Goal: Obtain resource: Obtain resource

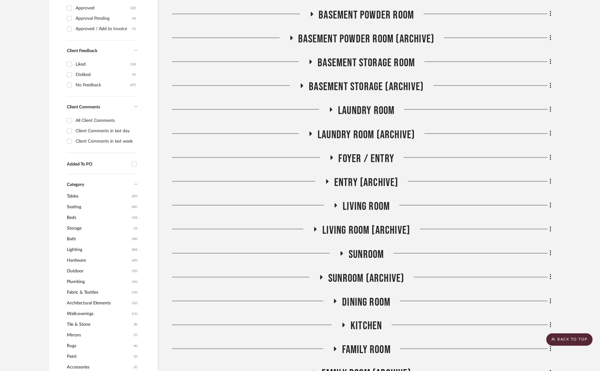
scroll to position [180, 0]
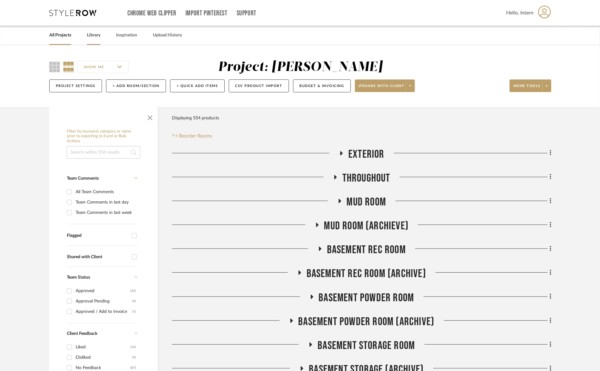
click at [90, 35] on link "Library" at bounding box center [93, 35] width 13 height 8
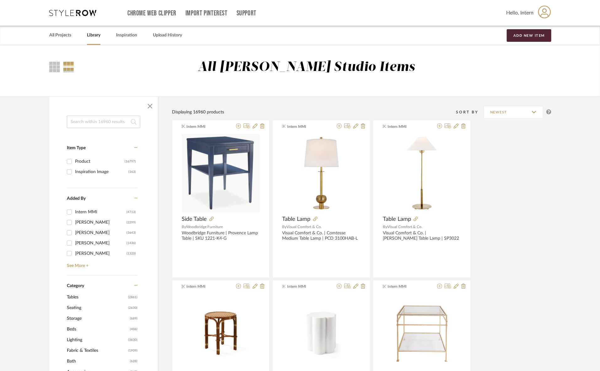
paste input "Calais Large Semi-Flush"
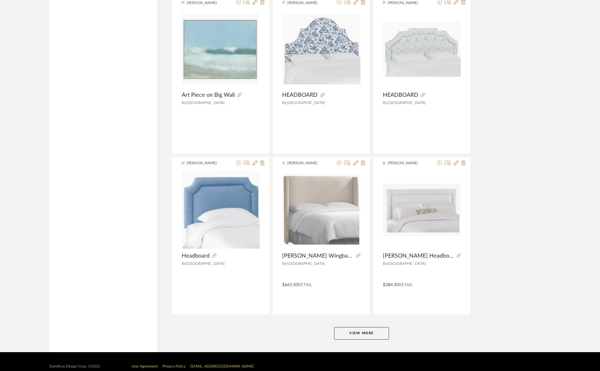
scroll to position [1760, 0]
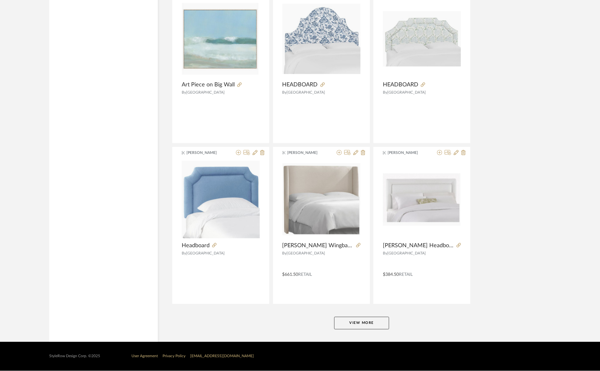
type input "Calais Large Semi-Flush"
click at [365, 319] on button "View More" at bounding box center [361, 323] width 55 height 13
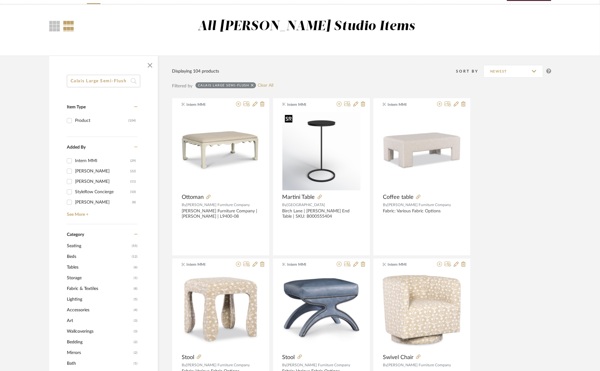
scroll to position [39, 0]
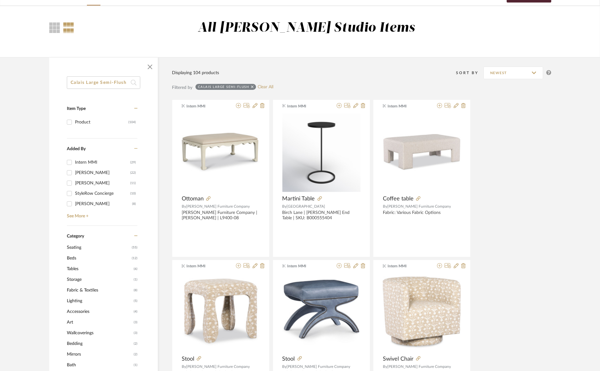
click at [253, 86] on icon at bounding box center [252, 86] width 3 height 3
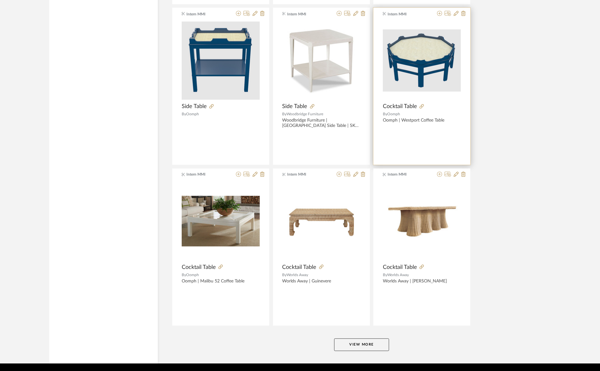
scroll to position [1741, 0]
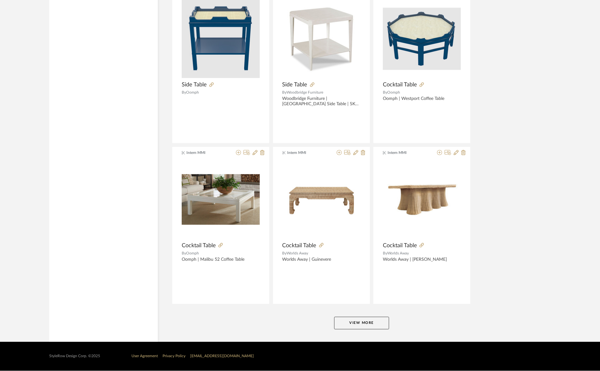
click at [375, 324] on button "View More" at bounding box center [361, 323] width 55 height 13
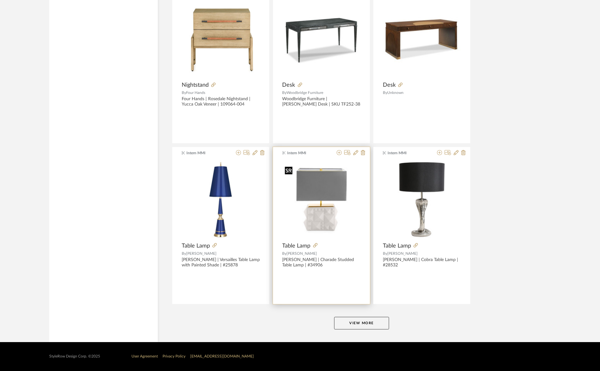
scroll to position [3669, 0]
click at [357, 323] on button "View More" at bounding box center [361, 323] width 55 height 13
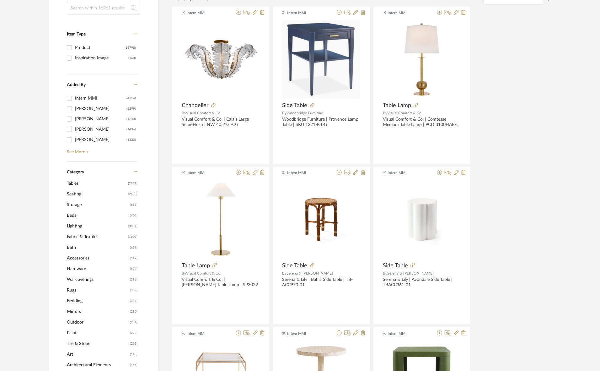
scroll to position [19, 0]
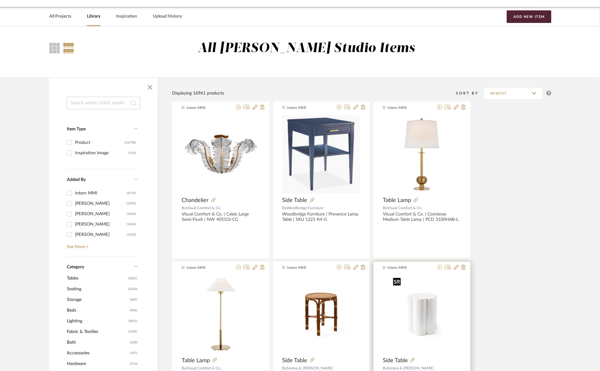
click at [418, 309] on img "0" at bounding box center [422, 314] width 63 height 78
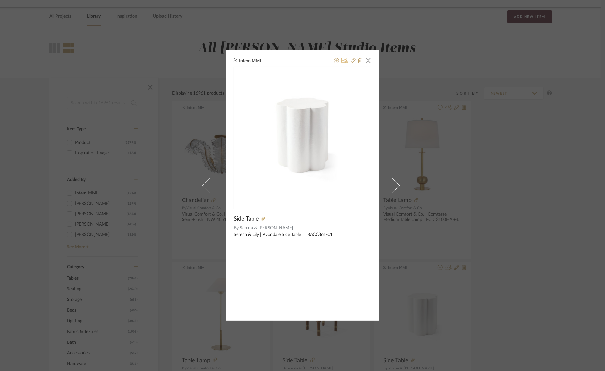
click at [342, 62] on icon at bounding box center [344, 60] width 7 height 5
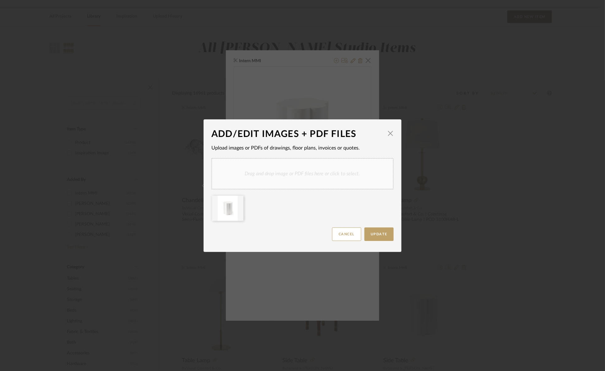
click at [294, 167] on div "Drag and drop image or PDF files here or click to select." at bounding box center [302, 173] width 182 height 31
click at [236, 199] on icon at bounding box center [238, 199] width 4 height 5
click at [383, 230] on button "Update" at bounding box center [378, 233] width 29 height 13
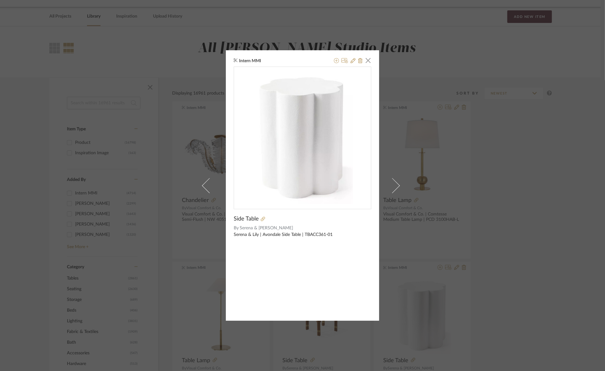
click at [515, 216] on div "Intern MMI × Side Table By Serena & Lily Serena & Lily | Avondale Side Table | …" at bounding box center [302, 185] width 605 height 371
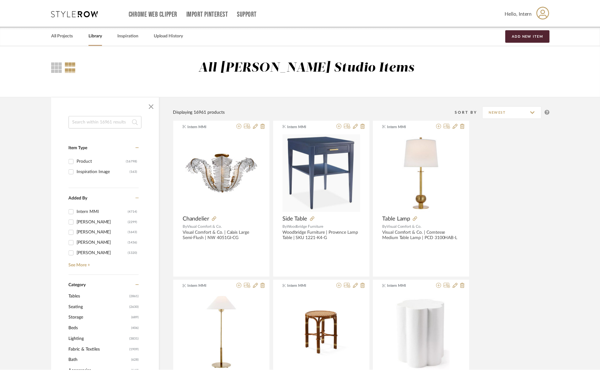
scroll to position [19, 0]
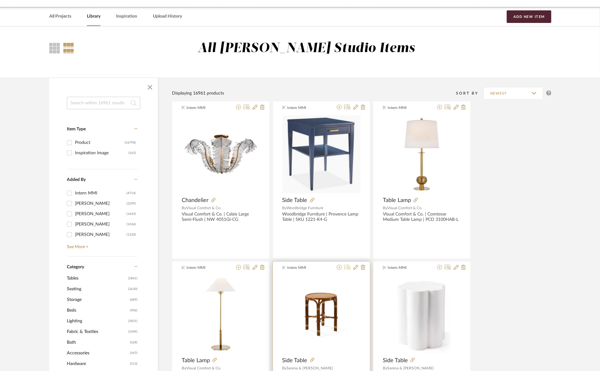
click at [347, 267] on icon at bounding box center [347, 267] width 7 height 5
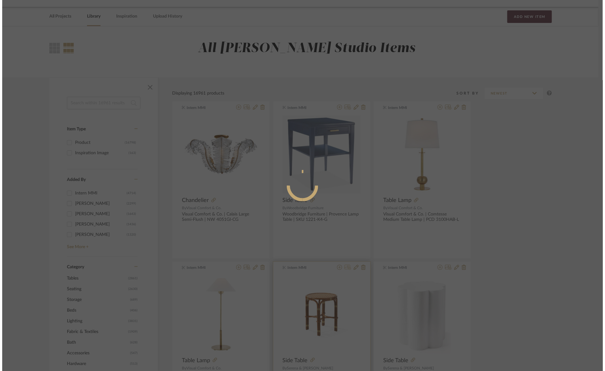
scroll to position [0, 0]
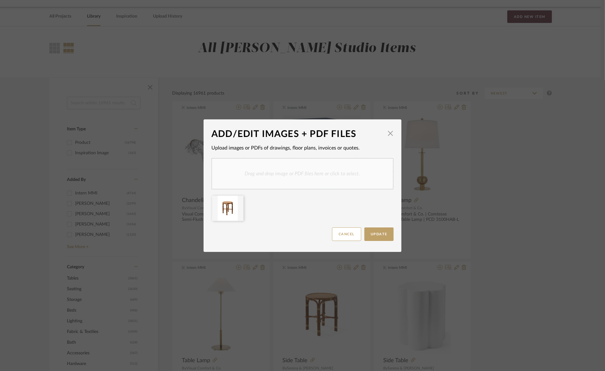
click at [285, 173] on div "Drag and drop image or PDF files here or click to select." at bounding box center [302, 173] width 182 height 31
click at [236, 198] on icon at bounding box center [238, 199] width 4 height 5
click at [372, 234] on span "Update" at bounding box center [378, 233] width 17 height 3
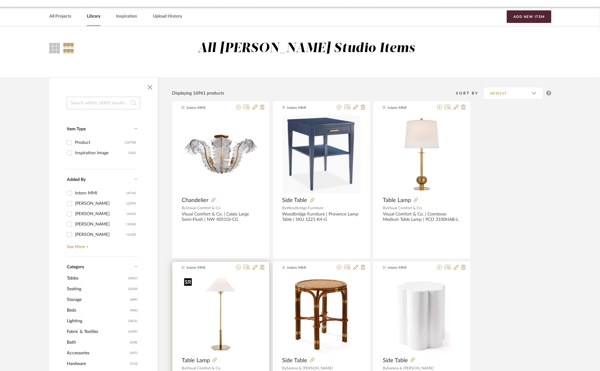
scroll to position [58, 0]
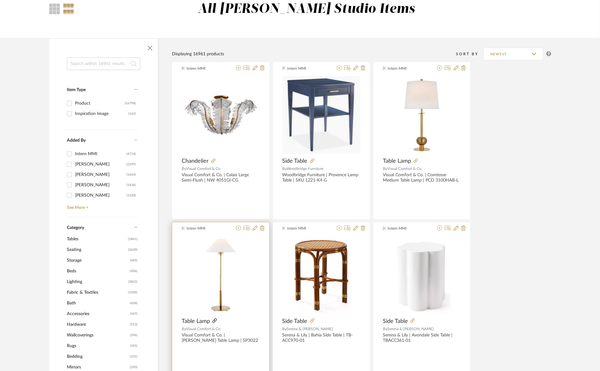
click at [214, 322] on icon at bounding box center [215, 320] width 4 height 4
click at [245, 228] on icon at bounding box center [247, 227] width 7 height 5
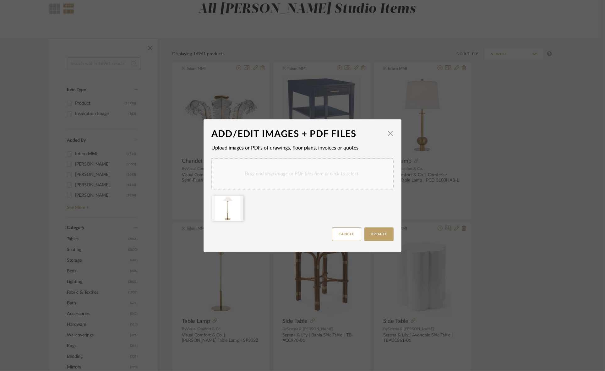
click at [255, 182] on div "Drag and drop image or PDF files here or click to select." at bounding box center [302, 173] width 182 height 31
click at [385, 134] on span "button" at bounding box center [390, 133] width 13 height 13
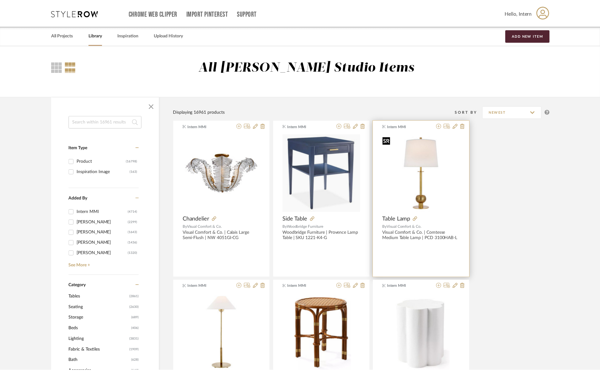
scroll to position [58, 0]
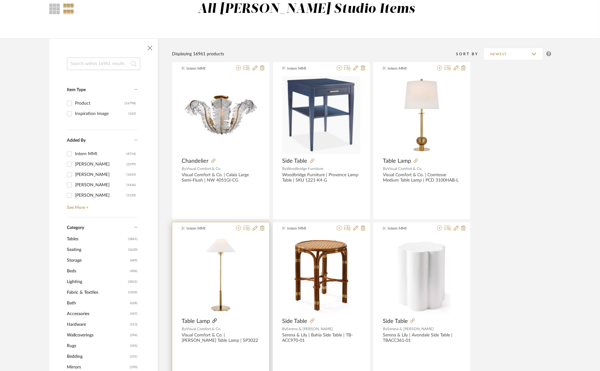
click at [215, 322] on icon at bounding box center [215, 320] width 4 height 4
click at [245, 229] on icon at bounding box center [247, 227] width 7 height 5
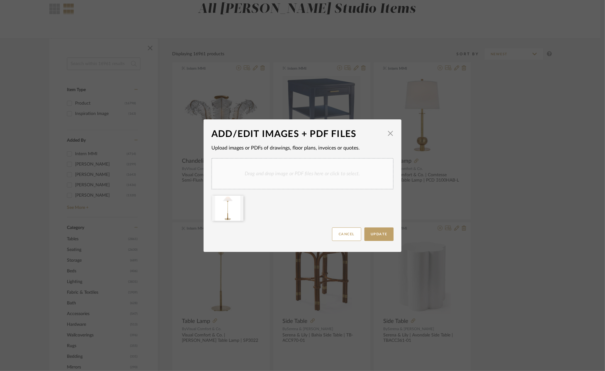
click at [311, 179] on div "Drag and drop image or PDF files here or click to select." at bounding box center [302, 173] width 182 height 31
click at [236, 201] on icon at bounding box center [238, 199] width 4 height 5
click at [377, 231] on button "Update" at bounding box center [378, 233] width 29 height 13
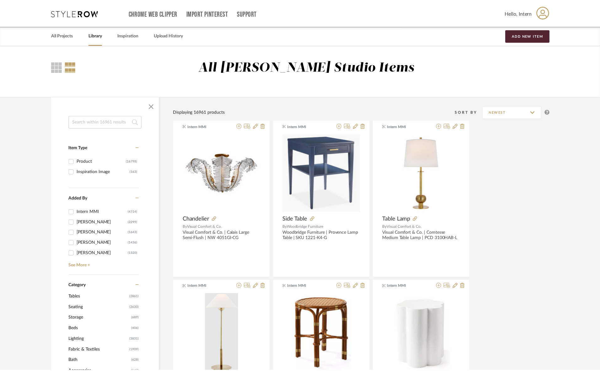
scroll to position [58, 0]
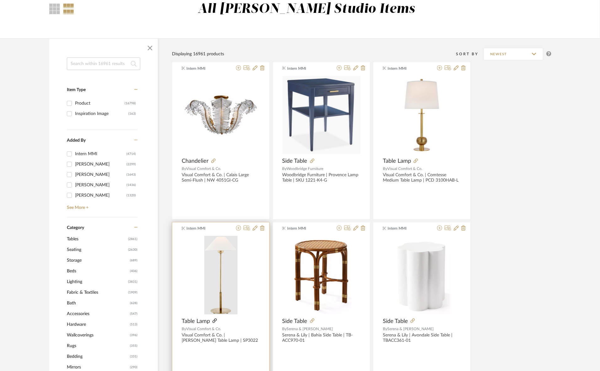
click at [214, 319] on icon at bounding box center [215, 320] width 4 height 4
click at [233, 283] on img "0" at bounding box center [220, 275] width 33 height 78
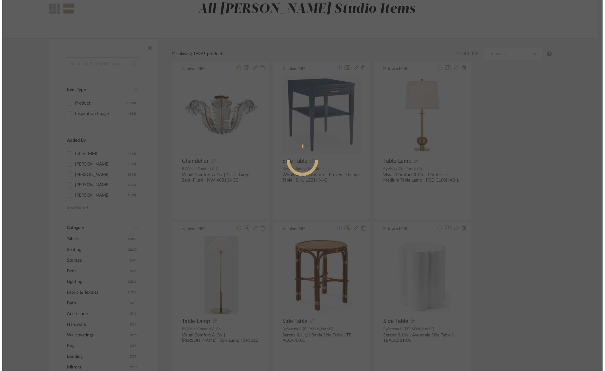
scroll to position [0, 0]
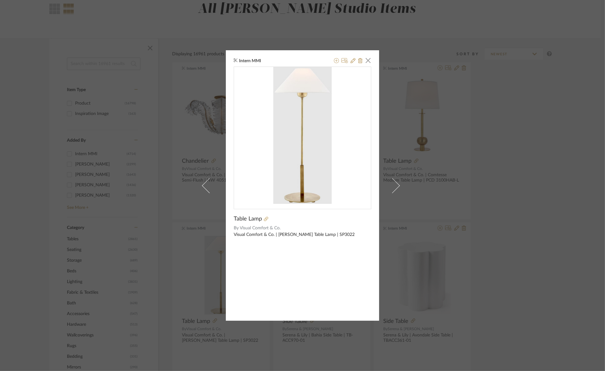
click at [519, 142] on div "Intern MMI × Table Lamp By Visual Comfort & Co. Visual Comfort & Co. | Hackney …" at bounding box center [302, 185] width 605 height 371
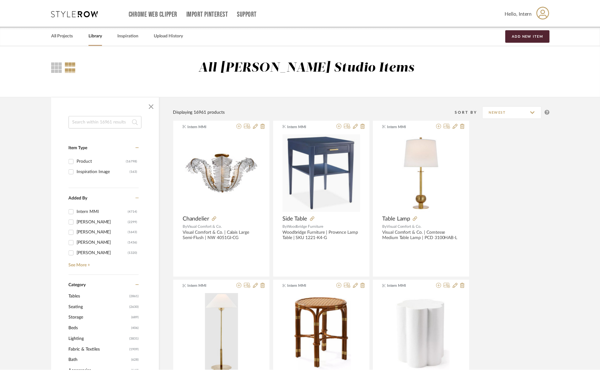
scroll to position [58, 0]
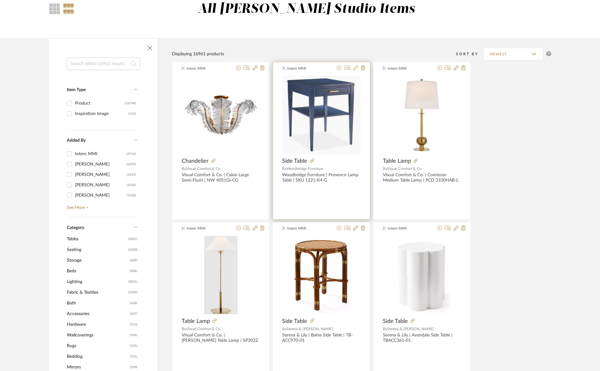
click at [354, 69] on icon at bounding box center [356, 67] width 5 height 5
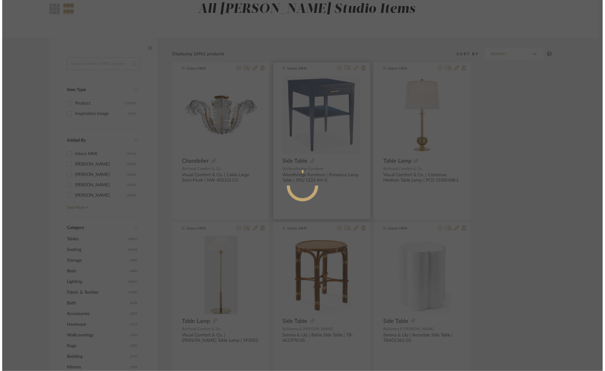
scroll to position [0, 0]
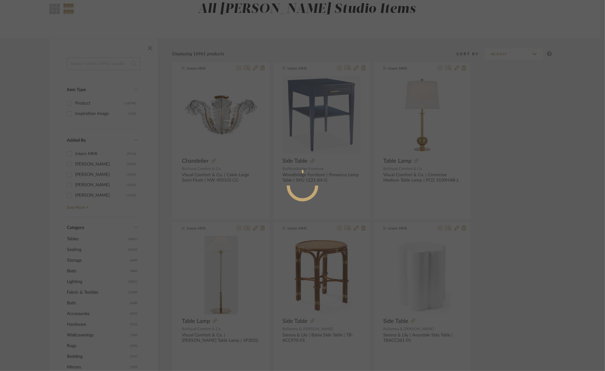
radio input "true"
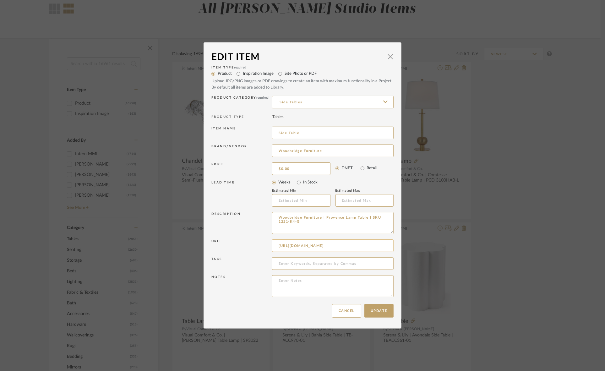
click at [319, 246] on input "https://app.stylerow.com/projects/2Xrb5R/items" at bounding box center [332, 245] width 121 height 13
paste input "www.woodbridgefurniture.com/provence-lamp-table-1221-k4-g"
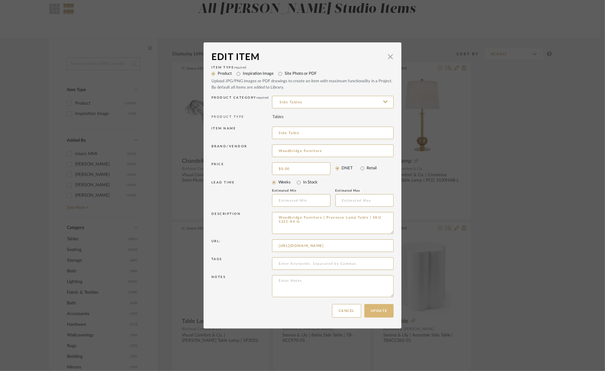
type input "https://www.woodbridgefurniture.com/provence-lamp-table-1221-k4-g"
click at [375, 309] on button "Update" at bounding box center [378, 310] width 29 height 13
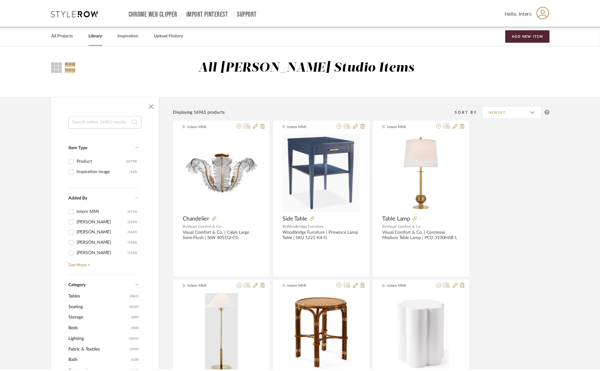
scroll to position [58, 0]
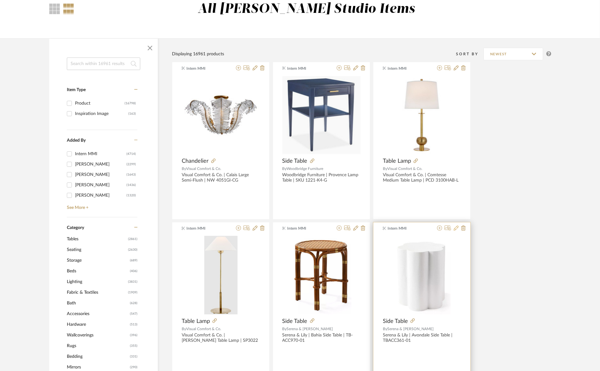
click at [455, 228] on icon at bounding box center [456, 227] width 5 height 5
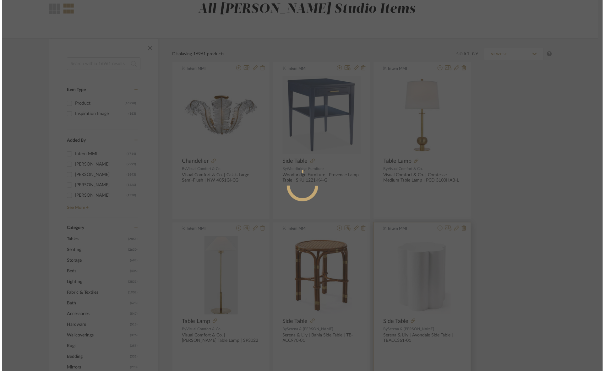
scroll to position [0, 0]
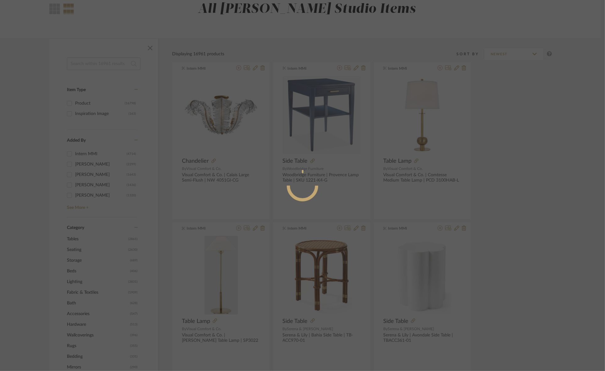
radio input "true"
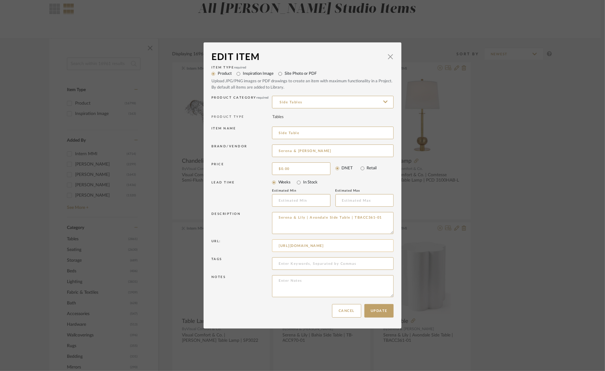
click at [310, 246] on input "https://app.stylerow.com/projects/2Xrb5R/items" at bounding box center [332, 245] width 121 height 13
paste input "www.serenaandlily.com/products/avondale-side-table/1292200?srsltid=AfmBOop91H3X…"
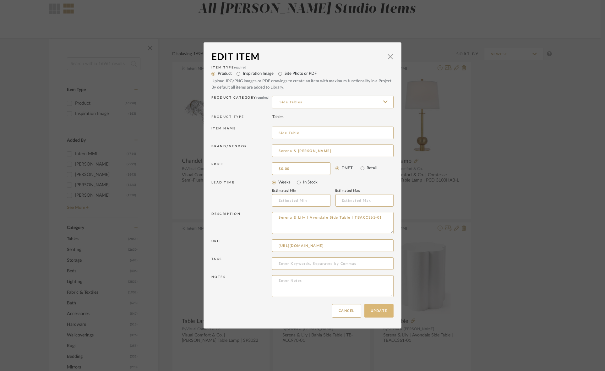
type input "https://www.serenaandlily.com/products/avondale-side-table/1292200?srsltid=AfmB…"
click at [372, 307] on button "Update" at bounding box center [378, 310] width 29 height 13
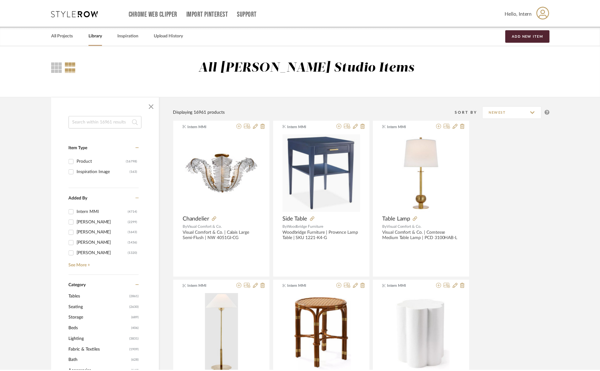
scroll to position [58, 0]
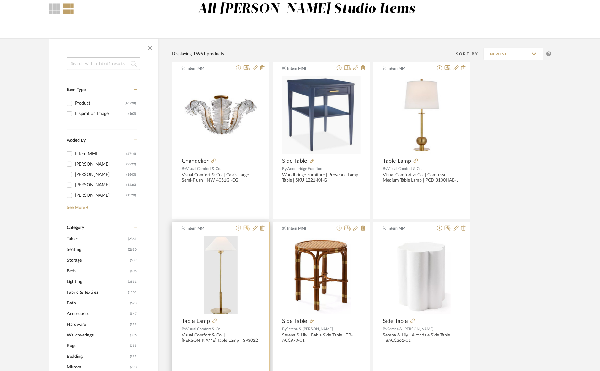
click at [247, 229] on icon at bounding box center [247, 227] width 7 height 5
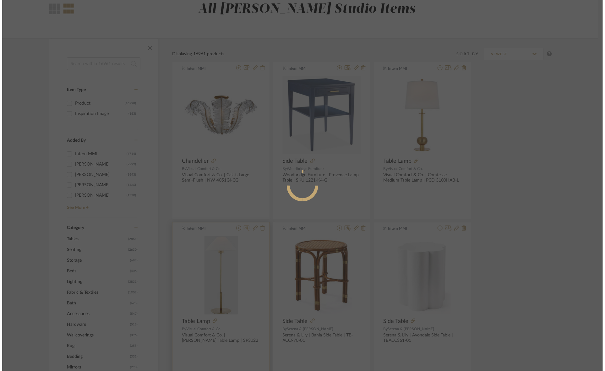
scroll to position [0, 0]
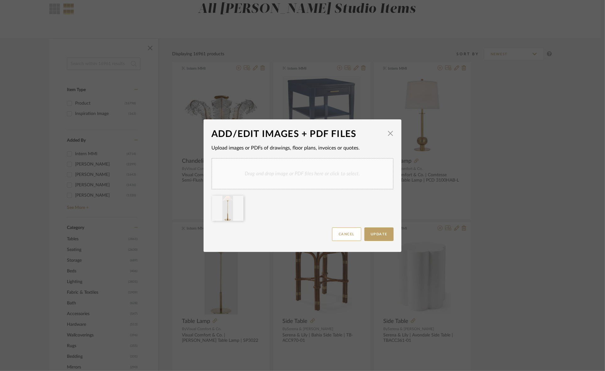
click at [242, 173] on div "Drag and drop image or PDF files here or click to select." at bounding box center [302, 173] width 182 height 31
click at [238, 197] on icon at bounding box center [238, 199] width 4 height 5
click at [382, 233] on span "Update" at bounding box center [378, 233] width 17 height 3
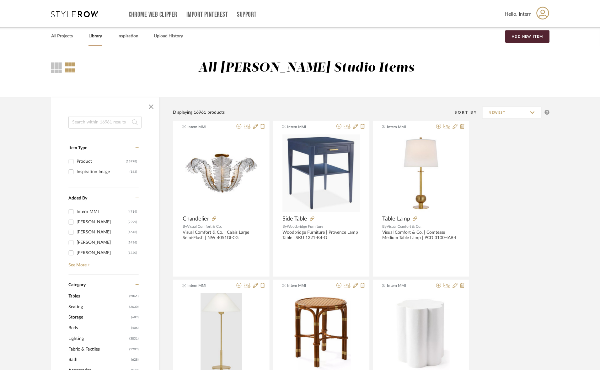
scroll to position [58, 0]
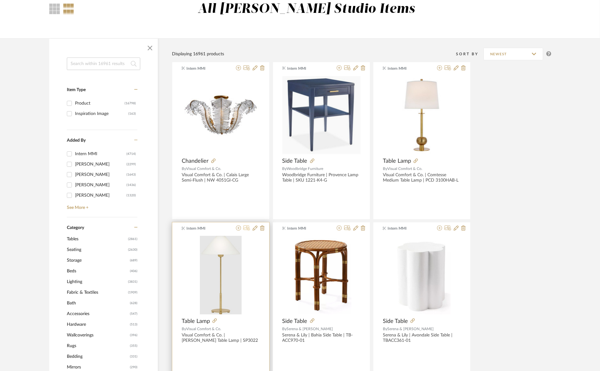
click at [246, 228] on icon at bounding box center [247, 227] width 7 height 5
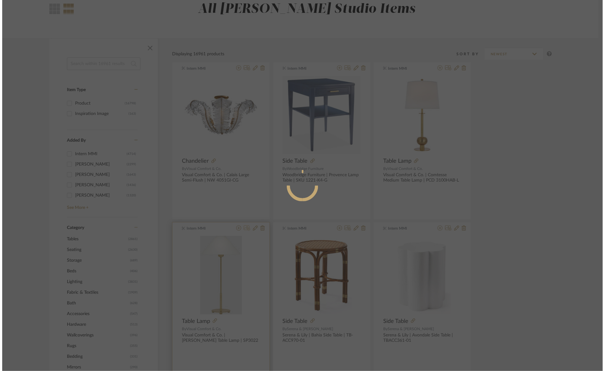
scroll to position [0, 0]
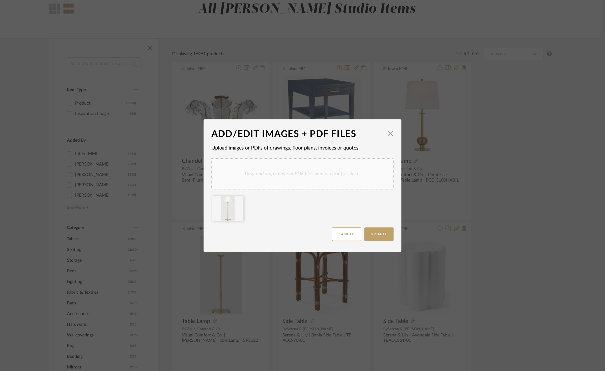
click at [243, 165] on div "Drag and drop image or PDF files here or click to select." at bounding box center [302, 173] width 182 height 31
click at [236, 198] on icon at bounding box center [238, 199] width 4 height 5
click at [379, 235] on span "Update" at bounding box center [378, 233] width 17 height 3
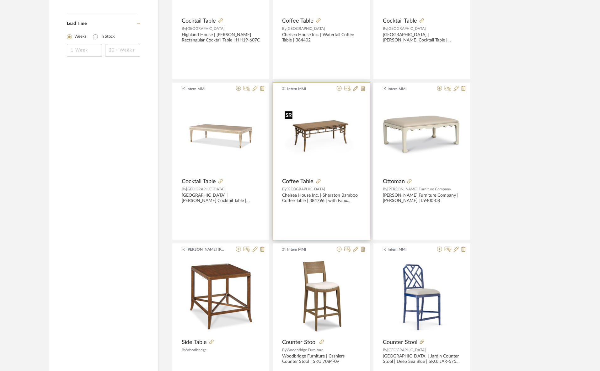
scroll to position [1000, 0]
click at [348, 91] on icon at bounding box center [347, 88] width 7 height 5
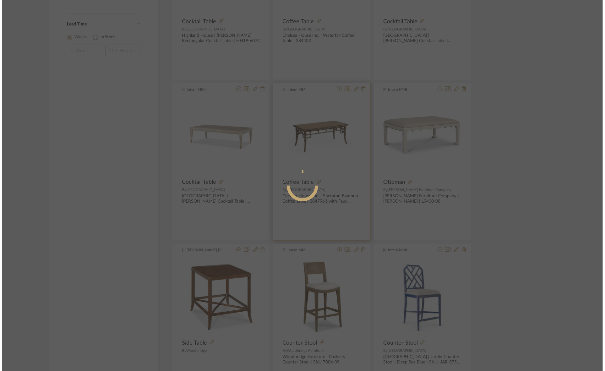
scroll to position [0, 0]
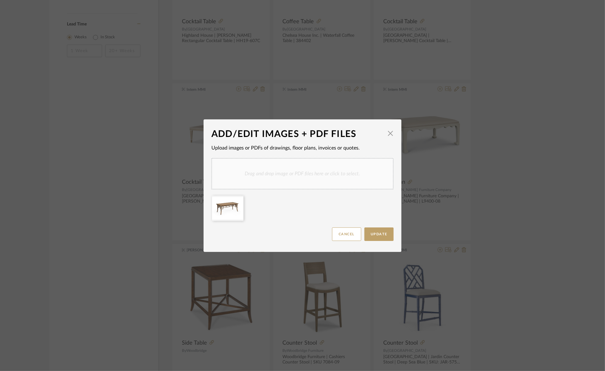
click at [310, 176] on div "Drag and drop image or PDF files here or click to select." at bounding box center [302, 173] width 182 height 31
click at [236, 200] on icon at bounding box center [238, 199] width 4 height 5
click at [375, 234] on span "Update" at bounding box center [378, 233] width 17 height 3
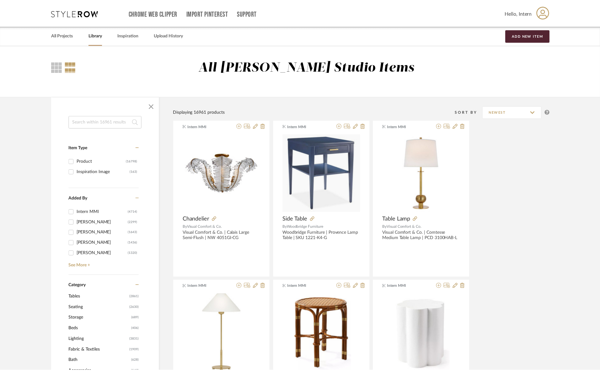
scroll to position [1000, 0]
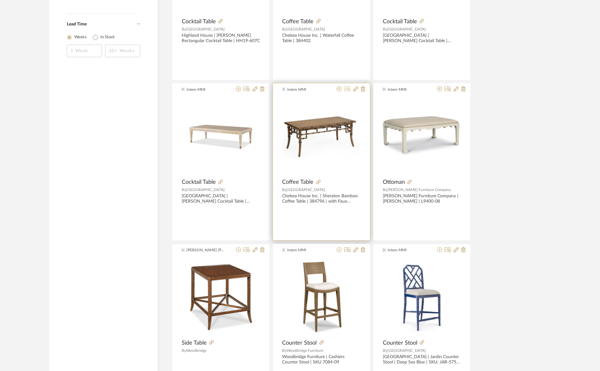
click at [346, 89] on icon at bounding box center [347, 88] width 7 height 5
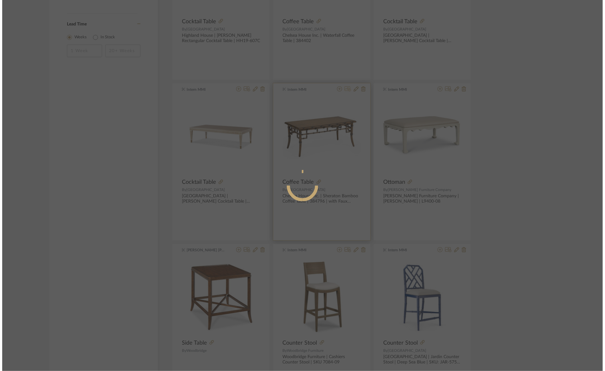
scroll to position [0, 0]
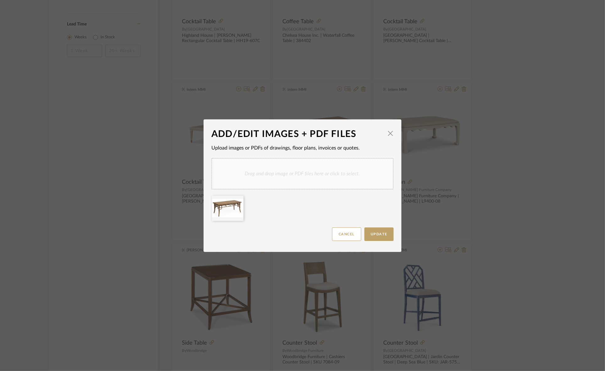
click at [305, 174] on div "Drag and drop image or PDF files here or click to select." at bounding box center [302, 173] width 182 height 31
click at [237, 200] on icon at bounding box center [238, 199] width 4 height 5
click at [382, 232] on span "Update" at bounding box center [378, 233] width 17 height 3
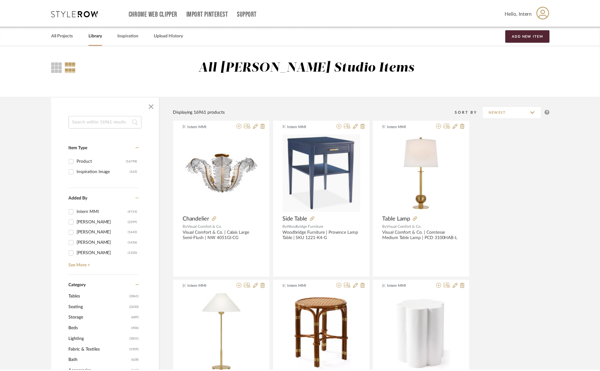
scroll to position [1000, 0]
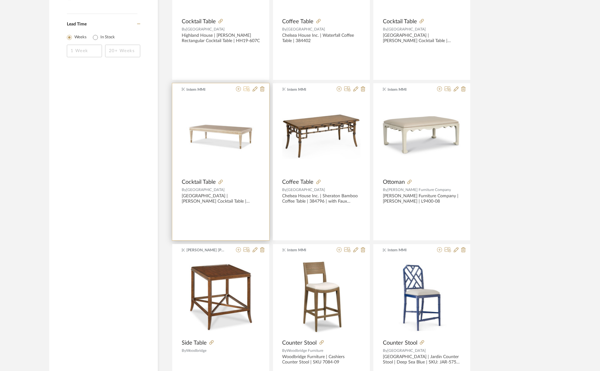
click at [246, 90] on icon at bounding box center [247, 88] width 7 height 5
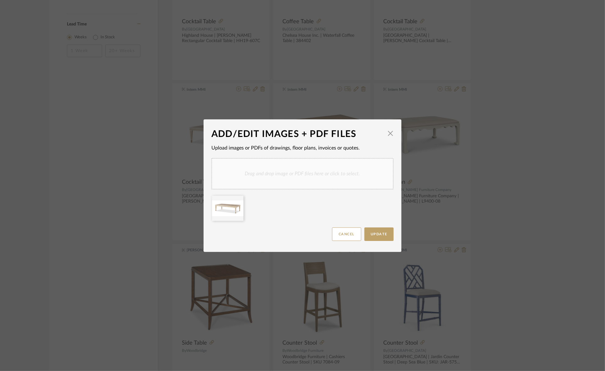
click at [269, 184] on div "Drag and drop image or PDF files here or click to select." at bounding box center [302, 173] width 182 height 31
click at [236, 199] on icon at bounding box center [238, 199] width 4 height 5
click at [346, 233] on button "Cancel" at bounding box center [346, 233] width 29 height 13
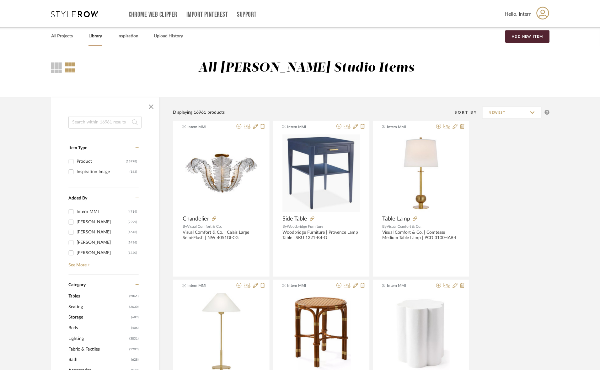
scroll to position [1000, 0]
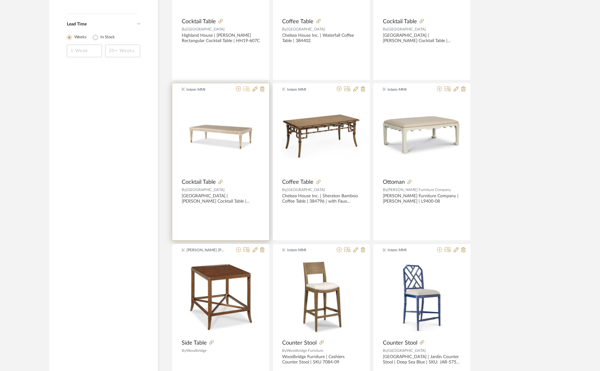
click at [248, 90] on icon at bounding box center [247, 88] width 7 height 5
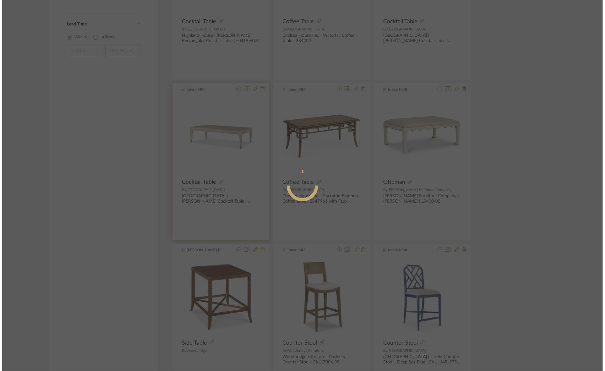
scroll to position [0, 0]
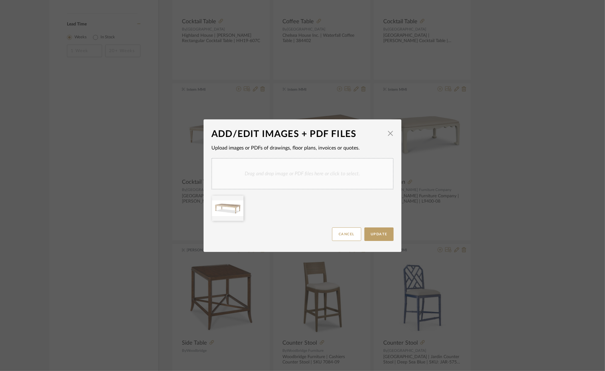
click at [297, 175] on div "Drag and drop image or PDF files here or click to select." at bounding box center [302, 173] width 182 height 31
click at [236, 200] on icon at bounding box center [238, 199] width 4 height 5
click at [374, 235] on span "Update" at bounding box center [378, 233] width 17 height 3
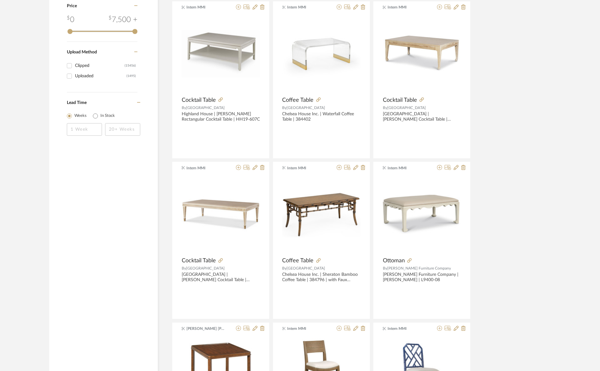
scroll to position [882, 0]
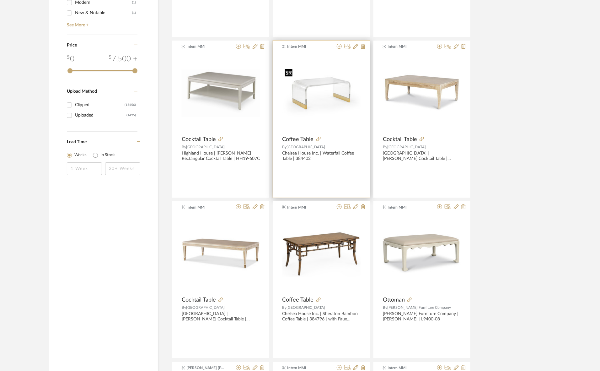
click at [321, 92] on img "0" at bounding box center [322, 93] width 78 height 56
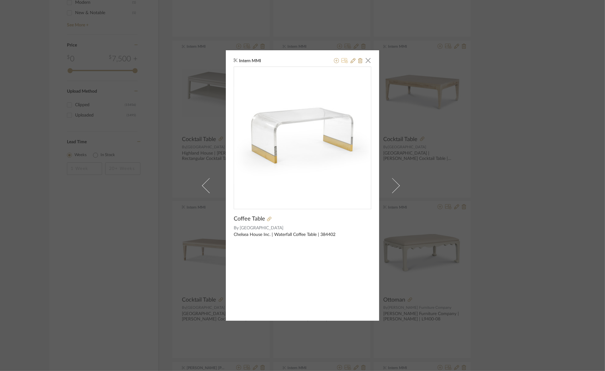
click at [341, 60] on icon at bounding box center [344, 60] width 7 height 5
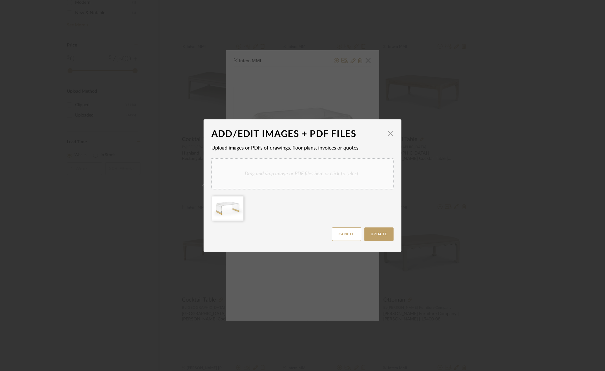
click at [244, 174] on div "Drag and drop image or PDF files here or click to select." at bounding box center [302, 173] width 182 height 31
click at [236, 199] on icon at bounding box center [238, 199] width 4 height 5
click at [372, 233] on span "Update" at bounding box center [378, 233] width 17 height 3
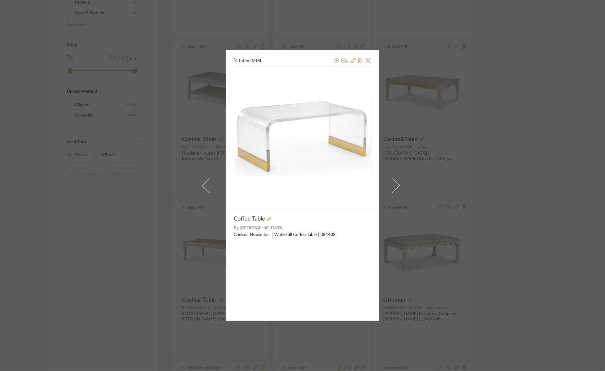
click at [7, 203] on div "Intern MMI × Coffee Table By Chelsea House Chelsea House Inc. | Waterfall Coffe…" at bounding box center [302, 185] width 605 height 371
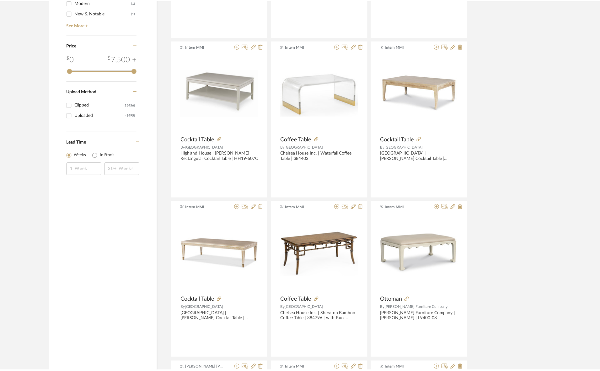
scroll to position [882, 0]
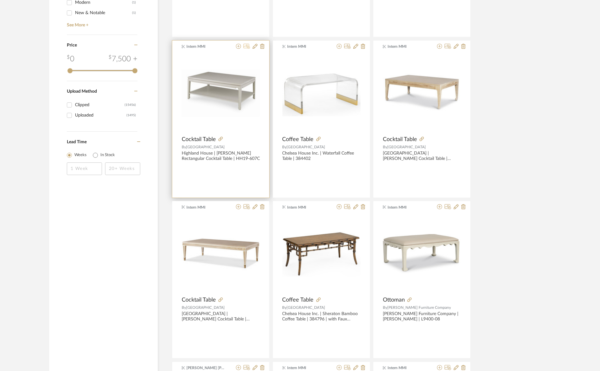
click at [246, 48] on icon at bounding box center [247, 46] width 7 height 5
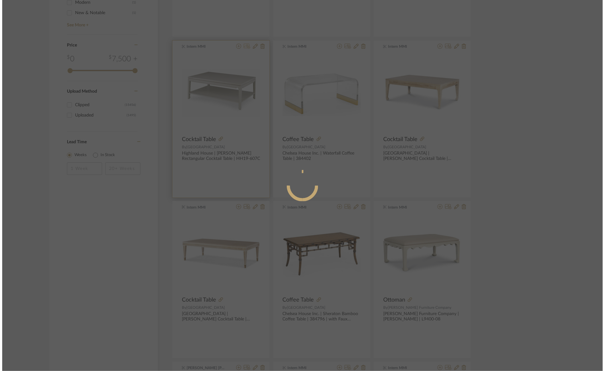
scroll to position [0, 0]
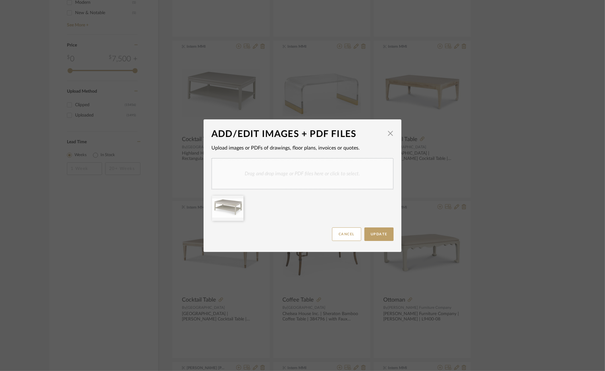
click at [292, 180] on div "Drag and drop image or PDF files here or click to select." at bounding box center [302, 173] width 182 height 31
click at [236, 198] on icon at bounding box center [238, 199] width 4 height 5
click at [372, 229] on button "Update" at bounding box center [378, 233] width 29 height 13
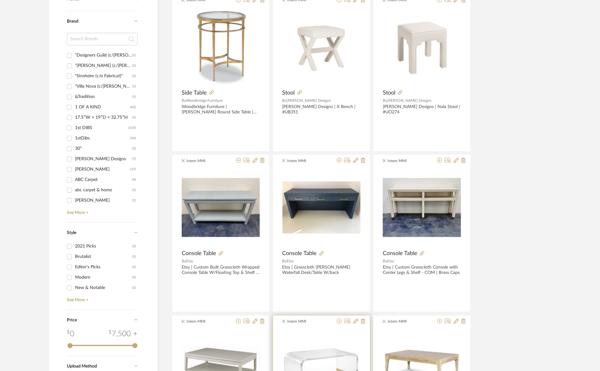
scroll to position [490, 0]
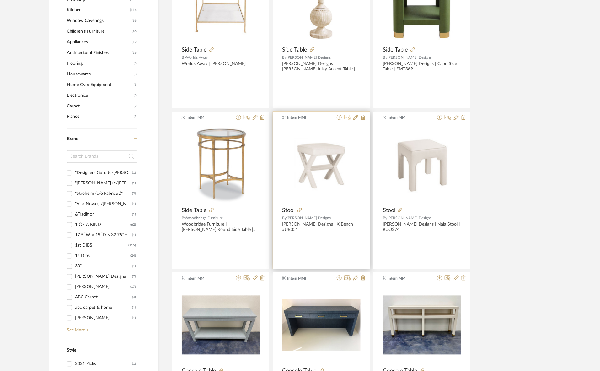
click at [347, 117] on icon at bounding box center [347, 117] width 7 height 5
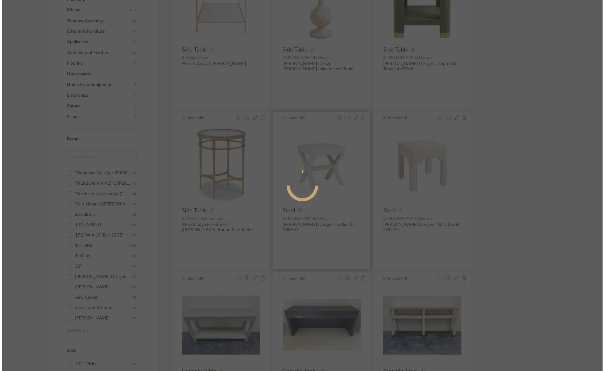
scroll to position [0, 0]
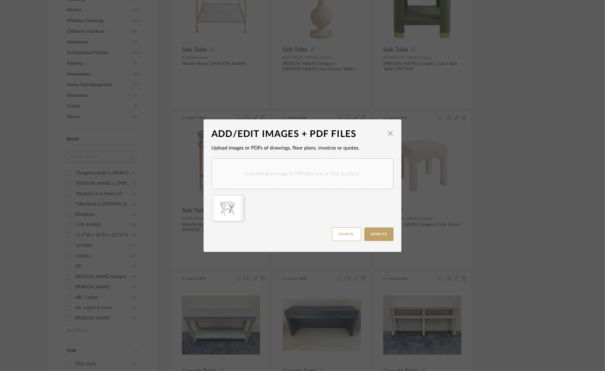
click at [308, 167] on div "Drag and drop image or PDF files here or click to select." at bounding box center [302, 173] width 182 height 31
click at [236, 198] on icon at bounding box center [238, 199] width 4 height 5
click at [377, 233] on span "Update" at bounding box center [378, 233] width 17 height 3
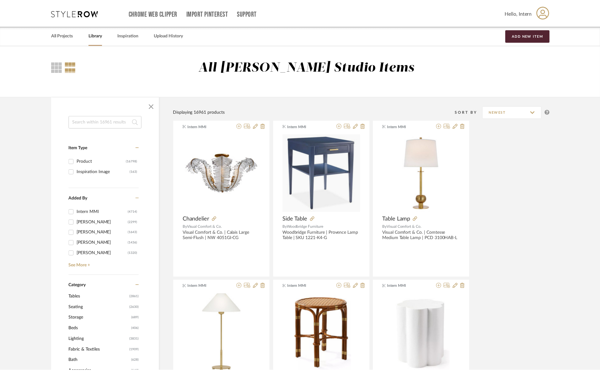
scroll to position [490, 0]
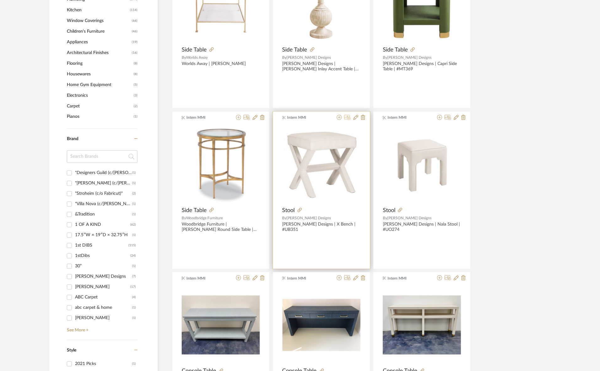
click at [346, 118] on icon at bounding box center [347, 117] width 7 height 5
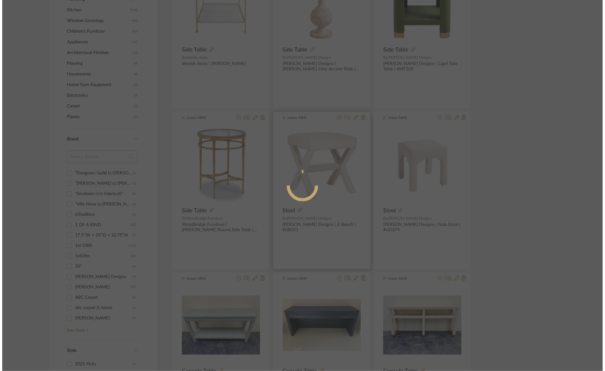
scroll to position [0, 0]
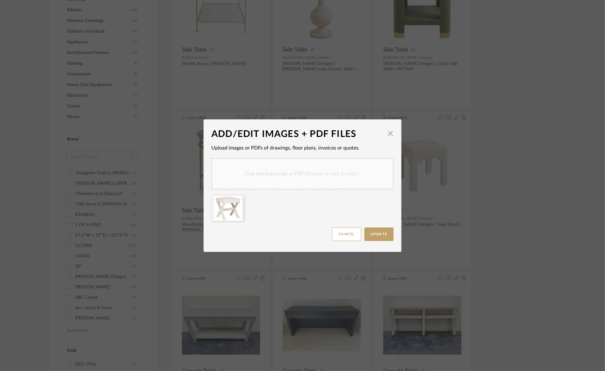
click at [254, 178] on div "Drag and drop image or PDF files here or click to select." at bounding box center [302, 173] width 182 height 31
click at [273, 199] on icon at bounding box center [274, 199] width 4 height 5
click at [236, 197] on icon at bounding box center [238, 199] width 4 height 5
click at [381, 229] on button "Update" at bounding box center [378, 233] width 29 height 13
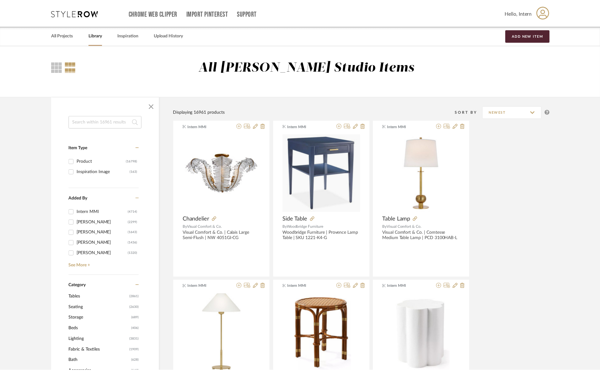
scroll to position [490, 0]
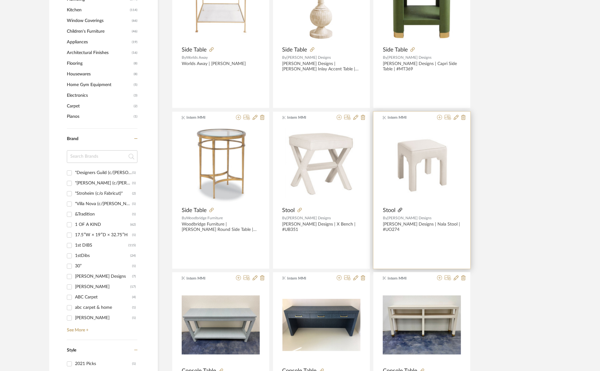
click at [400, 211] on icon at bounding box center [400, 210] width 4 height 4
click at [448, 116] on icon at bounding box center [448, 117] width 7 height 5
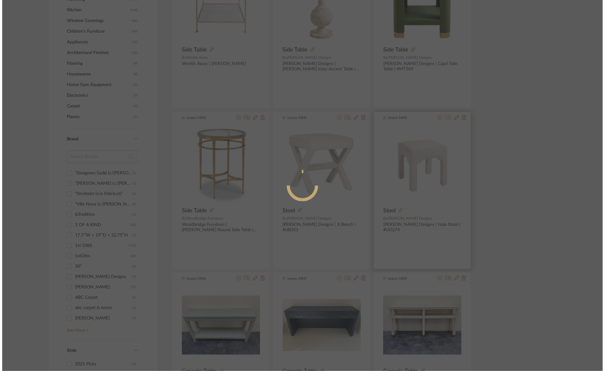
scroll to position [0, 0]
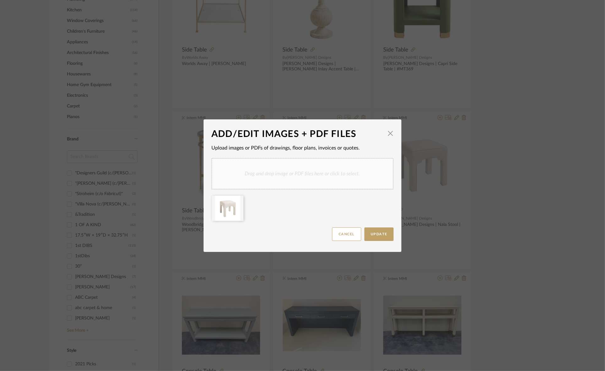
click at [319, 175] on div "Drag and drop image or PDF files here or click to select." at bounding box center [302, 173] width 182 height 31
click at [236, 197] on icon at bounding box center [238, 199] width 4 height 5
click at [381, 233] on span "Update" at bounding box center [378, 233] width 17 height 3
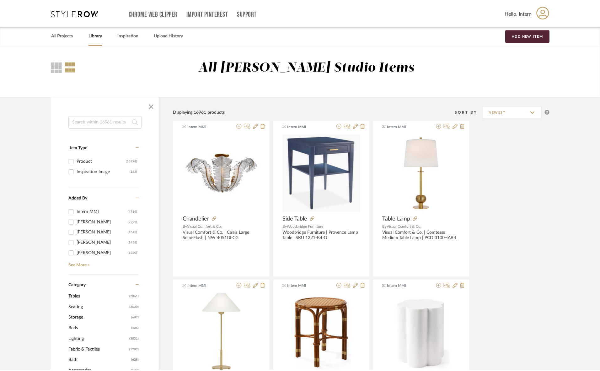
scroll to position [490, 0]
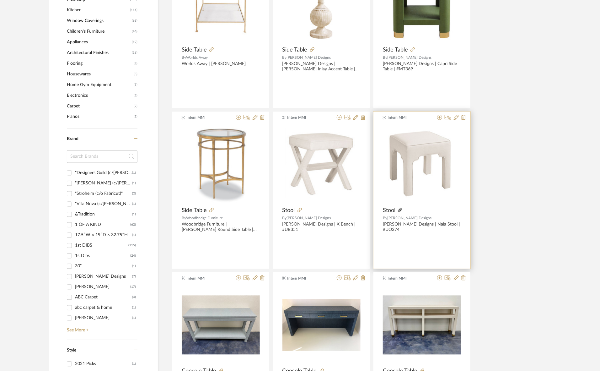
click at [401, 209] on icon at bounding box center [400, 210] width 4 height 4
click at [447, 118] on icon at bounding box center [448, 117] width 7 height 5
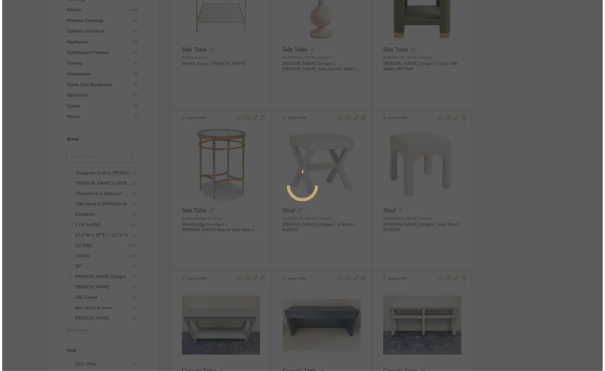
scroll to position [0, 0]
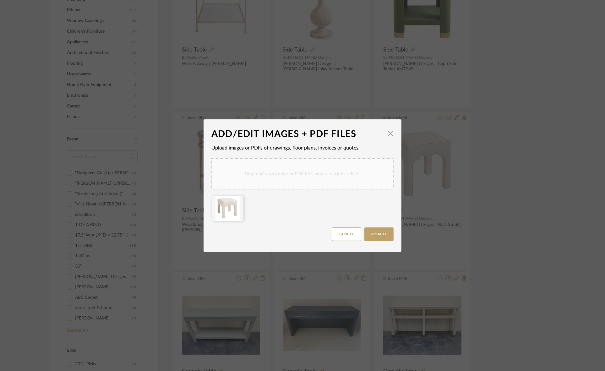
click at [320, 182] on div "Drag and drop image or PDF files here or click to select." at bounding box center [302, 173] width 182 height 31
click at [236, 197] on icon at bounding box center [238, 199] width 4 height 5
click at [380, 232] on span "Update" at bounding box center [378, 233] width 17 height 3
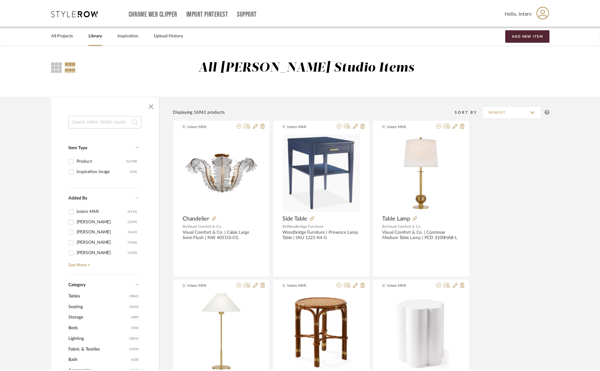
scroll to position [490, 0]
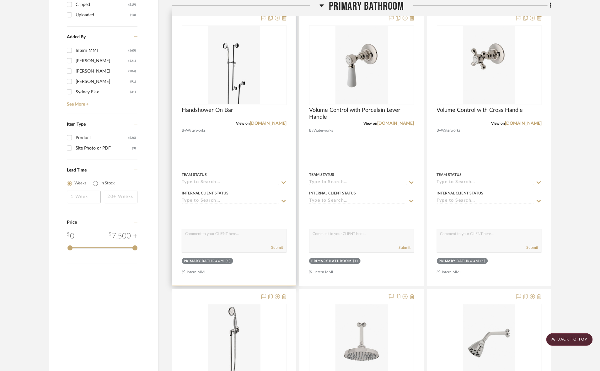
scroll to position [706, 0]
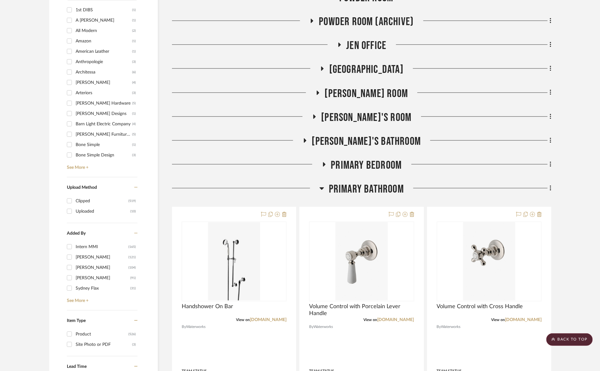
click at [364, 190] on span "Primary Bathroom" at bounding box center [366, 188] width 75 height 13
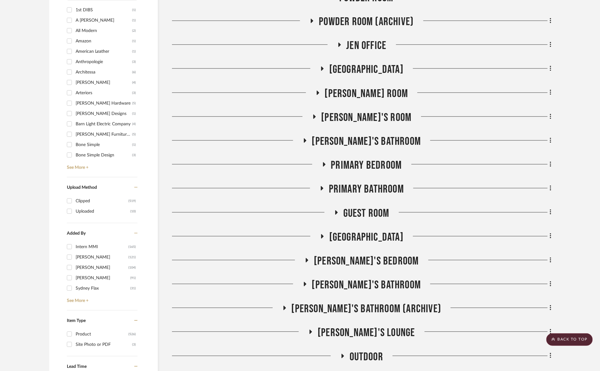
click at [365, 165] on span "Primary Bedroom" at bounding box center [366, 165] width 71 height 13
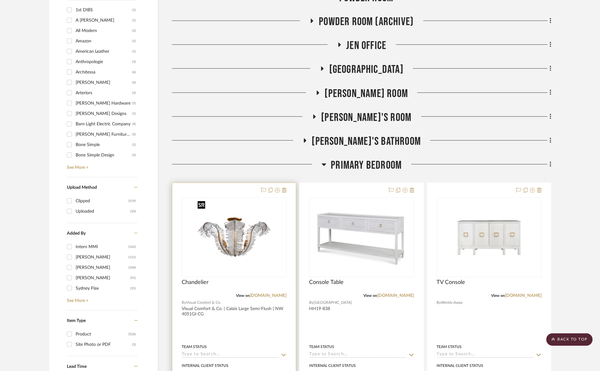
click at [0, 0] on img at bounding box center [0, 0] width 0 height 0
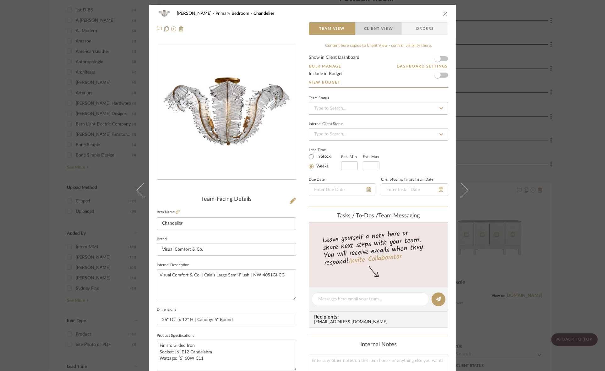
click at [379, 27] on span "Client View" at bounding box center [378, 28] width 29 height 13
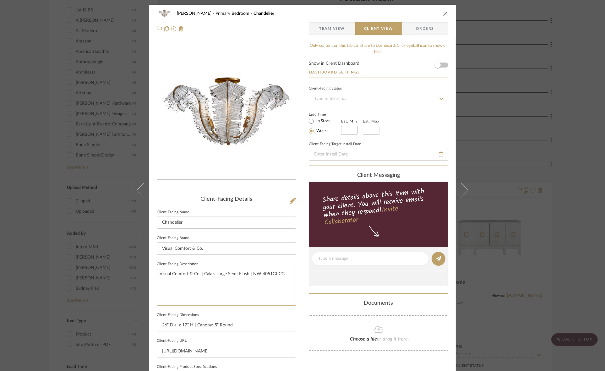
drag, startPoint x: 284, startPoint y: 273, endPoint x: 66, endPoint y: 264, distance: 218.3
click at [66, 264] on div "FRITZ DC Primary Bedroom Chandelier Team View Client View Orders Client-Facing …" at bounding box center [302, 185] width 605 height 371
click at [192, 250] on input "Visual Comfort & Co." at bounding box center [226, 248] width 139 height 13
click at [18, 218] on div "FRITZ DC Primary Bedroom Chandelier Team View Client View Orders Client-Facing …" at bounding box center [302, 185] width 605 height 371
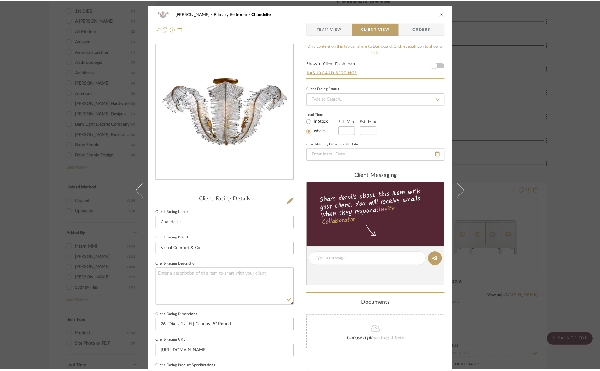
scroll to position [706, 0]
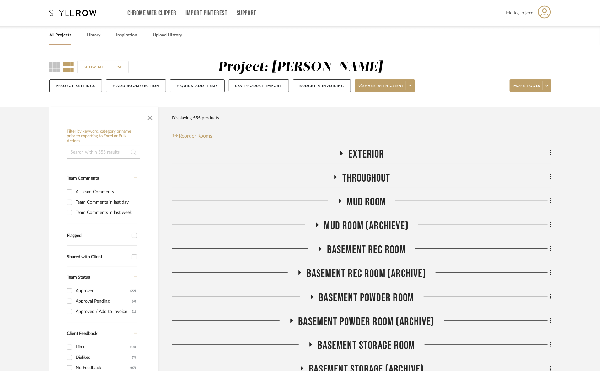
click at [76, 19] on div "Chrome Web Clipper Import Pinterest Support All Projects Library Inspiration Up…" at bounding box center [300, 13] width 502 height 26
click at [62, 39] on link "All Projects" at bounding box center [60, 35] width 22 height 8
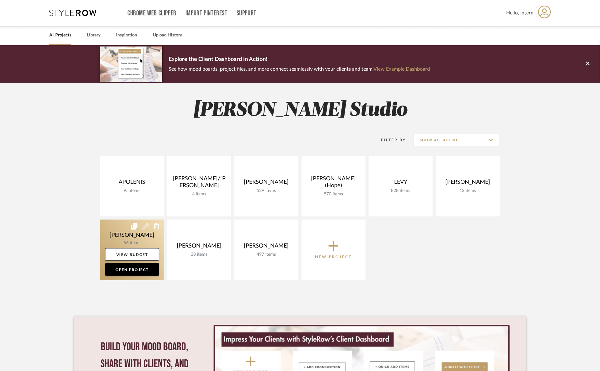
click at [153, 242] on link at bounding box center [132, 249] width 64 height 61
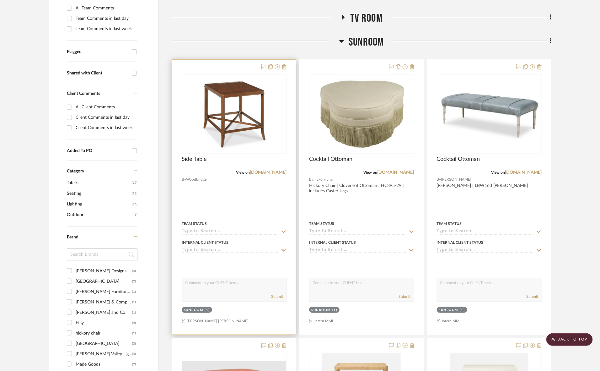
scroll to position [104, 0]
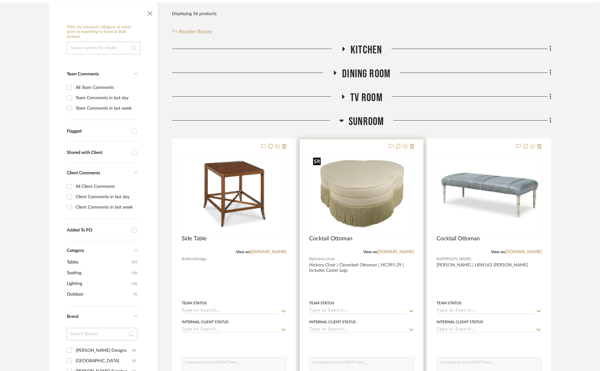
click at [381, 205] on img "0" at bounding box center [362, 193] width 102 height 78
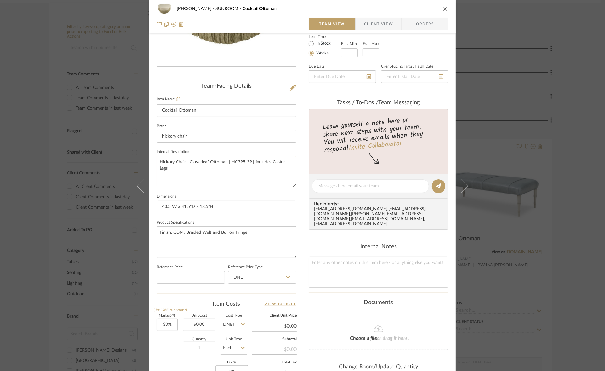
scroll to position [118, 0]
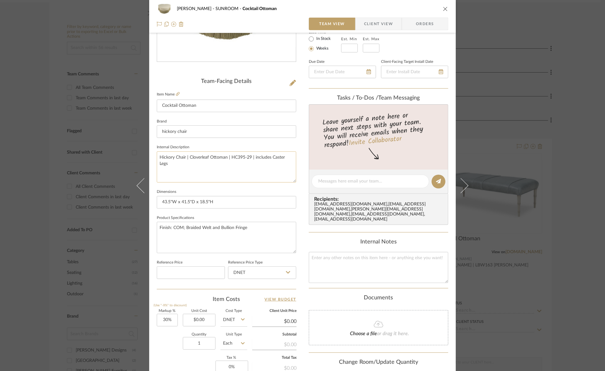
drag, startPoint x: 172, startPoint y: 167, endPoint x: 252, endPoint y: 157, distance: 80.6
click at [252, 157] on textarea "Hickory Chair | Cloverleaf Ottoman | HC395-29 | includes Caster Legs" at bounding box center [226, 166] width 139 height 31
click at [223, 231] on textarea "Finish: COM; Braided Welt and Bullion Fringe" at bounding box center [226, 237] width 139 height 31
click at [258, 225] on textarea "Finish: COM; Braided Welt and Bullion Fringe" at bounding box center [226, 237] width 139 height 31
paste textarea "includes Caster Legs"
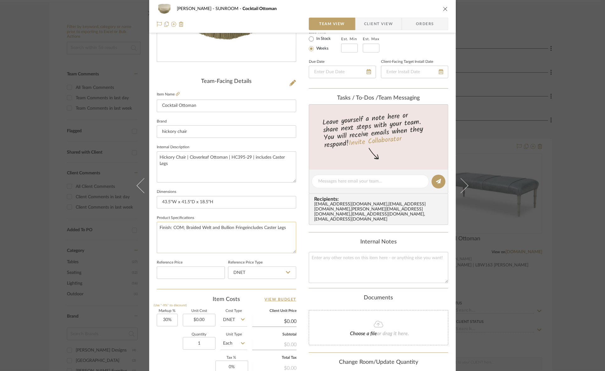
click at [244, 226] on textarea "Finish: COM; Braided Welt and Bullion Fringeincludes Caster Legs" at bounding box center [226, 237] width 139 height 31
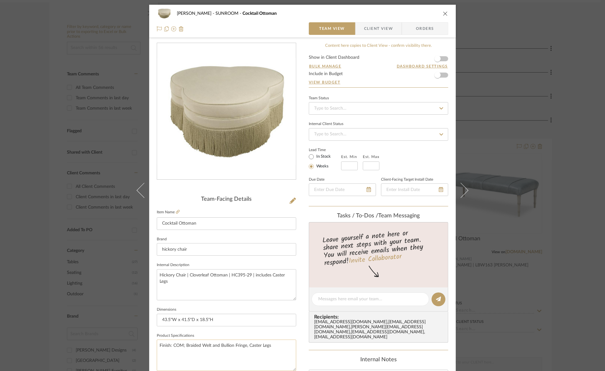
scroll to position [157, 0]
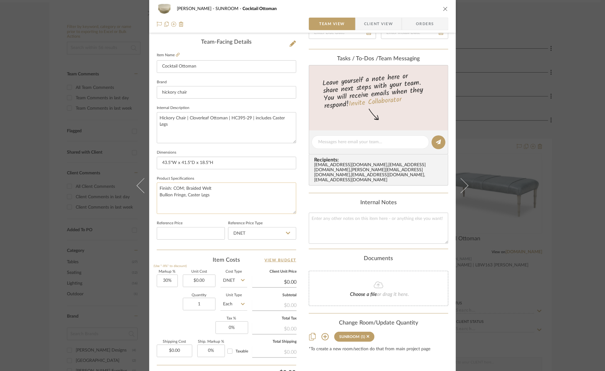
click at [186, 195] on textarea "Finish: COM; Braided Welt Bullion Fringe, Caster Legs" at bounding box center [226, 197] width 139 height 31
click at [176, 196] on textarea "Finish: COM; Braided Welt includes Bullion Fringe and Caster Legs" at bounding box center [226, 197] width 139 height 31
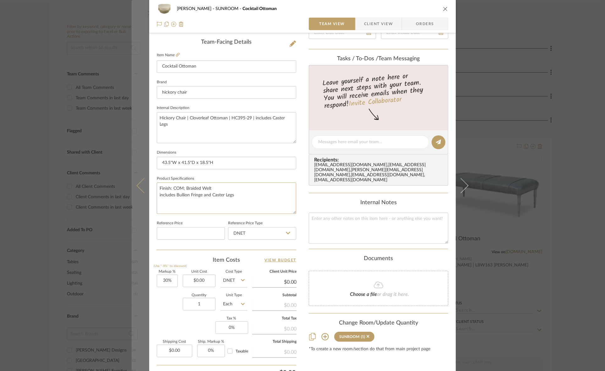
drag, startPoint x: 175, startPoint y: 193, endPoint x: 144, endPoint y: 193, distance: 30.8
click at [144, 193] on mat-dialog-content "Murray SUNROOM Cocktail Ottoman Team View Client View Orders Team-Facing Detail…" at bounding box center [303, 138] width 342 height 580
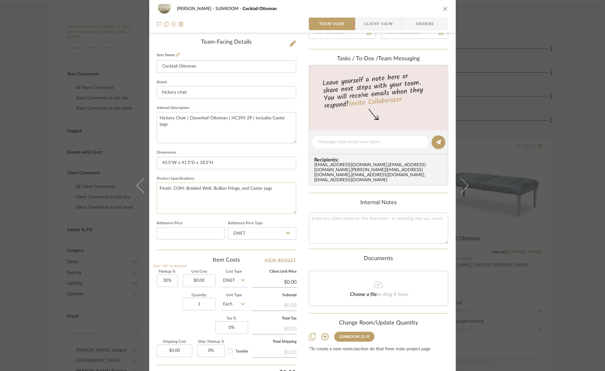
click at [274, 189] on textarea "Finish: COM; Braided Welt, Bullion Fringe, and Caster Legs" at bounding box center [226, 197] width 139 height 31
type textarea "Finish: COM; Braided Welt, Bullion Fringe, and Caster Legs"
click at [248, 164] on input "43.5"W x 41.5"D x 18.5"H" at bounding box center [226, 163] width 139 height 13
click at [0, 216] on div "Murray SUNROOM Cocktail Ottoman Team View Client View Orders Team-Facing Detail…" at bounding box center [302, 185] width 605 height 371
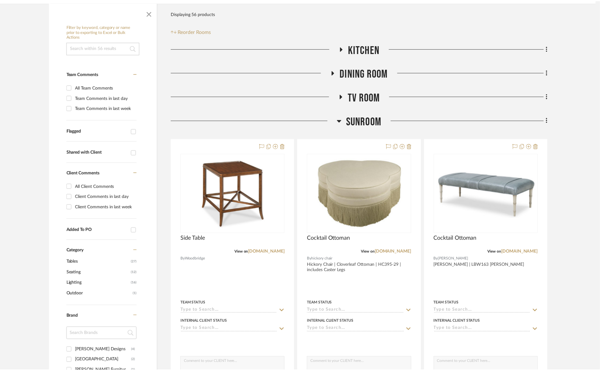
scroll to position [104, 0]
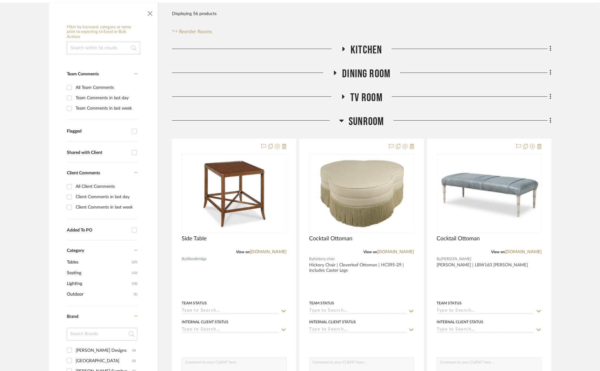
click at [348, 122] on h3 "SUNROOM" at bounding box center [361, 121] width 45 height 13
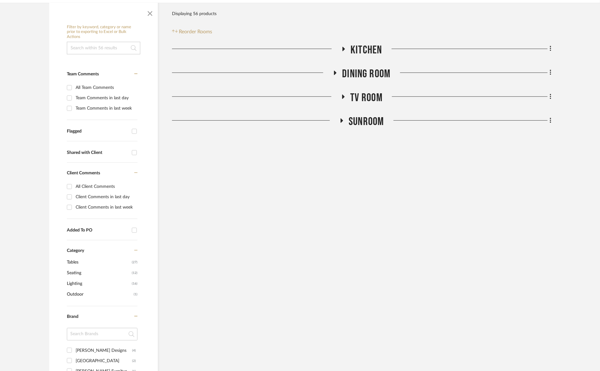
click at [362, 72] on span "Dining Room" at bounding box center [366, 73] width 48 height 13
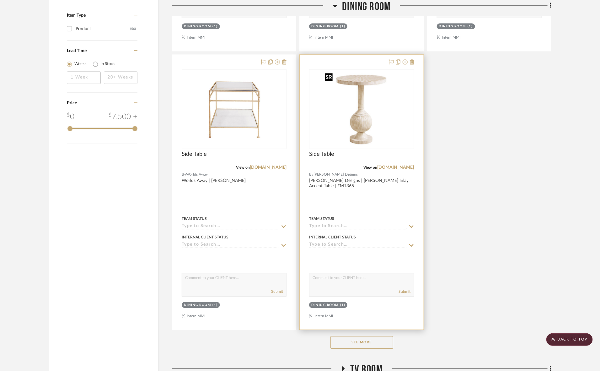
scroll to position [779, 0]
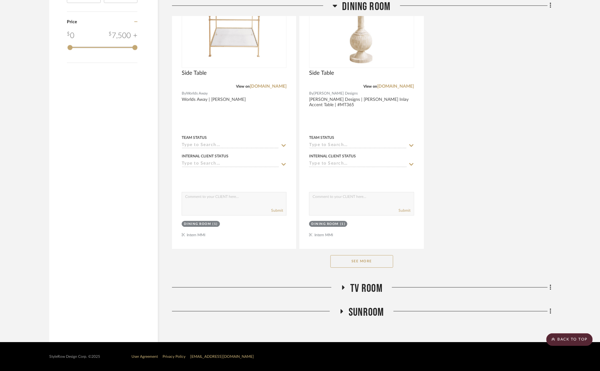
click at [359, 259] on button "See More" at bounding box center [362, 261] width 63 height 13
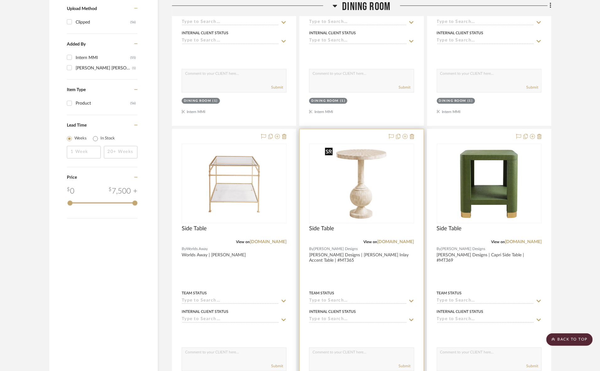
scroll to position [661, 0]
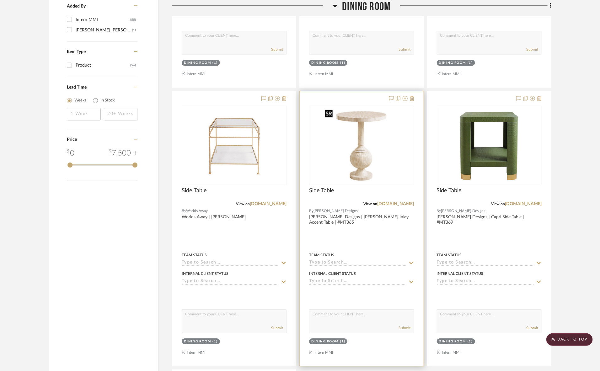
click at [377, 151] on img "0" at bounding box center [361, 145] width 78 height 78
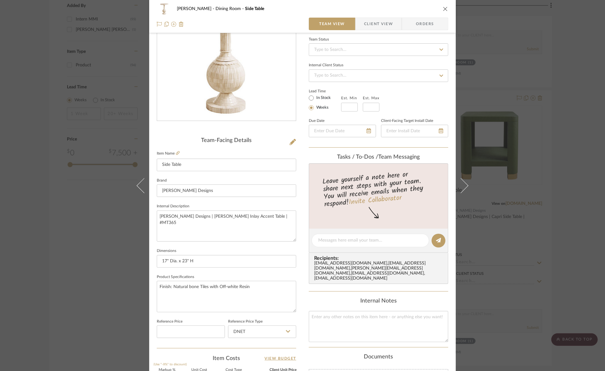
scroll to position [78, 0]
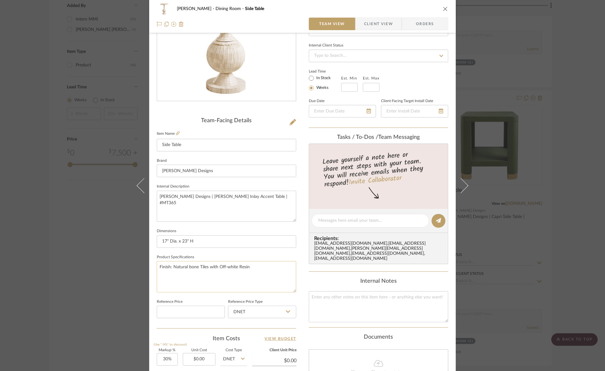
click at [188, 267] on textarea "Finish: Natural bone Tiles with Off-white Resin" at bounding box center [226, 276] width 139 height 31
drag, startPoint x: 198, startPoint y: 266, endPoint x: 206, endPoint y: 269, distance: 8.0
click at [206, 269] on textarea "Finish: Natural Bone Tiles with Off-white Resin" at bounding box center [226, 276] width 139 height 31
click at [221, 265] on textarea "Finish: Natural Bone Inlay with Off-white Resin" at bounding box center [226, 276] width 139 height 31
type textarea "Finish: Natural Bone Inlay with Off-white Resin"
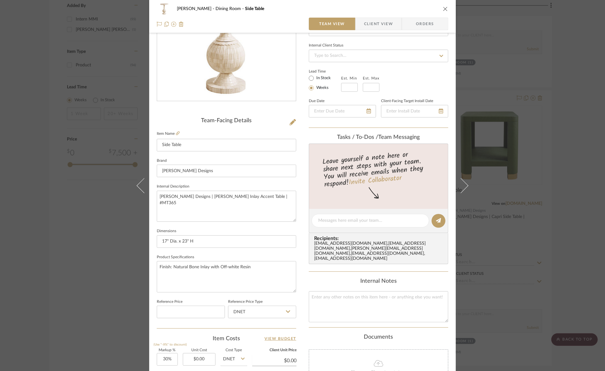
click at [37, 272] on div "Murray Dining Room Side Table Team View Client View Orders Team-Facing Details …" at bounding box center [302, 185] width 605 height 371
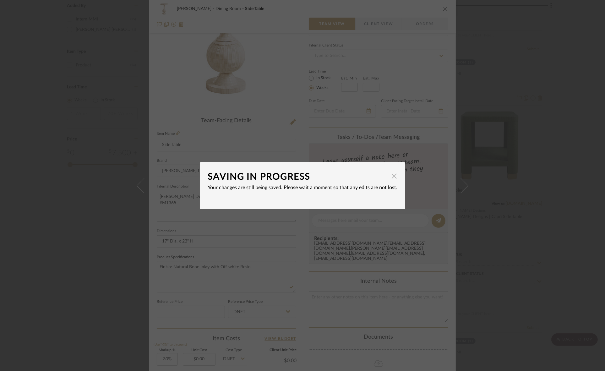
click at [390, 173] on span "button" at bounding box center [394, 176] width 13 height 13
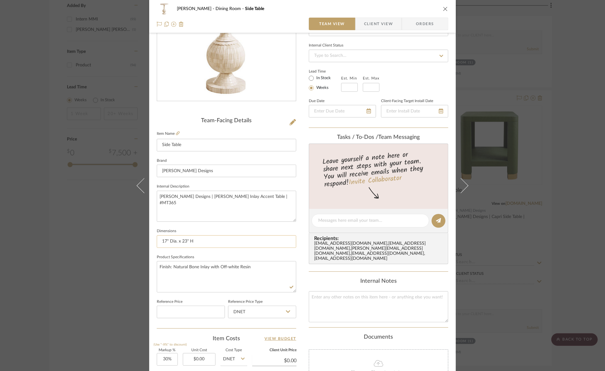
click at [221, 240] on input "17" Dia. x 23" H" at bounding box center [226, 241] width 139 height 13
click at [201, 266] on textarea "Finish: Natural Bone Inlay with Off-white Resin" at bounding box center [226, 276] width 139 height 31
click at [68, 243] on div "Murray Dining Room Side Table Team View Client View Orders Team-Facing Details …" at bounding box center [302, 185] width 605 height 371
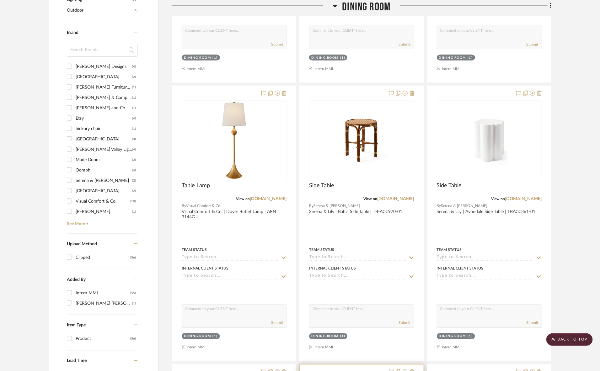
scroll to position [387, 0]
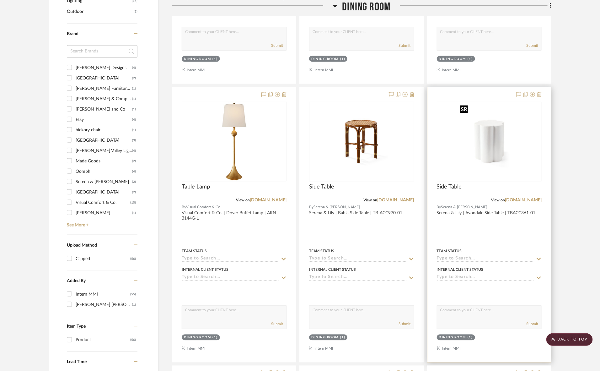
click at [0, 0] on img at bounding box center [0, 0] width 0 height 0
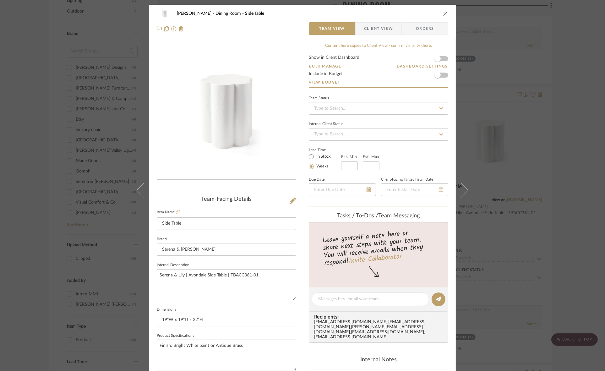
click at [0, 255] on div "Murray Dining Room Side Table Team View Client View Orders Team-Facing Details …" at bounding box center [302, 185] width 605 height 371
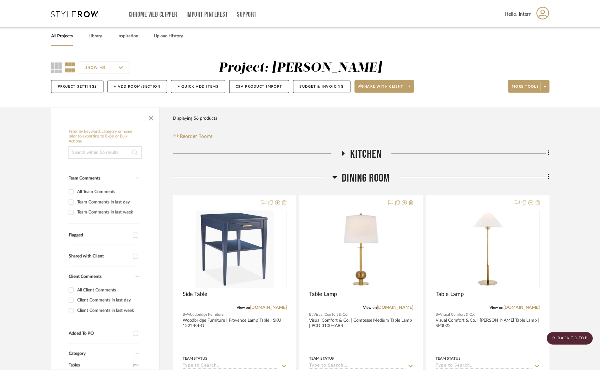
scroll to position [387, 0]
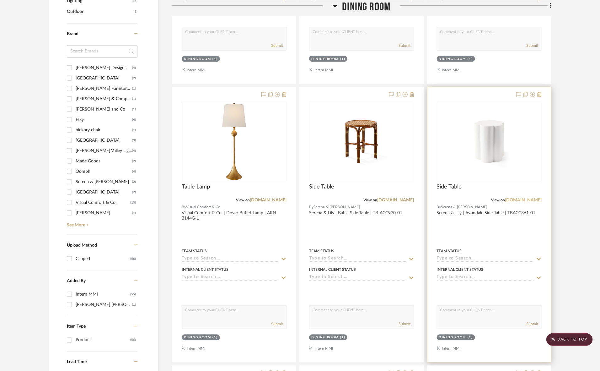
click at [521, 200] on link "app.stylerow.com" at bounding box center [523, 200] width 37 height 4
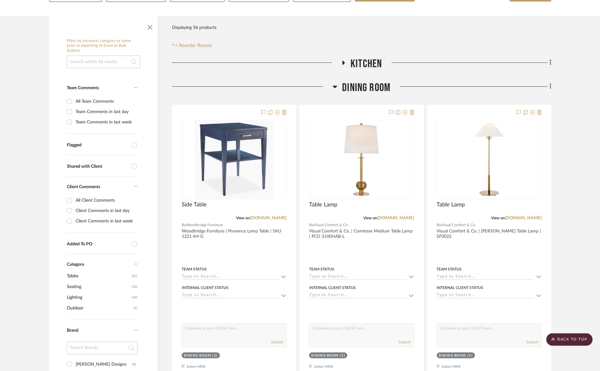
scroll to position [76, 0]
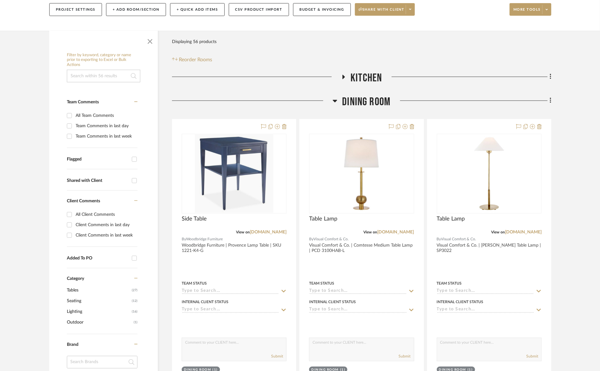
click at [357, 103] on span "Dining Room" at bounding box center [366, 101] width 48 height 13
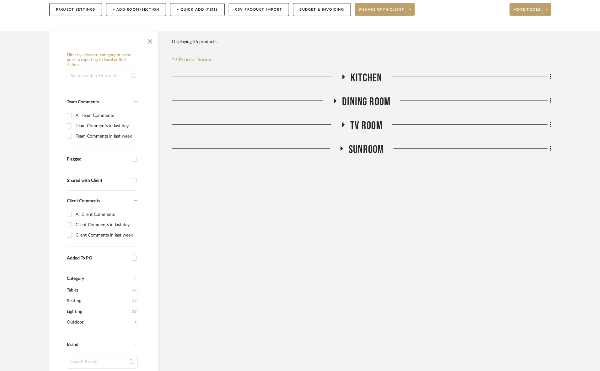
click at [360, 129] on span "TV ROOM" at bounding box center [366, 125] width 32 height 13
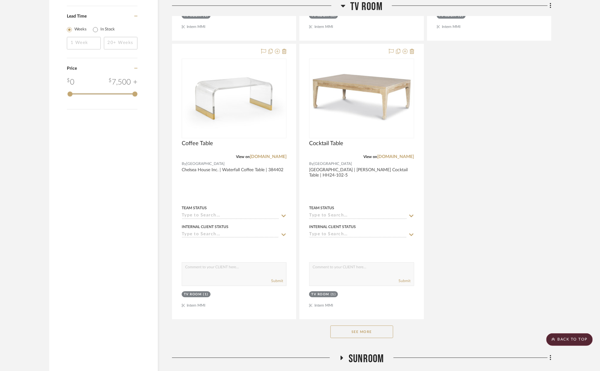
scroll to position [779, 0]
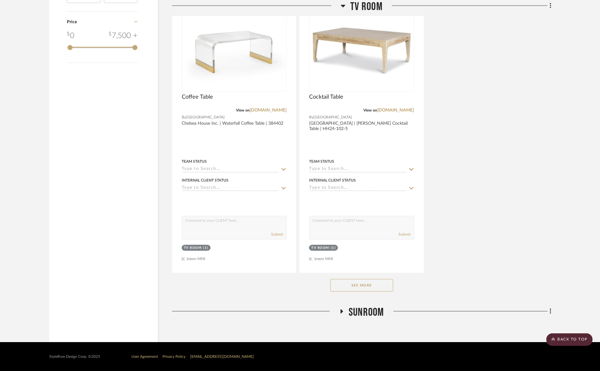
click at [368, 282] on button "See More" at bounding box center [362, 285] width 63 height 13
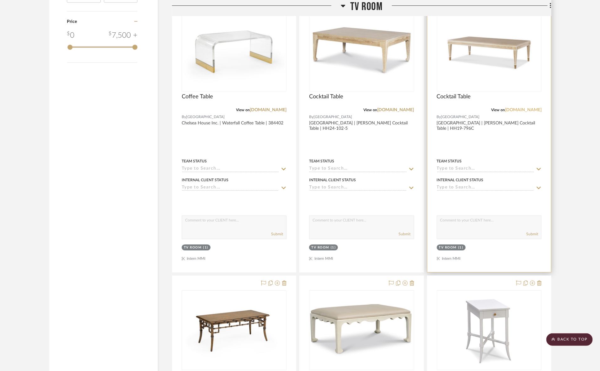
click at [505, 108] on link "[DOMAIN_NAME]" at bounding box center [523, 110] width 37 height 4
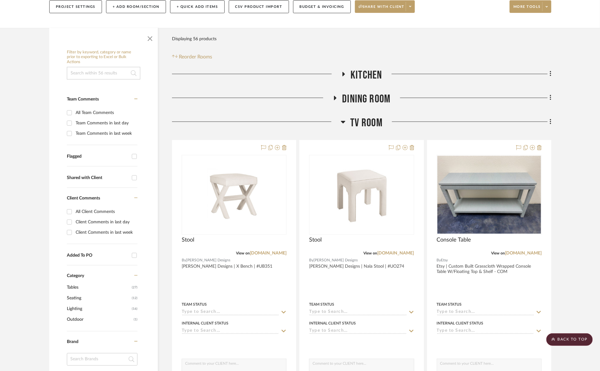
scroll to position [0, 0]
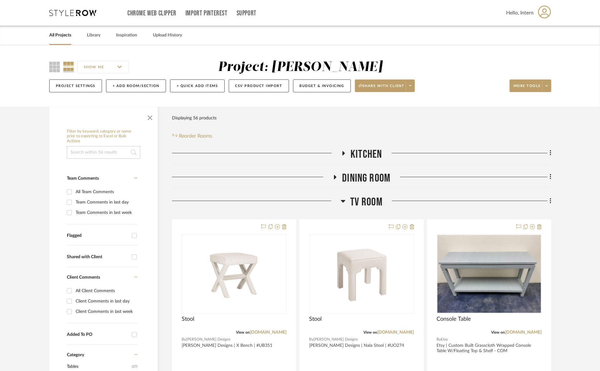
click at [366, 198] on span "TV ROOM" at bounding box center [366, 201] width 32 height 13
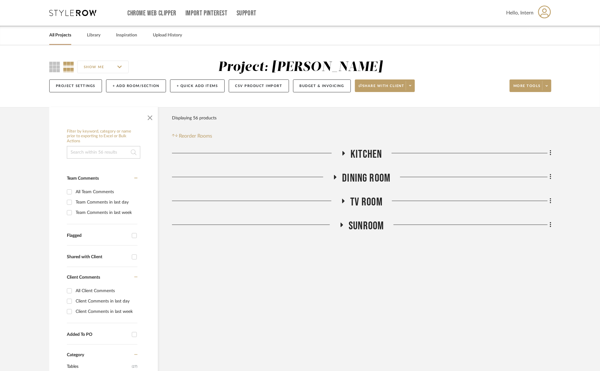
click at [356, 151] on span "Kitchen" at bounding box center [366, 154] width 31 height 13
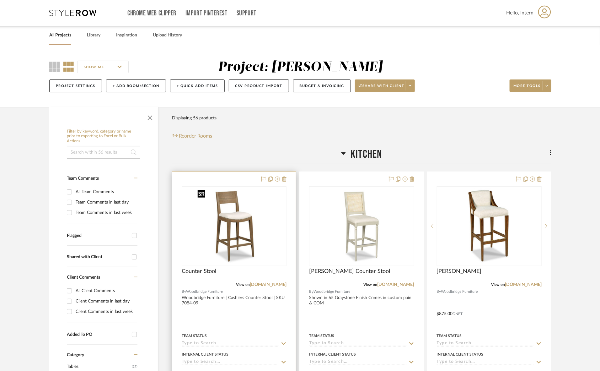
click at [265, 214] on img "0" at bounding box center [234, 226] width 78 height 78
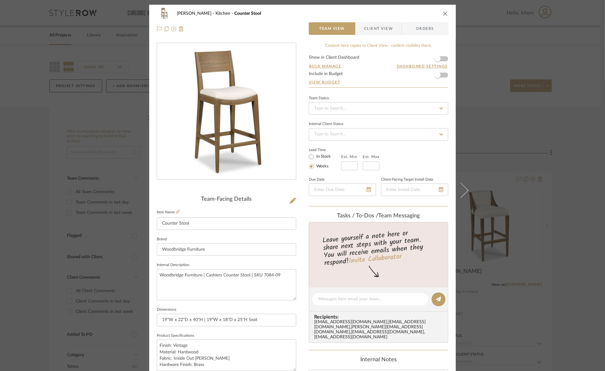
click at [374, 27] on span "Client View" at bounding box center [378, 28] width 29 height 13
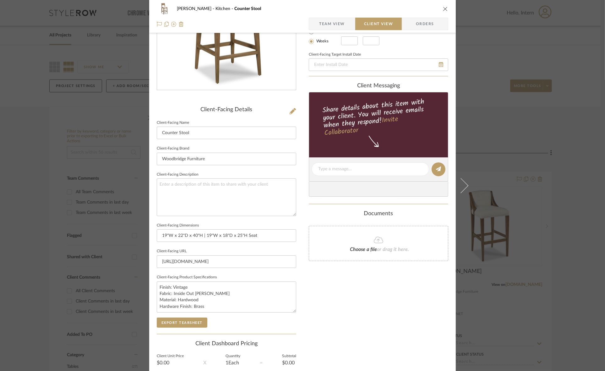
scroll to position [145, 0]
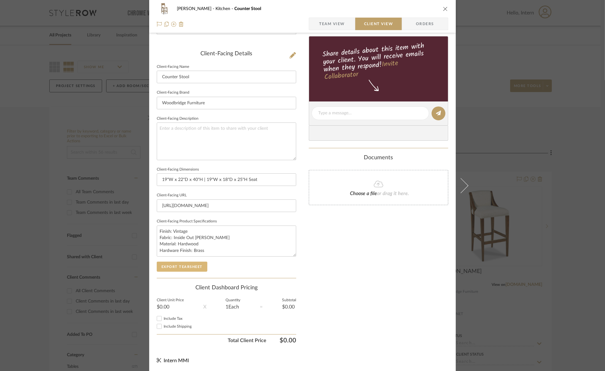
click at [192, 265] on button "Export Tearsheet" at bounding box center [182, 267] width 51 height 10
click at [509, 174] on div "Murray Kitchen Counter Stool Team View Client View Orders Client-Facing Details…" at bounding box center [302, 185] width 605 height 371
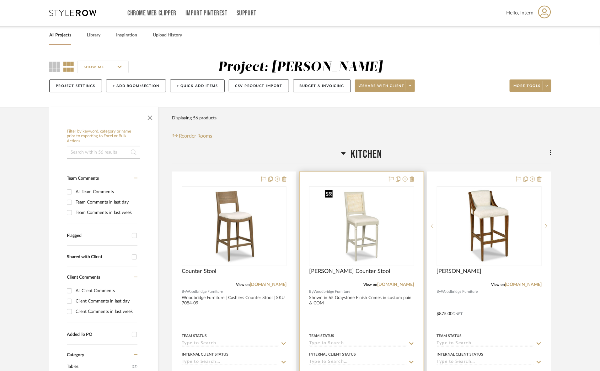
click at [358, 236] on img "0" at bounding box center [361, 226] width 78 height 78
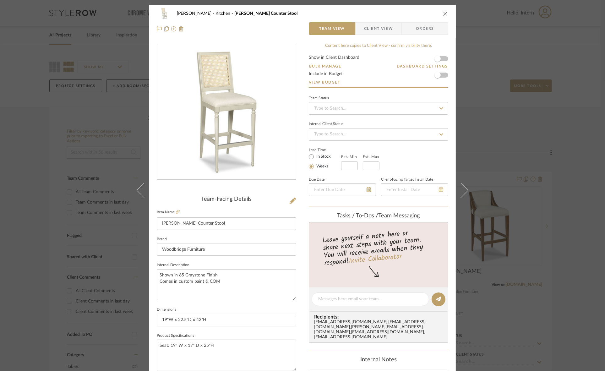
click at [370, 30] on span "Client View" at bounding box center [378, 28] width 29 height 13
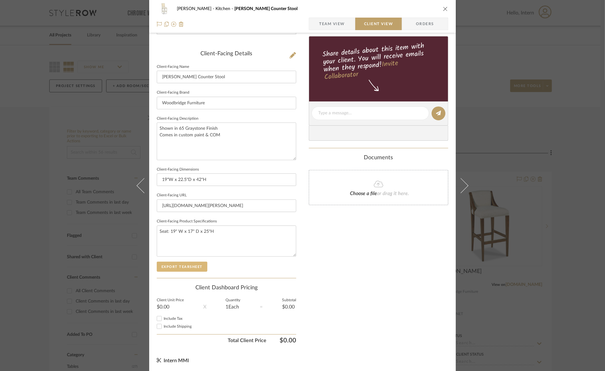
click at [187, 266] on button "Export Tearsheet" at bounding box center [182, 267] width 51 height 10
click at [522, 142] on div "Murray Kitchen Collette Counter Stool Team View Client View Orders Client-Facin…" at bounding box center [302, 185] width 605 height 371
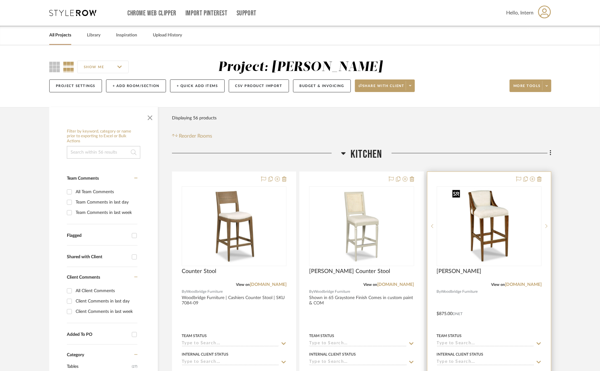
click at [467, 249] on img "0" at bounding box center [489, 226] width 78 height 78
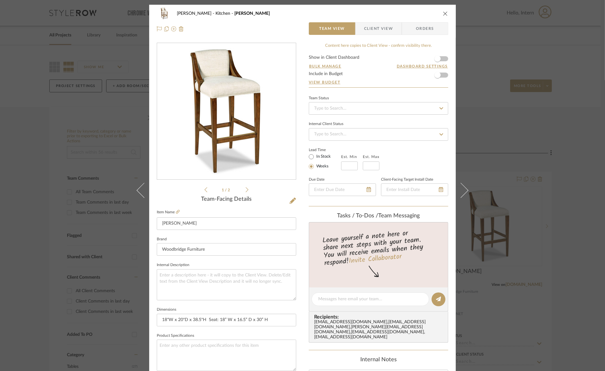
click at [377, 24] on span "Client View" at bounding box center [378, 28] width 29 height 13
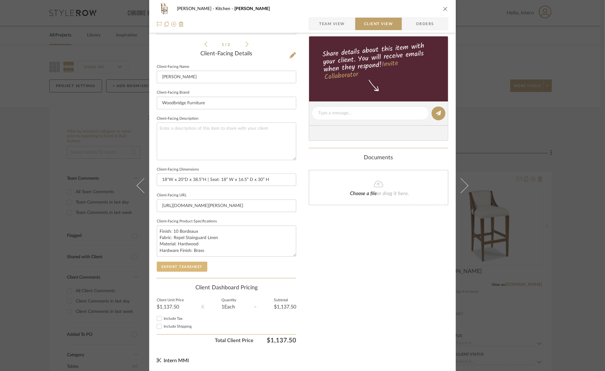
click at [187, 265] on button "Export Tearsheet" at bounding box center [182, 267] width 51 height 10
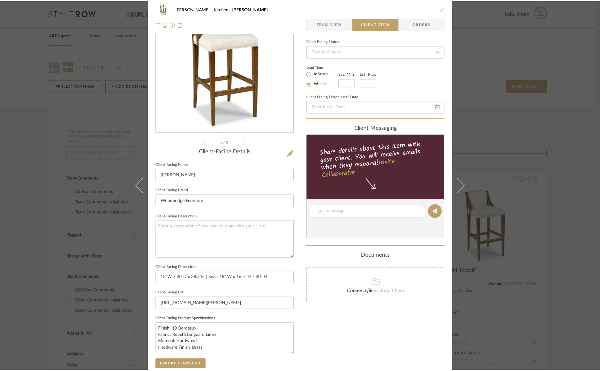
scroll to position [0, 0]
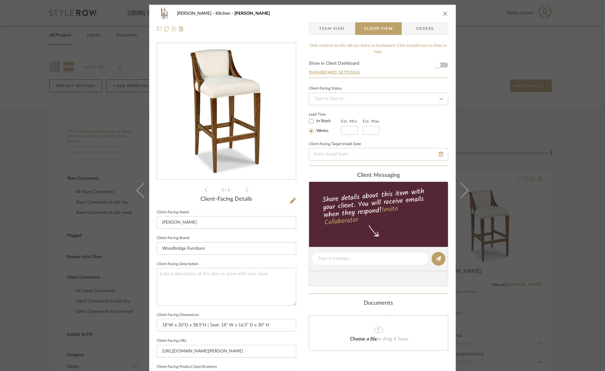
click at [0, 199] on div "Murray Kitchen Evelyn Bar Stool Team View Client View Orders 1 / 2 Client-Facin…" at bounding box center [302, 185] width 605 height 371
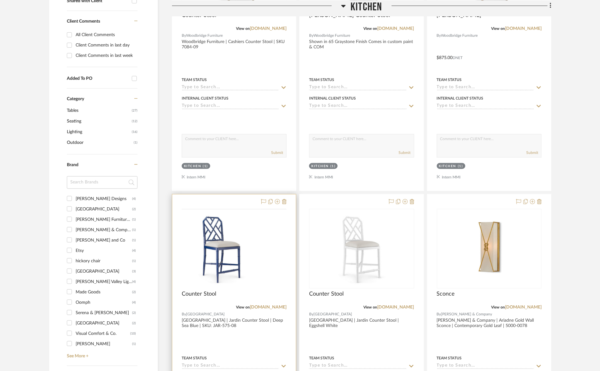
scroll to position [353, 0]
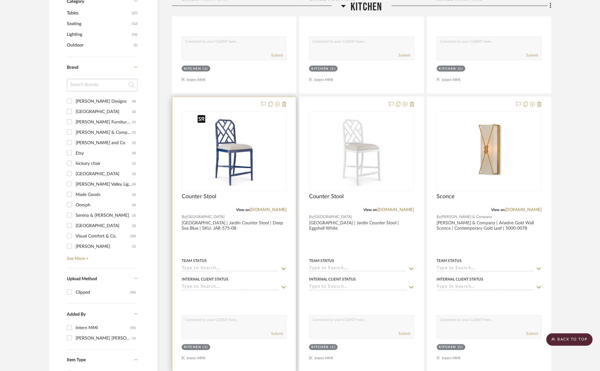
click at [252, 176] on img "0" at bounding box center [234, 151] width 78 height 78
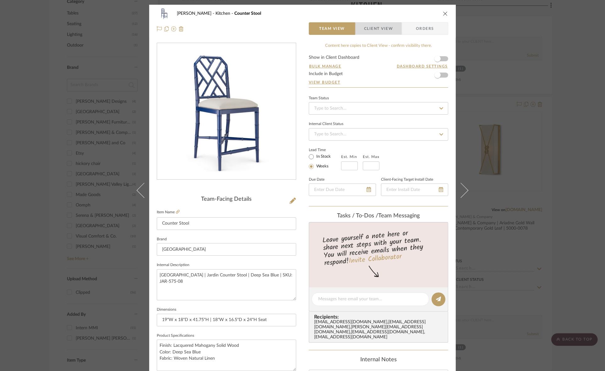
click at [387, 24] on span "Client View" at bounding box center [378, 28] width 29 height 13
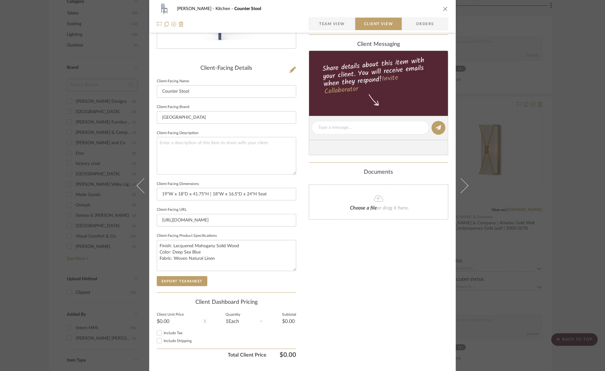
scroll to position [145, 0]
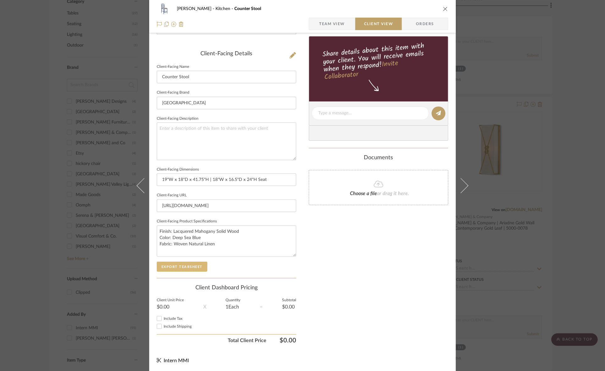
click at [197, 263] on button "Export Tearsheet" at bounding box center [182, 267] width 51 height 10
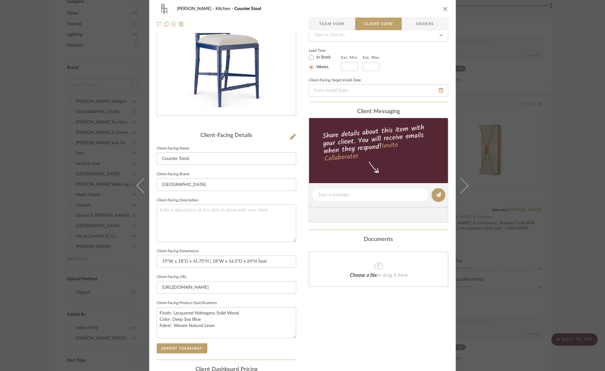
scroll to position [0, 0]
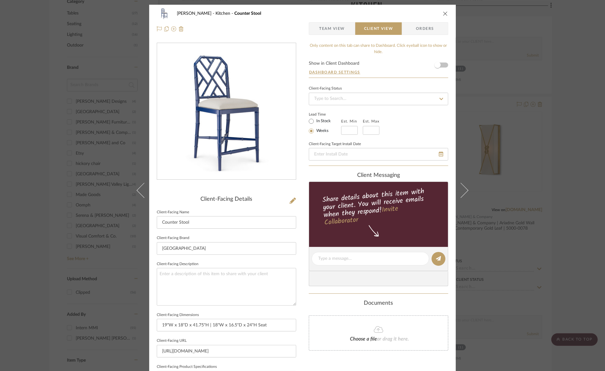
click at [61, 198] on div "Murray Kitchen Counter Stool Team View Client View Orders Client-Facing Details…" at bounding box center [302, 185] width 605 height 371
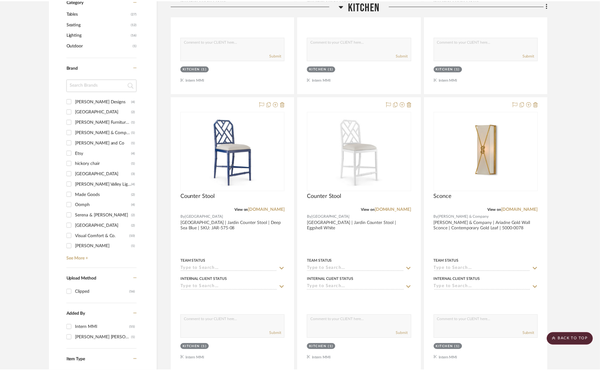
scroll to position [353, 0]
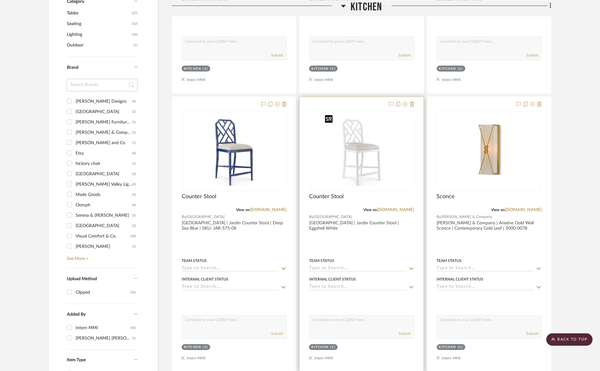
click at [371, 159] on img "0" at bounding box center [361, 151] width 78 height 78
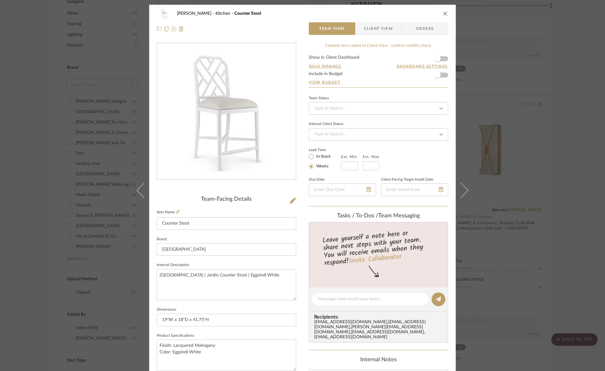
click at [381, 26] on span "Client View" at bounding box center [378, 28] width 29 height 13
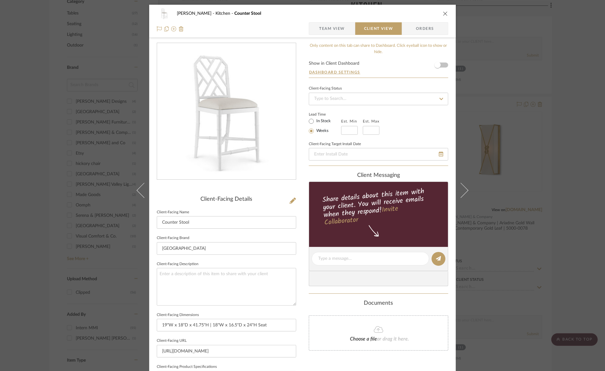
scroll to position [118, 0]
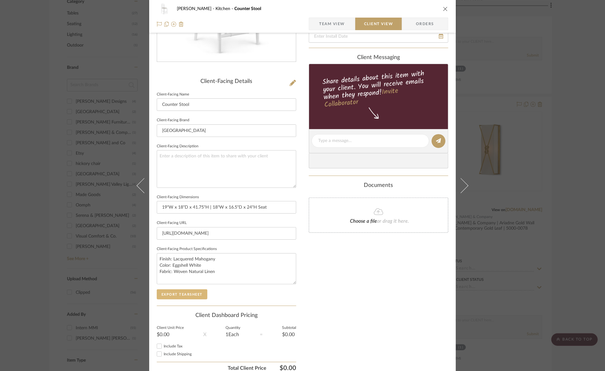
click at [190, 297] on button "Export Tearsheet" at bounding box center [182, 294] width 51 height 10
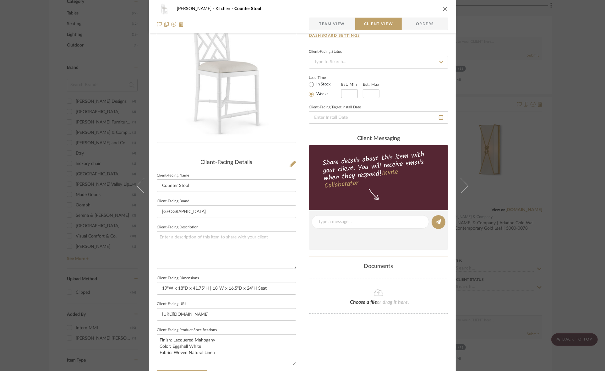
scroll to position [0, 0]
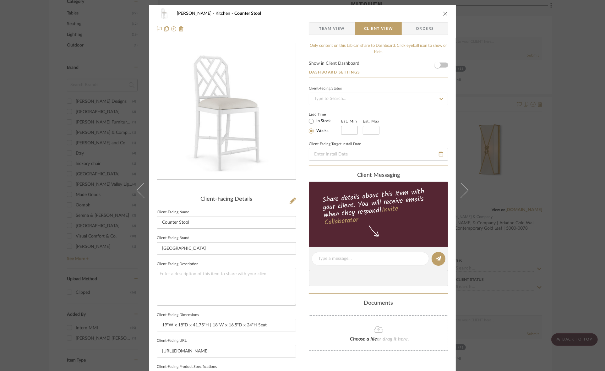
click at [40, 201] on div "Murray Kitchen Counter Stool Team View Client View Orders Client-Facing Details…" at bounding box center [302, 185] width 605 height 371
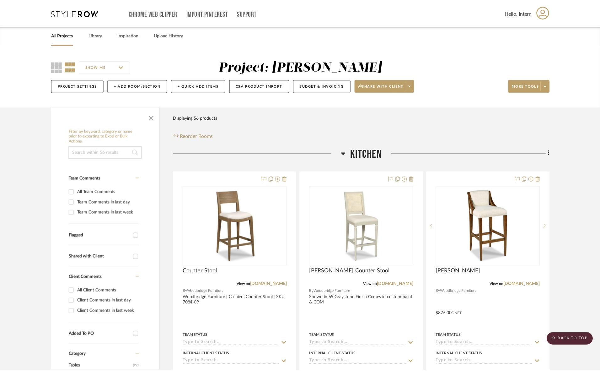
scroll to position [353, 0]
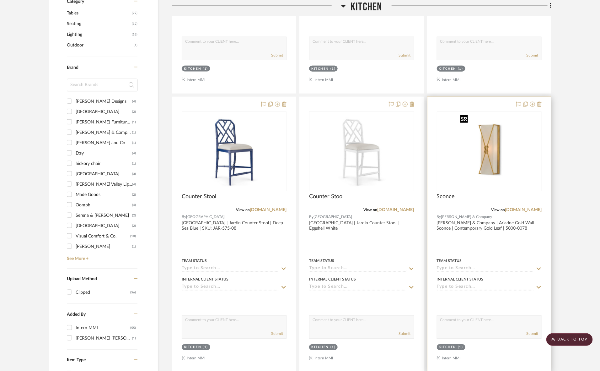
click at [0, 0] on img at bounding box center [0, 0] width 0 height 0
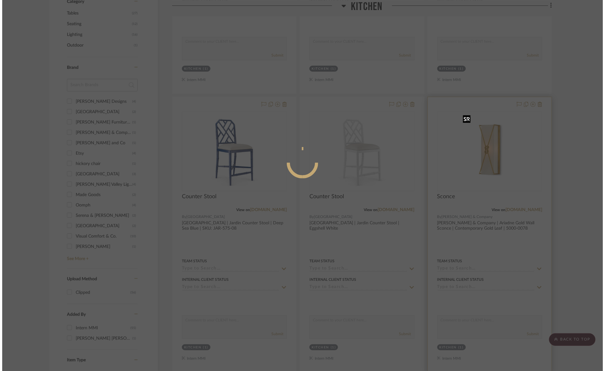
scroll to position [0, 0]
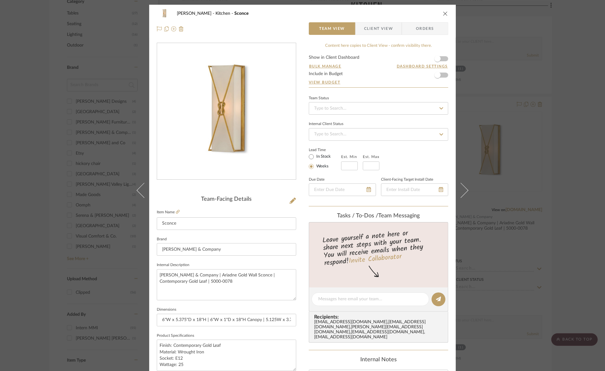
click at [368, 27] on span "Client View" at bounding box center [378, 28] width 29 height 13
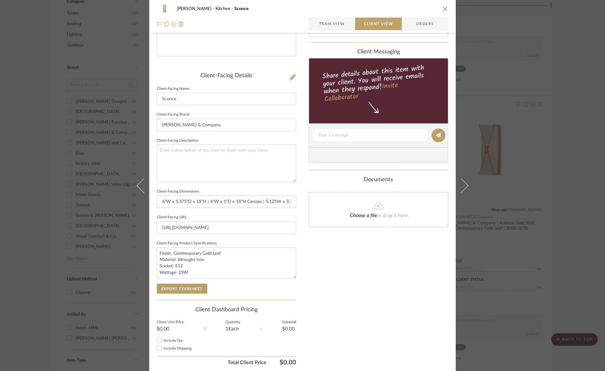
scroll to position [145, 0]
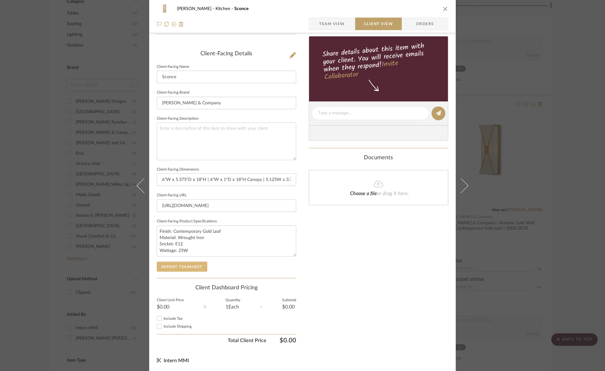
click at [188, 262] on button "Export Tearsheet" at bounding box center [182, 267] width 51 height 10
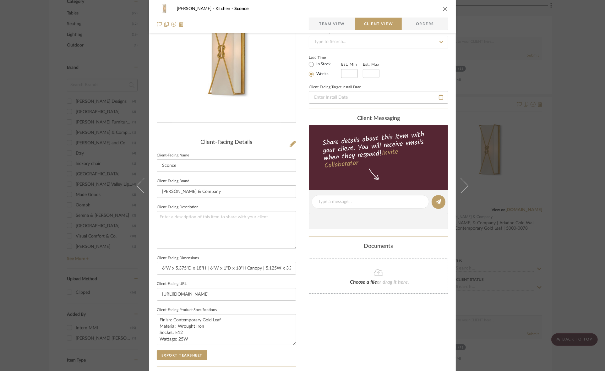
scroll to position [0, 0]
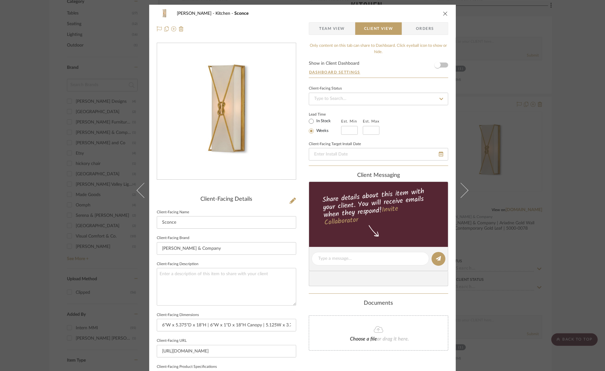
click at [73, 194] on div "Murray Kitchen Sconce Team View Client View Orders Client-Facing Details Client…" at bounding box center [302, 185] width 605 height 371
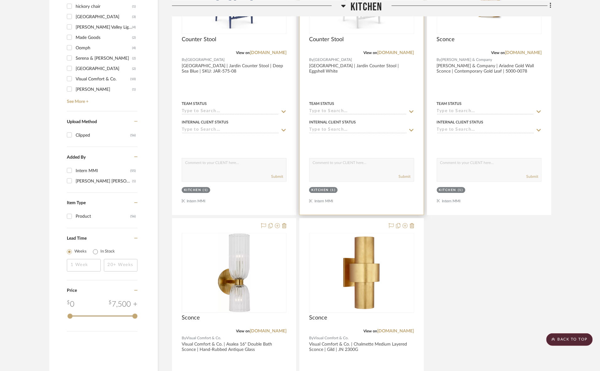
scroll to position [628, 0]
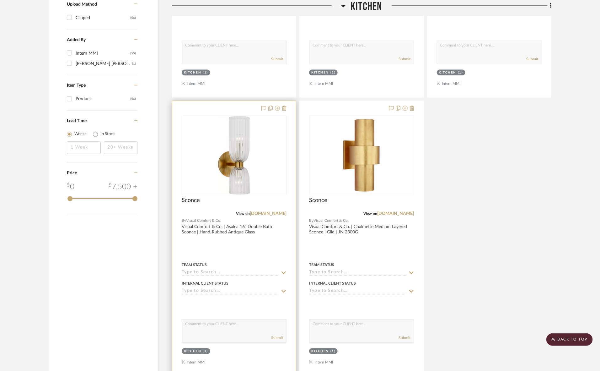
click at [0, 0] on div at bounding box center [0, 0] width 0 height 0
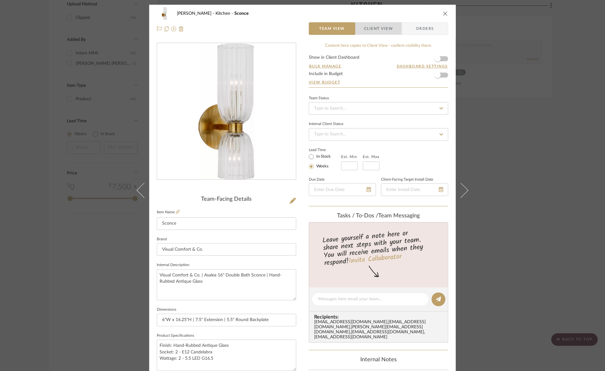
click at [384, 26] on span "Client View" at bounding box center [378, 28] width 29 height 13
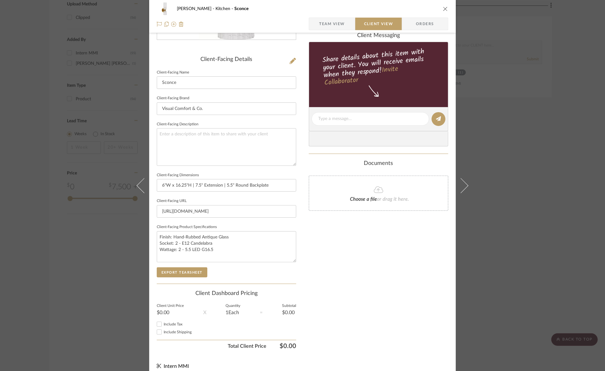
scroll to position [145, 0]
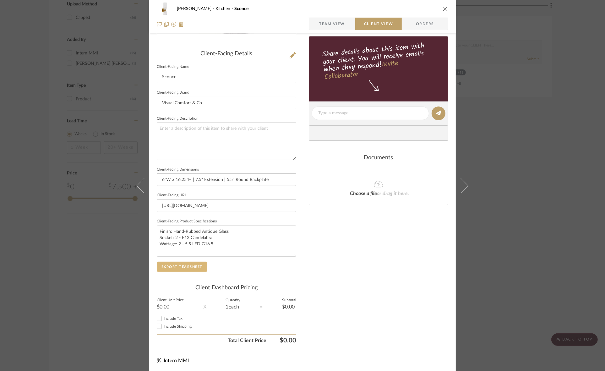
click at [198, 270] on button "Export Tearsheet" at bounding box center [182, 267] width 51 height 10
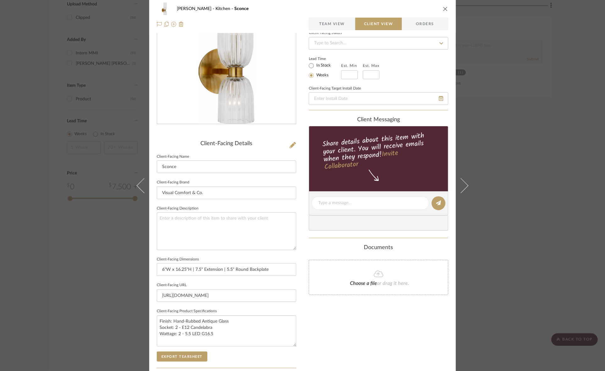
scroll to position [0, 0]
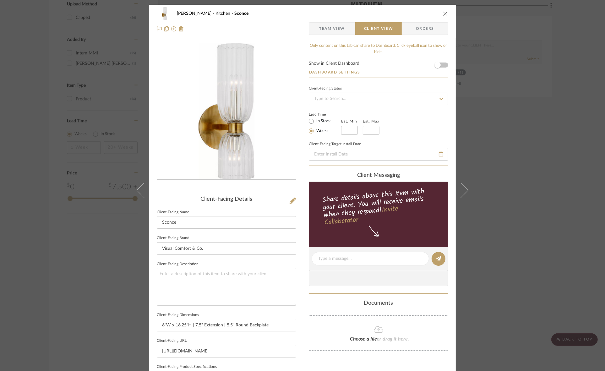
click at [6, 200] on div "Murray Kitchen Sconce Team View Client View Orders Client-Facing Details Client…" at bounding box center [302, 185] width 605 height 371
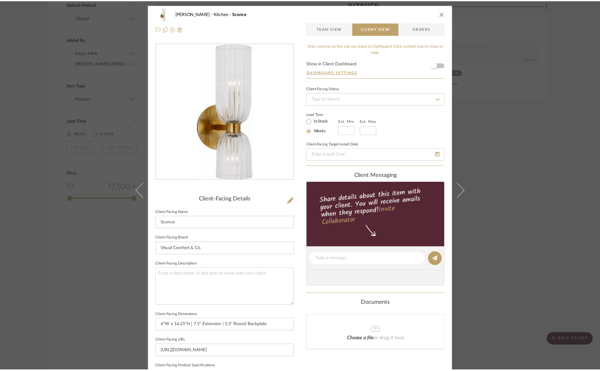
scroll to position [628, 0]
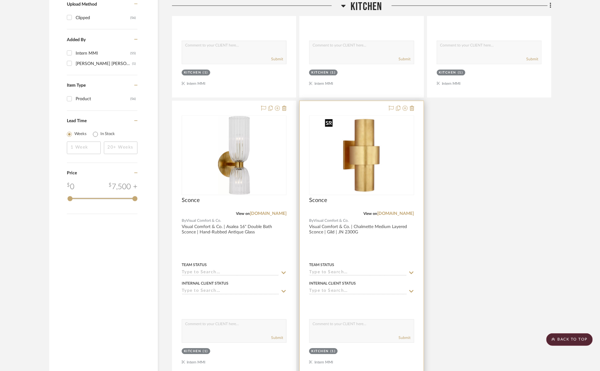
click at [0, 0] on img at bounding box center [0, 0] width 0 height 0
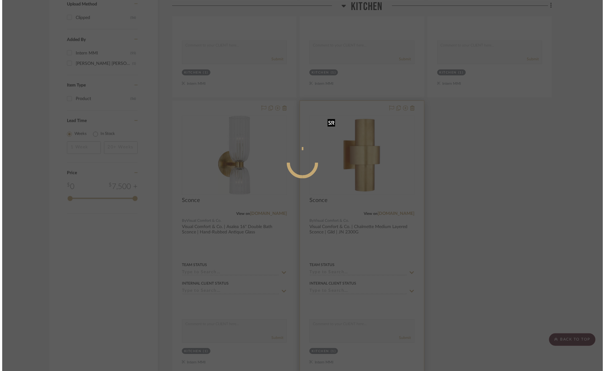
scroll to position [0, 0]
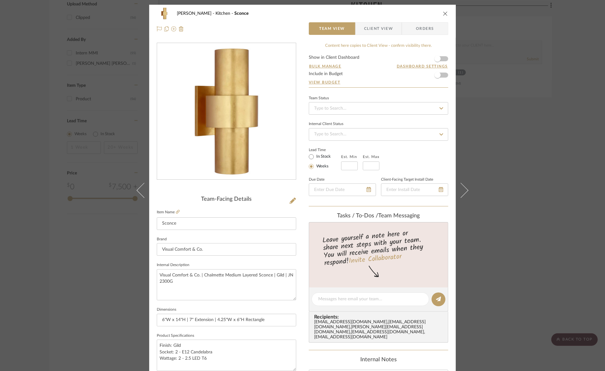
click at [372, 25] on span "Client View" at bounding box center [378, 28] width 29 height 13
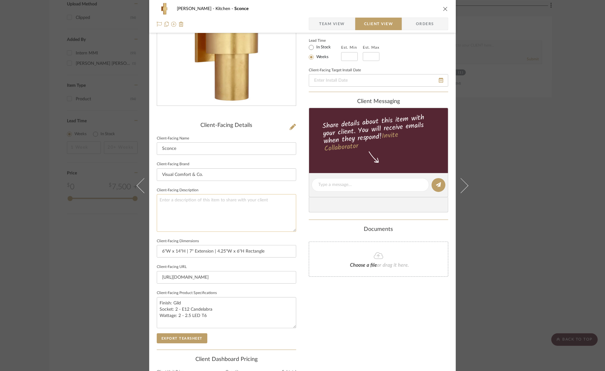
scroll to position [145, 0]
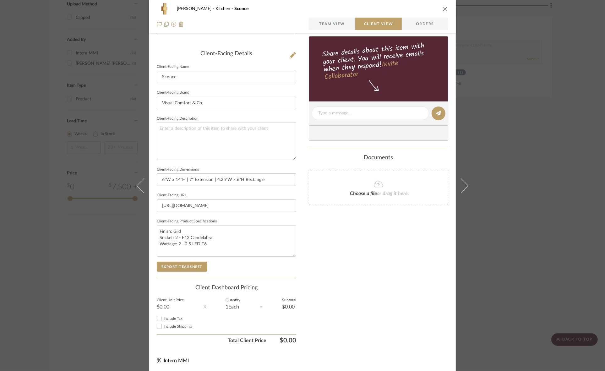
click at [178, 260] on sr-form-field "Client-Facing Product Specifications Finish: Gild Socket: 2 - E12 Candelabra Wa…" at bounding box center [226, 239] width 139 height 45
click at [181, 265] on button "Export Tearsheet" at bounding box center [182, 267] width 51 height 10
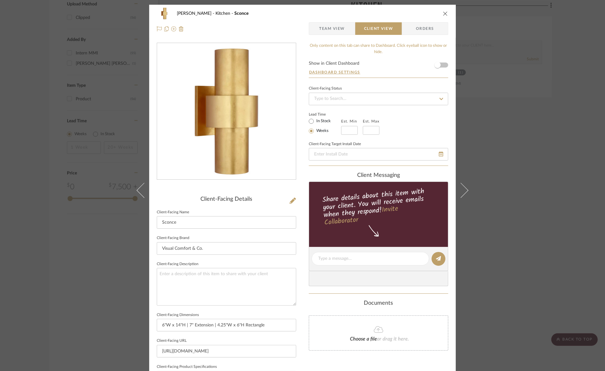
click at [10, 207] on div "Murray Kitchen Sconce Team View Client View Orders Client-Facing Details Client…" at bounding box center [302, 185] width 605 height 371
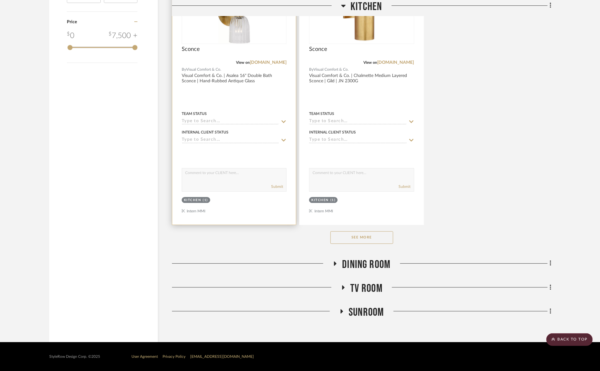
scroll to position [779, 0]
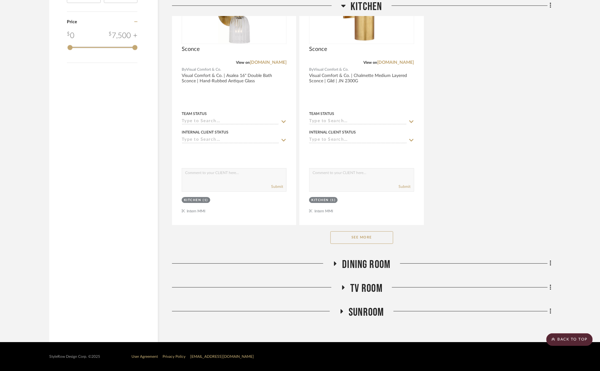
click at [381, 240] on button "See More" at bounding box center [362, 237] width 63 height 13
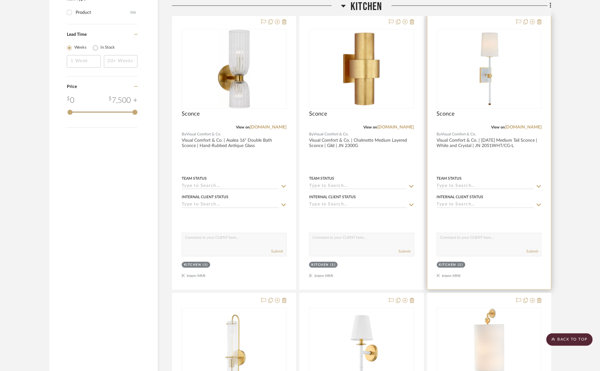
scroll to position [661, 0]
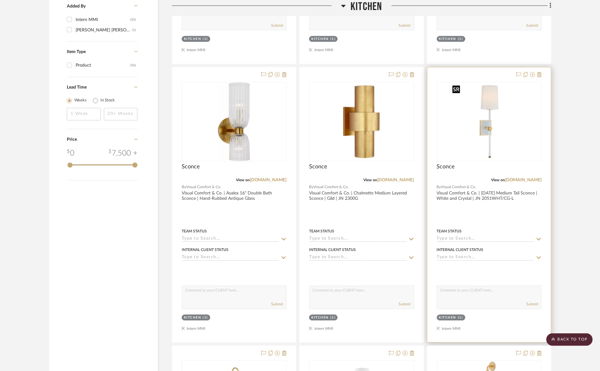
click at [0, 0] on img at bounding box center [0, 0] width 0 height 0
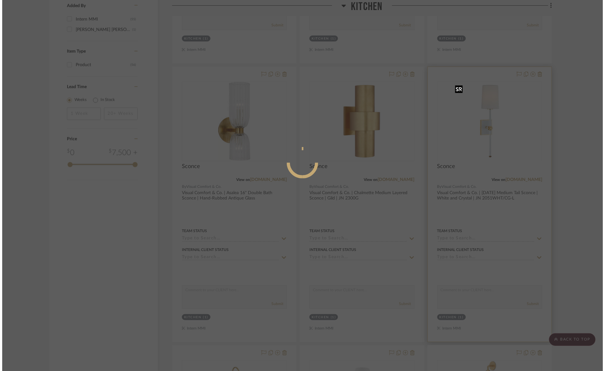
scroll to position [0, 0]
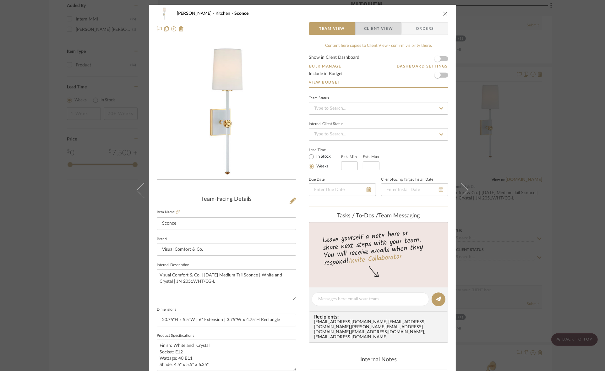
click at [368, 28] on span "Client View" at bounding box center [378, 28] width 29 height 13
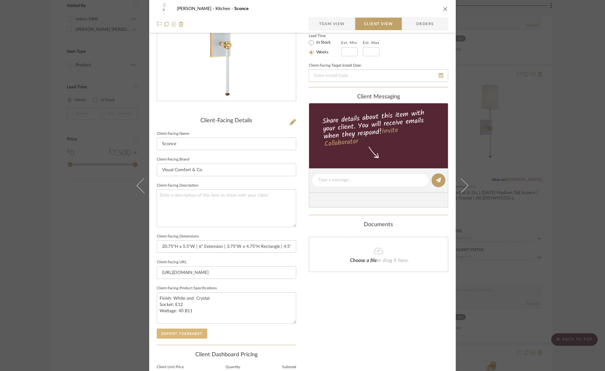
click at [175, 329] on button "Export Tearsheet" at bounding box center [182, 333] width 51 height 10
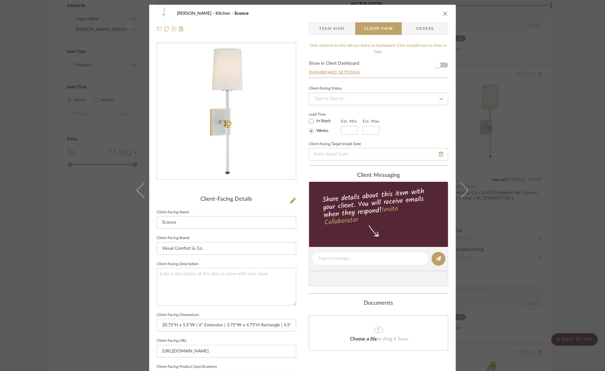
click at [36, 181] on div "Murray Kitchen Sconce Team View Client View Orders Client-Facing Details Client…" at bounding box center [302, 185] width 605 height 371
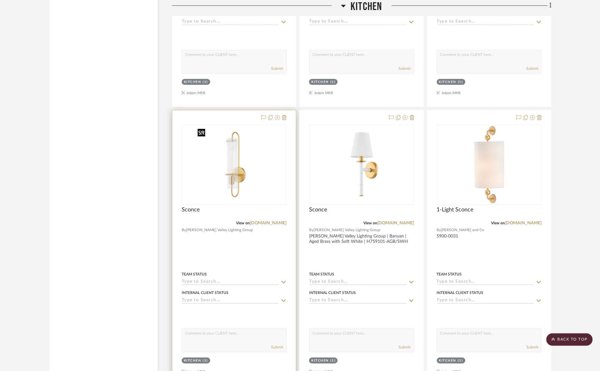
click at [0, 0] on img at bounding box center [0, 0] width 0 height 0
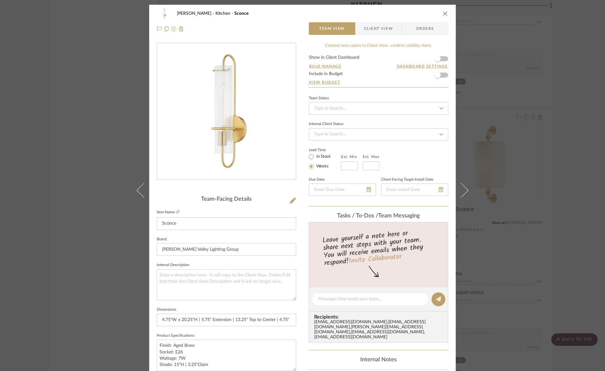
click at [370, 30] on span "Client View" at bounding box center [378, 28] width 29 height 13
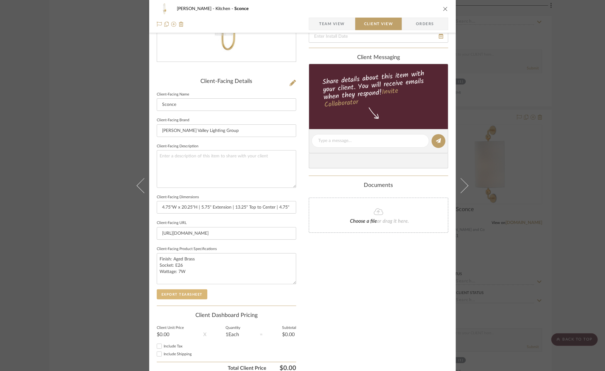
click at [189, 291] on button "Export Tearsheet" at bounding box center [182, 294] width 51 height 10
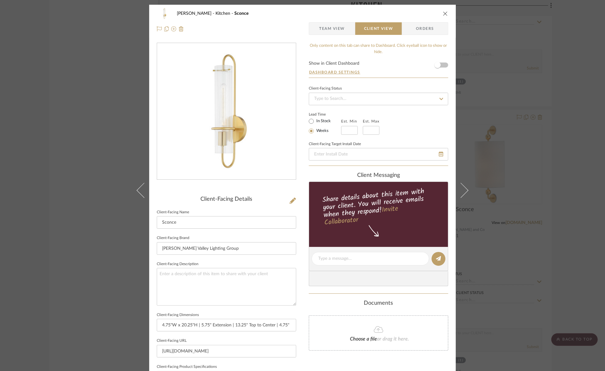
click at [35, 188] on div "Murray Kitchen Sconce Team View Client View Orders Client-Facing Details Client…" at bounding box center [302, 185] width 605 height 371
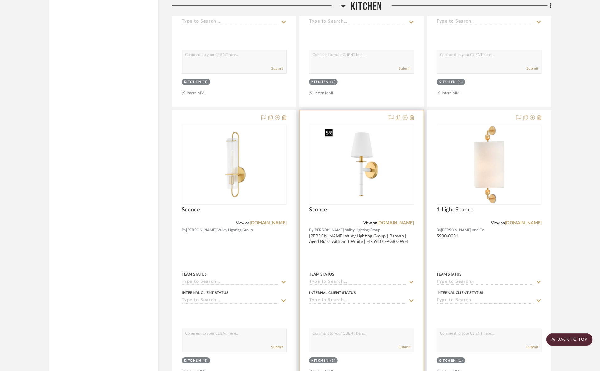
click at [368, 175] on img "0" at bounding box center [361, 164] width 78 height 78
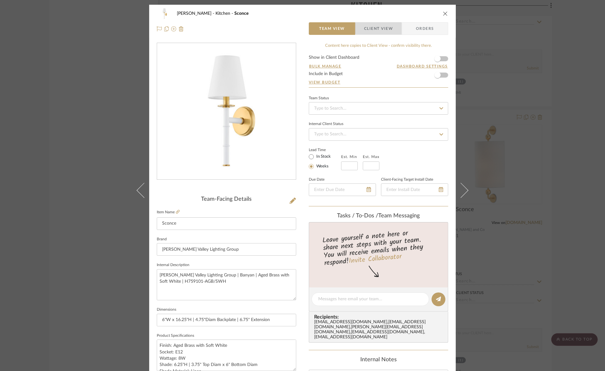
click at [377, 27] on span "Client View" at bounding box center [378, 28] width 29 height 13
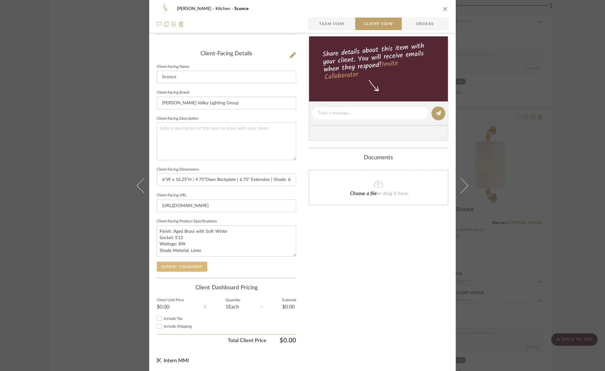
click at [193, 264] on button "Export Tearsheet" at bounding box center [182, 267] width 51 height 10
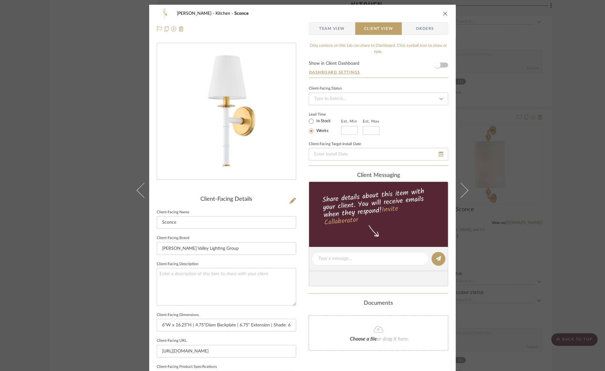
click at [586, 144] on div "Murray Kitchen Sconce Team View Client View Orders Client-Facing Details Client…" at bounding box center [302, 185] width 605 height 371
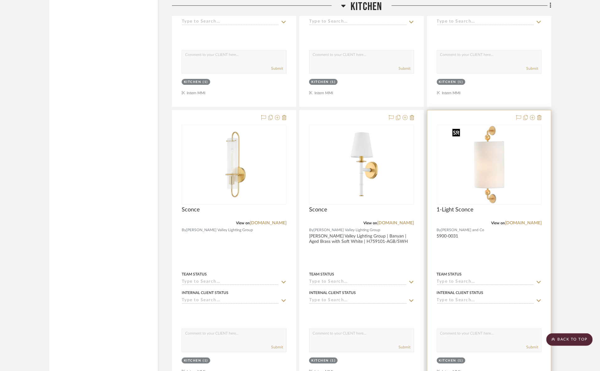
click at [0, 0] on img at bounding box center [0, 0] width 0 height 0
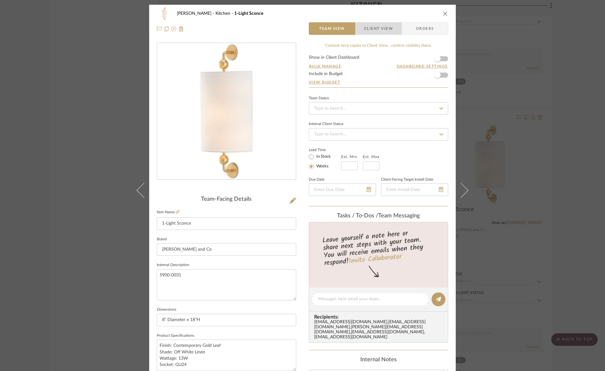
drag, startPoint x: 381, startPoint y: 28, endPoint x: 370, endPoint y: 55, distance: 28.9
click at [381, 28] on span "Client View" at bounding box center [378, 28] width 29 height 13
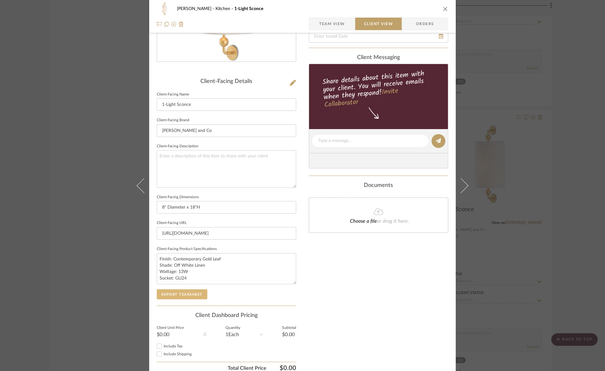
click at [194, 294] on button "Export Tearsheet" at bounding box center [182, 294] width 51 height 10
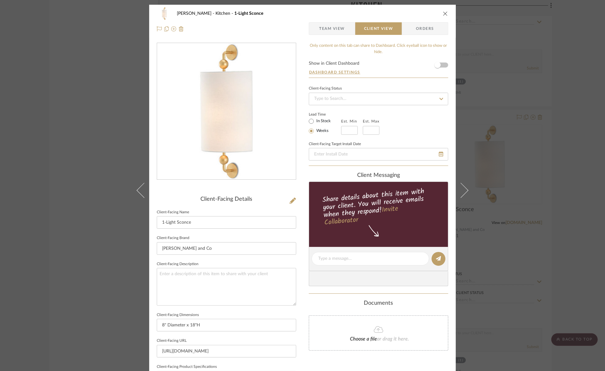
drag, startPoint x: 79, startPoint y: 193, endPoint x: 89, endPoint y: 192, distance: 10.7
click at [79, 193] on div "Murray Kitchen 1-Light Sconce Team View Client View Orders Client-Facing Detail…" at bounding box center [302, 185] width 605 height 371
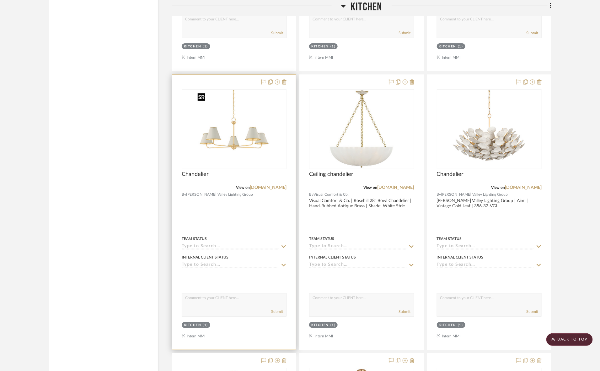
click at [0, 0] on img at bounding box center [0, 0] width 0 height 0
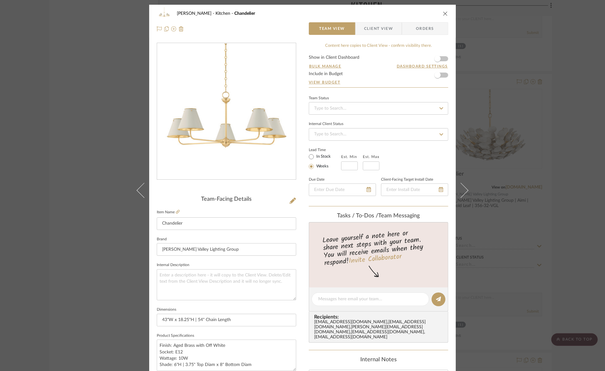
click at [394, 25] on span "Client View" at bounding box center [378, 28] width 46 height 13
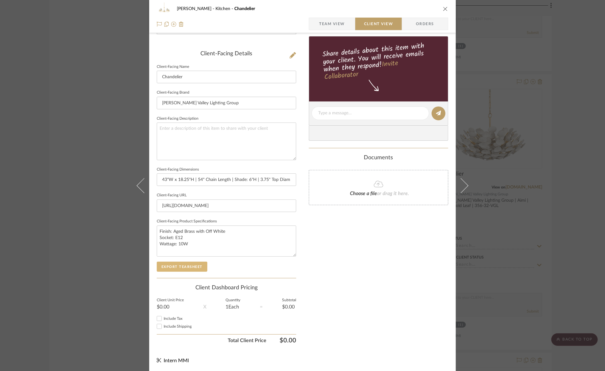
click at [196, 265] on button "Export Tearsheet" at bounding box center [182, 267] width 51 height 10
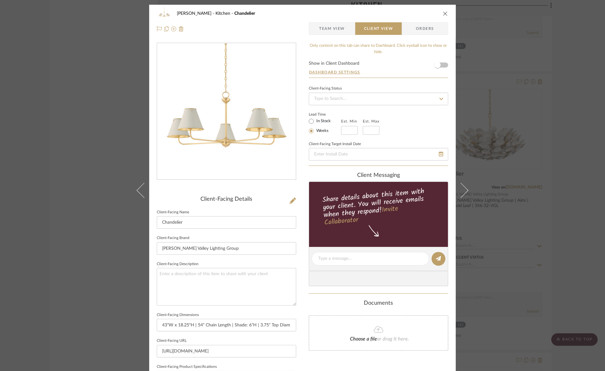
click at [89, 206] on div "Murray Kitchen Chandelier Team View Client View Orders Client-Facing Details Cl…" at bounding box center [302, 185] width 605 height 371
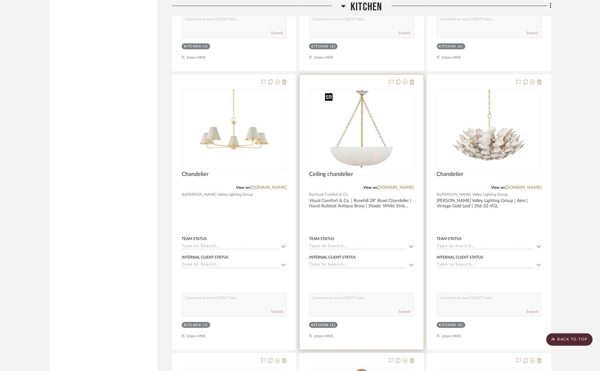
click at [395, 129] on img "0" at bounding box center [361, 129] width 78 height 78
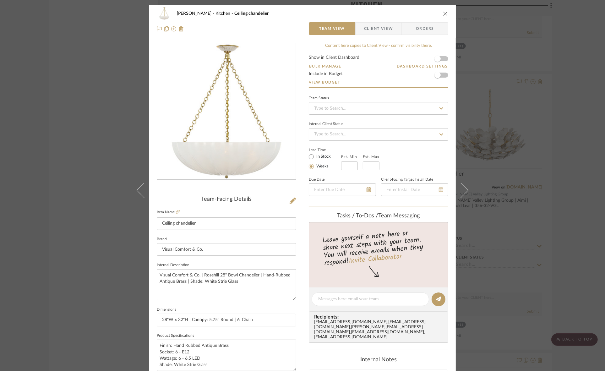
drag, startPoint x: 378, startPoint y: 30, endPoint x: 369, endPoint y: 69, distance: 40.0
click at [378, 30] on span "Client View" at bounding box center [378, 28] width 29 height 13
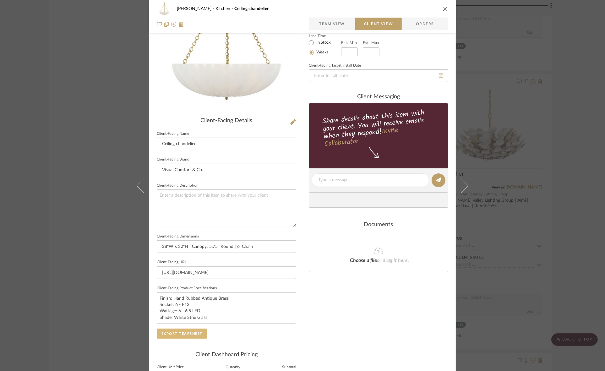
click at [186, 330] on button "Export Tearsheet" at bounding box center [182, 333] width 51 height 10
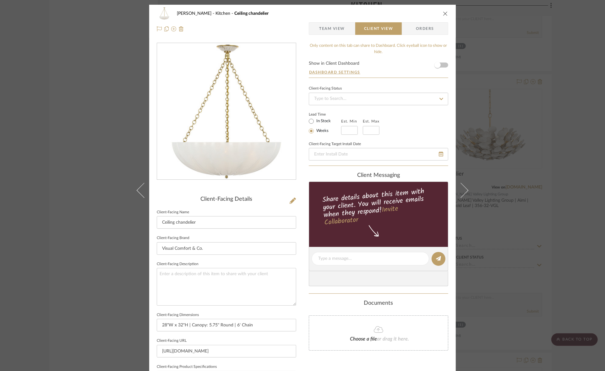
click at [96, 192] on div "Murray Kitchen Ceiling chandelier Team View Client View Orders Client-Facing De…" at bounding box center [302, 185] width 605 height 371
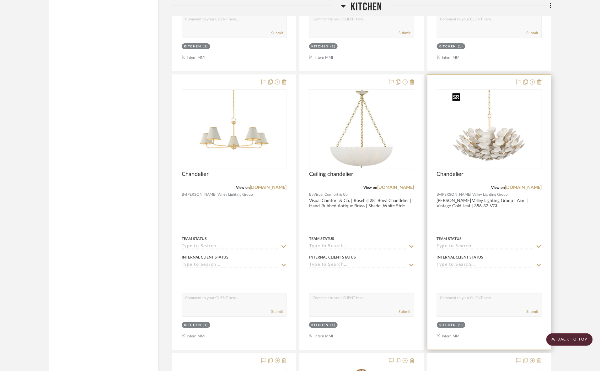
click at [0, 0] on img at bounding box center [0, 0] width 0 height 0
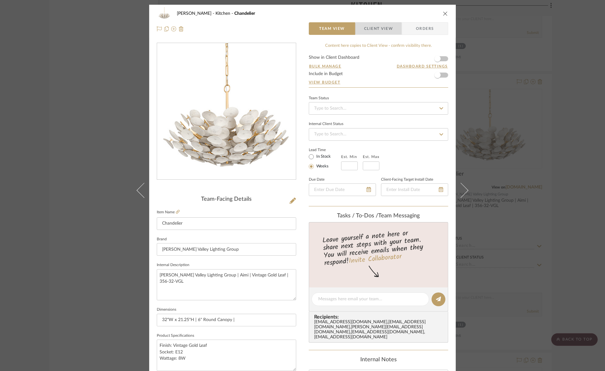
click at [377, 30] on span "Client View" at bounding box center [378, 28] width 29 height 13
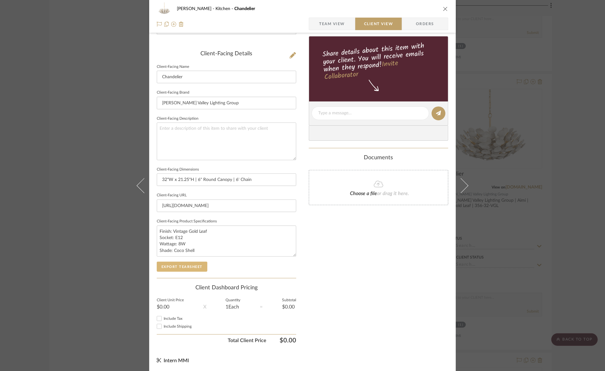
click at [184, 265] on button "Export Tearsheet" at bounding box center [182, 267] width 51 height 10
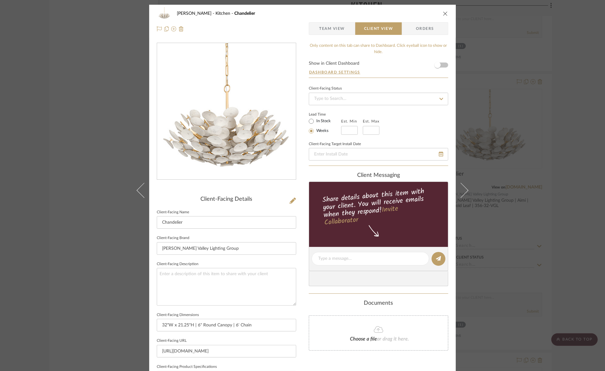
click at [78, 170] on div "Murray Kitchen Chandelier Team View Client View Orders Client-Facing Details Cl…" at bounding box center [302, 185] width 605 height 371
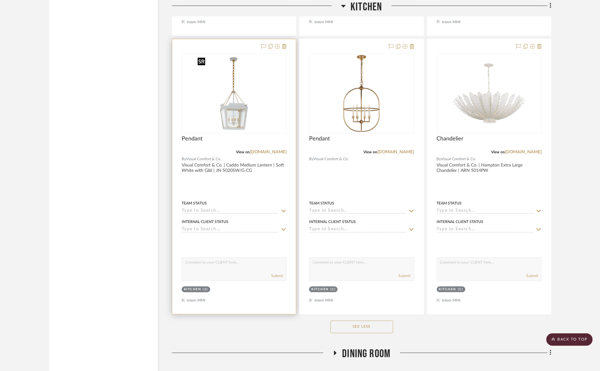
click at [244, 126] on img "0" at bounding box center [234, 93] width 78 height 78
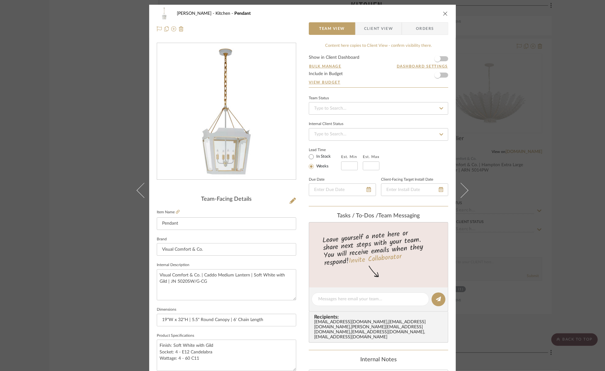
click at [383, 28] on span "Client View" at bounding box center [378, 28] width 29 height 13
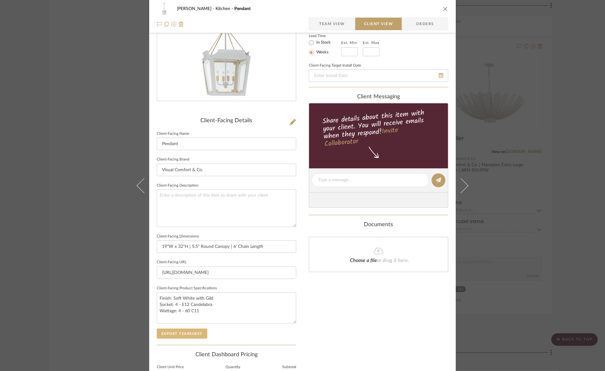
click at [191, 333] on button "Export Tearsheet" at bounding box center [182, 333] width 51 height 10
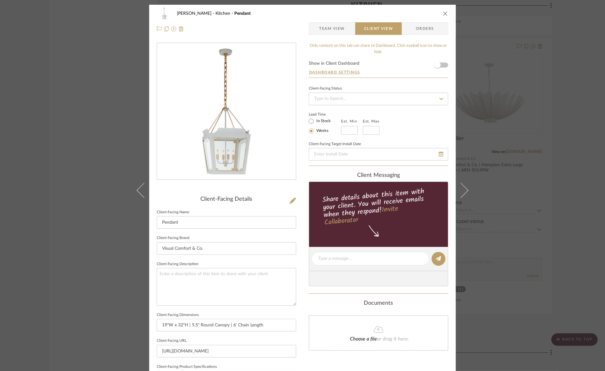
click at [83, 148] on div "Murray Kitchen Pendant Team View Client View Orders Client-Facing Details Clien…" at bounding box center [302, 185] width 605 height 371
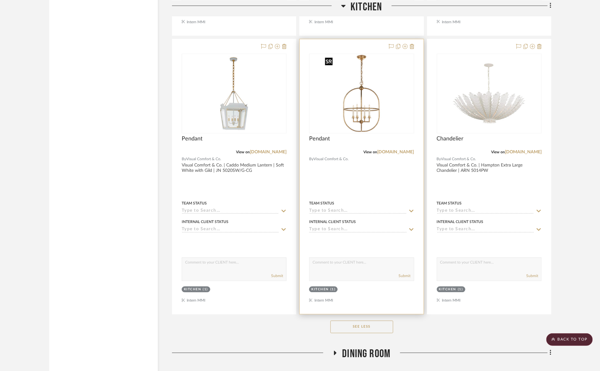
click at [0, 0] on img at bounding box center [0, 0] width 0 height 0
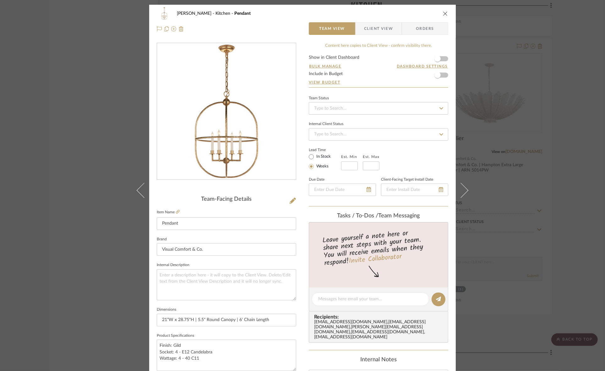
drag, startPoint x: 371, startPoint y: 29, endPoint x: 359, endPoint y: 63, distance: 36.5
click at [371, 29] on span "Client View" at bounding box center [378, 28] width 29 height 13
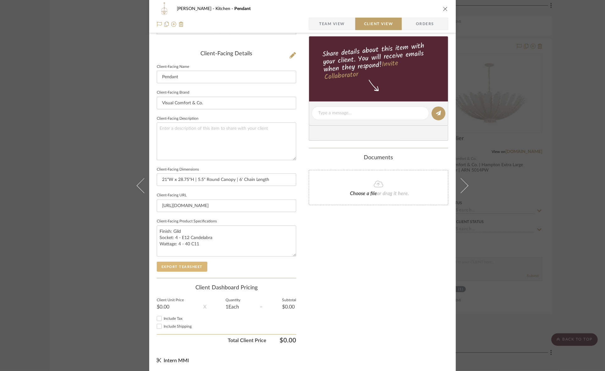
click at [184, 264] on button "Export Tearsheet" at bounding box center [182, 267] width 51 height 10
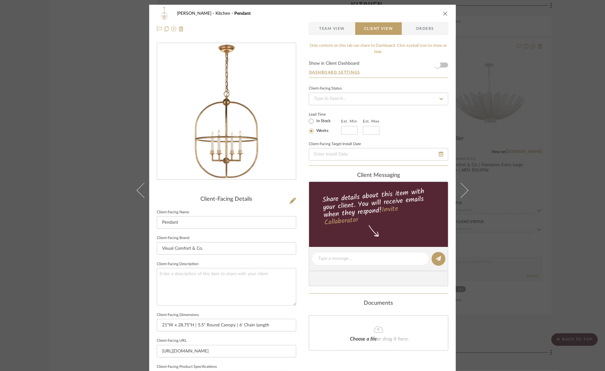
click at [113, 176] on div "Murray Kitchen Pendant Team View Client View Orders Client-Facing Details Clien…" at bounding box center [302, 185] width 605 height 371
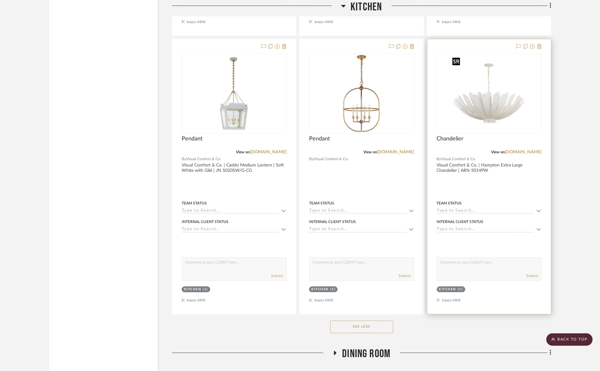
click at [0, 0] on img at bounding box center [0, 0] width 0 height 0
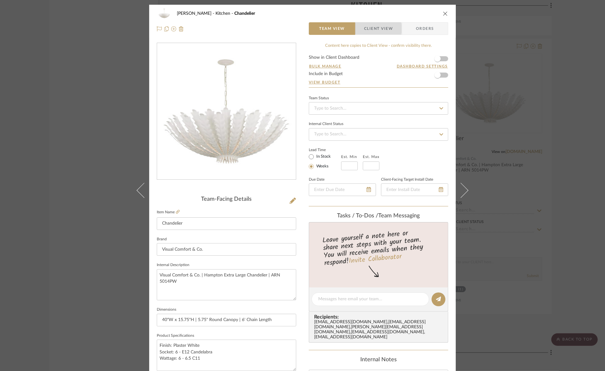
click at [370, 29] on span "Client View" at bounding box center [378, 28] width 29 height 13
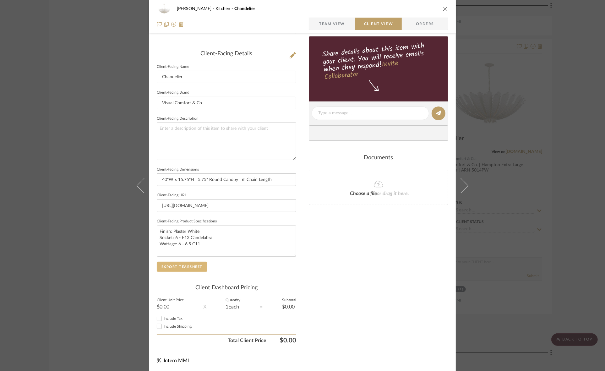
click at [189, 262] on button "Export Tearsheet" at bounding box center [182, 267] width 51 height 10
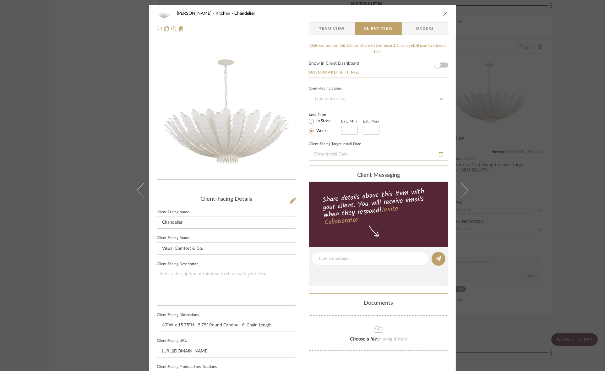
click at [59, 175] on div "Murray Kitchen Chandelier Team View Client View Orders Client-Facing Details Cl…" at bounding box center [302, 185] width 605 height 371
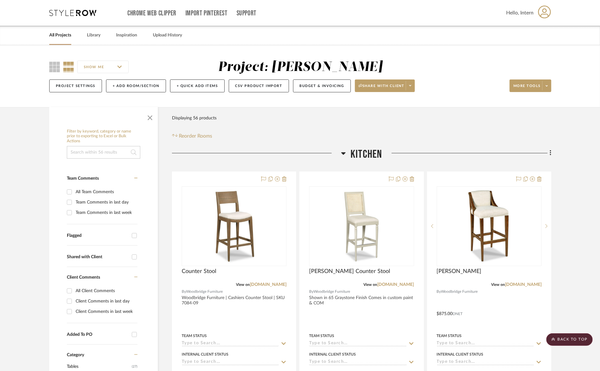
click at [359, 156] on span "Kitchen" at bounding box center [366, 154] width 31 height 13
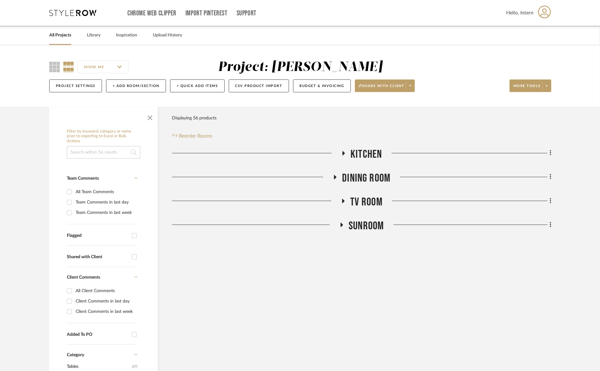
click at [359, 179] on span "Dining Room" at bounding box center [366, 177] width 48 height 13
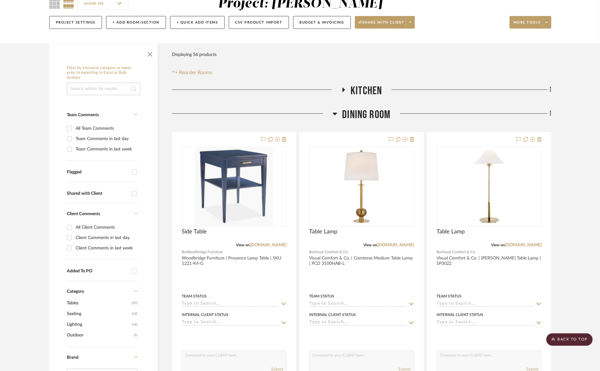
scroll to position [39, 0]
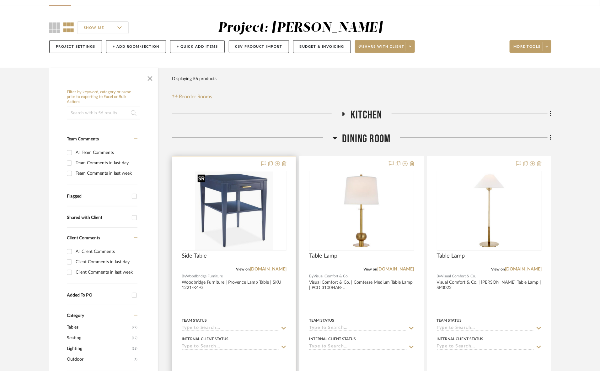
click at [254, 200] on img "0" at bounding box center [234, 210] width 78 height 78
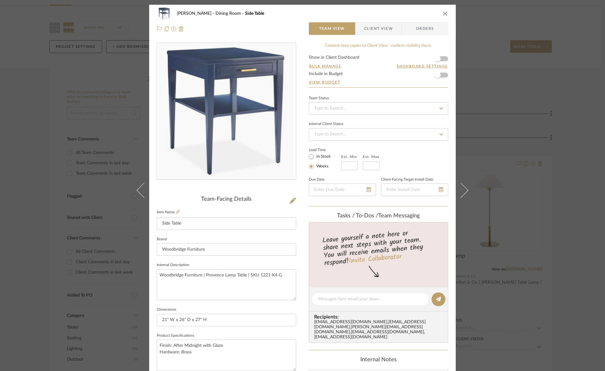
click at [385, 27] on span "Client View" at bounding box center [378, 28] width 29 height 13
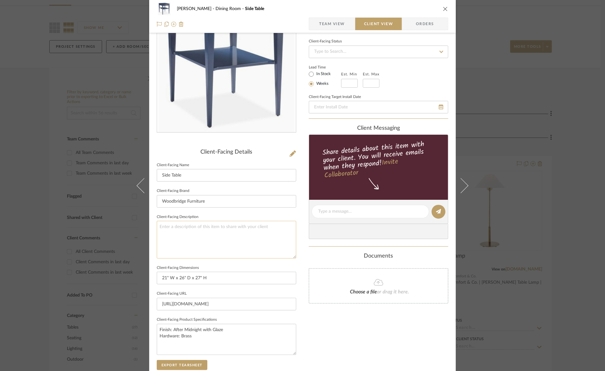
scroll to position [145, 0]
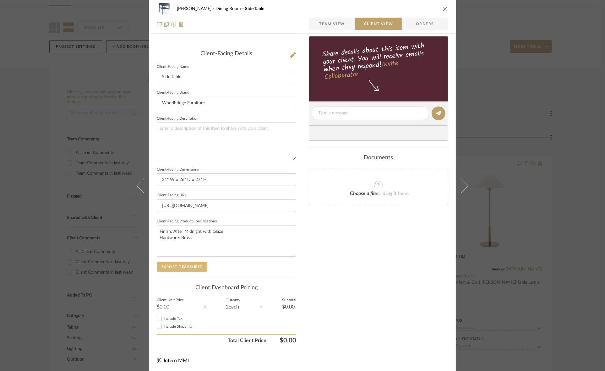
click at [198, 264] on button "Export Tearsheet" at bounding box center [182, 267] width 51 height 10
drag, startPoint x: 11, startPoint y: 157, endPoint x: 18, endPoint y: 159, distance: 7.1
click at [11, 157] on div "Murray Dining Room Side Table Team View Client View Orders Client-Facing Detail…" at bounding box center [302, 185] width 605 height 371
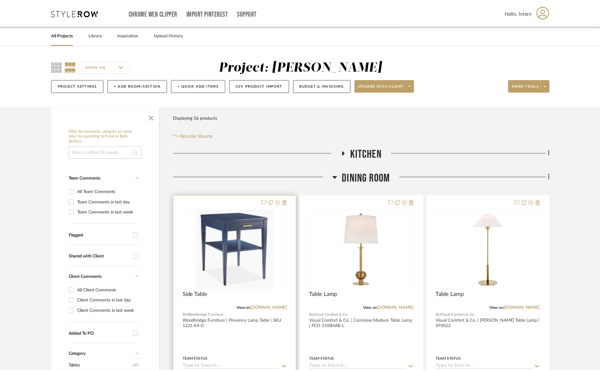
scroll to position [39, 0]
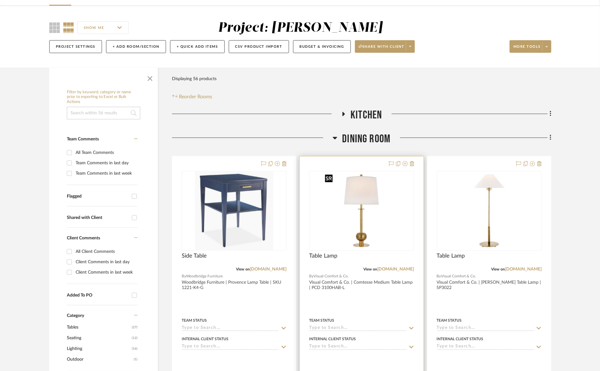
click at [385, 197] on img "0" at bounding box center [361, 210] width 78 height 78
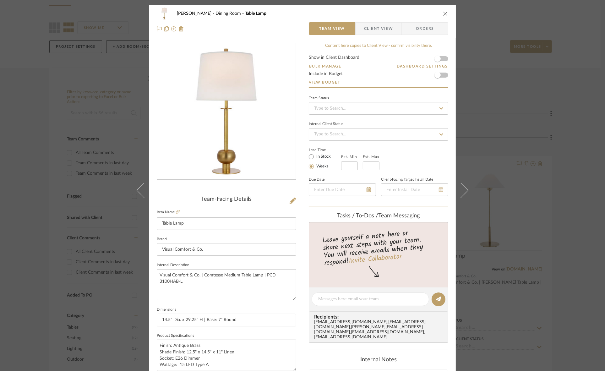
drag, startPoint x: 373, startPoint y: 29, endPoint x: 360, endPoint y: 51, distance: 25.2
click at [373, 29] on span "Client View" at bounding box center [378, 28] width 29 height 13
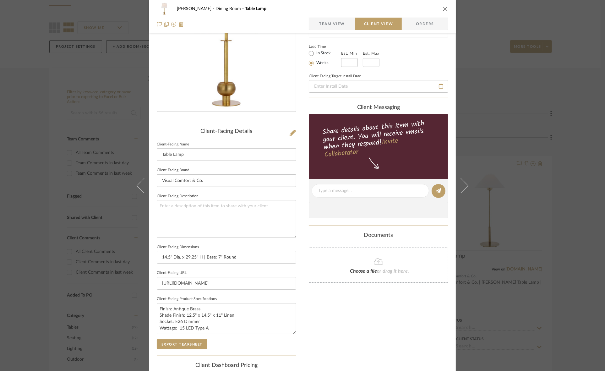
scroll to position [145, 0]
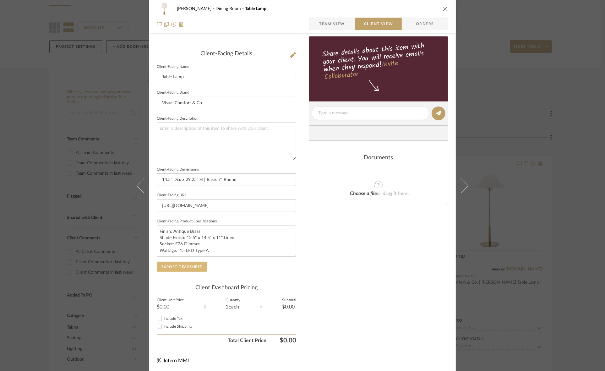
click at [192, 265] on button "Export Tearsheet" at bounding box center [182, 267] width 51 height 10
click at [1, 229] on div "Murray Dining Room Table Lamp Team View Client View Orders Client-Facing Detail…" at bounding box center [302, 185] width 605 height 371
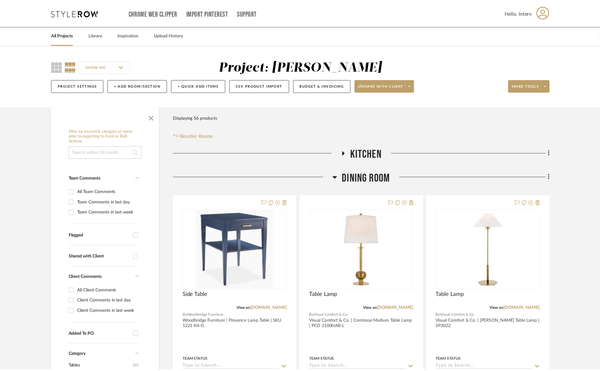
scroll to position [39, 0]
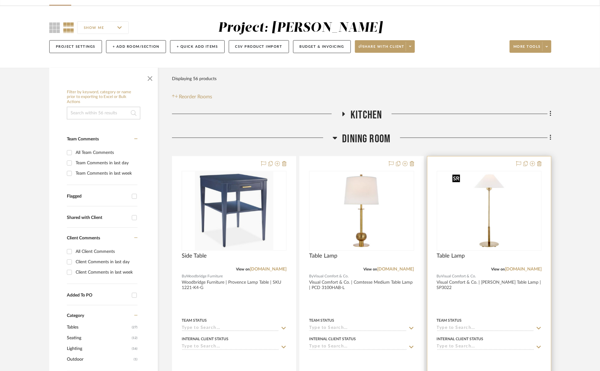
click at [499, 217] on img "0" at bounding box center [489, 210] width 78 height 78
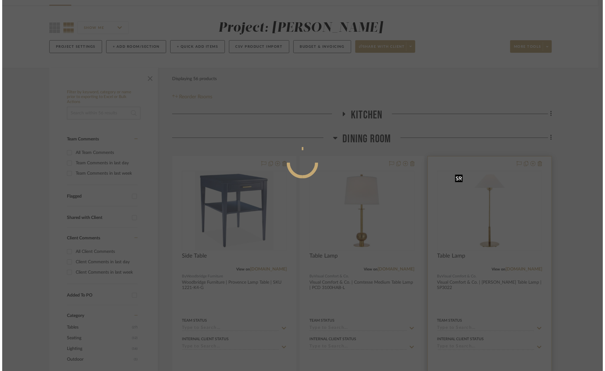
scroll to position [0, 0]
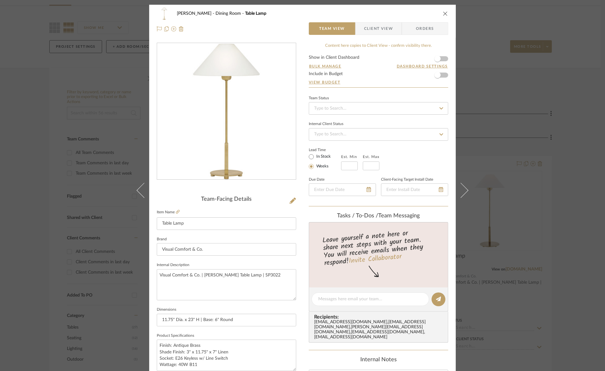
click at [372, 26] on span "Client View" at bounding box center [378, 28] width 29 height 13
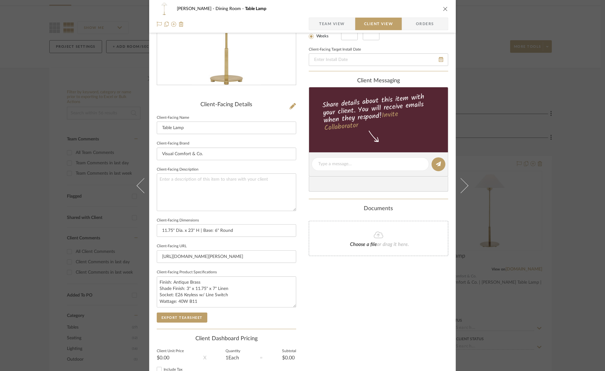
scroll to position [145, 0]
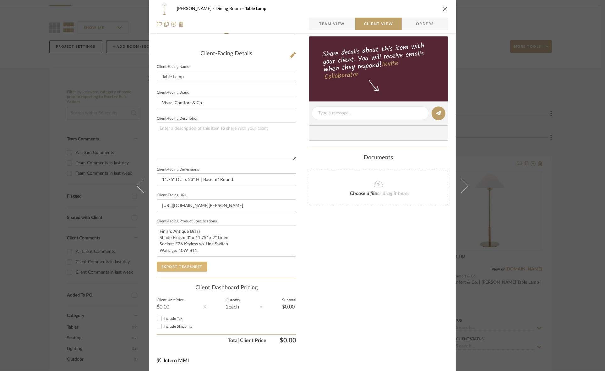
click at [192, 267] on button "Export Tearsheet" at bounding box center [182, 267] width 51 height 10
click at [2, 202] on div "Murray Dining Room Table Lamp Team View Client View Orders Client-Facing Detail…" at bounding box center [302, 185] width 605 height 371
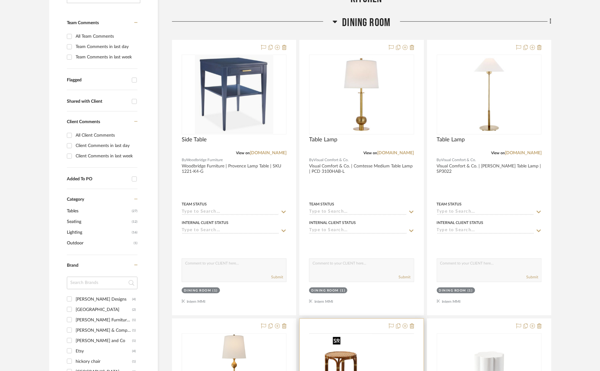
scroll to position [275, 0]
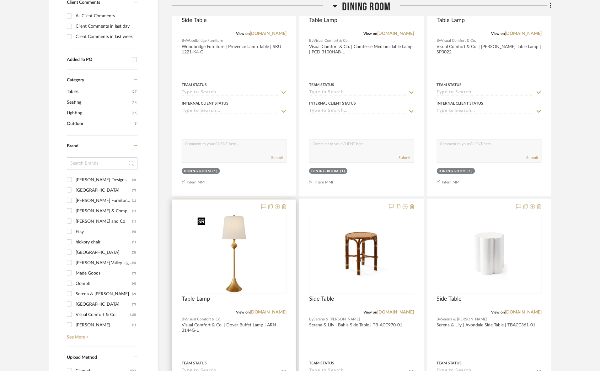
click at [0, 0] on img at bounding box center [0, 0] width 0 height 0
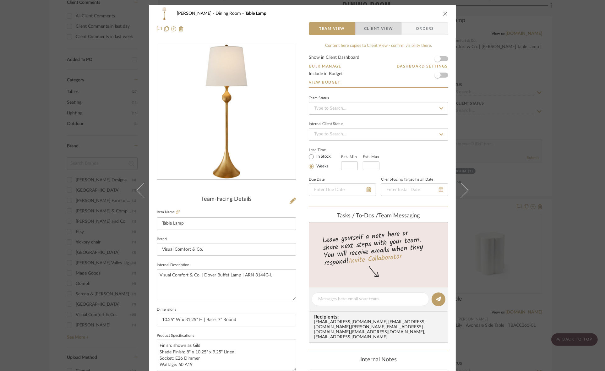
click at [373, 27] on span "Client View" at bounding box center [378, 28] width 29 height 13
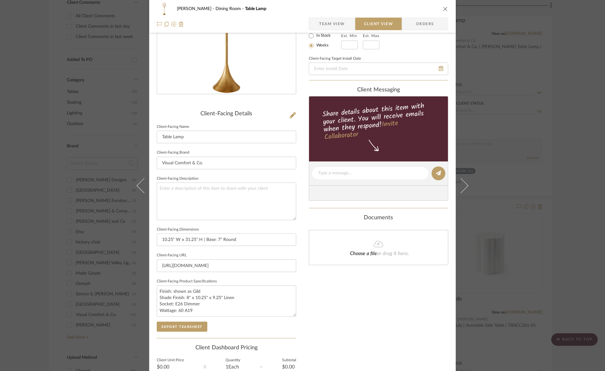
scroll to position [145, 0]
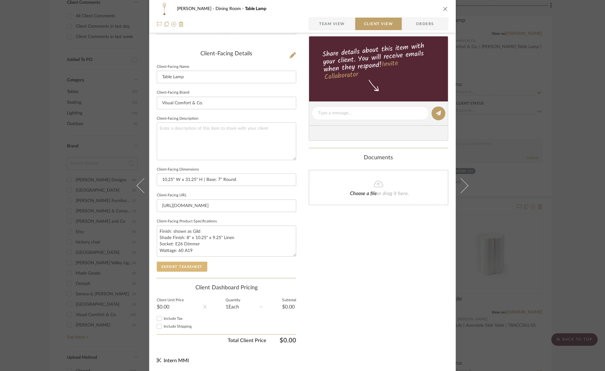
click at [187, 264] on button "Export Tearsheet" at bounding box center [182, 267] width 51 height 10
click at [0, 188] on div "Murray Dining Room Table Lamp Team View Client View Orders Client-Facing Detail…" at bounding box center [302, 185] width 605 height 371
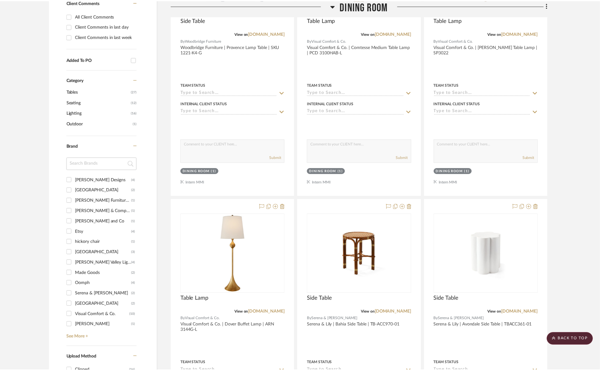
scroll to position [275, 0]
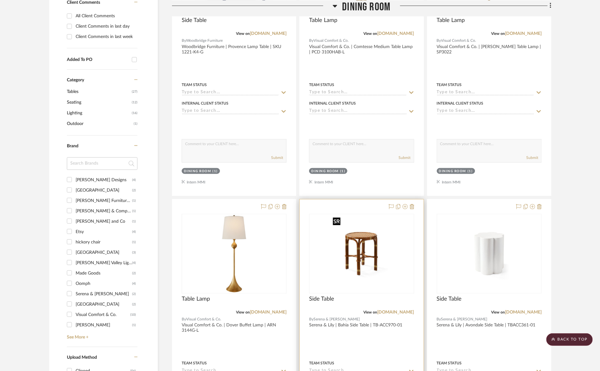
click at [388, 266] on img "0" at bounding box center [361, 253] width 63 height 78
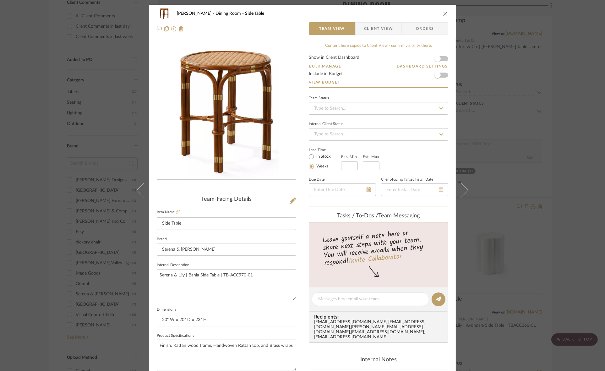
click at [385, 28] on span "Client View" at bounding box center [378, 28] width 29 height 13
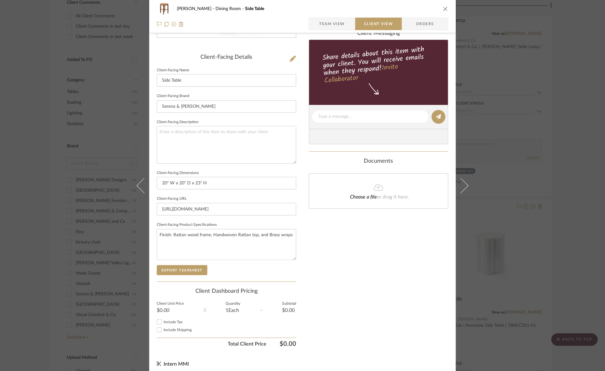
scroll to position [145, 0]
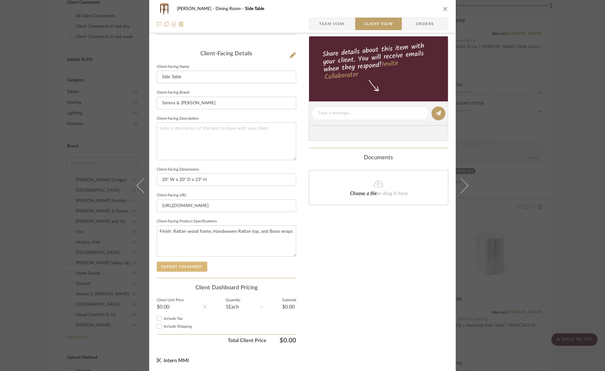
click at [189, 271] on button "Export Tearsheet" at bounding box center [182, 267] width 51 height 10
drag, startPoint x: 0, startPoint y: 217, endPoint x: 12, endPoint y: 217, distance: 11.9
click at [0, 217] on div "Murray Dining Room Side Table Team View Client View Orders Client-Facing Detail…" at bounding box center [302, 185] width 605 height 371
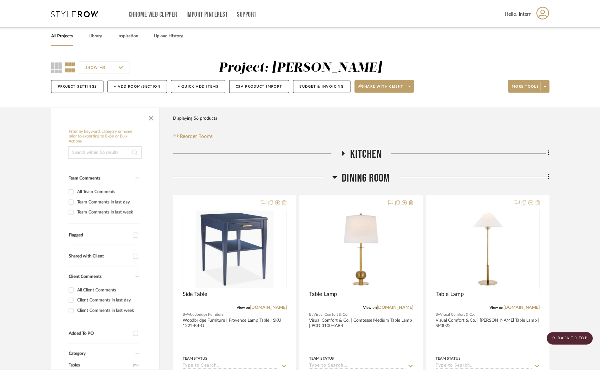
scroll to position [275, 0]
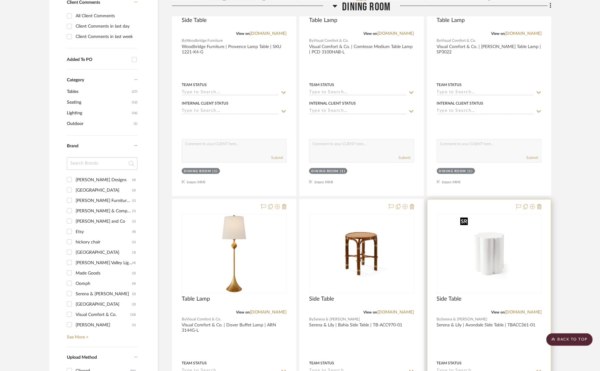
click at [0, 0] on img at bounding box center [0, 0] width 0 height 0
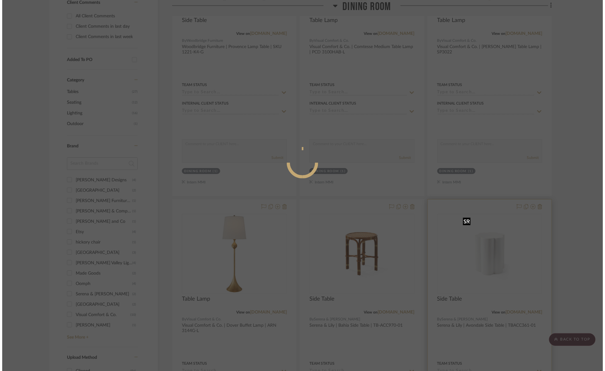
scroll to position [0, 0]
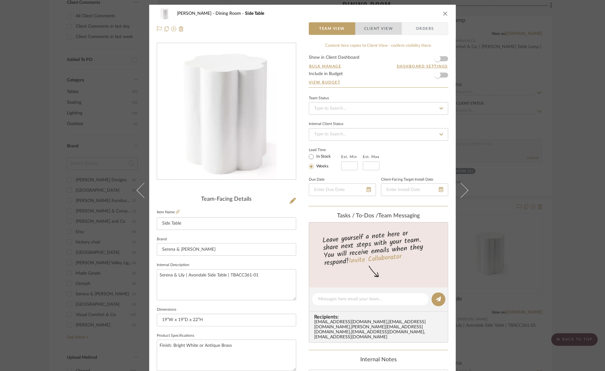
click at [379, 30] on span "Client View" at bounding box center [378, 28] width 29 height 13
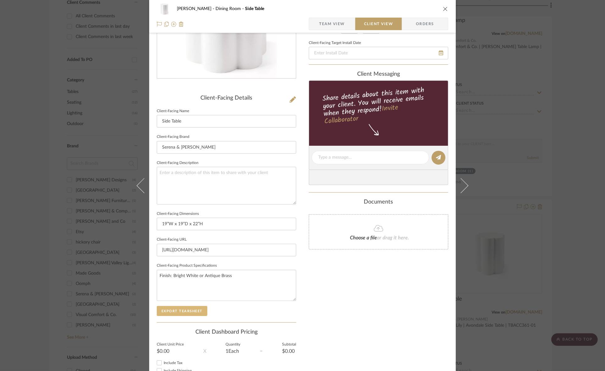
scroll to position [145, 0]
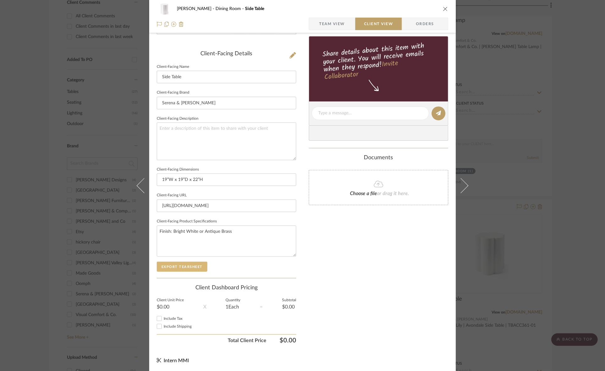
click at [186, 265] on button "Export Tearsheet" at bounding box center [182, 267] width 51 height 10
click at [0, 238] on div "Murray Dining Room Side Table Team View Client View Orders Client-Facing Detail…" at bounding box center [302, 185] width 605 height 371
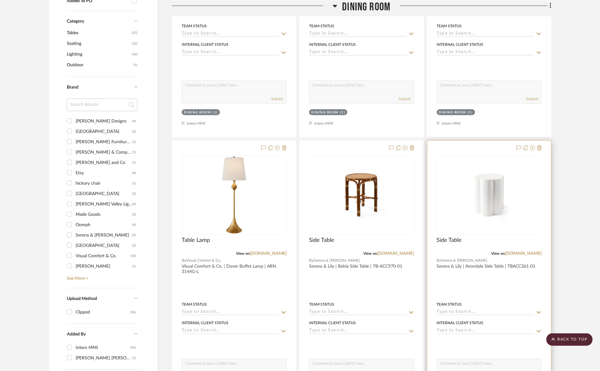
scroll to position [471, 0]
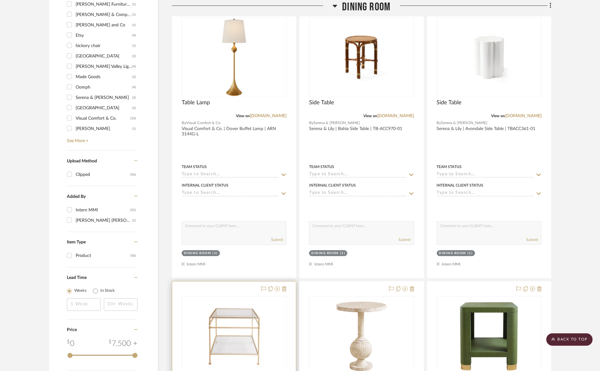
click at [0, 0] on div at bounding box center [0, 0] width 0 height 0
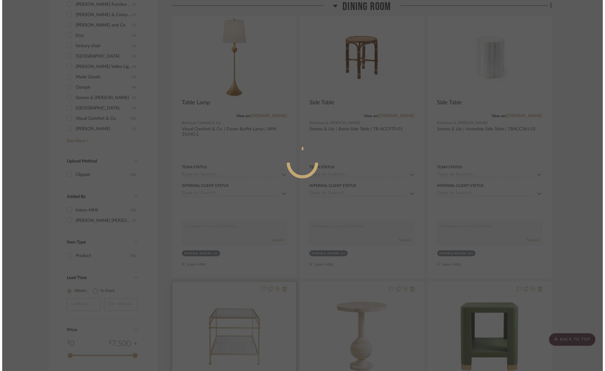
scroll to position [0, 0]
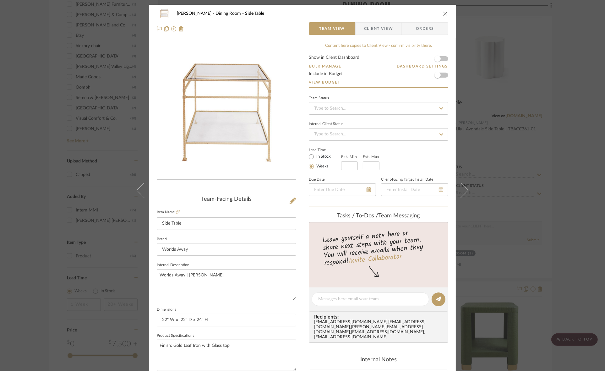
drag, startPoint x: 375, startPoint y: 30, endPoint x: 368, endPoint y: 39, distance: 11.1
click at [375, 30] on span "Client View" at bounding box center [378, 28] width 29 height 13
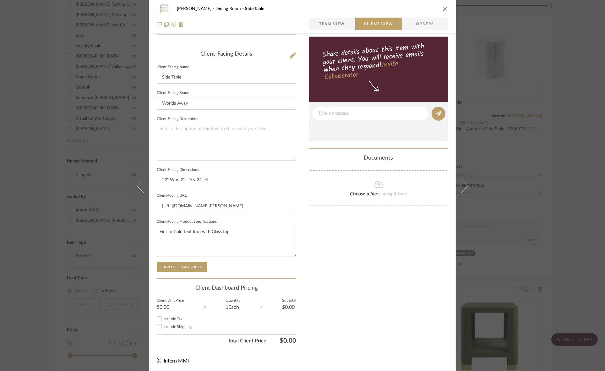
scroll to position [145, 0]
click at [195, 262] on button "Export Tearsheet" at bounding box center [182, 267] width 51 height 10
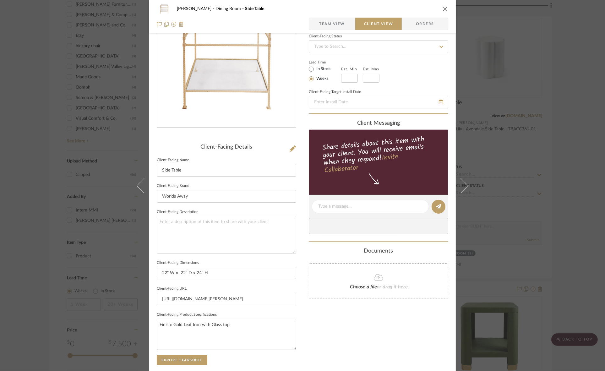
scroll to position [0, 0]
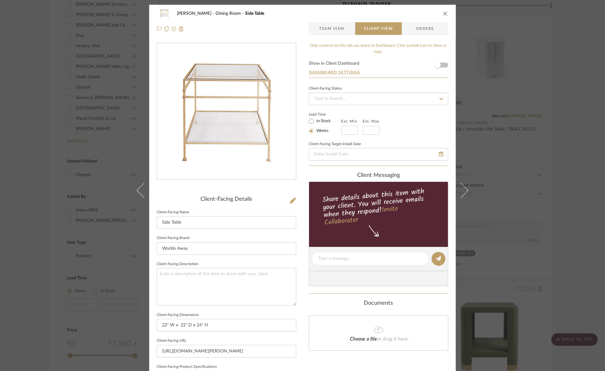
click at [31, 161] on div "Murray Dining Room Side Table Team View Client View Orders Client-Facing Detail…" at bounding box center [302, 185] width 605 height 371
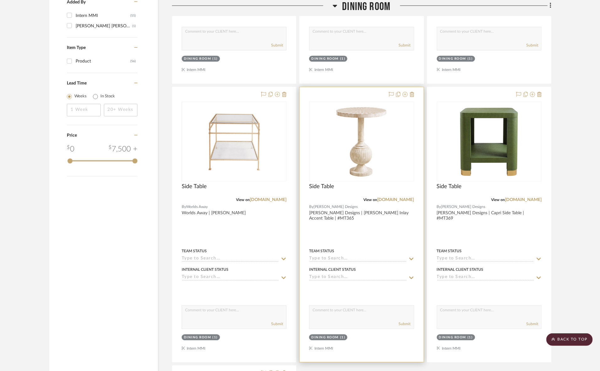
scroll to position [667, 0]
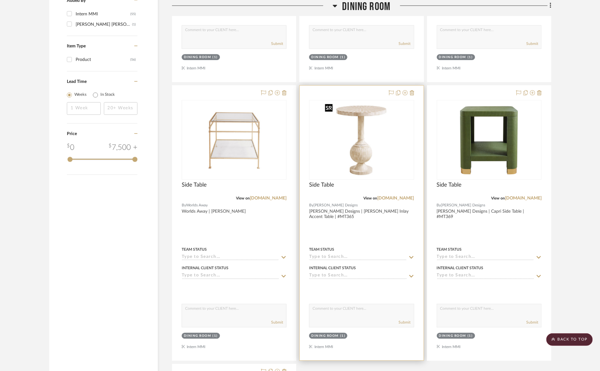
click at [0, 0] on img at bounding box center [0, 0] width 0 height 0
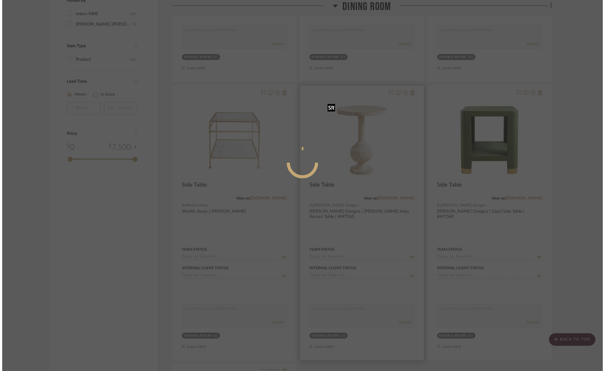
scroll to position [0, 0]
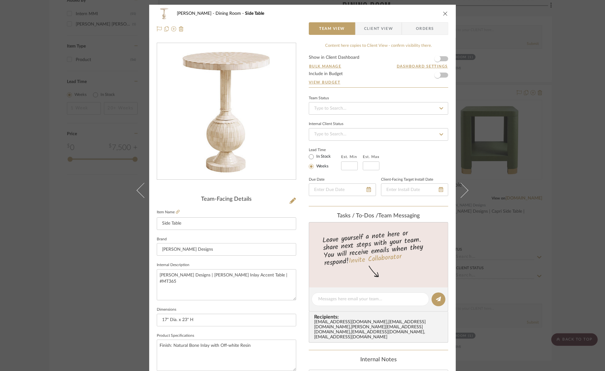
click at [381, 29] on span "Client View" at bounding box center [378, 28] width 29 height 13
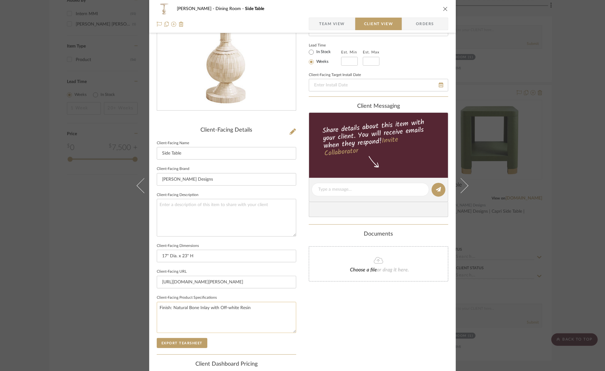
scroll to position [145, 0]
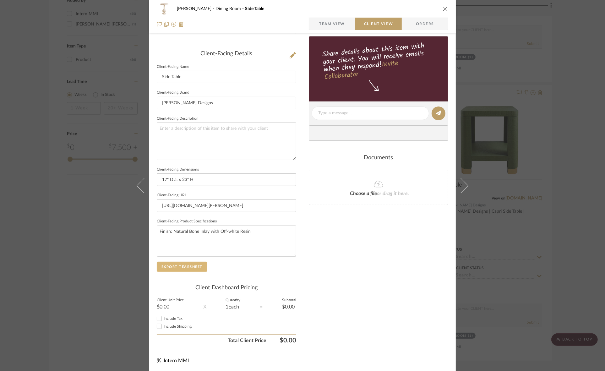
click at [195, 267] on button "Export Tearsheet" at bounding box center [182, 267] width 51 height 10
click at [0, 179] on div "Murray Dining Room Side Table Team View Client View Orders Client-Facing Detail…" at bounding box center [302, 185] width 605 height 371
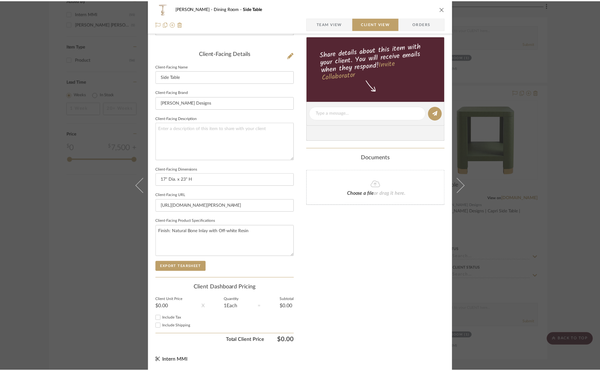
scroll to position [667, 0]
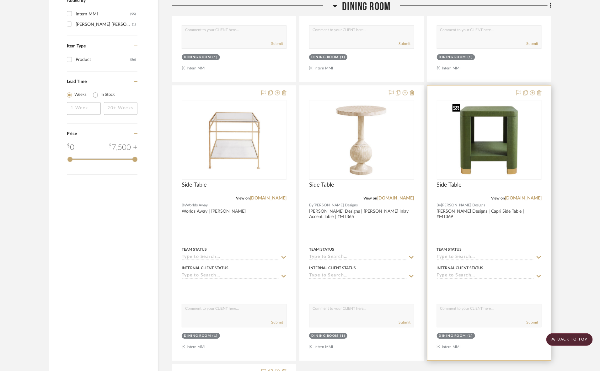
click at [0, 0] on img at bounding box center [0, 0] width 0 height 0
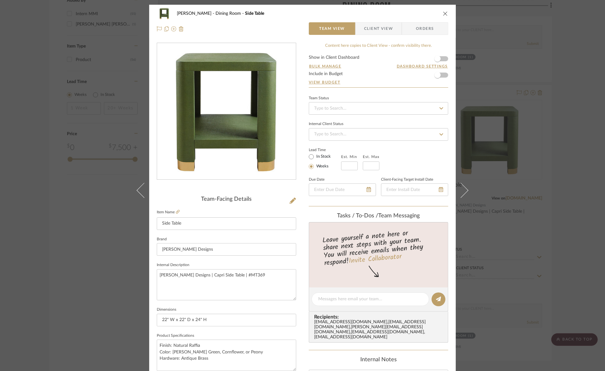
click at [372, 30] on span "Client View" at bounding box center [378, 28] width 29 height 13
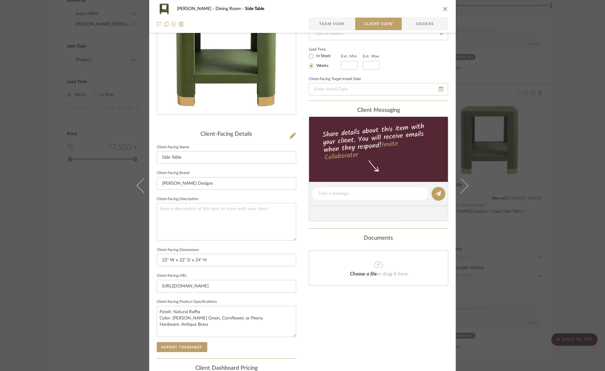
scroll to position [145, 0]
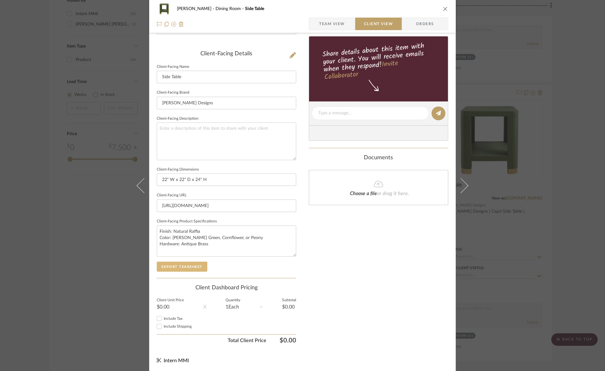
click at [194, 264] on button "Export Tearsheet" at bounding box center [182, 267] width 51 height 10
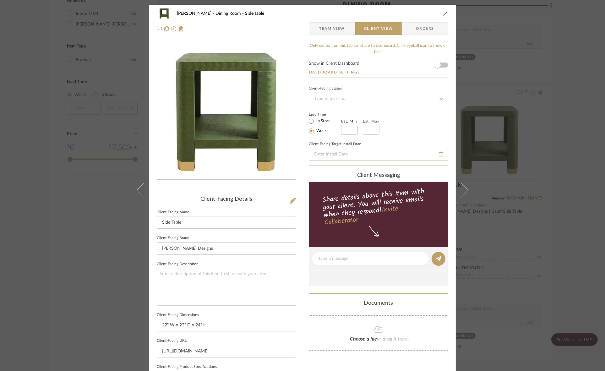
click at [13, 183] on div "Murray Dining Room Side Table Team View Client View Orders Client-Facing Detail…" at bounding box center [302, 185] width 605 height 371
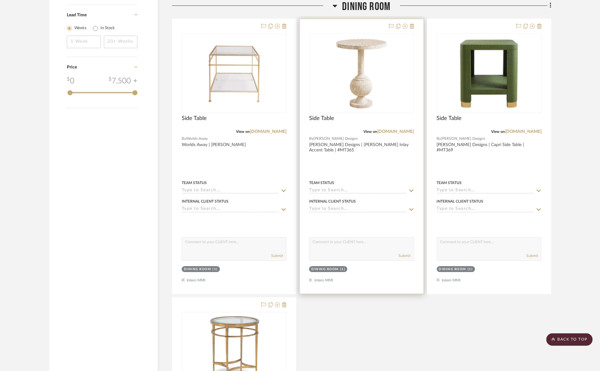
scroll to position [903, 0]
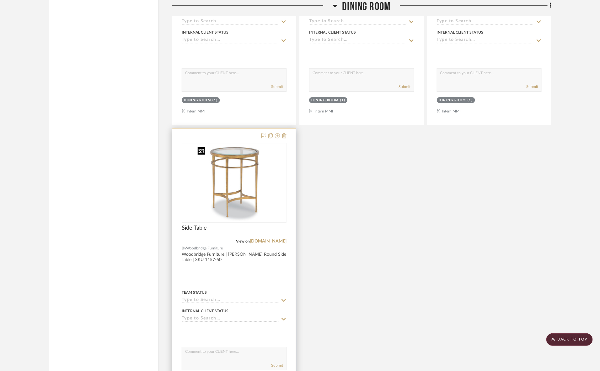
click at [0, 0] on img at bounding box center [0, 0] width 0 height 0
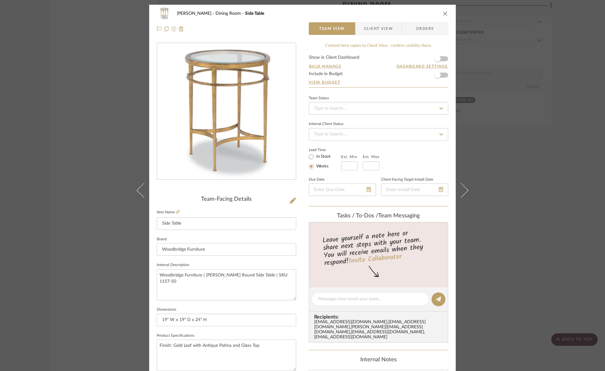
click at [368, 30] on span "Client View" at bounding box center [378, 28] width 29 height 13
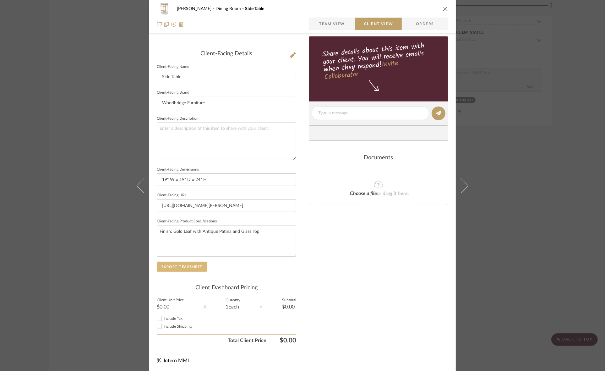
click at [200, 267] on button "Export Tearsheet" at bounding box center [182, 267] width 51 height 10
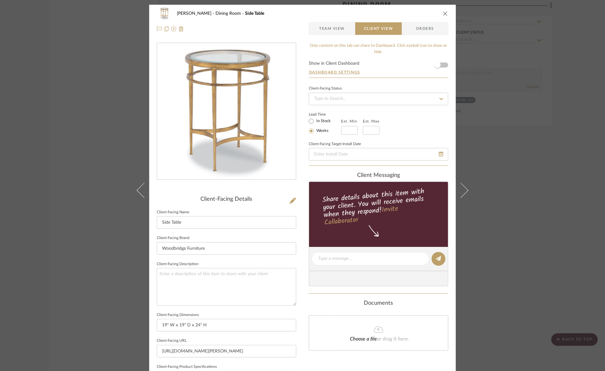
drag, startPoint x: 30, startPoint y: 205, endPoint x: 33, endPoint y: 204, distance: 3.2
click at [30, 205] on div "Murray Dining Room Side Table Team View Client View Orders Client-Facing Detail…" at bounding box center [302, 185] width 605 height 371
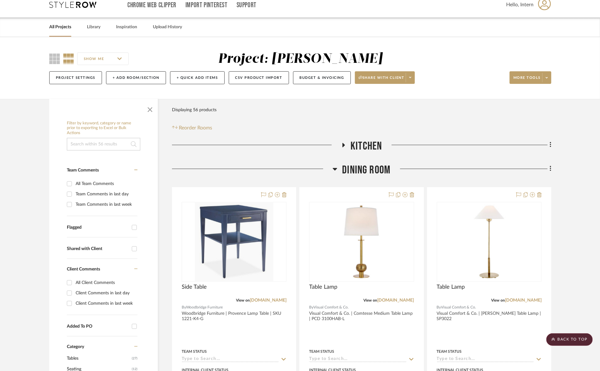
scroll to position [0, 0]
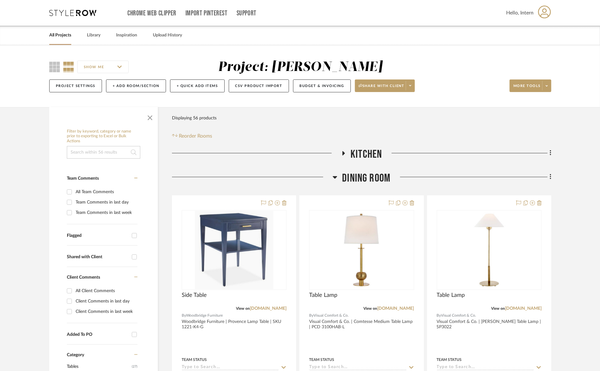
click at [355, 179] on span "Dining Room" at bounding box center [366, 177] width 48 height 13
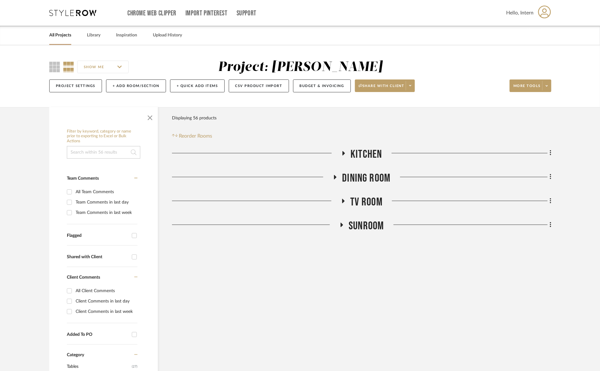
click at [360, 200] on span "TV ROOM" at bounding box center [366, 201] width 32 height 13
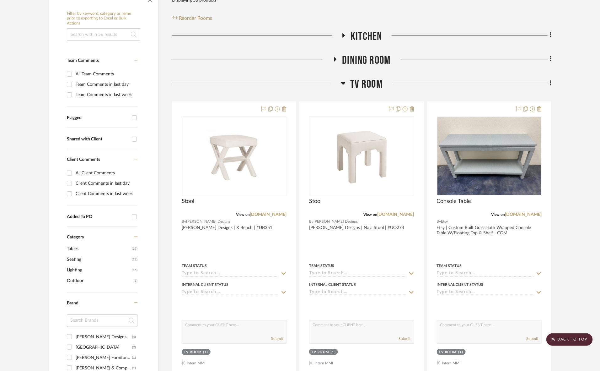
scroll to position [78, 0]
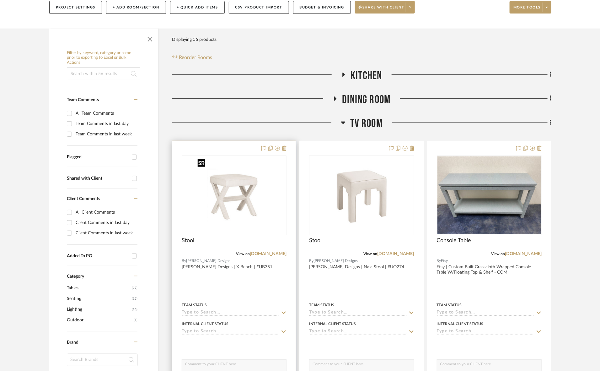
click at [232, 202] on img "0" at bounding box center [234, 195] width 78 height 78
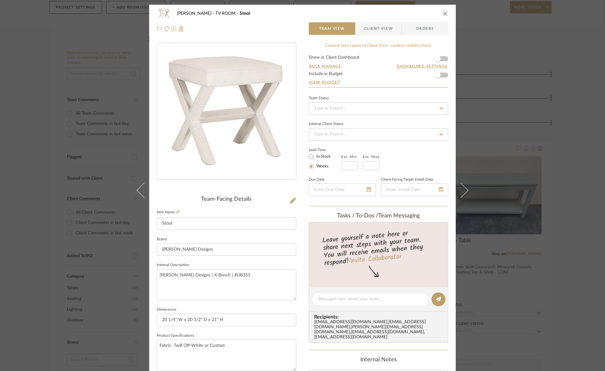
click at [384, 26] on span "Client View" at bounding box center [378, 28] width 29 height 13
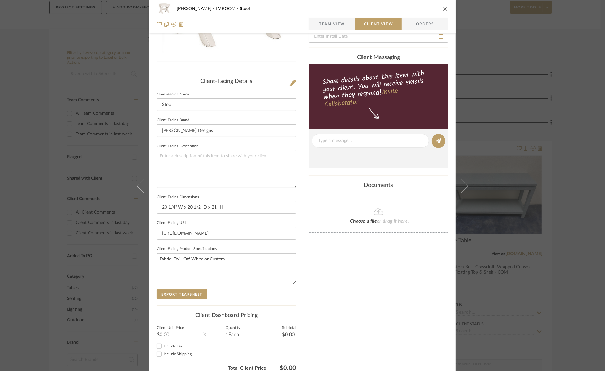
scroll to position [145, 0]
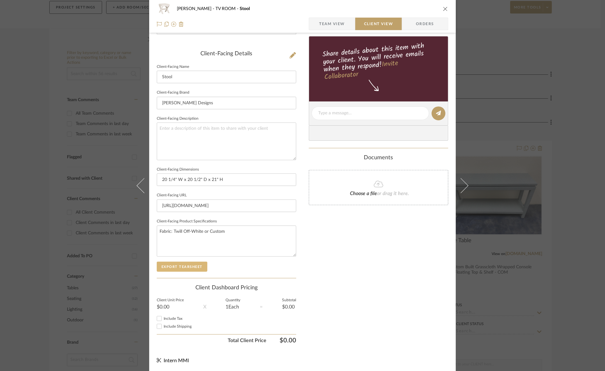
click at [192, 268] on button "Export Tearsheet" at bounding box center [182, 267] width 51 height 10
click at [0, 242] on div "Murray TV ROOM Stool Team View Client View Orders Client-Facing Details Client-…" at bounding box center [302, 185] width 605 height 371
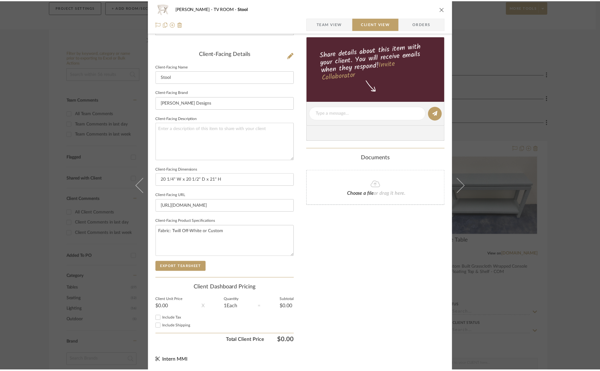
scroll to position [78, 0]
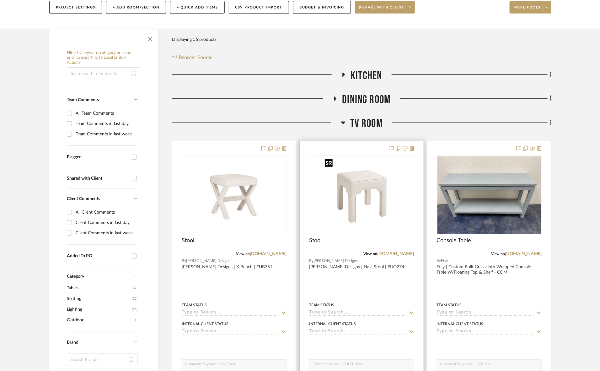
click at [383, 202] on img "0" at bounding box center [361, 195] width 78 height 78
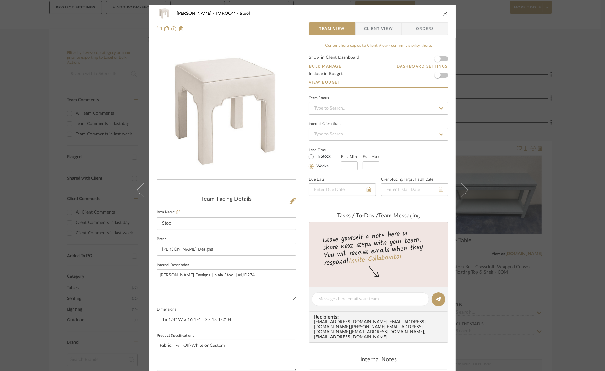
drag, startPoint x: 370, startPoint y: 27, endPoint x: 360, endPoint y: 41, distance: 16.9
click at [370, 27] on span "Client View" at bounding box center [378, 28] width 29 height 13
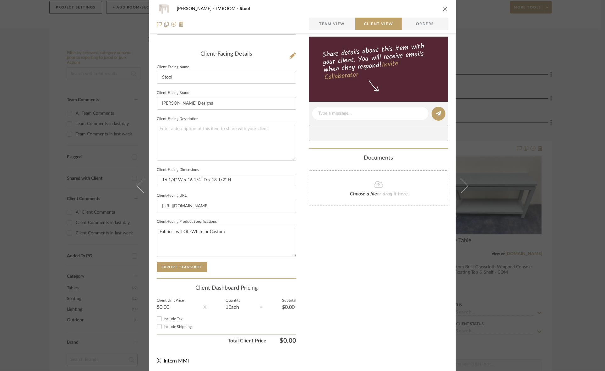
scroll to position [145, 0]
click at [176, 271] on button "Export Tearsheet" at bounding box center [182, 267] width 51 height 10
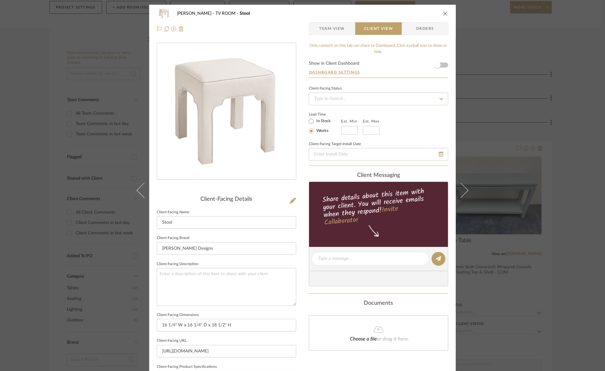
click at [0, 199] on div "Murray TV ROOM Stool Team View Client View Orders Client-Facing Details Client-…" at bounding box center [302, 185] width 605 height 371
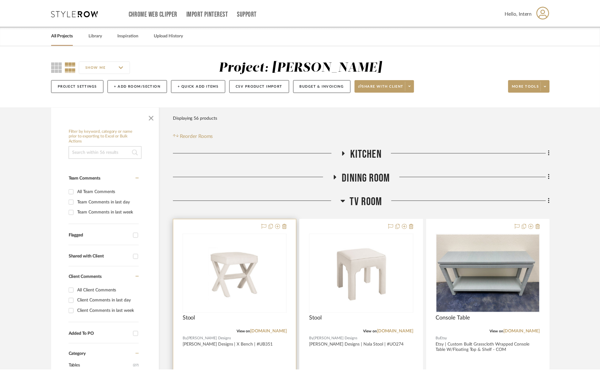
scroll to position [78, 0]
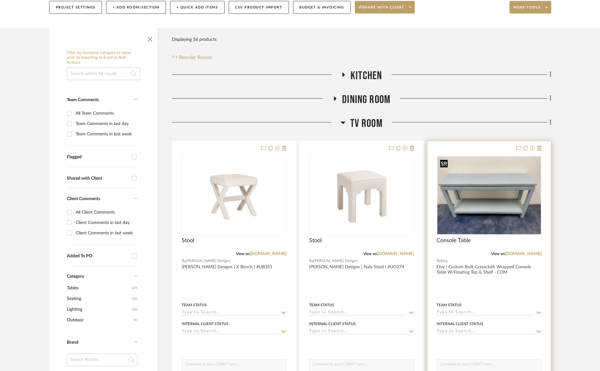
click at [0, 0] on img at bounding box center [0, 0] width 0 height 0
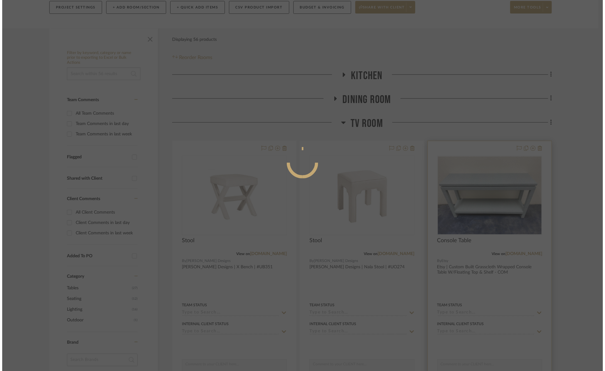
scroll to position [0, 0]
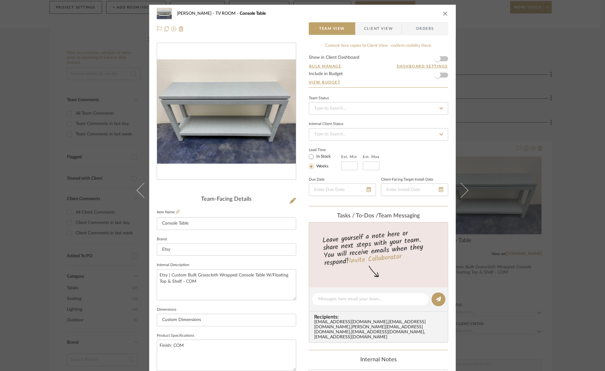
click at [369, 32] on span "Client View" at bounding box center [378, 28] width 29 height 13
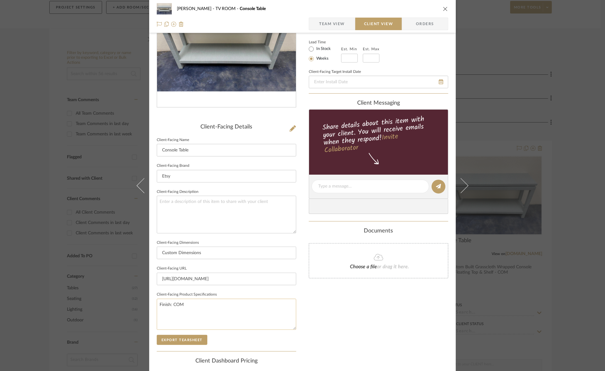
scroll to position [145, 0]
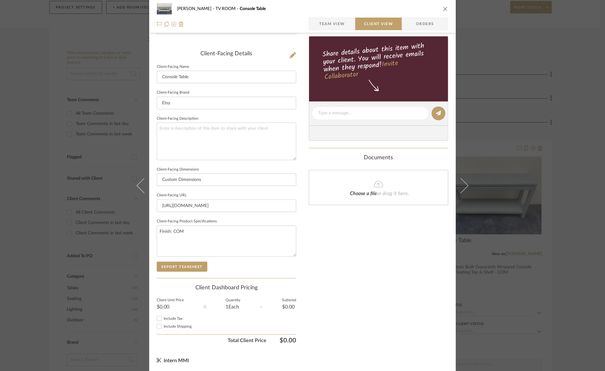
click at [194, 272] on div "Client-Facing Details Client-Facing Name Console Table Client-Facing Brand Etsy…" at bounding box center [226, 164] width 139 height 227
click at [193, 270] on button "Export Tearsheet" at bounding box center [182, 267] width 51 height 10
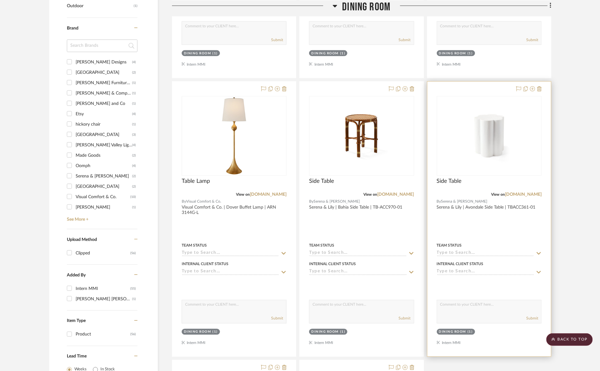
scroll to position [353, 0]
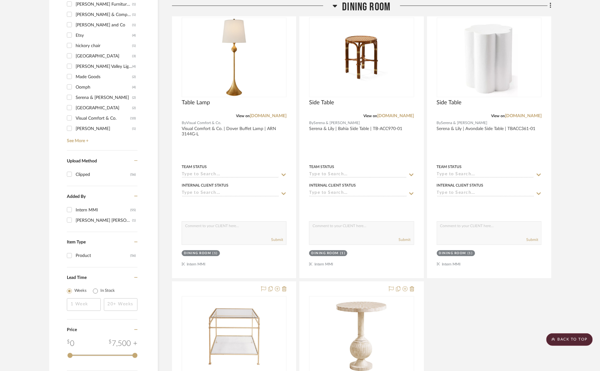
scroll to position [392, 0]
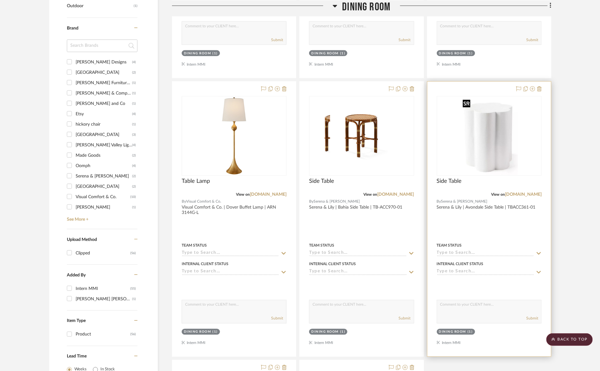
click at [0, 0] on img at bounding box center [0, 0] width 0 height 0
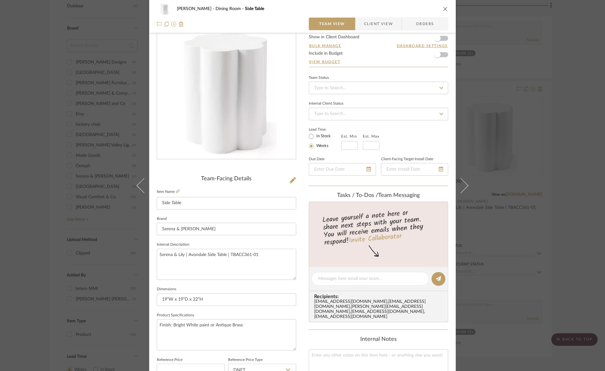
scroll to position [39, 0]
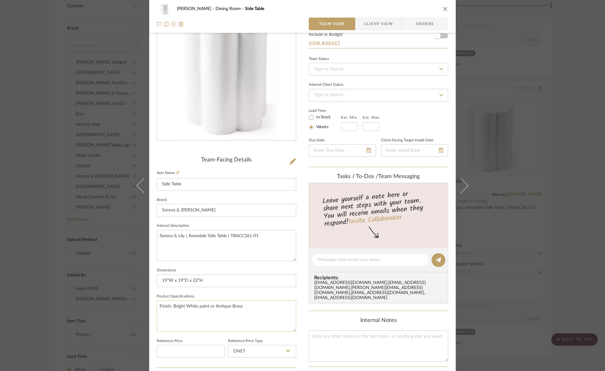
click at [209, 306] on textarea "Finish: Bright White paint or Antique Brass" at bounding box center [226, 315] width 139 height 31
type textarea "Finish: Bright White or Antique Brass"
click at [212, 277] on input "19”W x 19”D x 22”H" at bounding box center [226, 280] width 139 height 13
click at [0, 297] on div "[PERSON_NAME] Dining Room Side Table Team View Client View Orders Team-Facing D…" at bounding box center [302, 185] width 605 height 371
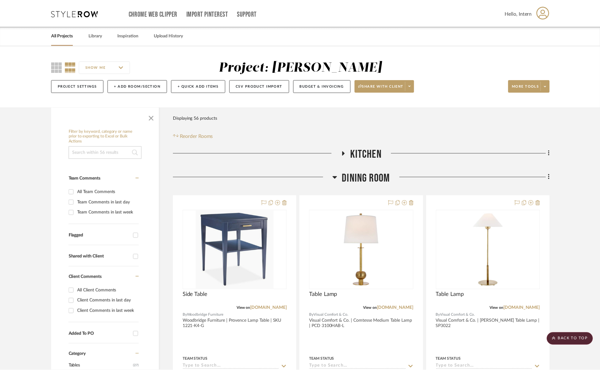
scroll to position [392, 0]
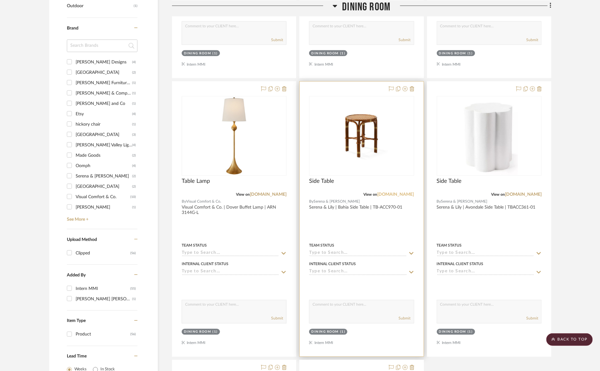
click at [397, 195] on link "[DOMAIN_NAME]" at bounding box center [396, 194] width 37 height 4
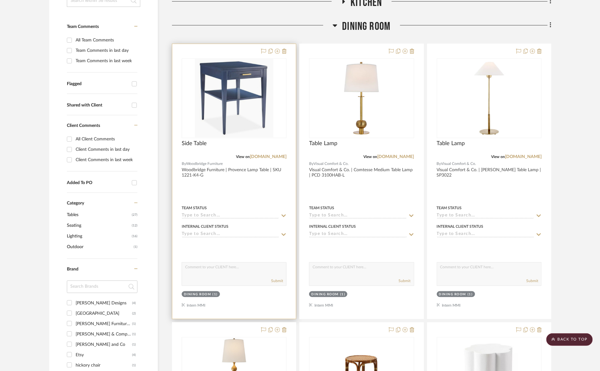
scroll to position [118, 0]
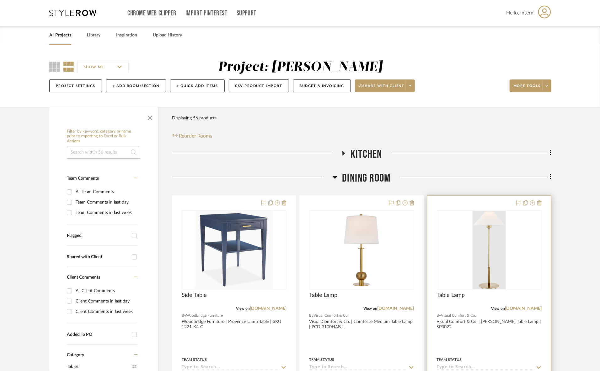
click at [0, 0] on img at bounding box center [0, 0] width 0 height 0
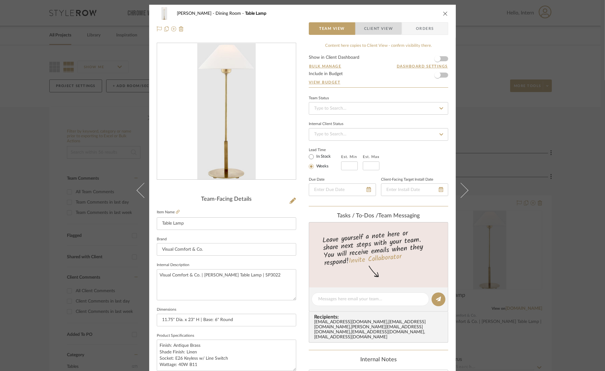
click at [369, 27] on span "Client View" at bounding box center [378, 28] width 29 height 13
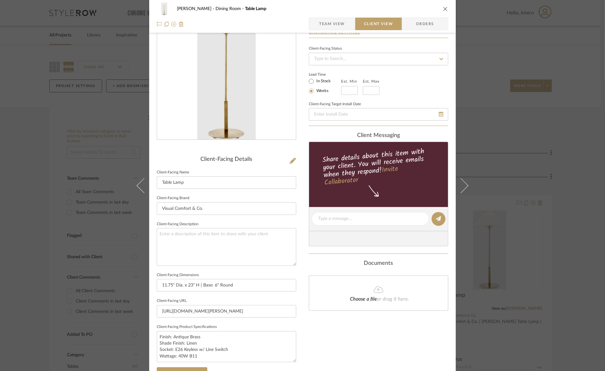
scroll to position [78, 0]
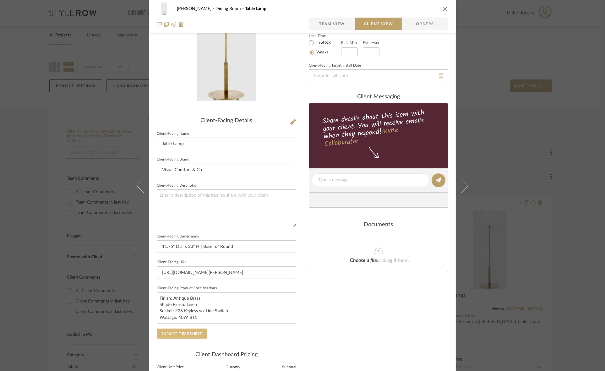
click at [186, 333] on button "Export Tearsheet" at bounding box center [182, 333] width 51 height 10
click at [493, 127] on div "[PERSON_NAME] Dining Room Table Lamp Team View Client View Orders Client-Facing…" at bounding box center [302, 185] width 605 height 371
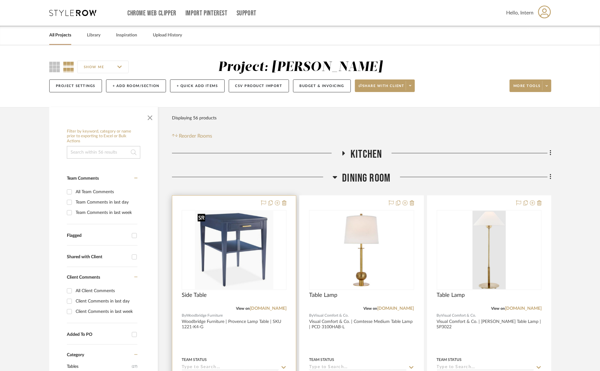
click at [249, 280] on img "0" at bounding box center [234, 250] width 78 height 78
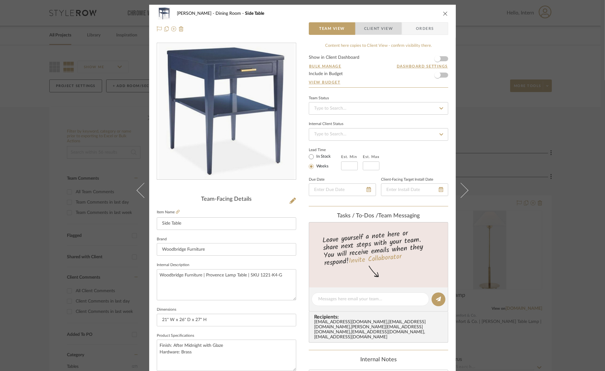
click at [374, 28] on span "Client View" at bounding box center [378, 28] width 29 height 13
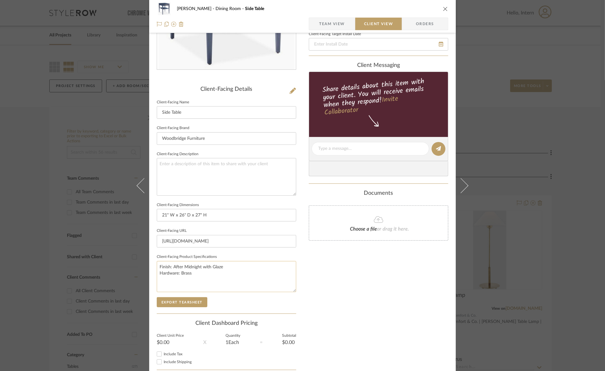
scroll to position [28, 0]
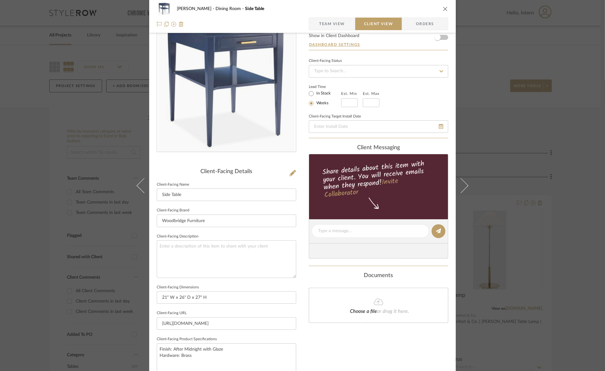
click at [341, 25] on span "Team View" at bounding box center [332, 24] width 26 height 13
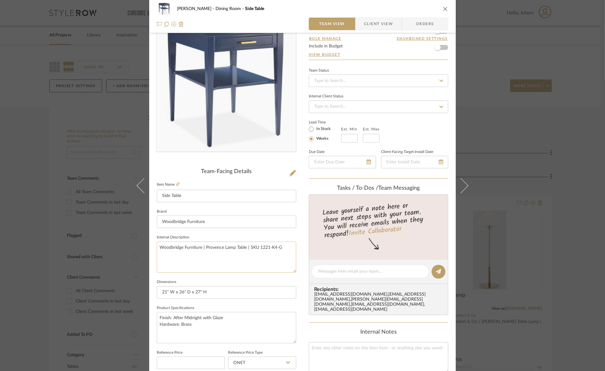
click at [206, 248] on textarea "Woodbridge Furniture | Provence Lamp Table | SKU 1221-K4-G" at bounding box center [226, 256] width 139 height 31
drag, startPoint x: 204, startPoint y: 247, endPoint x: 243, endPoint y: 246, distance: 38.9
click at [243, 246] on textarea "Woodbridge Furniture | Provence Lamp Table | SKU 1221-K4-G" at bounding box center [226, 256] width 139 height 31
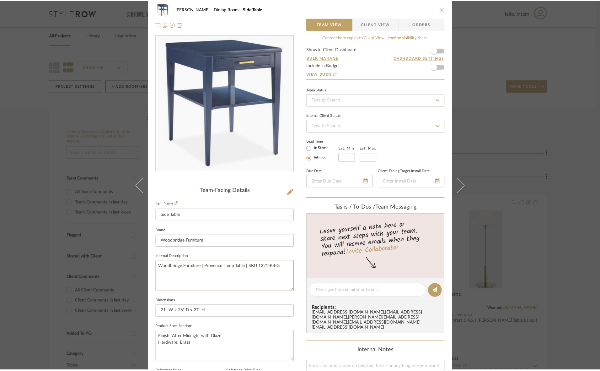
scroll to position [0, 0]
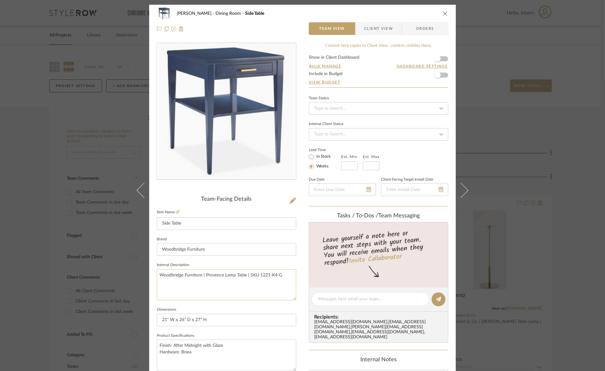
drag, startPoint x: 247, startPoint y: 273, endPoint x: 273, endPoint y: 273, distance: 26.1
click at [283, 272] on textarea "Woodbridge Furniture | Provence Lamp Table | SKU 1221-K4-G" at bounding box center [226, 284] width 139 height 31
click at [0, 182] on div "Murray Dining Room Side Table Team View Client View Orders Team-Facing Details …" at bounding box center [302, 185] width 605 height 371
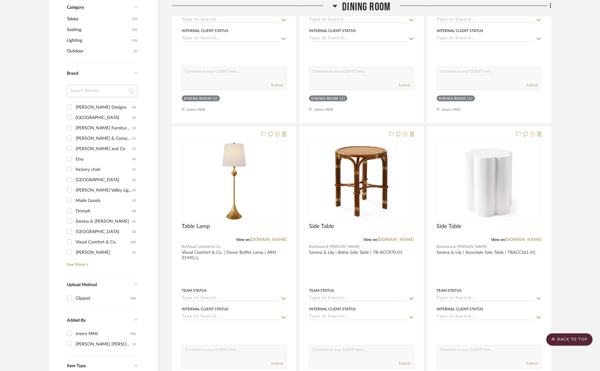
scroll to position [353, 0]
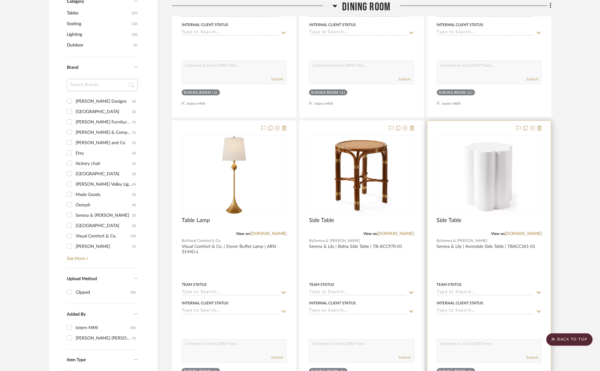
click at [473, 246] on div at bounding box center [490, 258] width 124 height 275
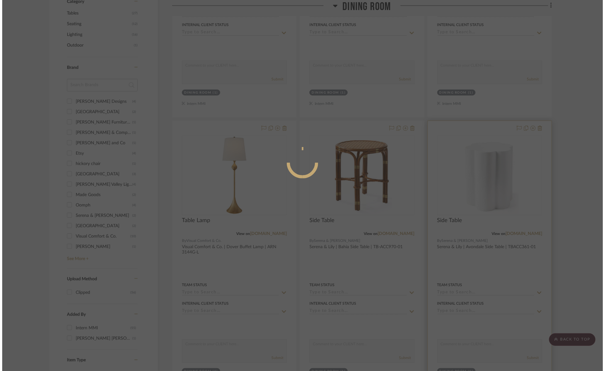
scroll to position [0, 0]
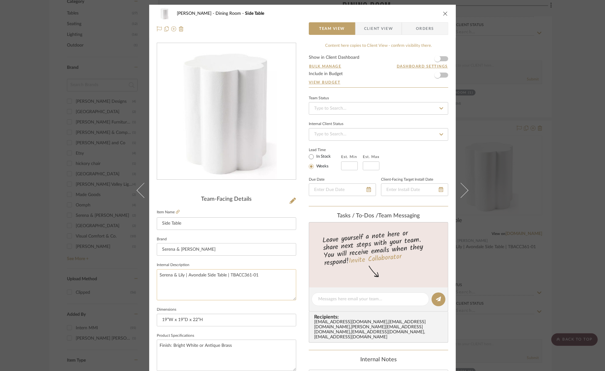
drag, startPoint x: 186, startPoint y: 275, endPoint x: 276, endPoint y: 274, distance: 90.1
click at [276, 274] on textarea "Serena & Lily | Avondale Side Table | TBACC361-01" at bounding box center [226, 284] width 139 height 31
click at [571, 81] on div "Murray Dining Room Side Table Team View Client View Orders Team-Facing Details …" at bounding box center [302, 185] width 605 height 371
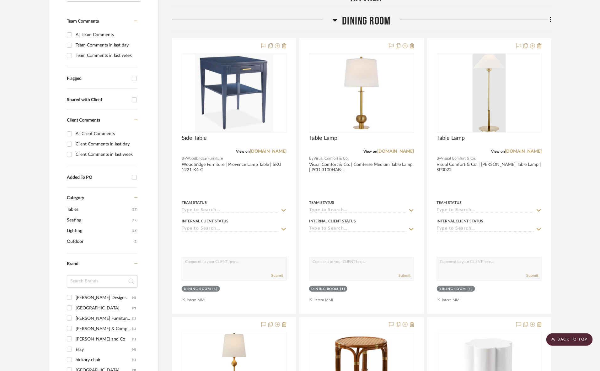
scroll to position [118, 0]
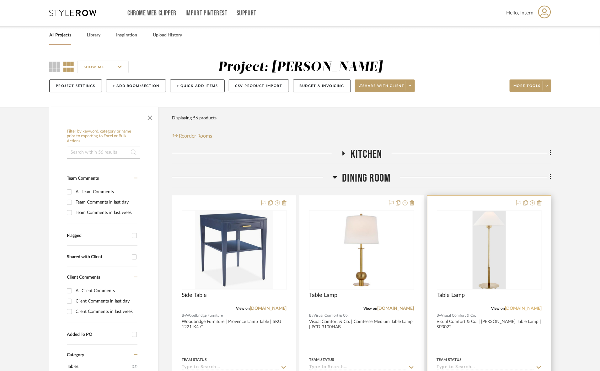
click at [524, 306] on link "[DOMAIN_NAME]" at bounding box center [523, 308] width 37 height 4
click at [527, 221] on div "0" at bounding box center [489, 249] width 104 height 79
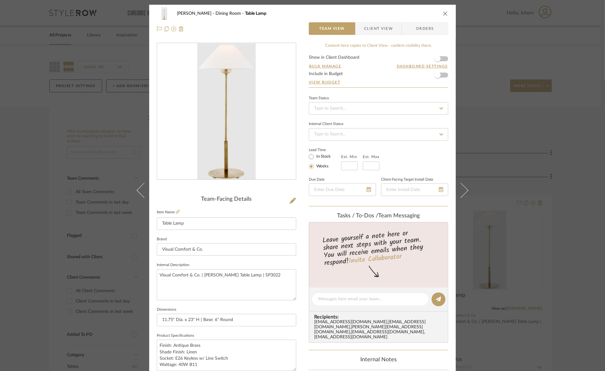
click at [548, 107] on div "[PERSON_NAME] Dining Room Table Lamp Team View Client View Orders Team-Facing D…" at bounding box center [302, 185] width 605 height 371
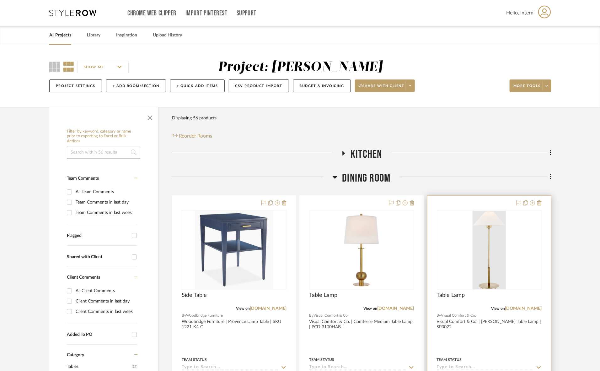
click at [483, 270] on img "0" at bounding box center [489, 250] width 33 height 78
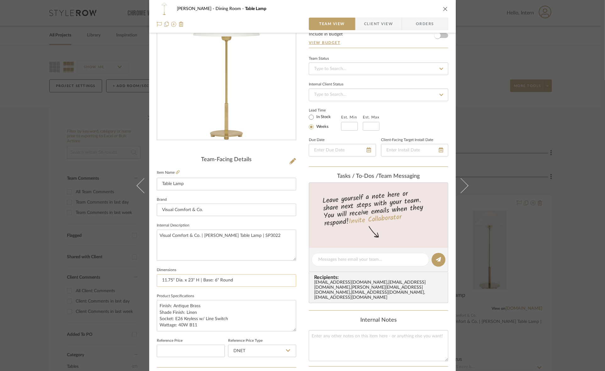
scroll to position [78, 0]
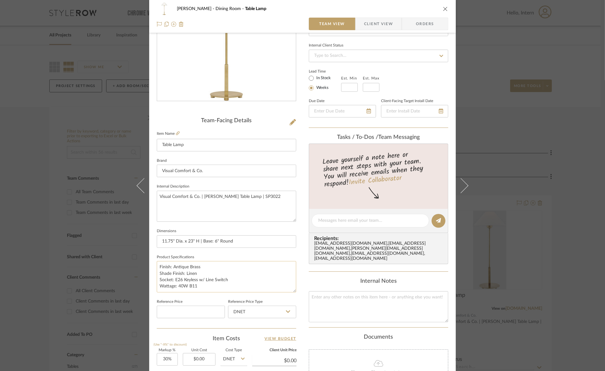
click at [184, 272] on textarea "Finish: Antique Brass Shade Finish: Linen Socket: E26 Keyless w/ Line Switch Wa…" at bounding box center [226, 276] width 139 height 31
click at [241, 278] on textarea "Finish: Antique Brass Shade Finish: 3" x 11.75" x 7" Linen Socket: E26 Keyless …" at bounding box center [226, 276] width 139 height 31
type textarea "Finish: Antique Brass Shade Finish: 3" x 11.75" x 7" Linen Socket: E26 Keyless …"
click at [232, 242] on input "11.75" Dia. x 23" H | Base: 6" Round" at bounding box center [226, 241] width 139 height 13
click at [0, 247] on div "[PERSON_NAME] Dining Room Table Lamp Team View Client View Orders Team-Facing D…" at bounding box center [302, 185] width 605 height 371
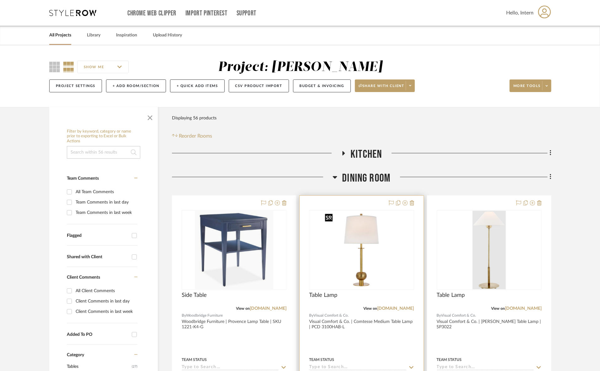
click at [380, 262] on img "0" at bounding box center [361, 250] width 78 height 78
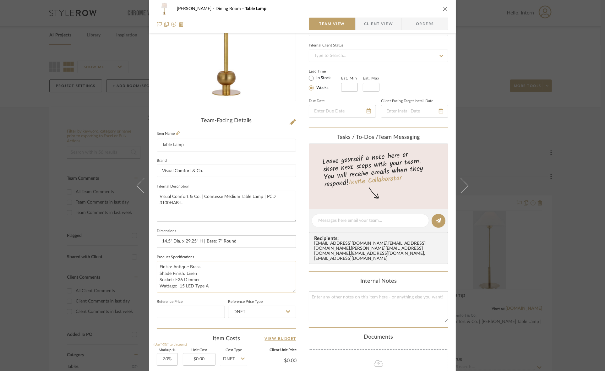
click at [184, 273] on textarea "Finish: Antique Brass Shade Finish: Linen Socket: E26 Dimmer Wattage: 15 LED Ty…" at bounding box center [226, 276] width 139 height 31
type textarea "Finish: Antique Brass Shade Finish: 12.5" x 14.5" x 11" Linen Socket: E26 Dimme…"
click at [233, 239] on input "14.5" Dia. x 29.25" H | Base: 7" Round" at bounding box center [226, 241] width 139 height 13
click at [0, 225] on div "[PERSON_NAME] Dining Room Table Lamp Team View Client View Orders Team-Facing D…" at bounding box center [302, 185] width 605 height 371
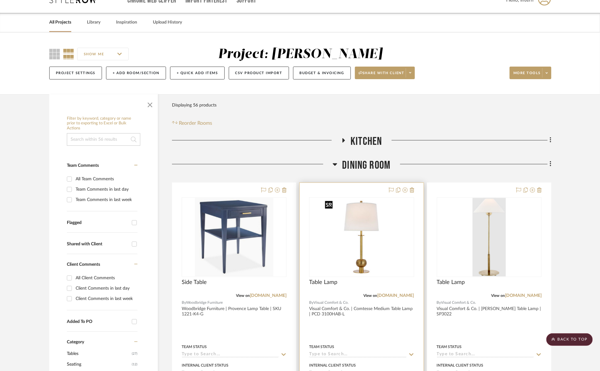
scroll to position [0, 0]
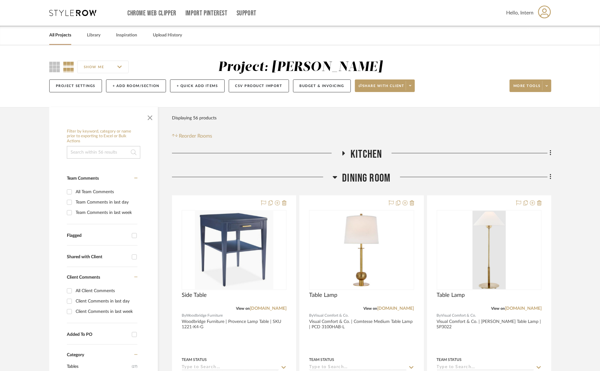
click at [359, 176] on span "Dining Room" at bounding box center [366, 177] width 48 height 13
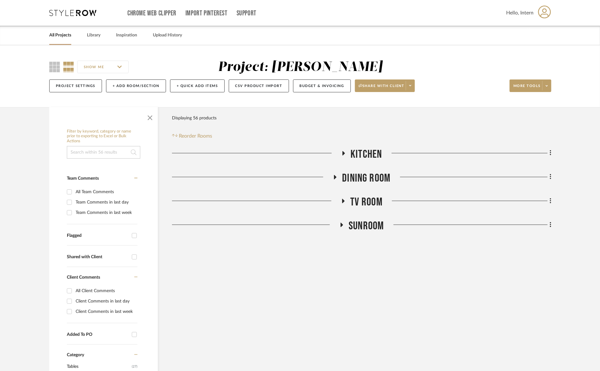
click at [355, 198] on span "TV ROOM" at bounding box center [366, 201] width 32 height 13
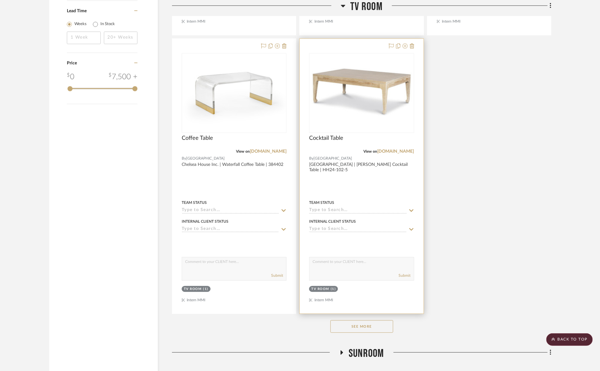
scroll to position [779, 0]
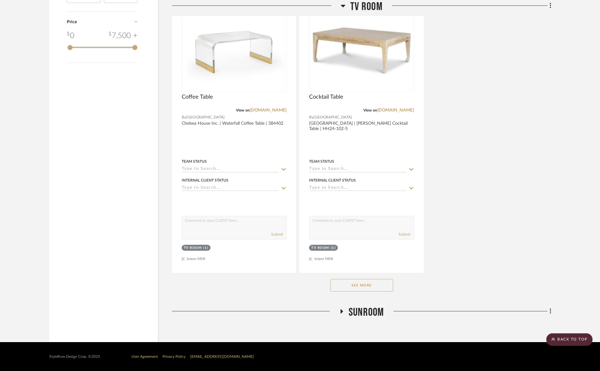
click at [375, 283] on button "See More" at bounding box center [362, 285] width 63 height 13
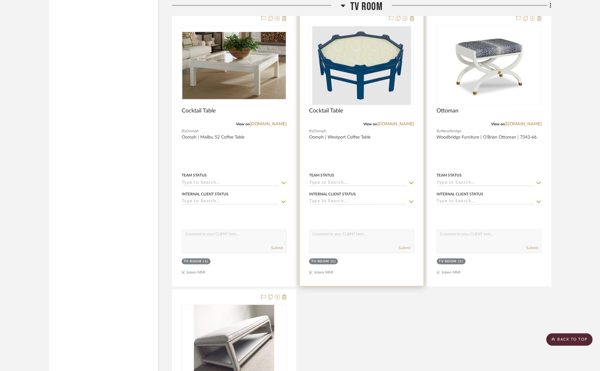
scroll to position [1486, 0]
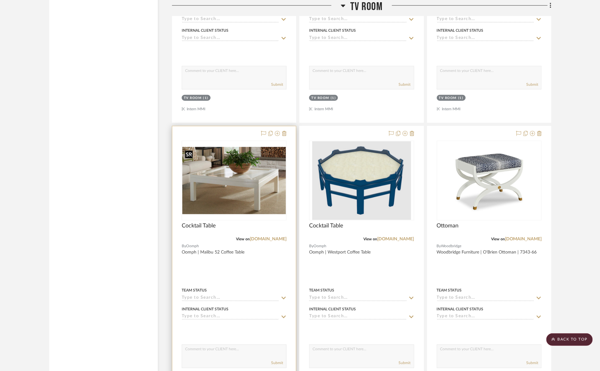
click at [0, 0] on img at bounding box center [0, 0] width 0 height 0
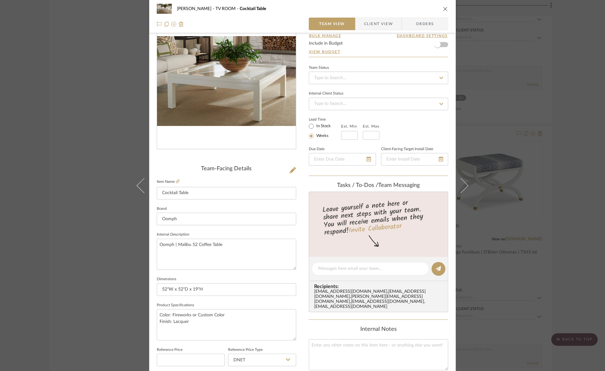
scroll to position [118, 0]
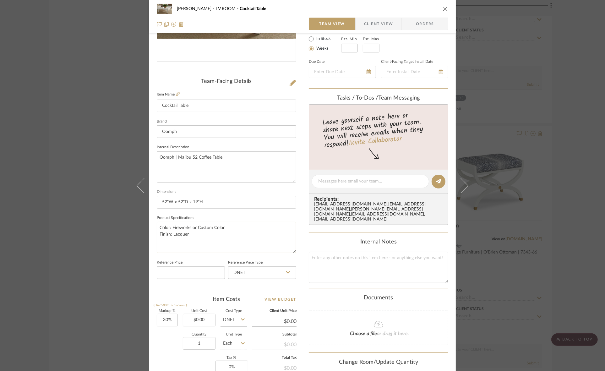
drag, startPoint x: 219, startPoint y: 234, endPoint x: 151, endPoint y: 233, distance: 67.8
click at [151, 233] on div "Murray TV ROOM Cocktail Table Team View Client View Orders Team-Facing Details …" at bounding box center [302, 177] width 306 height 580
drag, startPoint x: 234, startPoint y: 228, endPoint x: 118, endPoint y: 228, distance: 115.8
click at [118, 228] on div "Murray TV ROOM Cocktail Table Team View Client View Orders Team-Facing Details …" at bounding box center [302, 185] width 605 height 371
type textarea "Finish: Lacquer"
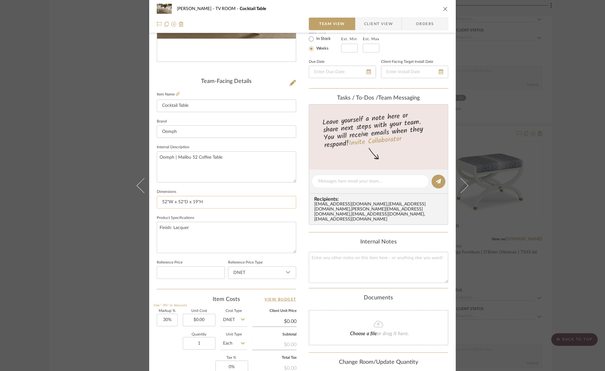
click at [218, 204] on input "52"W x 52"D x 19"H" at bounding box center [226, 202] width 139 height 13
click at [15, 236] on div "Murray TV ROOM Cocktail Table Team View Client View Orders Team-Facing Details …" at bounding box center [302, 185] width 605 height 371
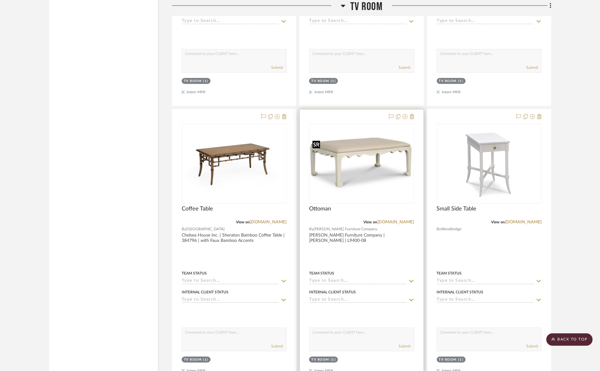
scroll to position [975, 0]
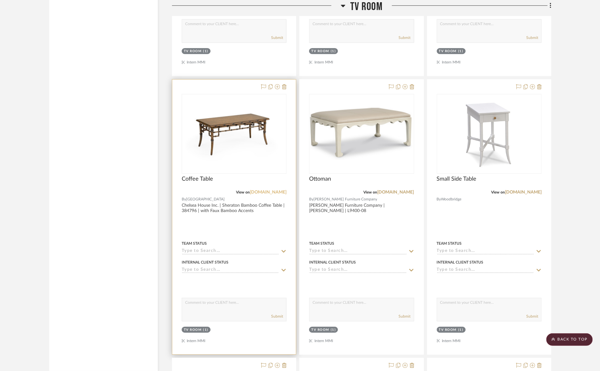
click at [261, 192] on link "[DOMAIN_NAME]" at bounding box center [268, 192] width 37 height 4
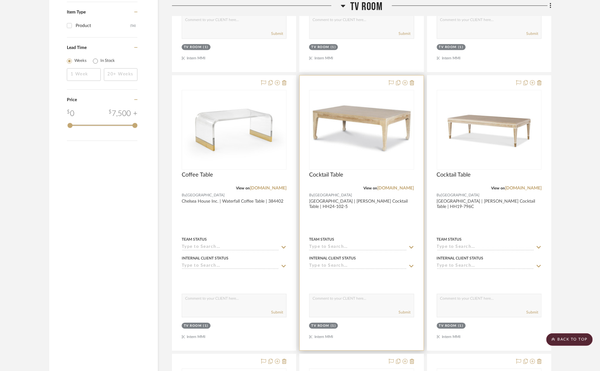
scroll to position [701, 0]
click at [339, 134] on img "0" at bounding box center [362, 130] width 104 height 54
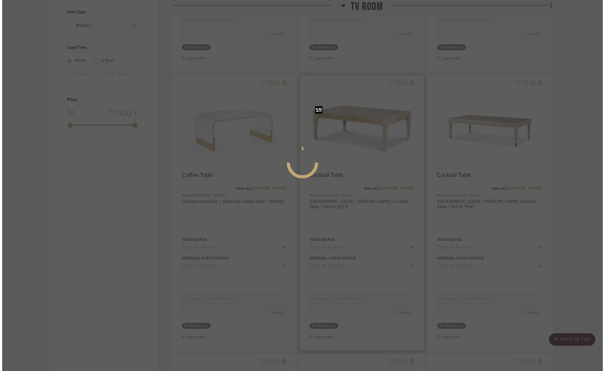
scroll to position [0, 0]
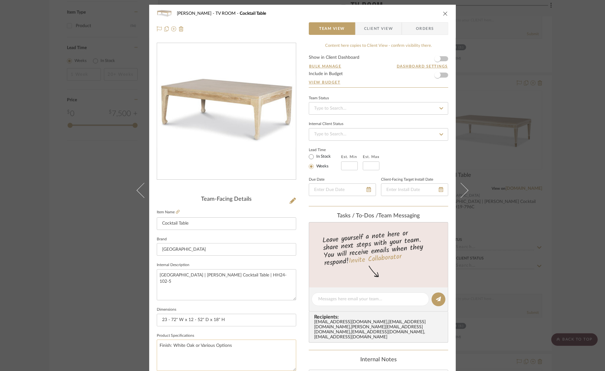
click at [192, 345] on textarea "Finish: White Oak or Various Options" at bounding box center [226, 354] width 139 height 31
click at [194, 346] on textarea "Finish: White Oak or Various Options" at bounding box center [226, 354] width 139 height 31
click at [215, 345] on textarea "Finish: White Oak in Blonde Crused or Various Options" at bounding box center [226, 354] width 139 height 31
type textarea "Finish: White Oak in Blonde Cerused or Various Options"
drag, startPoint x: 221, startPoint y: 345, endPoint x: 197, endPoint y: 331, distance: 28.0
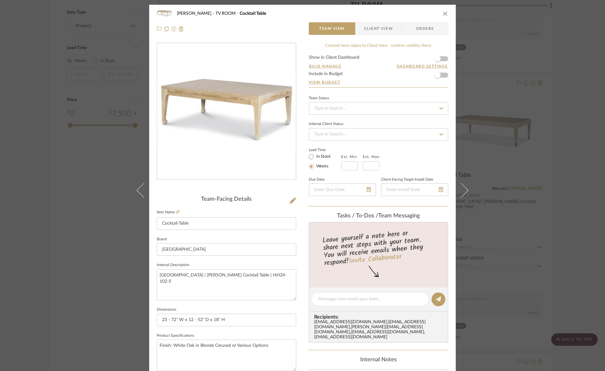
click at [197, 331] on fieldset "Product Specifications Finish: White Oak in Blonde Cerused or Various Options" at bounding box center [226, 351] width 139 height 40
click at [201, 319] on input "23 - 72" W x 12 - 52" D x 18" H" at bounding box center [226, 320] width 139 height 13
click at [108, 292] on div "Murray TV ROOM Cocktail Table Team View Client View Orders Team-Facing Details …" at bounding box center [302, 185] width 605 height 371
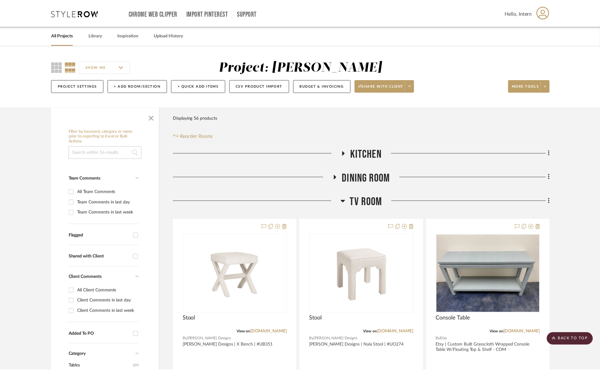
scroll to position [701, 0]
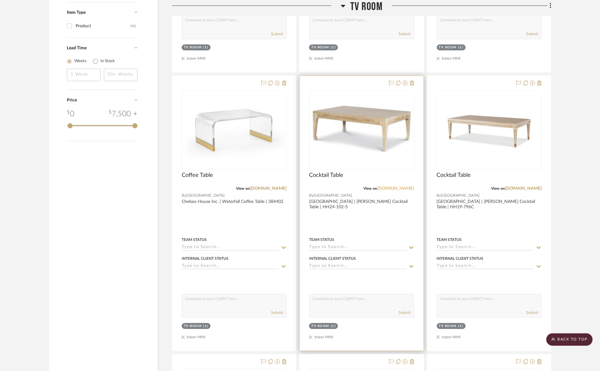
click at [378, 188] on link "[DOMAIN_NAME]" at bounding box center [396, 188] width 37 height 4
click at [368, 132] on img "0" at bounding box center [362, 130] width 104 height 54
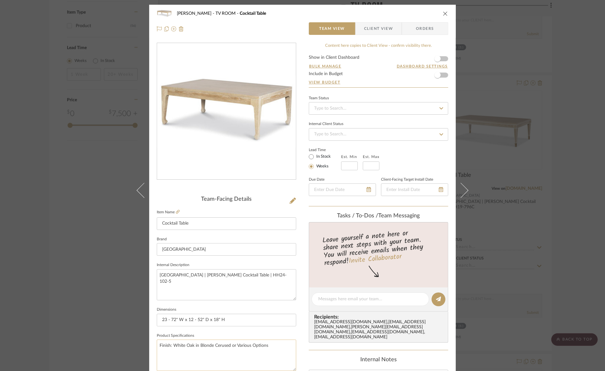
drag, startPoint x: 212, startPoint y: 345, endPoint x: 228, endPoint y: 346, distance: 15.4
click at [228, 346] on textarea "Finish: White Oak in Blonde Cerused or Various Options" at bounding box center [226, 354] width 139 height 31
click at [256, 344] on textarea "Finish: White Oak in Blonde Cerused or Various Options" at bounding box center [226, 354] width 139 height 31
click at [242, 317] on input "23 - 72" W x 12 - 52" D x 18" H" at bounding box center [226, 320] width 139 height 13
click at [54, 225] on div "Murray TV ROOM Cocktail Table Team View Client View Orders Team-Facing Details …" at bounding box center [302, 185] width 605 height 371
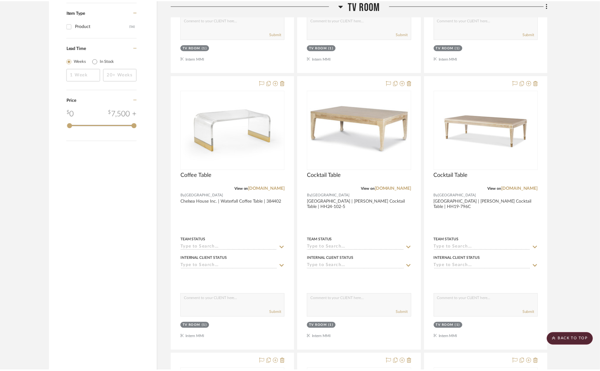
scroll to position [701, 0]
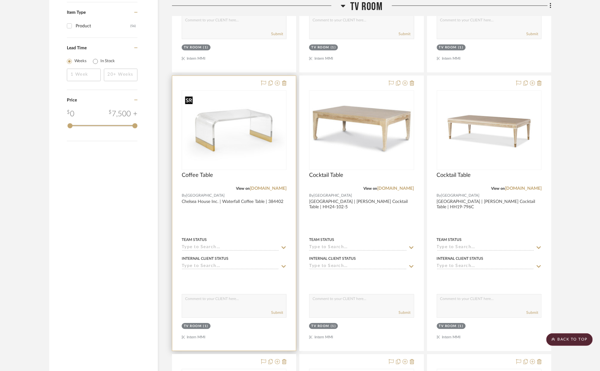
click at [247, 141] on img "0" at bounding box center [234, 130] width 104 height 74
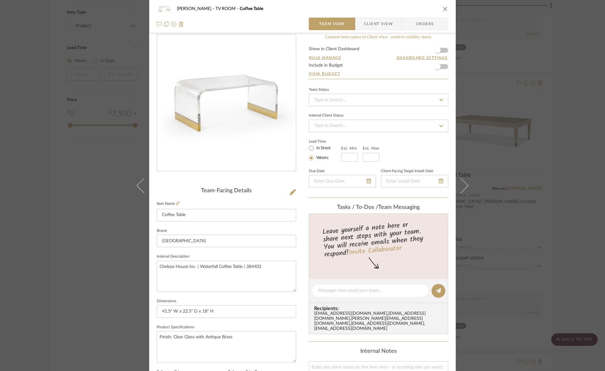
scroll to position [0, 0]
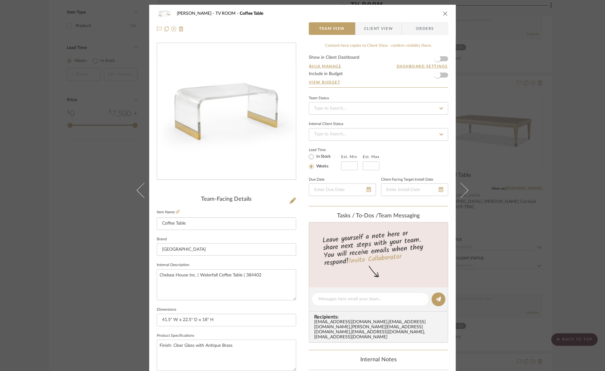
click at [2, 262] on div "Murray TV ROOM Coffee Table Team View Client View Orders Team-Facing Details It…" at bounding box center [302, 185] width 605 height 371
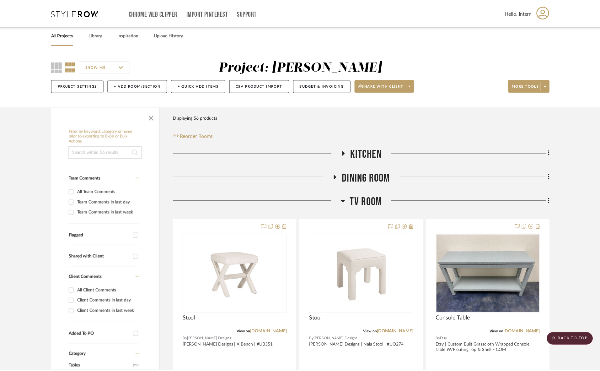
scroll to position [701, 0]
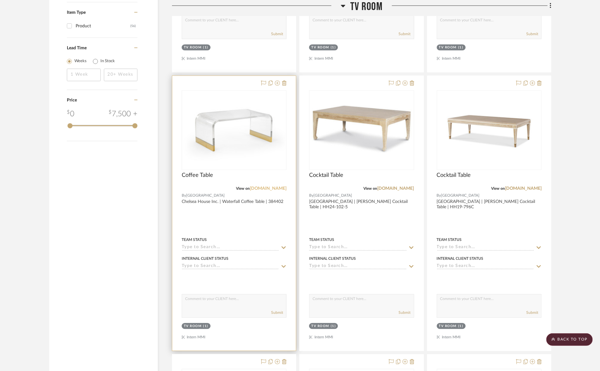
click at [267, 187] on link "[DOMAIN_NAME]" at bounding box center [268, 188] width 37 height 4
click at [231, 127] on img "0" at bounding box center [234, 130] width 104 height 74
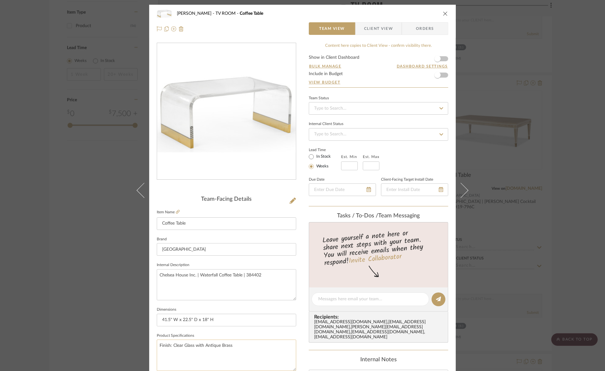
drag, startPoint x: 183, startPoint y: 345, endPoint x: 192, endPoint y: 347, distance: 9.2
click at [192, 347] on textarea "Finish: Clear Glass with Antique Brass" at bounding box center [226, 354] width 139 height 31
click at [215, 342] on textarea "Finish: Clear Acrylic with Antique Brass" at bounding box center [226, 354] width 139 height 31
click at [215, 344] on textarea "Finish: Clear Acrylic with Antique Brass" at bounding box center [226, 354] width 139 height 31
type textarea "Finish: Clear Acrylic with Antique Brass"
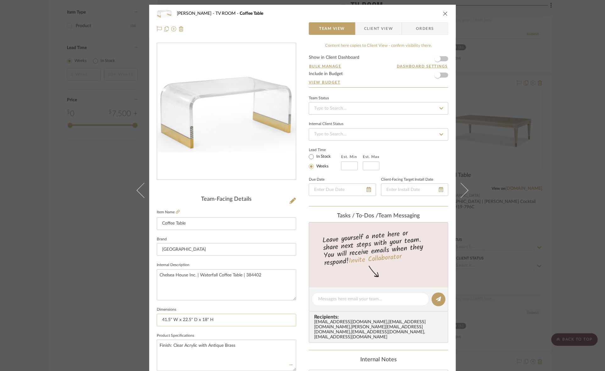
click at [222, 322] on input "41.5" W x 22.5" D x 18" H" at bounding box center [226, 320] width 139 height 13
click at [103, 233] on div "Murray TV ROOM Coffee Table Team View Client View Orders Team-Facing Details It…" at bounding box center [302, 185] width 605 height 371
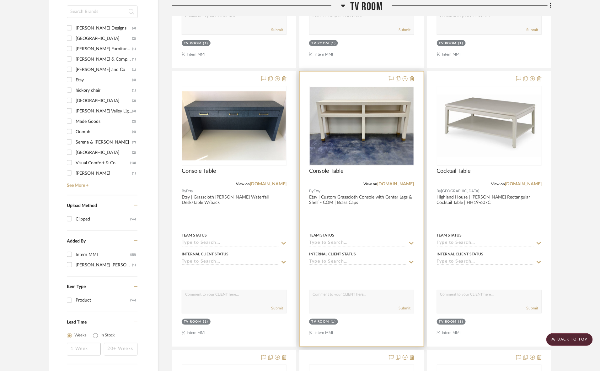
scroll to position [426, 0]
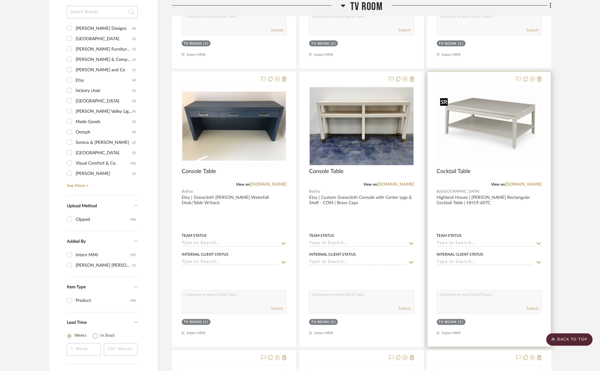
click at [467, 132] on img "0" at bounding box center [490, 126] width 104 height 63
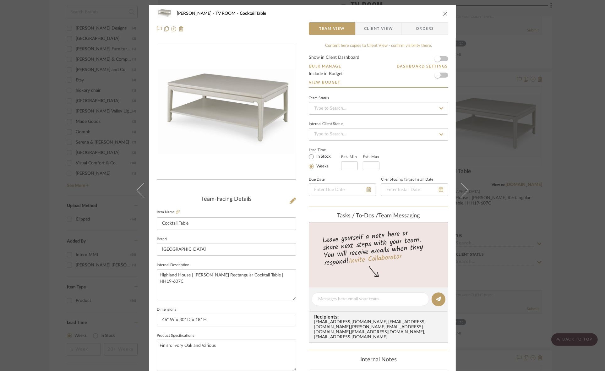
click at [553, 188] on div "Murray TV ROOM Cocktail Table Team View Client View Orders Team-Facing Details …" at bounding box center [302, 185] width 605 height 371
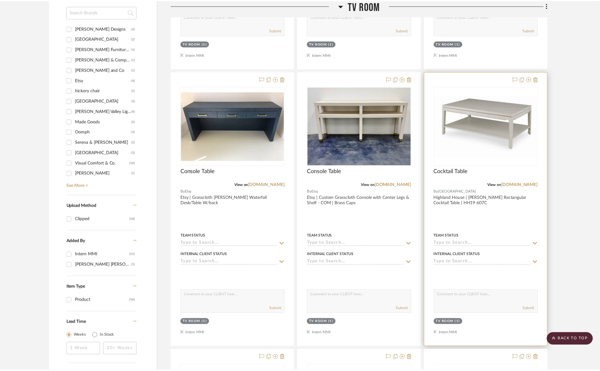
scroll to position [426, 0]
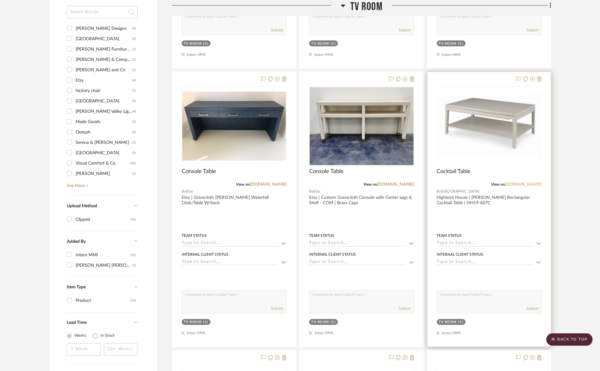
click at [512, 185] on link "[DOMAIN_NAME]" at bounding box center [523, 184] width 37 height 4
click at [515, 146] on img "0" at bounding box center [490, 126] width 104 height 63
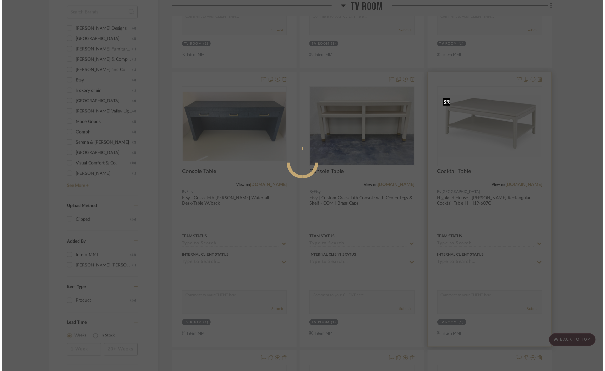
scroll to position [0, 0]
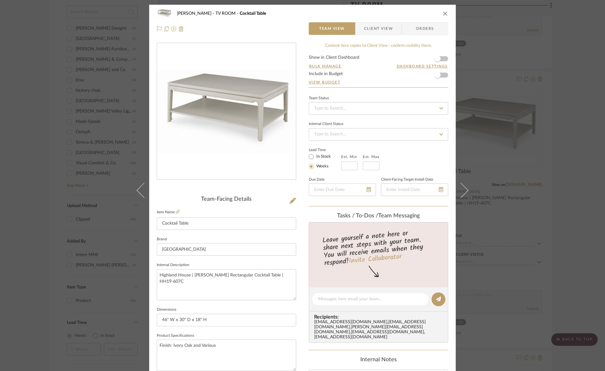
click at [563, 107] on div "Murray TV ROOM Cocktail Table Team View Client View Orders Team-Facing Details …" at bounding box center [302, 185] width 605 height 371
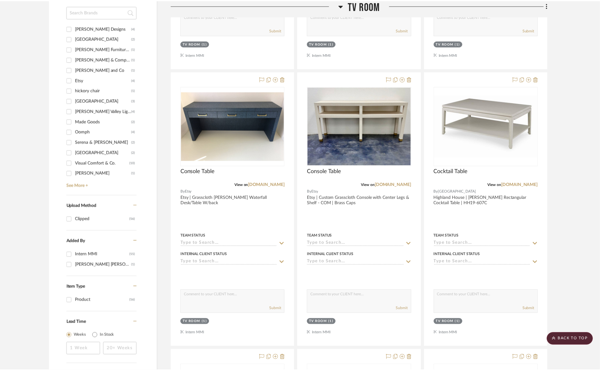
scroll to position [426, 0]
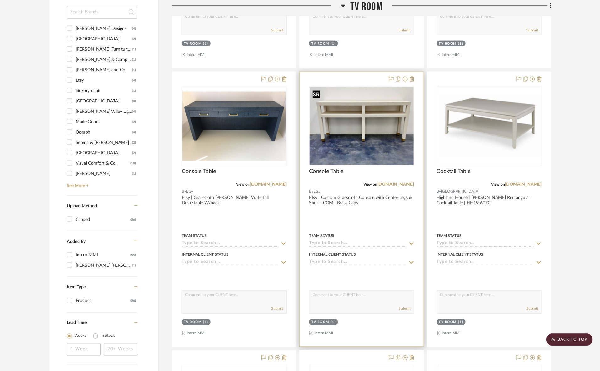
click at [355, 131] on img "0" at bounding box center [362, 126] width 104 height 78
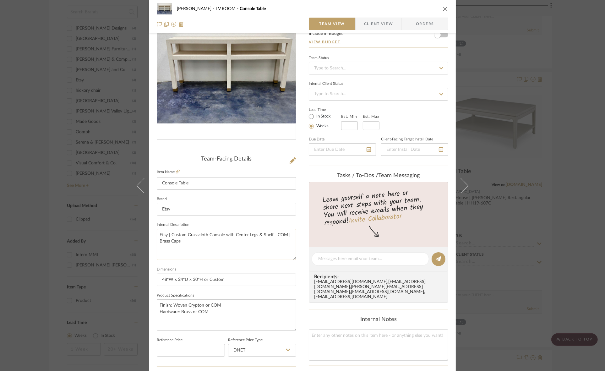
scroll to position [78, 0]
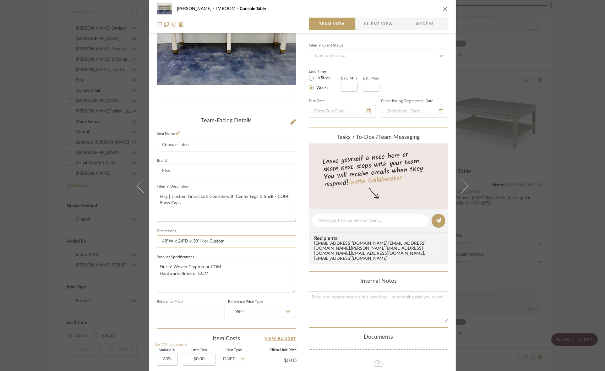
click at [243, 236] on input "48"W x 24"D x 30"H or Custom" at bounding box center [226, 241] width 139 height 13
drag, startPoint x: 206, startPoint y: 240, endPoint x: 121, endPoint y: 244, distance: 84.8
click at [121, 244] on div "Murray TV ROOM Console Table Team View Client View Orders Team-Facing Details I…" at bounding box center [302, 185] width 605 height 371
click at [197, 241] on input "Custom D" at bounding box center [226, 241] width 139 height 13
type input "Custom Dimensions"
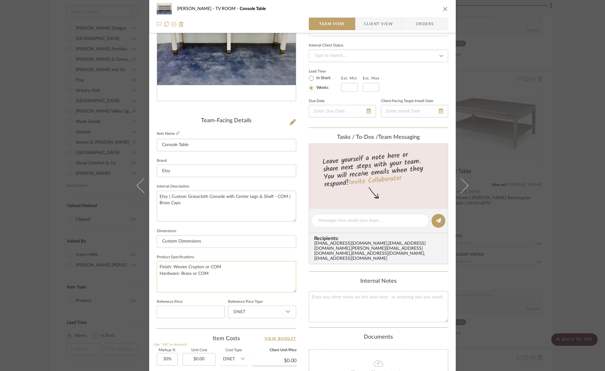
click at [233, 275] on textarea "Finish: Woven Crypton or COM Hardware: Brass or COM" at bounding box center [226, 276] width 139 height 31
drag, startPoint x: 208, startPoint y: 266, endPoint x: 171, endPoint y: 266, distance: 36.1
click at [171, 266] on textarea "Finish: Woven Crypton or COM Hardware: Brass or COM" at bounding box center [226, 276] width 139 height 31
click at [211, 268] on textarea "Finish: COM Hardware: Brass or COM" at bounding box center [226, 276] width 139 height 31
drag, startPoint x: 188, startPoint y: 273, endPoint x: 216, endPoint y: 276, distance: 28.0
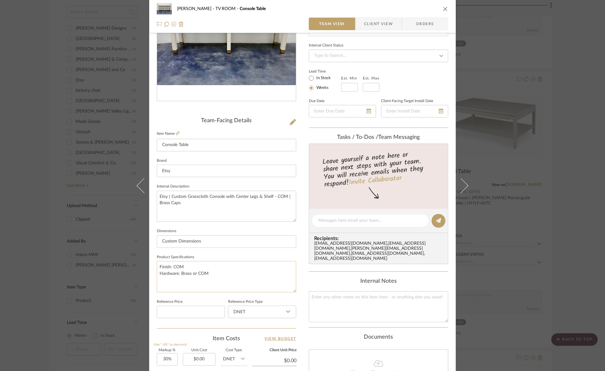
click at [216, 276] on textarea "Finish: COM Hardware: Brass or COM" at bounding box center [226, 276] width 139 height 31
type textarea "Finish: COM Hardware: Brass"
click at [222, 202] on textarea "Etsy | Custom Grasscloth Console with Center Legs & Shelf - COM | Brass Caps" at bounding box center [226, 206] width 139 height 31
click at [1, 196] on div "Murray TV ROOM Console Table Team View Client View Orders Team-Facing Details I…" at bounding box center [302, 185] width 605 height 371
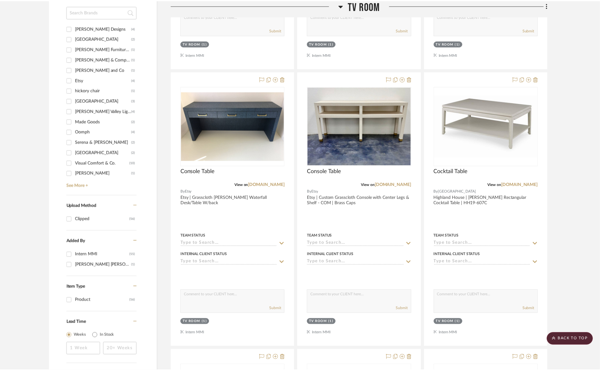
scroll to position [426, 0]
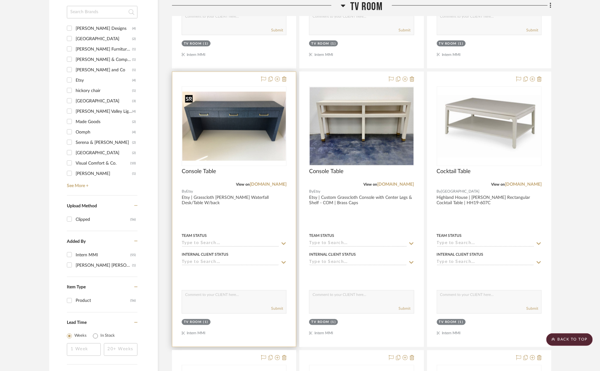
click at [0, 0] on img at bounding box center [0, 0] width 0 height 0
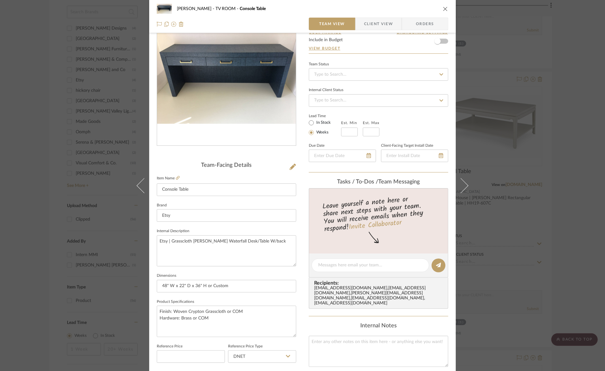
scroll to position [118, 0]
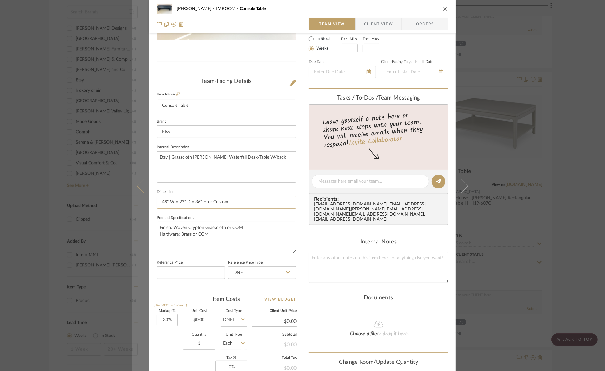
drag, startPoint x: 210, startPoint y: 203, endPoint x: 138, endPoint y: 197, distance: 72.4
click at [138, 197] on mat-dialog-content "Murray TV ROOM Console Table Team View Client View Orders Team-Facing Details I…" at bounding box center [303, 177] width 342 height 580
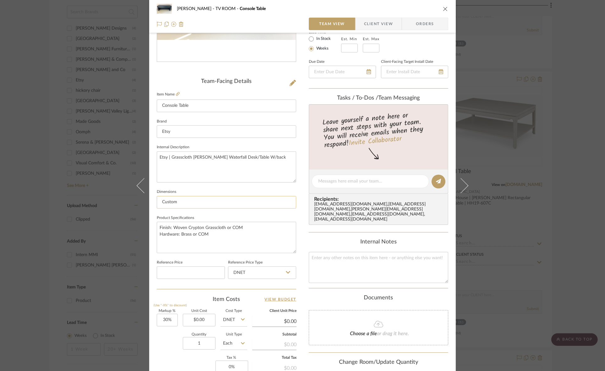
click at [198, 202] on input "Custom" at bounding box center [226, 202] width 139 height 13
type input "Custom Dimensions"
click at [214, 235] on textarea "Finish: Woven Crypton Grasscloth or COM Hardware: Brass or COM" at bounding box center [226, 237] width 139 height 31
drag, startPoint x: 229, startPoint y: 227, endPoint x: 171, endPoint y: 227, distance: 57.8
click at [171, 227] on textarea "Finish: Woven Crypton Grasscloth or COM Hardware: Brass or COM" at bounding box center [226, 237] width 139 height 31
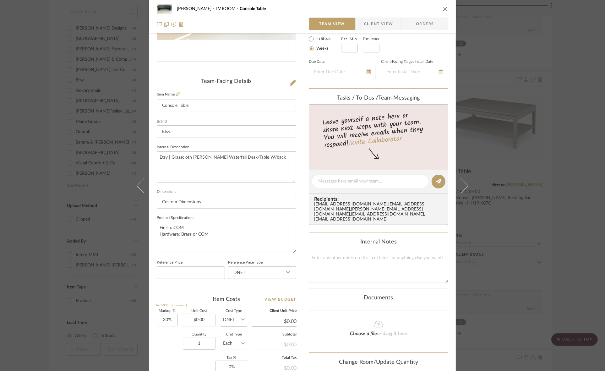
drag, startPoint x: 211, startPoint y: 235, endPoint x: 189, endPoint y: 232, distance: 22.4
click at [189, 232] on textarea "Finish: COM Hardware: Brass or COM" at bounding box center [226, 237] width 139 height 31
type textarea "Finish: COM Hardware: Brass"
click at [224, 201] on input "Custom Dimensions" at bounding box center [226, 202] width 139 height 13
click at [0, 224] on div "Murray TV ROOM Console Table Team View Client View Orders Team-Facing Details I…" at bounding box center [302, 185] width 605 height 371
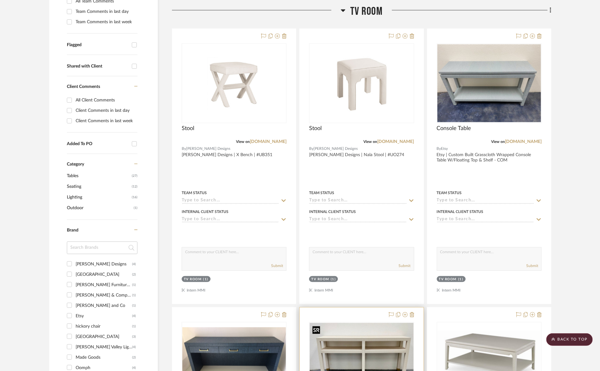
scroll to position [151, 0]
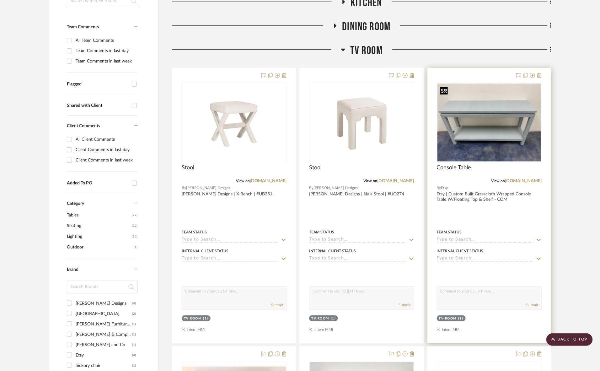
click at [0, 0] on img at bounding box center [0, 0] width 0 height 0
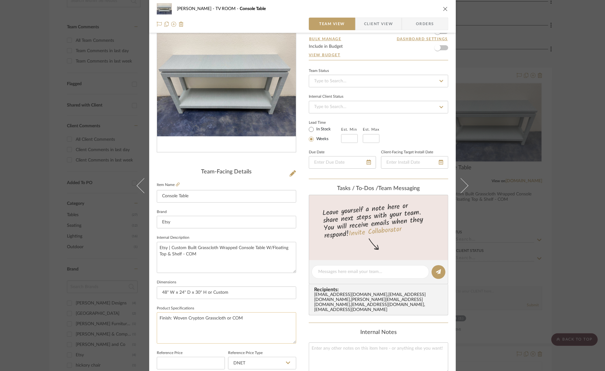
scroll to position [39, 0]
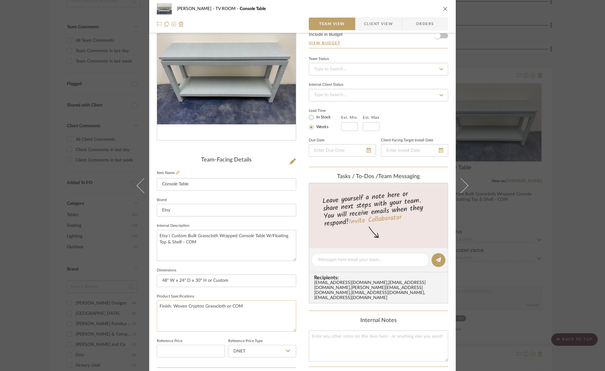
drag, startPoint x: 230, startPoint y: 306, endPoint x: 173, endPoint y: 309, distance: 57.5
click at [173, 309] on textarea "Finish: Woven Crypton Grasscloth or COM" at bounding box center [226, 315] width 139 height 31
type textarea "Finish: COM"
click at [241, 284] on input "48" W x 24" D x 30" H or Custom" at bounding box center [226, 280] width 139 height 13
drag, startPoint x: 210, startPoint y: 280, endPoint x: 116, endPoint y: 287, distance: 95.0
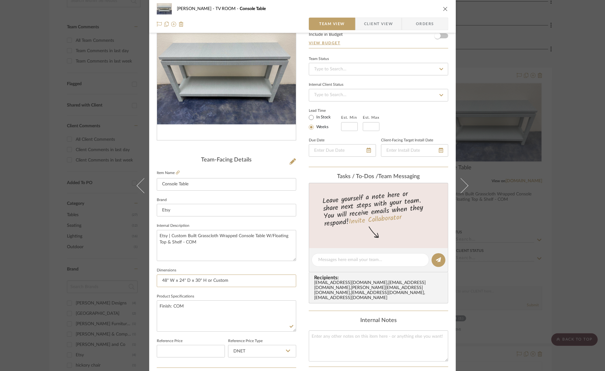
click at [116, 287] on div "Murray TV ROOM Console Table Team View Client View Orders Team-Facing Details I…" at bounding box center [302, 185] width 605 height 371
click at [209, 282] on input "Custom" at bounding box center [226, 280] width 139 height 13
type input "Custom Dimensions"
click at [218, 246] on textarea "Etsy | Custom Built Grasscloth Wrapped Console Table W/Floating Top & Shelf - C…" at bounding box center [226, 245] width 139 height 31
click at [27, 262] on div "Murray TV ROOM Console Table Team View Client View Orders Team-Facing Details I…" at bounding box center [302, 185] width 605 height 371
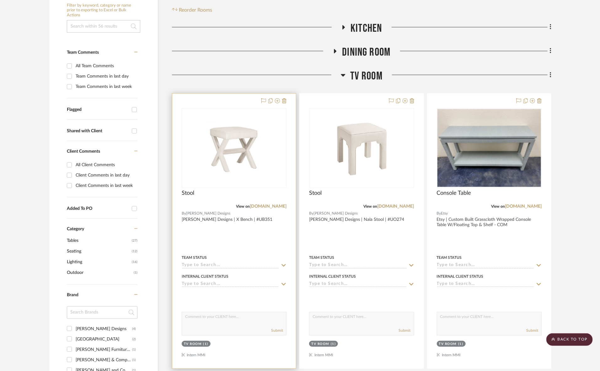
scroll to position [112, 0]
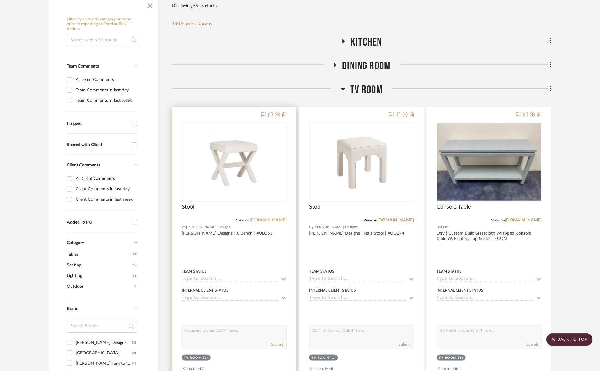
click at [261, 218] on link "[DOMAIN_NAME]" at bounding box center [268, 220] width 37 height 4
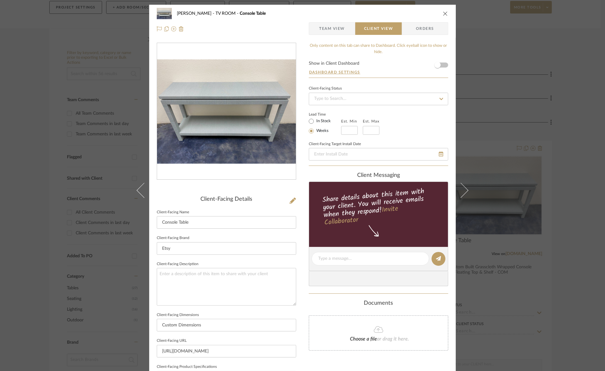
click at [19, 225] on div "[PERSON_NAME] TV ROOM Console Table Team View Client View Orders Client-Facing …" at bounding box center [302, 185] width 605 height 371
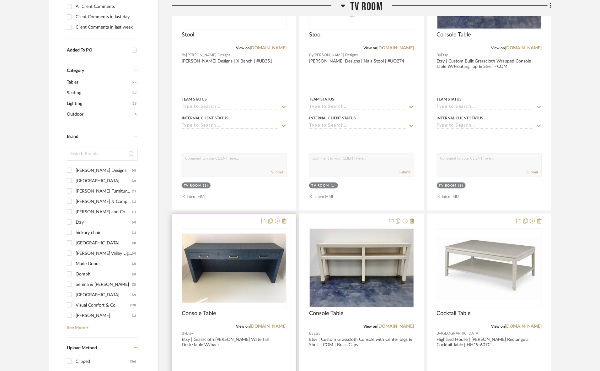
scroll to position [353, 0]
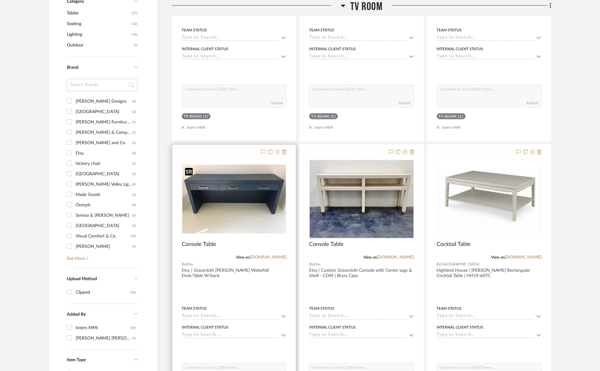
click at [243, 209] on div at bounding box center [234, 238] width 105 height 159
click at [237, 222] on img "0" at bounding box center [234, 199] width 104 height 69
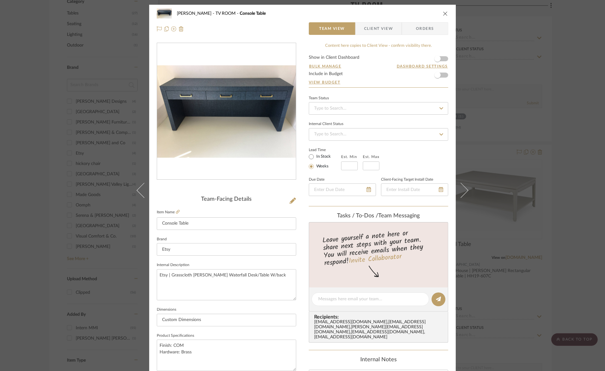
drag, startPoint x: 373, startPoint y: 24, endPoint x: 368, endPoint y: 27, distance: 6.4
click at [373, 24] on span "Client View" at bounding box center [378, 28] width 29 height 13
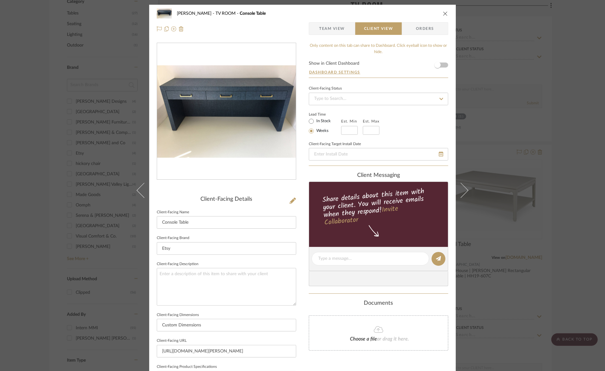
scroll to position [145, 0]
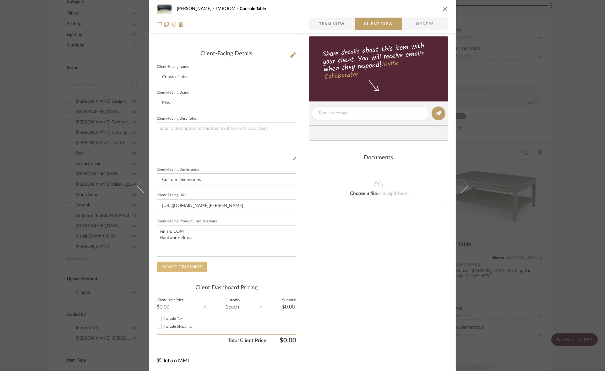
click at [193, 266] on button "Export Tearsheet" at bounding box center [182, 267] width 51 height 10
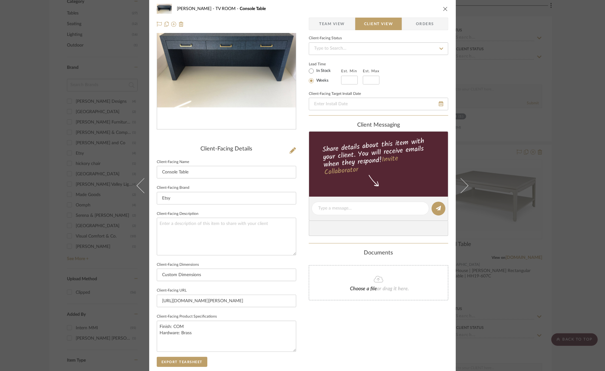
scroll to position [0, 0]
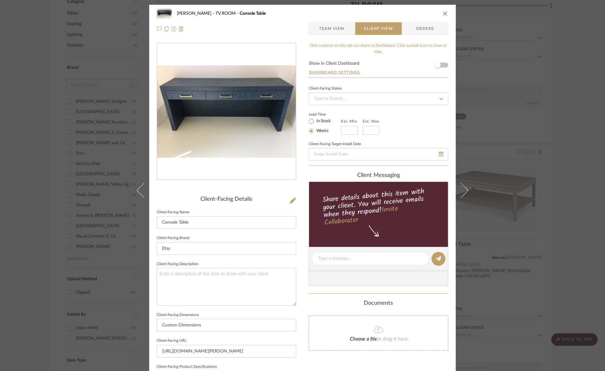
click at [492, 109] on div "[PERSON_NAME] TV ROOM Console Table Team View Client View Orders Client-Facing …" at bounding box center [302, 185] width 605 height 371
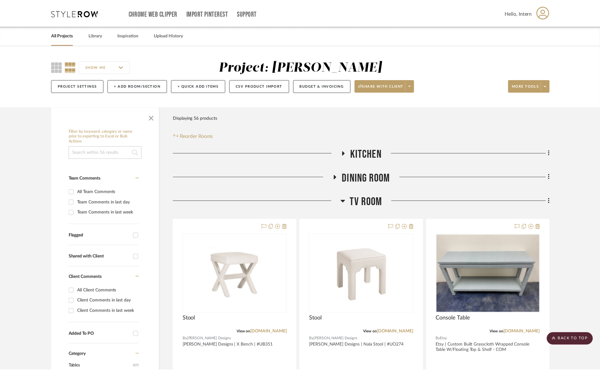
scroll to position [353, 0]
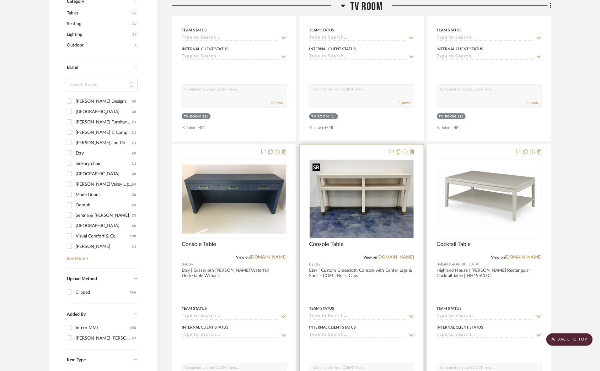
click at [348, 212] on img "0" at bounding box center [362, 199] width 104 height 78
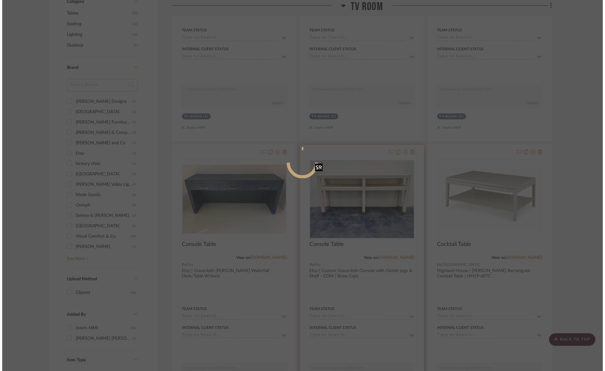
scroll to position [0, 0]
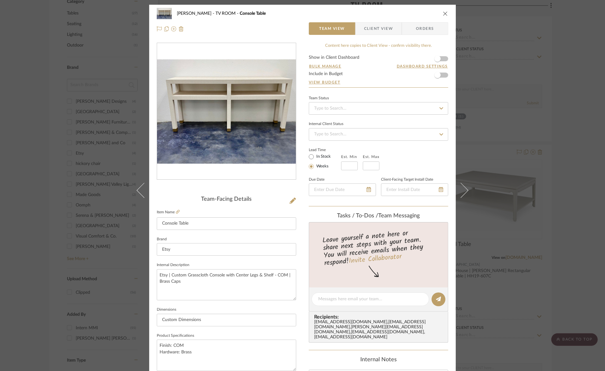
drag, startPoint x: 366, startPoint y: 29, endPoint x: 366, endPoint y: 32, distance: 3.2
click at [366, 29] on span "Client View" at bounding box center [378, 28] width 29 height 13
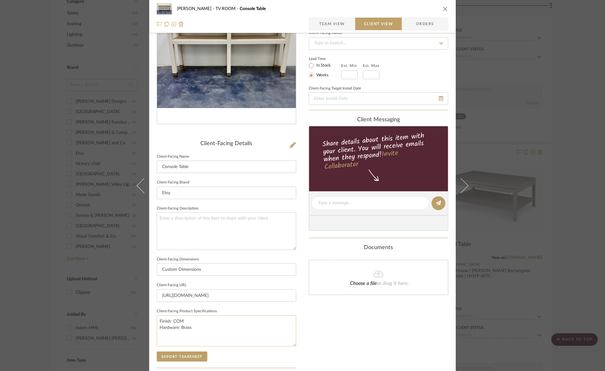
scroll to position [145, 0]
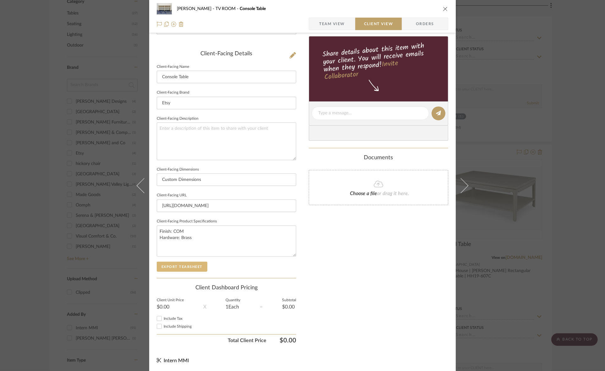
click at [195, 267] on button "Export Tearsheet" at bounding box center [182, 267] width 51 height 10
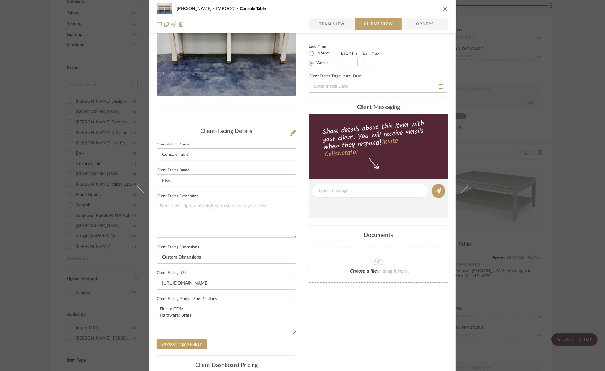
scroll to position [0, 0]
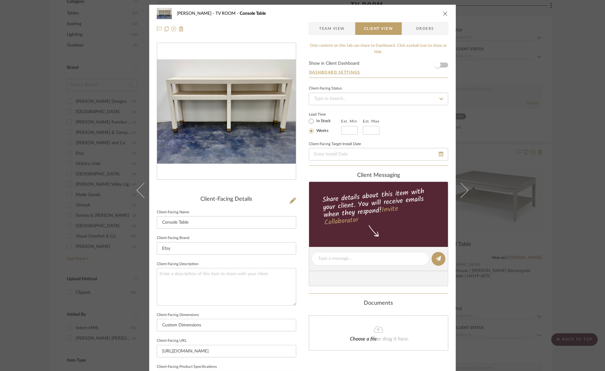
click at [516, 112] on div "[PERSON_NAME] TV ROOM Console Table Team View Client View Orders Client-Facing …" at bounding box center [302, 185] width 605 height 371
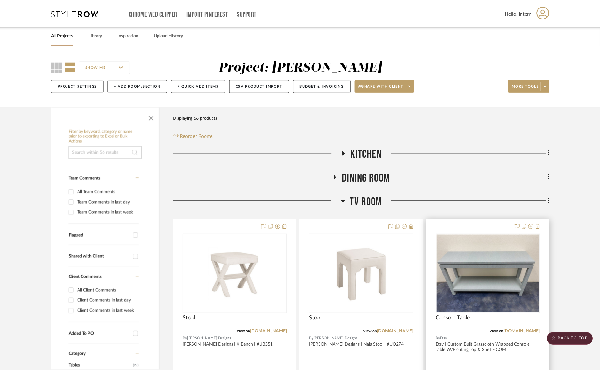
scroll to position [353, 0]
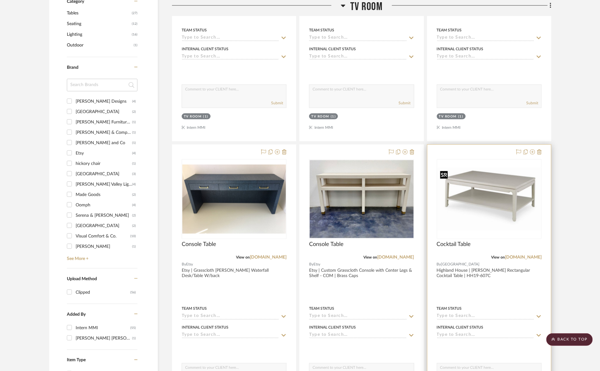
click at [0, 0] on img at bounding box center [0, 0] width 0 height 0
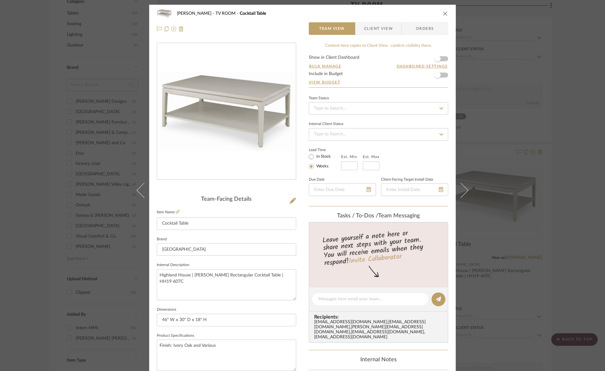
drag, startPoint x: 371, startPoint y: 27, endPoint x: 368, endPoint y: 33, distance: 6.7
click at [371, 27] on span "Client View" at bounding box center [378, 28] width 29 height 13
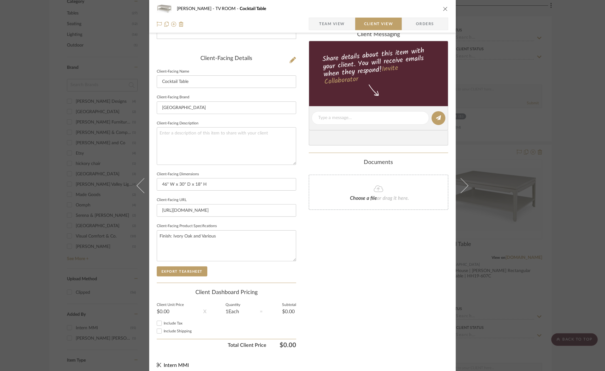
scroll to position [145, 0]
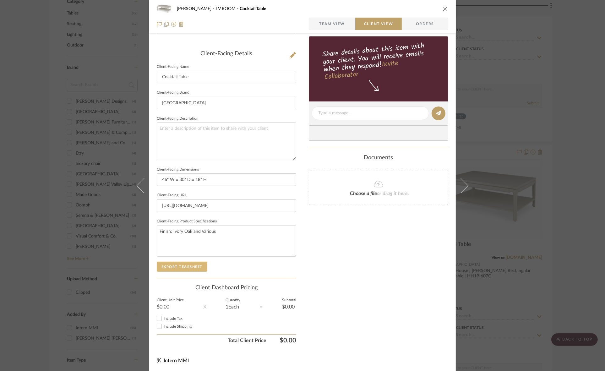
click at [188, 266] on button "Export Tearsheet" at bounding box center [182, 267] width 51 height 10
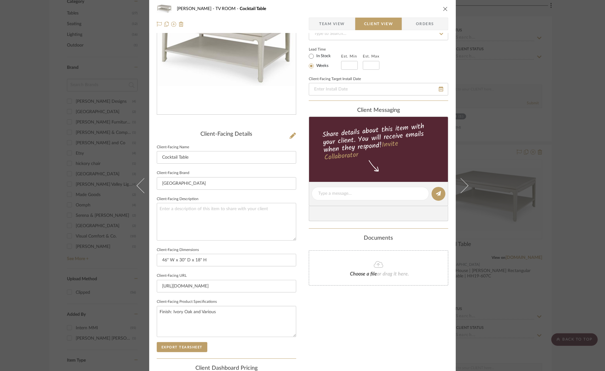
scroll to position [0, 0]
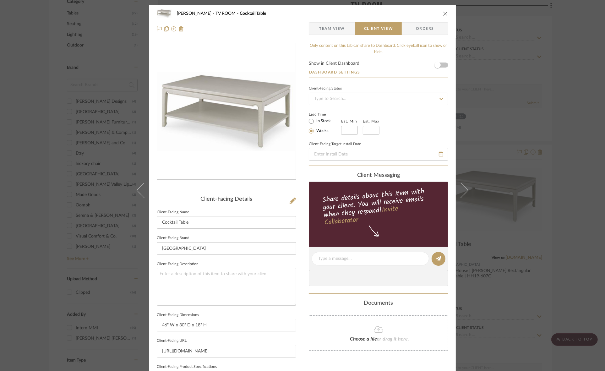
click at [498, 153] on div "[PERSON_NAME] TV ROOM Cocktail Table Team View Client View Orders Client-Facing…" at bounding box center [302, 185] width 605 height 371
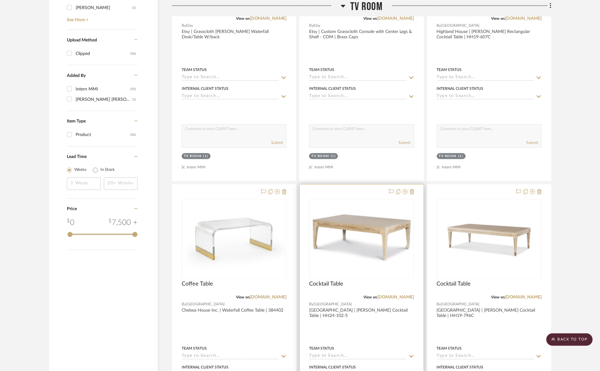
scroll to position [667, 0]
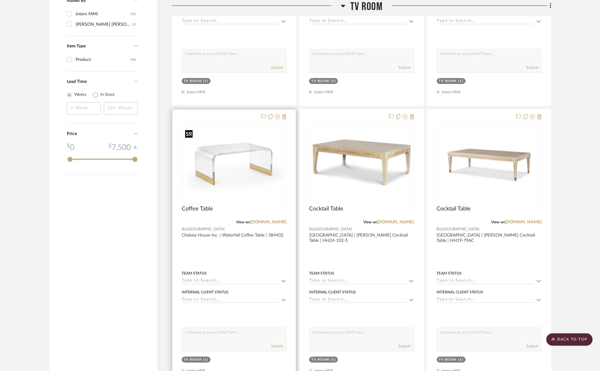
click at [0, 0] on img at bounding box center [0, 0] width 0 height 0
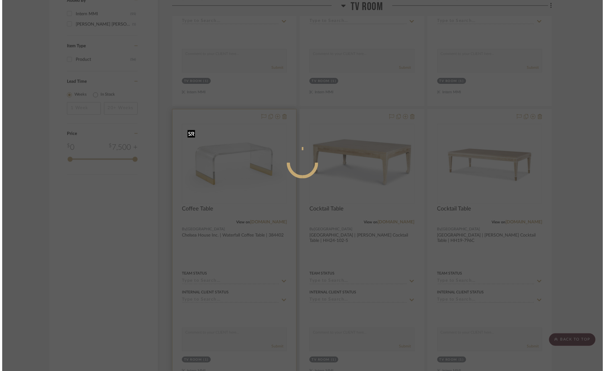
scroll to position [0, 0]
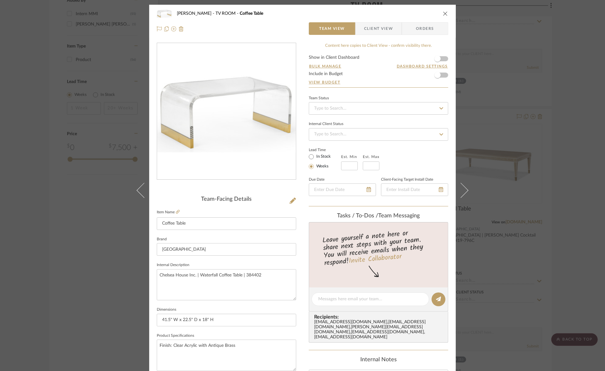
click at [372, 27] on span "Client View" at bounding box center [378, 28] width 29 height 13
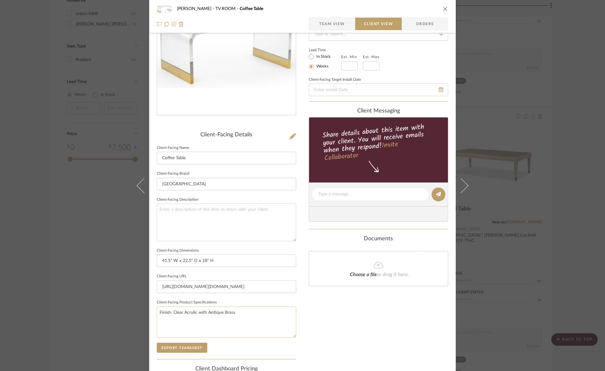
scroll to position [145, 0]
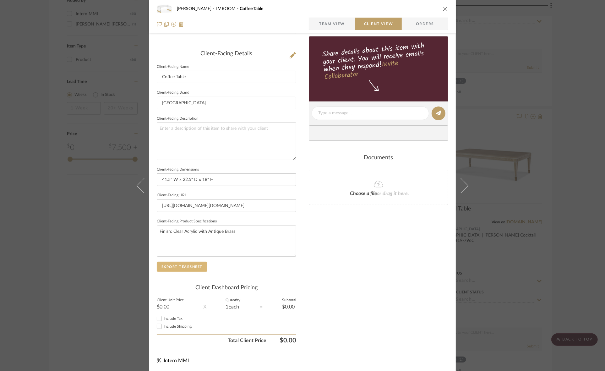
click at [186, 266] on button "Export Tearsheet" at bounding box center [182, 267] width 51 height 10
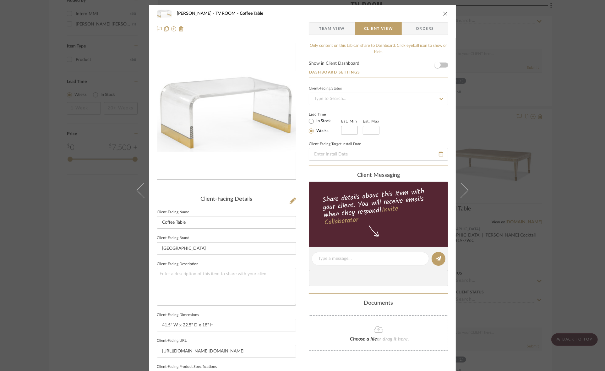
click at [563, 85] on div "[PERSON_NAME] TV ROOM Coffee Table Team View Client View Orders Client-Facing D…" at bounding box center [302, 185] width 605 height 371
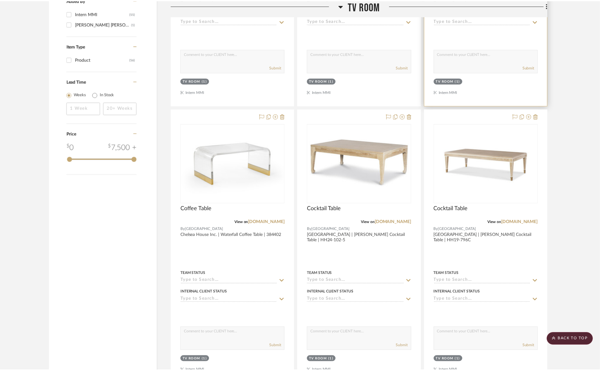
scroll to position [667, 0]
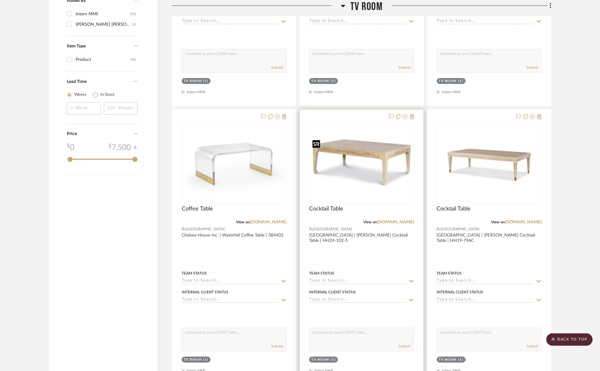
click at [370, 175] on img "0" at bounding box center [362, 164] width 104 height 54
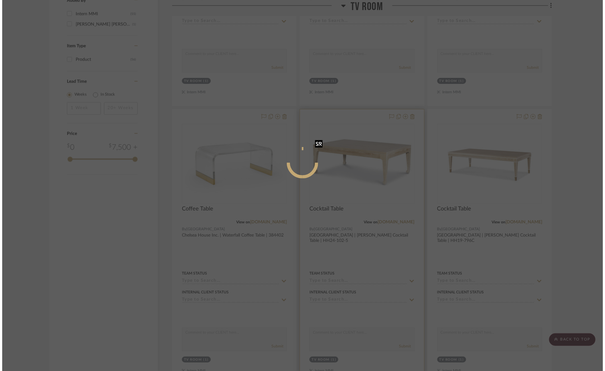
scroll to position [0, 0]
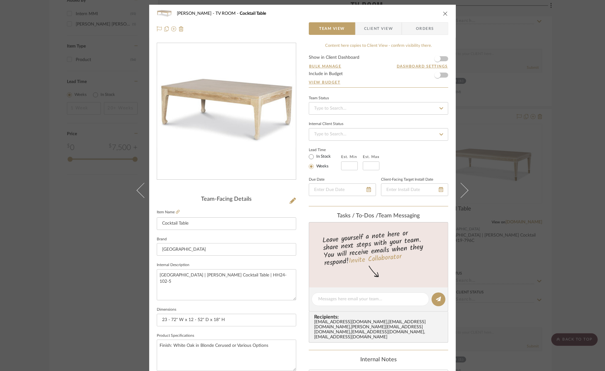
click at [372, 27] on span "Client View" at bounding box center [378, 28] width 29 height 13
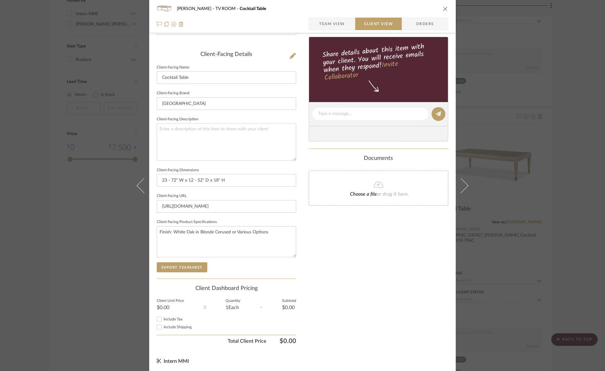
scroll to position [145, 0]
click at [198, 266] on button "Export Tearsheet" at bounding box center [182, 267] width 51 height 10
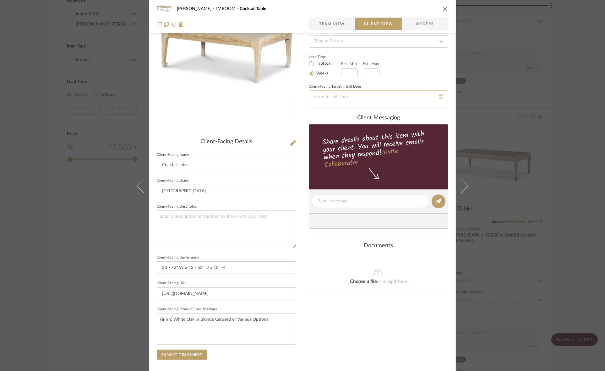
scroll to position [0, 0]
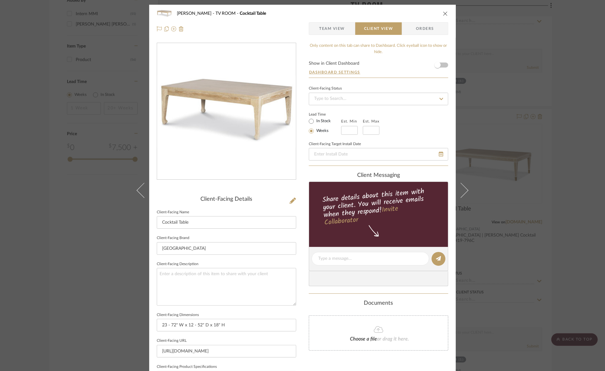
click at [522, 112] on div "[PERSON_NAME] TV ROOM Cocktail Table Team View Client View Orders Client-Facing…" at bounding box center [302, 185] width 605 height 371
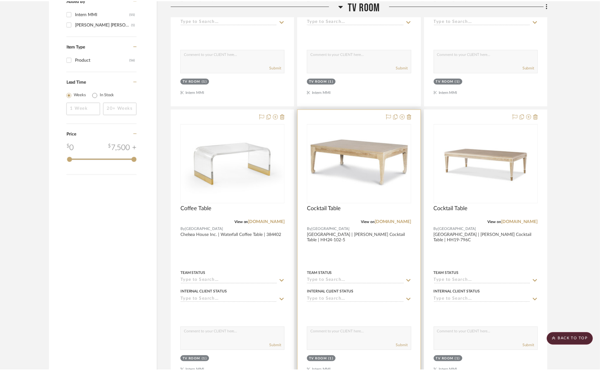
scroll to position [667, 0]
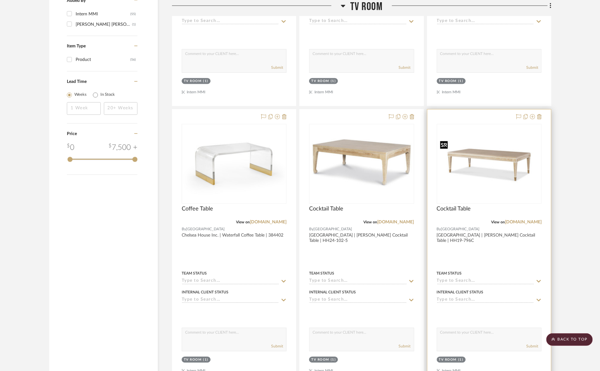
click at [460, 186] on img "0" at bounding box center [490, 164] width 104 height 52
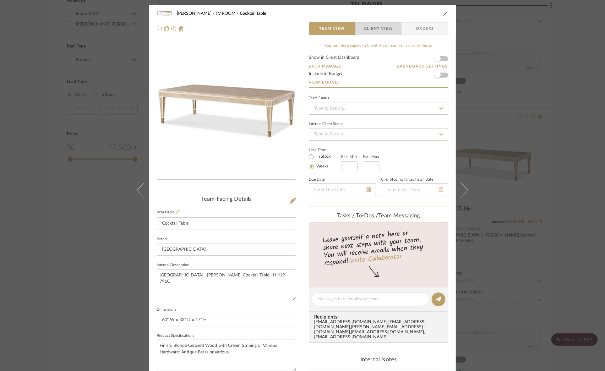
click at [374, 31] on span "Client View" at bounding box center [378, 28] width 29 height 13
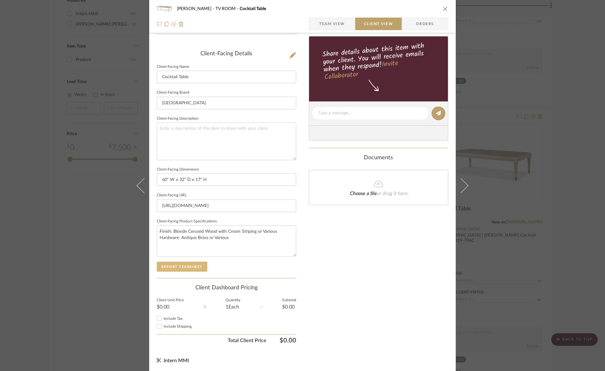
click at [194, 265] on button "Export Tearsheet" at bounding box center [182, 267] width 51 height 10
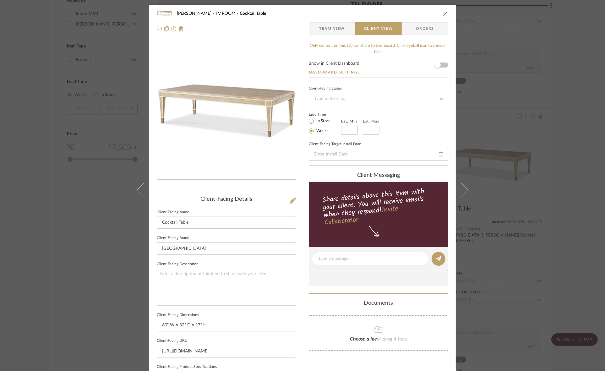
click at [494, 146] on div "[PERSON_NAME] TV ROOM Cocktail Table Team View Client View Orders Client-Facing…" at bounding box center [302, 185] width 605 height 371
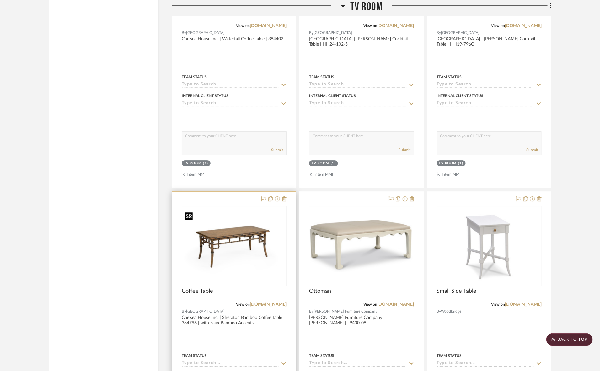
click at [0, 0] on img at bounding box center [0, 0] width 0 height 0
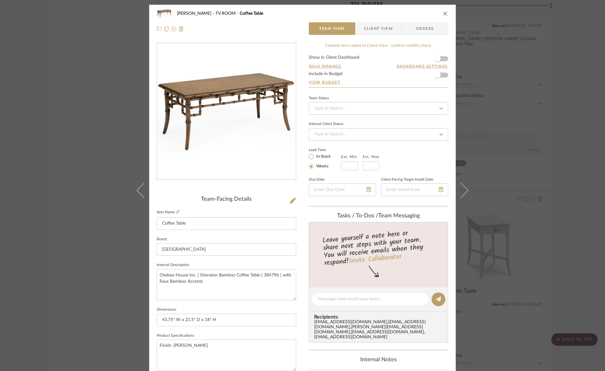
click at [375, 29] on span "Client View" at bounding box center [378, 28] width 29 height 13
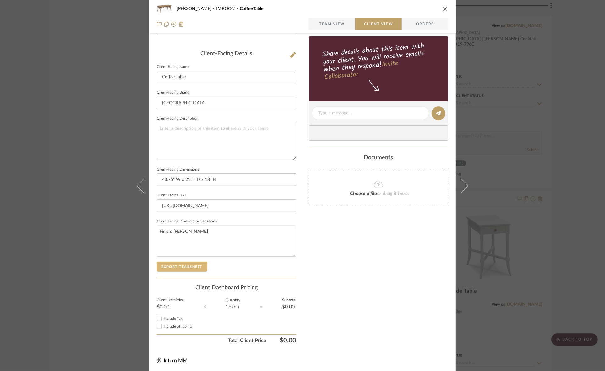
click at [191, 268] on button "Export Tearsheet" at bounding box center [182, 267] width 51 height 10
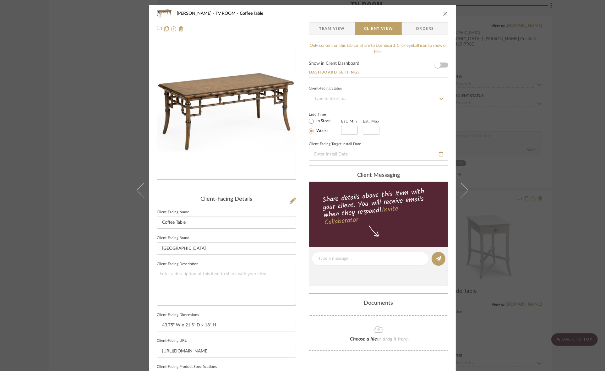
click at [487, 147] on div "[PERSON_NAME] TV ROOM Coffee Table Team View Client View Orders Client-Facing D…" at bounding box center [302, 185] width 605 height 371
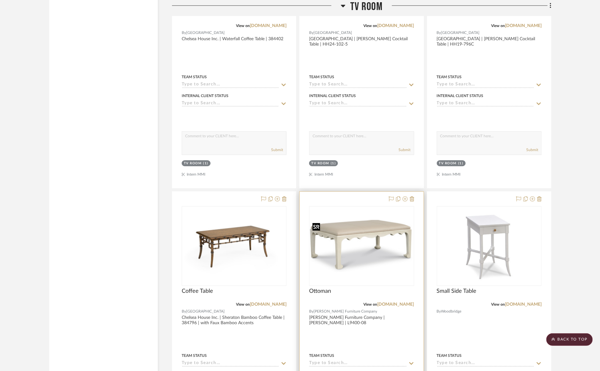
click at [354, 251] on img "0" at bounding box center [362, 246] width 104 height 52
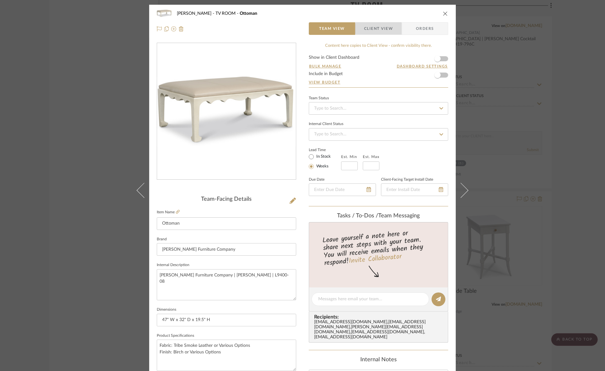
drag, startPoint x: 384, startPoint y: 29, endPoint x: 371, endPoint y: 48, distance: 22.5
click at [384, 29] on span "Client View" at bounding box center [378, 28] width 29 height 13
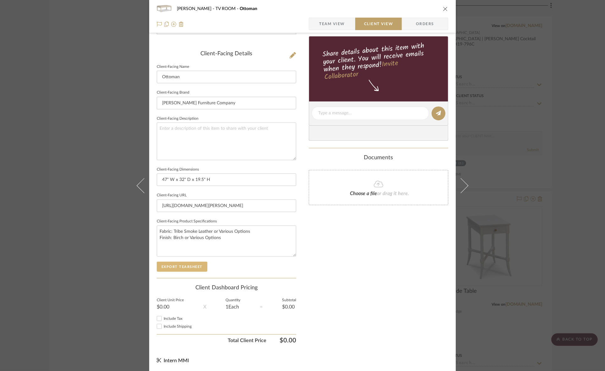
click at [197, 264] on button "Export Tearsheet" at bounding box center [182, 267] width 51 height 10
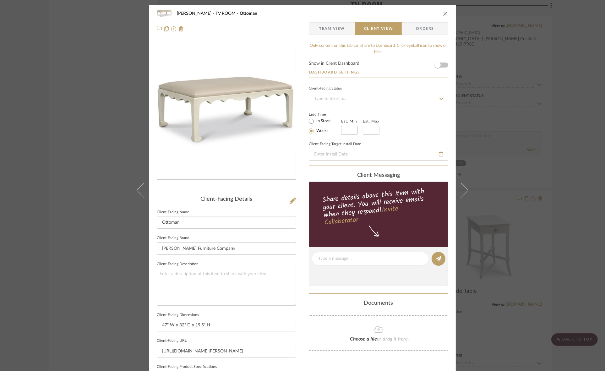
click at [483, 131] on div "[PERSON_NAME] TV ROOM Ottoman Team View Client View Orders Client-Facing Detail…" at bounding box center [302, 185] width 605 height 371
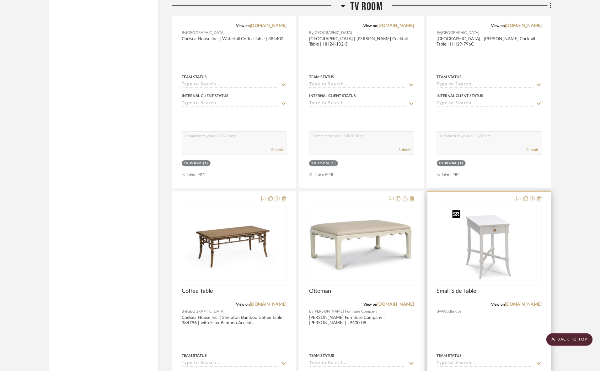
click at [472, 241] on img "0" at bounding box center [489, 246] width 78 height 78
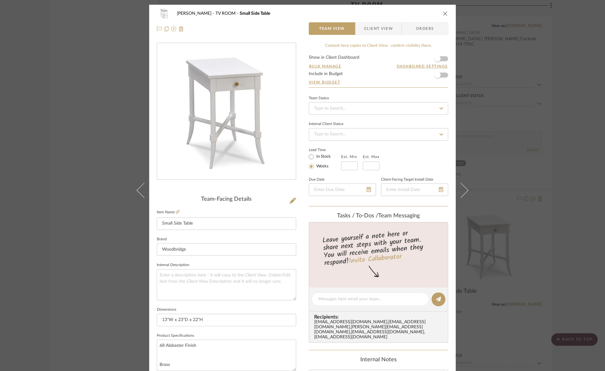
drag, startPoint x: 377, startPoint y: 26, endPoint x: 370, endPoint y: 61, distance: 36.0
click at [377, 26] on span "Client View" at bounding box center [378, 28] width 29 height 13
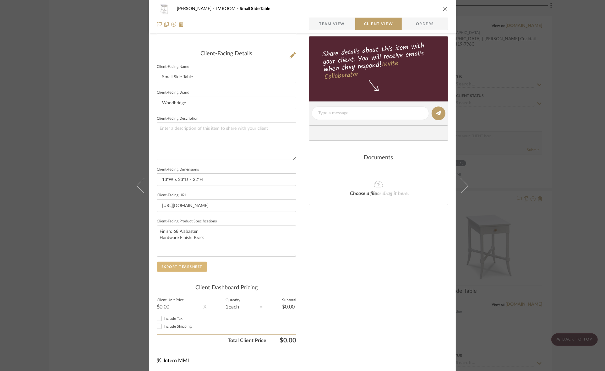
click at [185, 264] on button "Export Tearsheet" at bounding box center [182, 267] width 51 height 10
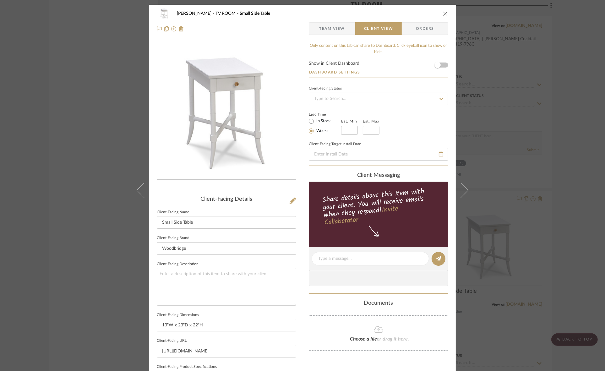
click at [481, 114] on div "[PERSON_NAME] TV ROOM Small Side Table Team View Client View Orders Client-Faci…" at bounding box center [302, 185] width 605 height 371
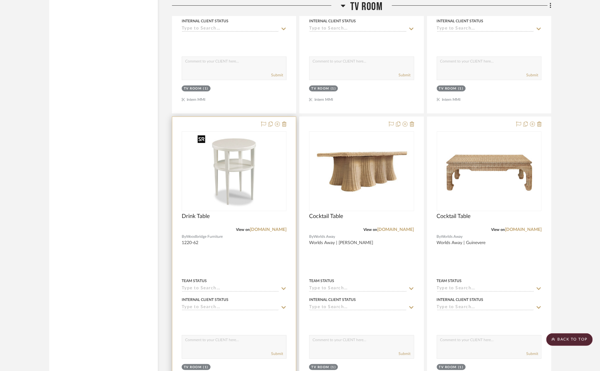
click at [0, 0] on img at bounding box center [0, 0] width 0 height 0
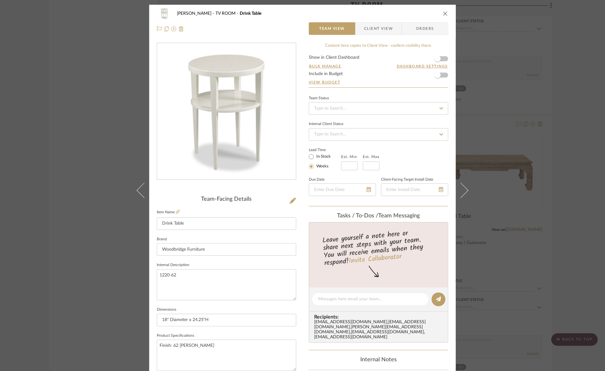
click at [365, 24] on span "Client View" at bounding box center [378, 28] width 29 height 13
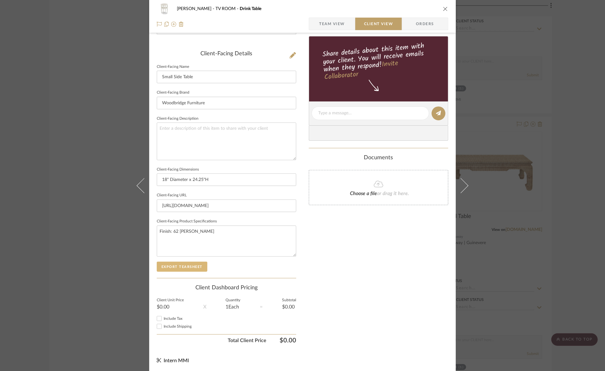
click at [183, 268] on button "Export Tearsheet" at bounding box center [182, 267] width 51 height 10
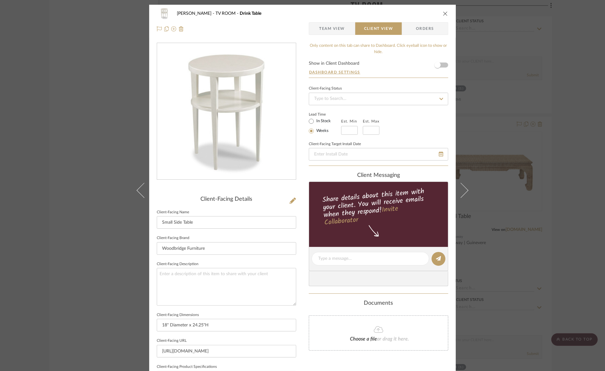
click at [489, 145] on div "[PERSON_NAME] TV ROOM Drink Table Team View Client View Orders Client-Facing De…" at bounding box center [302, 185] width 605 height 371
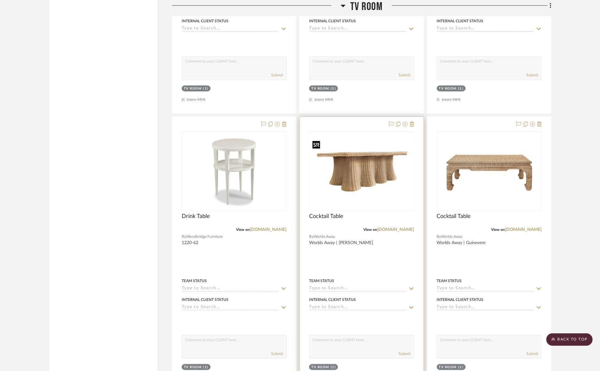
click at [351, 179] on img "0" at bounding box center [362, 170] width 104 height 67
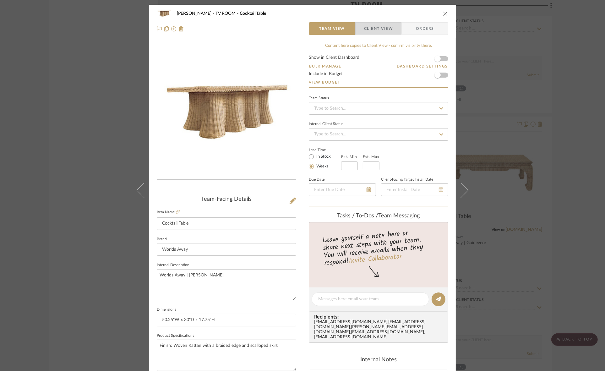
click at [374, 28] on span "Client View" at bounding box center [378, 28] width 29 height 13
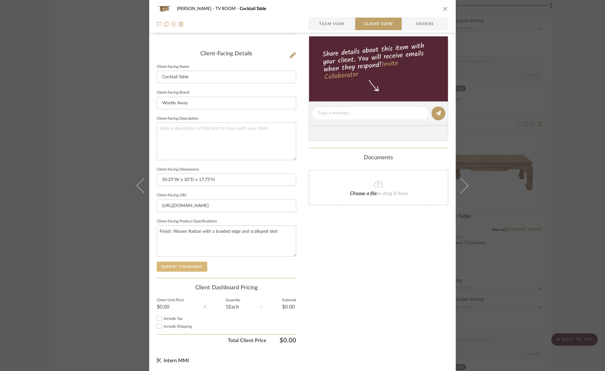
click at [196, 266] on button "Export Tearsheet" at bounding box center [182, 267] width 51 height 10
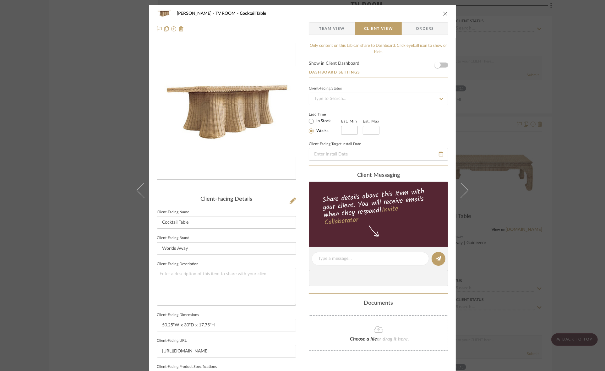
click at [503, 142] on div "[PERSON_NAME] TV ROOM Cocktail Table Team View Client View Orders Client-Facing…" at bounding box center [302, 185] width 605 height 371
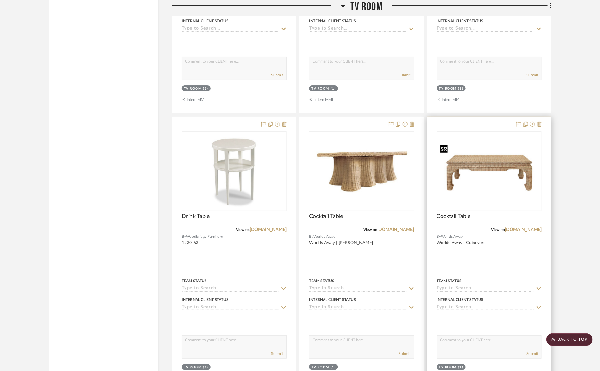
click at [490, 186] on img "0" at bounding box center [490, 171] width 104 height 59
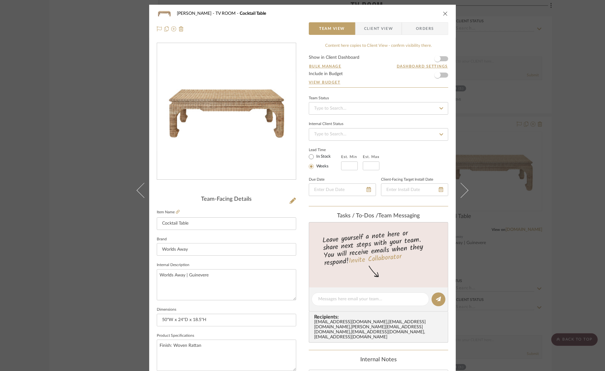
click at [368, 26] on span "Client View" at bounding box center [378, 28] width 29 height 13
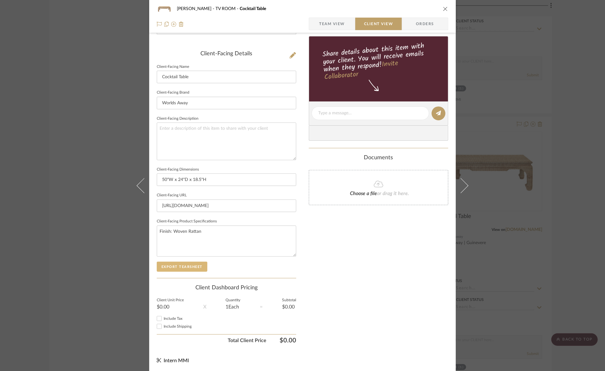
click at [202, 266] on button "Export Tearsheet" at bounding box center [182, 267] width 51 height 10
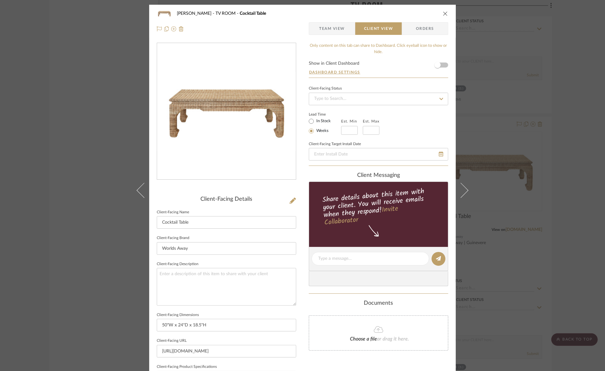
click at [503, 160] on div "[PERSON_NAME] TV ROOM Cocktail Table Team View Client View Orders Client-Facing…" at bounding box center [302, 185] width 605 height 371
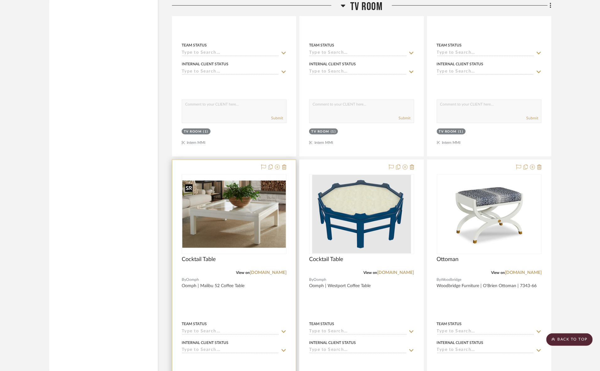
click at [0, 0] on img at bounding box center [0, 0] width 0 height 0
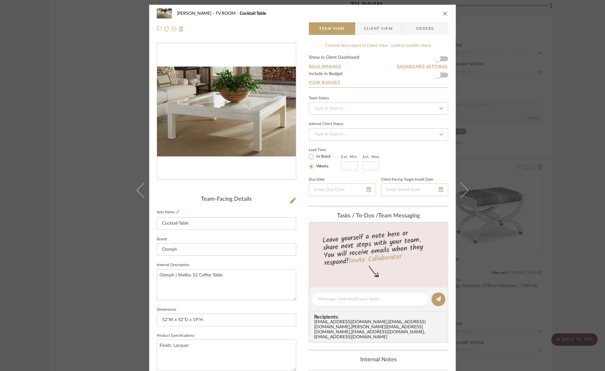
click at [368, 29] on span "Client View" at bounding box center [378, 28] width 29 height 13
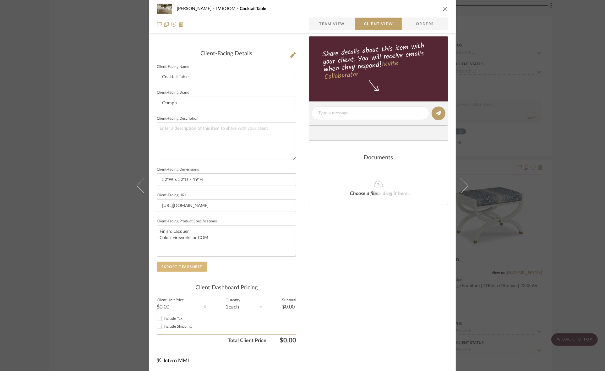
click at [186, 264] on button "Export Tearsheet" at bounding box center [182, 267] width 51 height 10
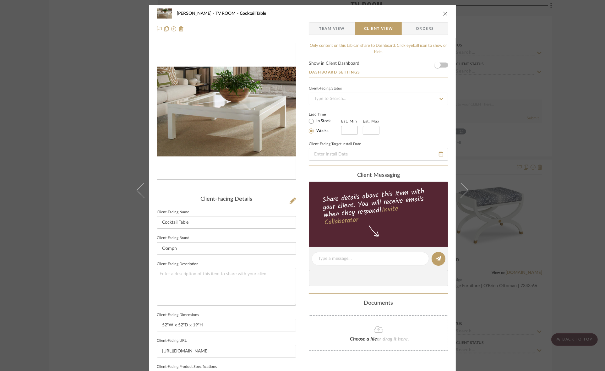
click at [484, 163] on div "[PERSON_NAME] TV ROOM Cocktail Table Team View Client View Orders Client-Facing…" at bounding box center [302, 185] width 605 height 371
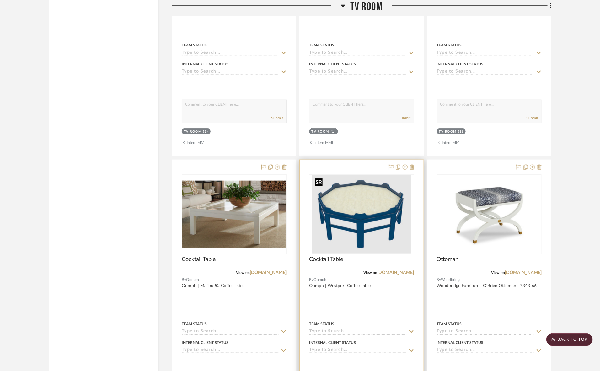
click at [0, 0] on img at bounding box center [0, 0] width 0 height 0
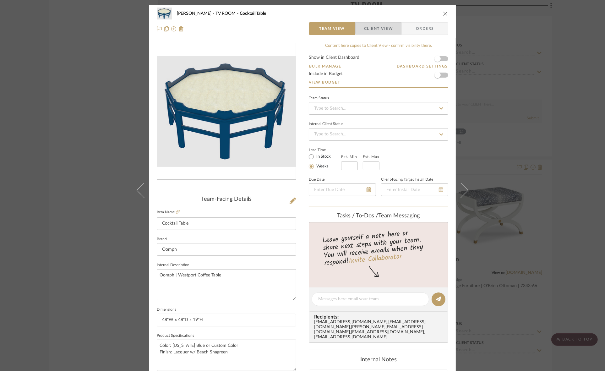
click at [386, 23] on span "Client View" at bounding box center [378, 28] width 29 height 13
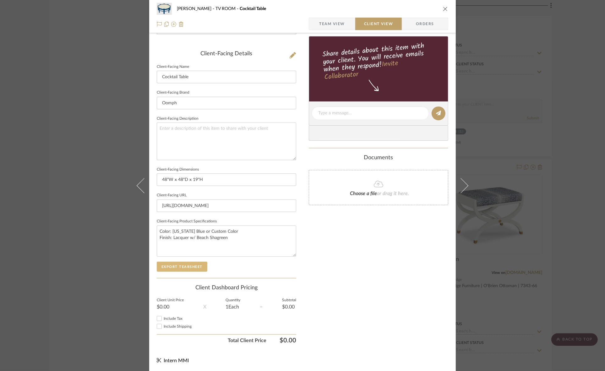
click at [184, 262] on button "Export Tearsheet" at bounding box center [182, 267] width 51 height 10
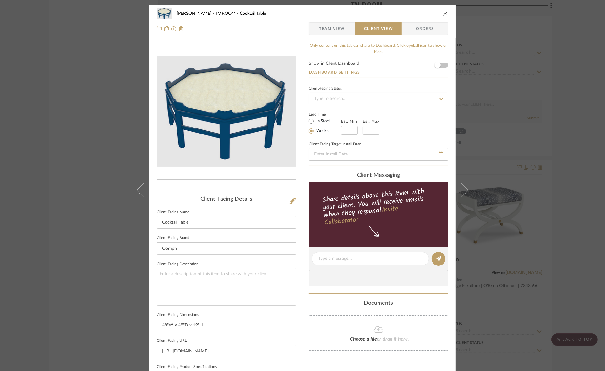
click at [513, 92] on div "[PERSON_NAME] TV ROOM Cocktail Table Team View Client View Orders Client-Facing…" at bounding box center [302, 185] width 605 height 371
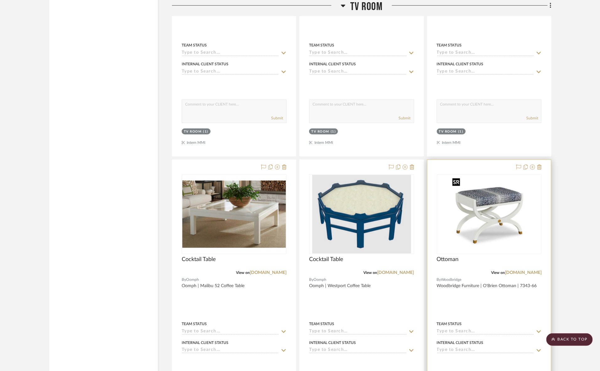
click at [469, 217] on img "0" at bounding box center [489, 214] width 78 height 78
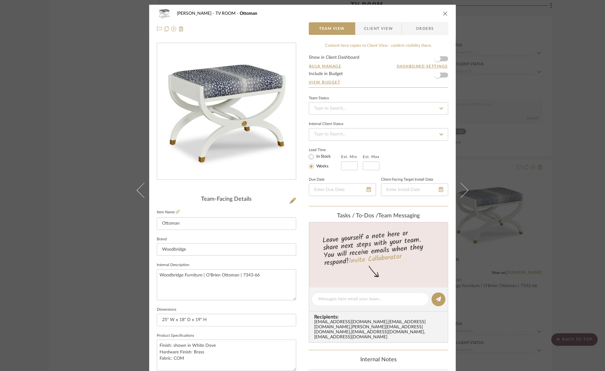
click at [379, 30] on span "Client View" at bounding box center [378, 28] width 29 height 13
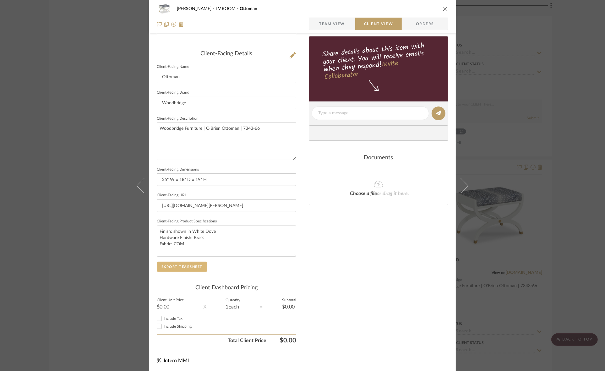
click at [190, 267] on button "Export Tearsheet" at bounding box center [182, 267] width 51 height 10
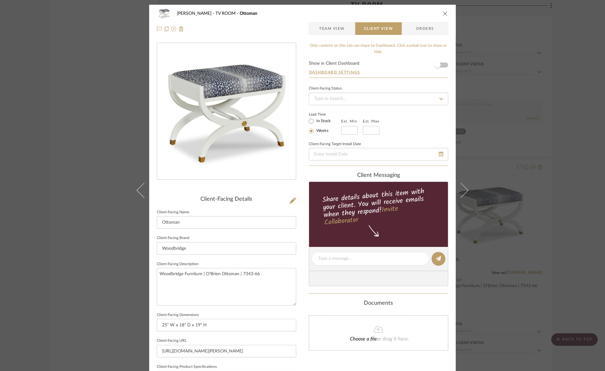
click at [483, 126] on div "[PERSON_NAME] TV ROOM Ottoman Team View Client View Orders Client-Facing Detail…" at bounding box center [302, 185] width 605 height 371
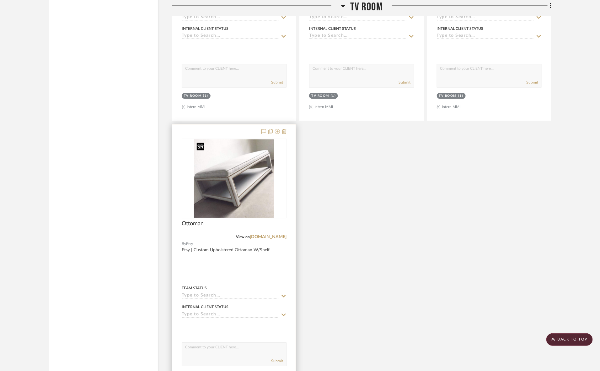
click at [0, 0] on img at bounding box center [0, 0] width 0 height 0
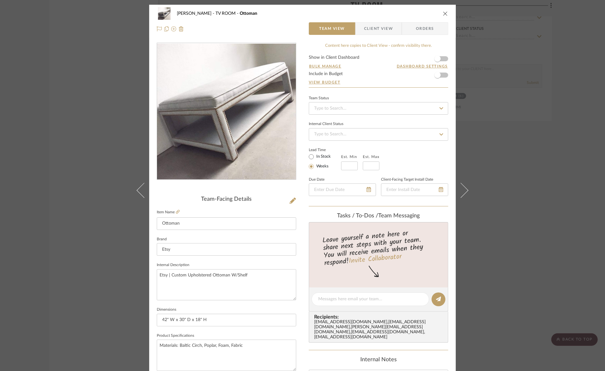
click at [371, 25] on span "Client View" at bounding box center [378, 28] width 29 height 13
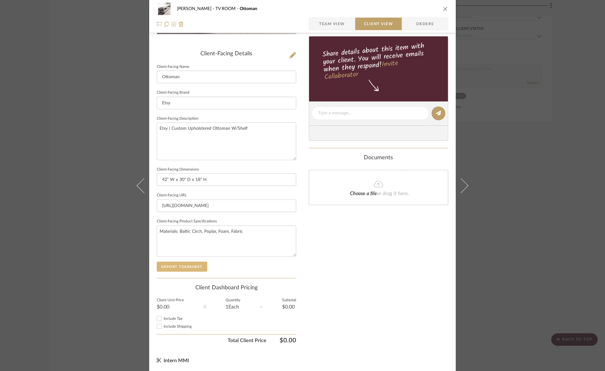
click at [197, 262] on button "Export Tearsheet" at bounding box center [182, 267] width 51 height 10
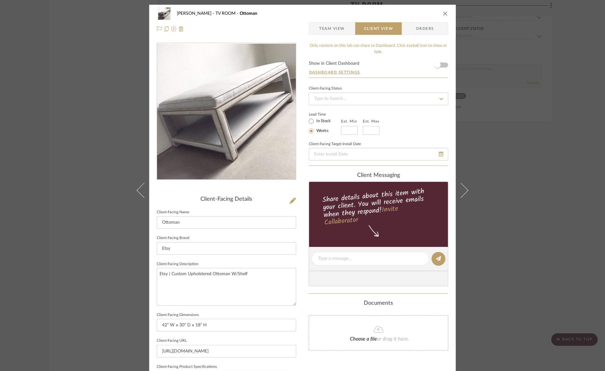
click at [493, 140] on div "[PERSON_NAME] TV ROOM Ottoman Team View Client View Orders Client-Facing Detail…" at bounding box center [302, 185] width 605 height 371
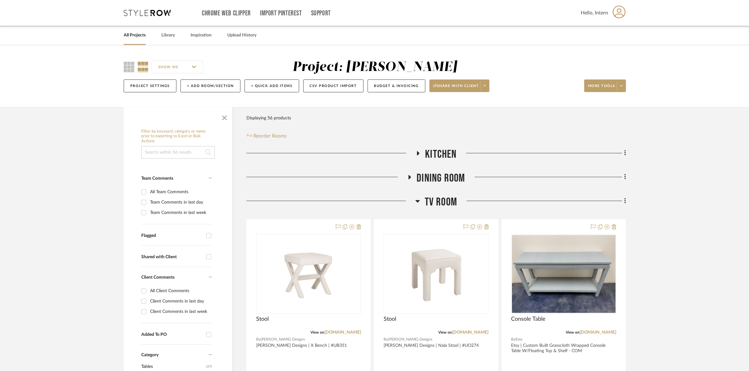
click at [430, 203] on span "TV ROOM" at bounding box center [441, 201] width 32 height 13
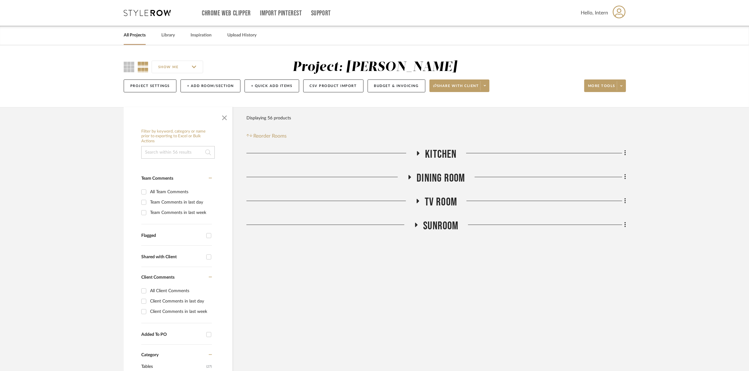
click at [426, 227] on span "SUNROOM" at bounding box center [440, 225] width 35 height 13
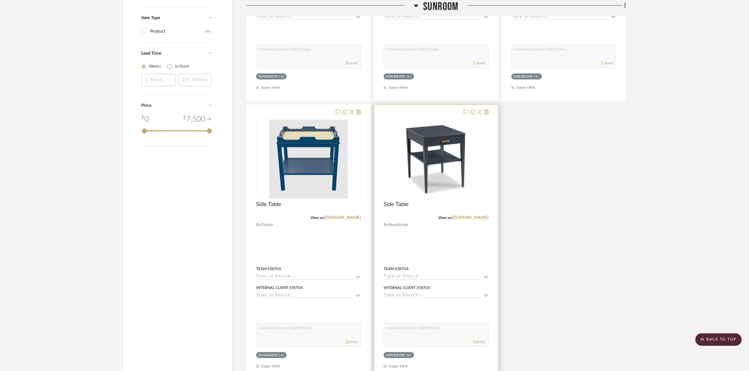
scroll to position [771, 0]
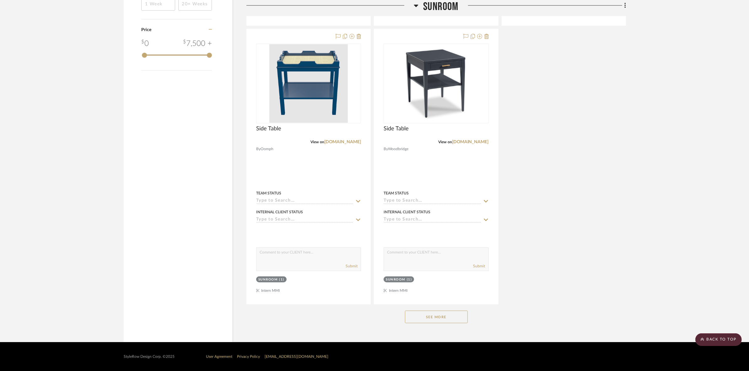
drag, startPoint x: 419, startPoint y: 318, endPoint x: 417, endPoint y: 313, distance: 5.3
click at [419, 317] on button "See More" at bounding box center [436, 316] width 63 height 13
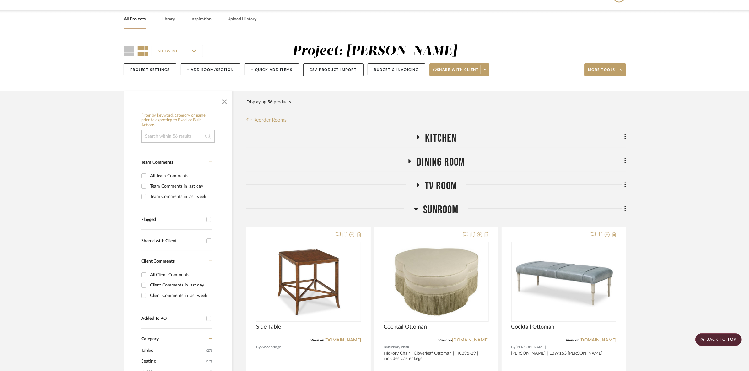
scroll to position [0, 0]
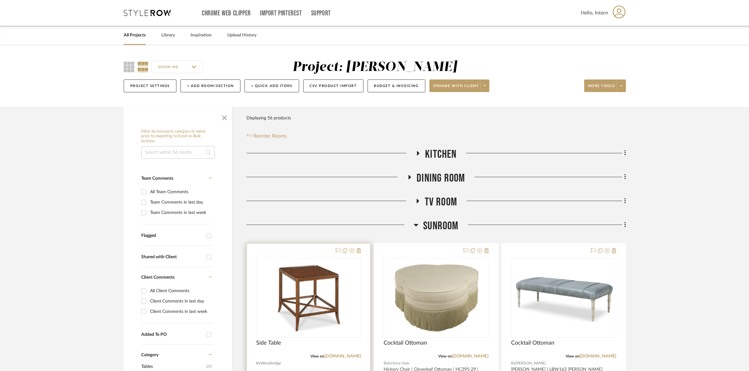
click at [343, 275] on img "0" at bounding box center [308, 297] width 78 height 78
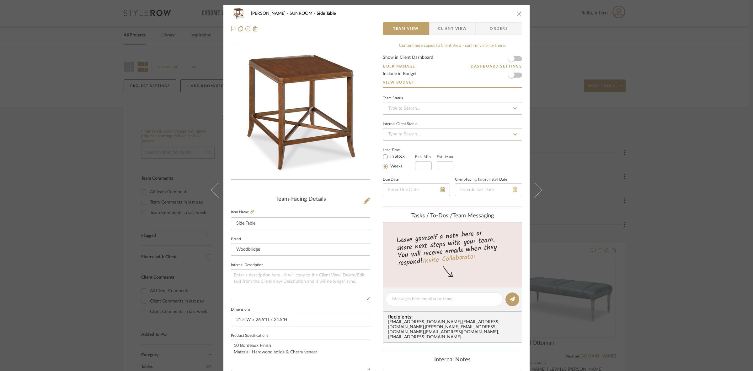
click at [604, 168] on div "[PERSON_NAME] SUNROOM Side Table Team View Client View Orders Team-Facing Detai…" at bounding box center [376, 185] width 753 height 371
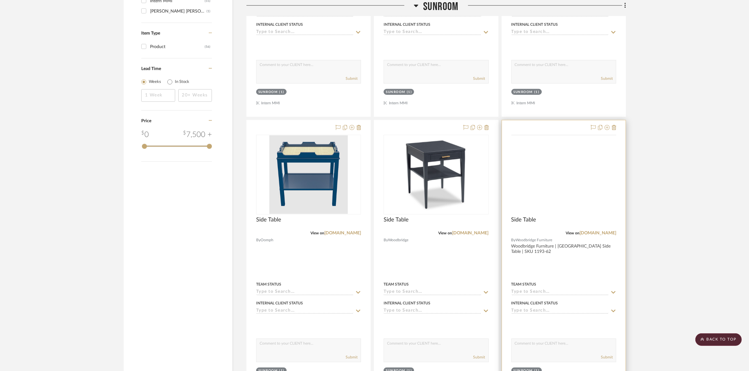
scroll to position [771, 0]
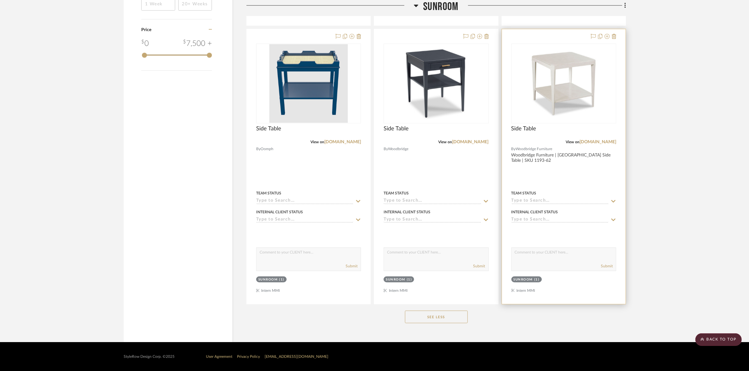
click at [556, 105] on img "0" at bounding box center [564, 83] width 78 height 78
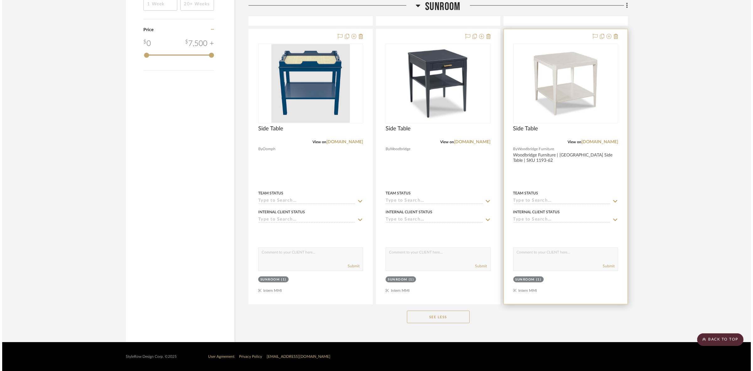
scroll to position [0, 0]
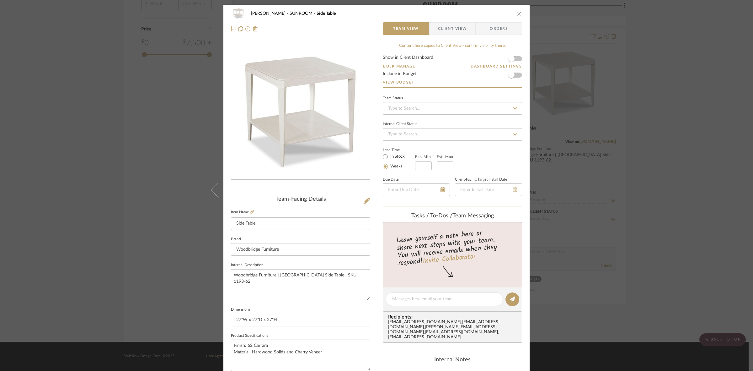
click at [457, 31] on span "Client View" at bounding box center [452, 28] width 29 height 13
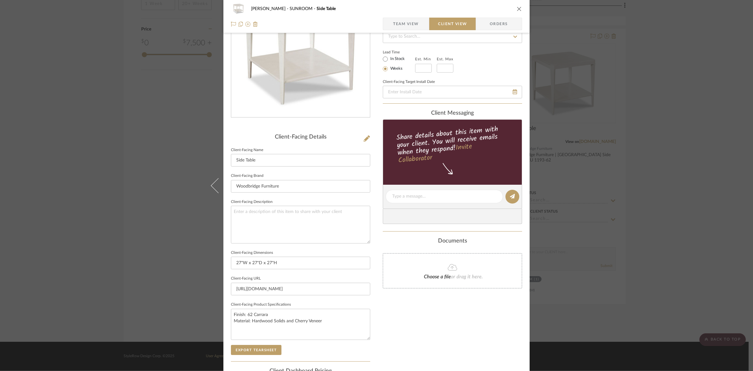
scroll to position [145, 0]
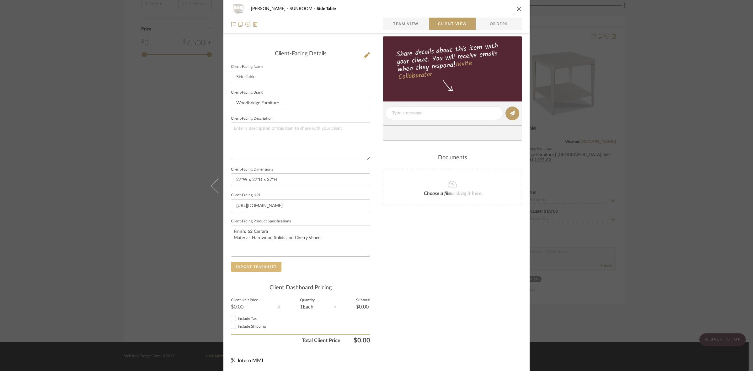
click at [262, 266] on button "Export Tearsheet" at bounding box center [256, 267] width 51 height 10
click at [25, 164] on div "[PERSON_NAME] SUNROOM Side Table Team View Client View Orders Client-Facing Det…" at bounding box center [376, 185] width 753 height 371
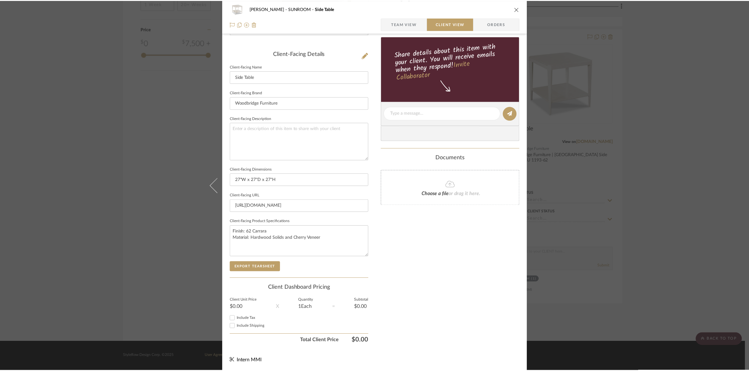
scroll to position [771, 0]
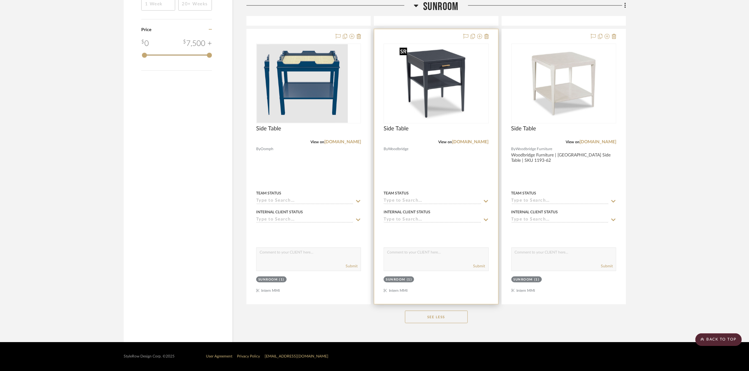
click at [448, 93] on img "0" at bounding box center [436, 83] width 78 height 78
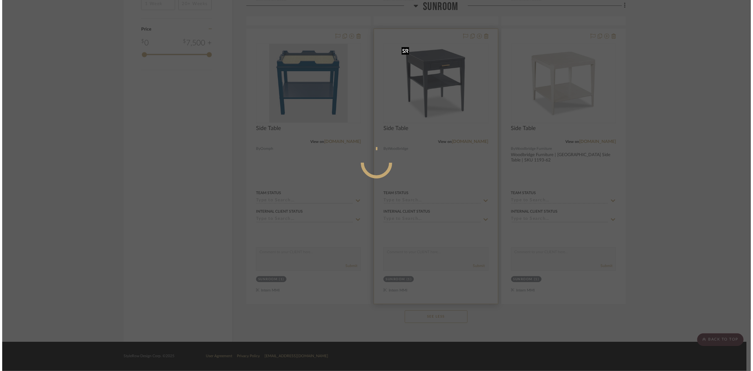
scroll to position [0, 0]
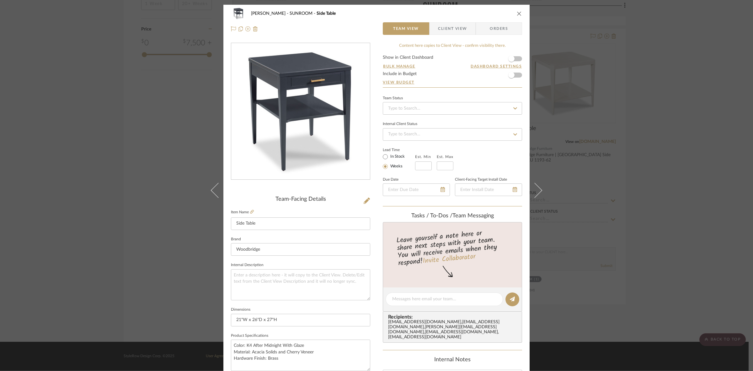
click at [457, 29] on span "Client View" at bounding box center [452, 28] width 29 height 13
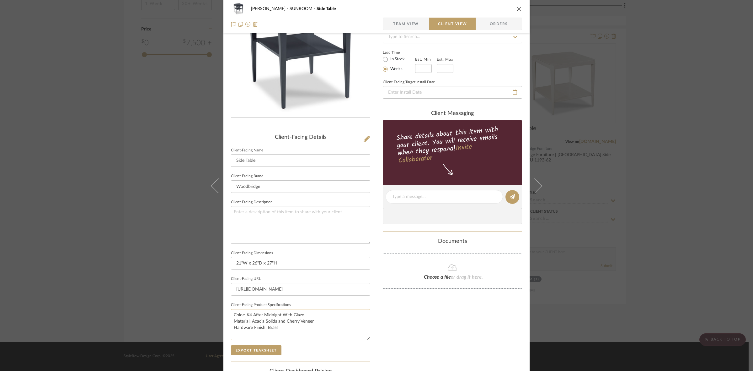
scroll to position [145, 0]
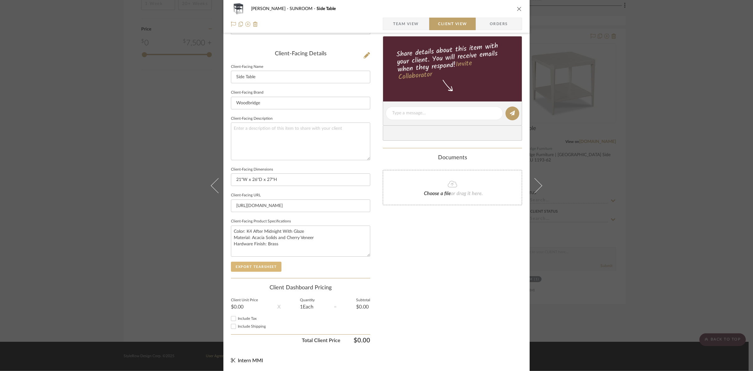
click at [268, 266] on button "Export Tearsheet" at bounding box center [256, 267] width 51 height 10
click at [140, 184] on div "[PERSON_NAME] SUNROOM Side Table Team View Client View Orders Client-Facing Det…" at bounding box center [376, 185] width 753 height 371
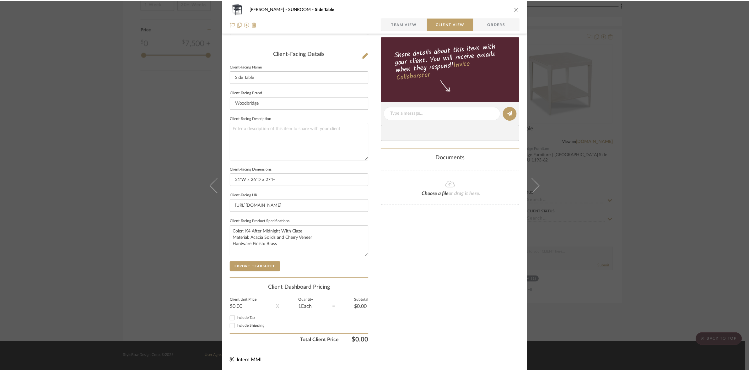
scroll to position [771, 0]
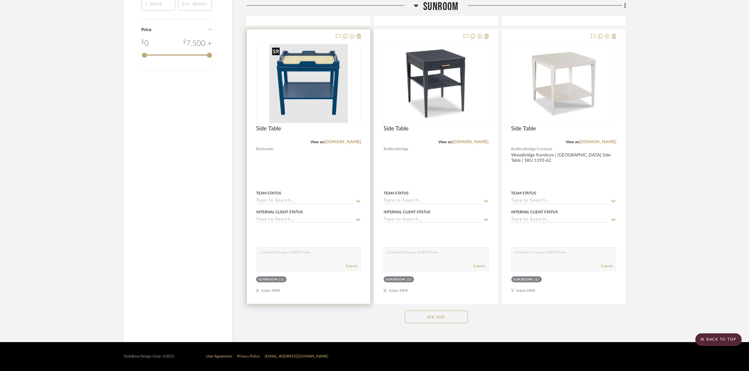
click at [331, 86] on img "0" at bounding box center [308, 83] width 78 height 78
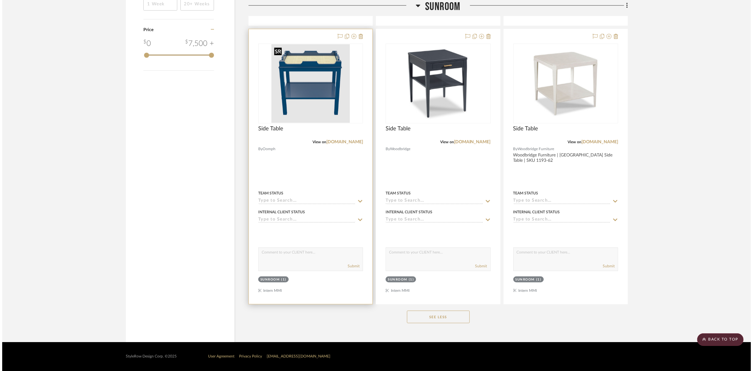
scroll to position [0, 0]
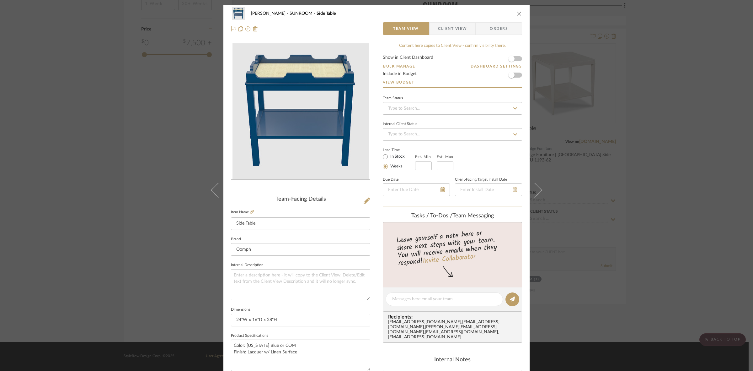
click at [448, 30] on span "Client View" at bounding box center [452, 28] width 29 height 13
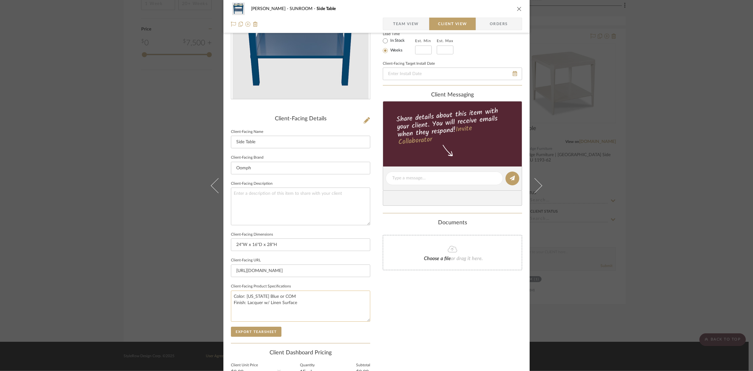
scroll to position [145, 0]
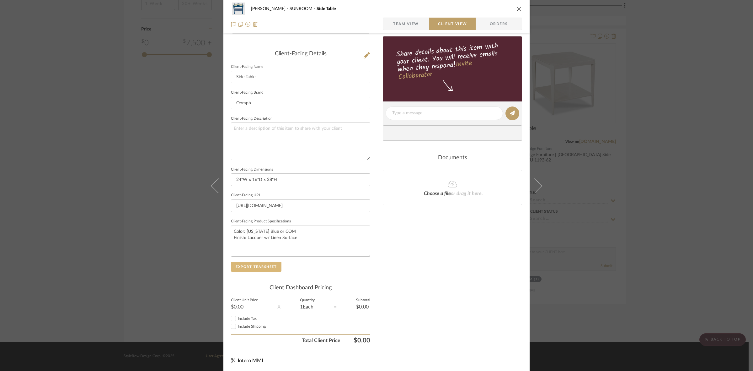
click at [249, 262] on button "Export Tearsheet" at bounding box center [256, 267] width 51 height 10
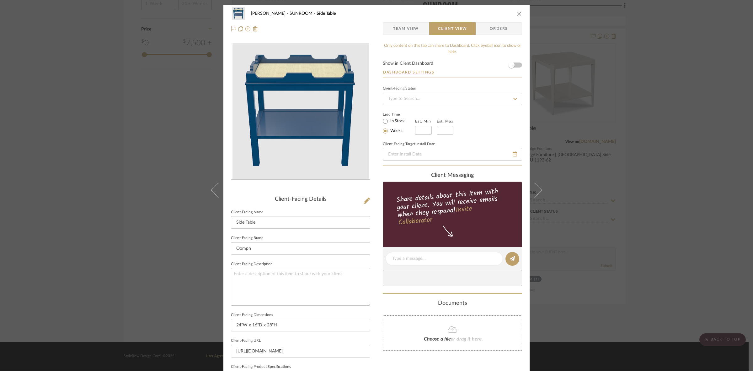
click at [83, 178] on div "[PERSON_NAME] SUNROOM Side Table Team View Client View Orders Client-Facing Det…" at bounding box center [376, 185] width 753 height 371
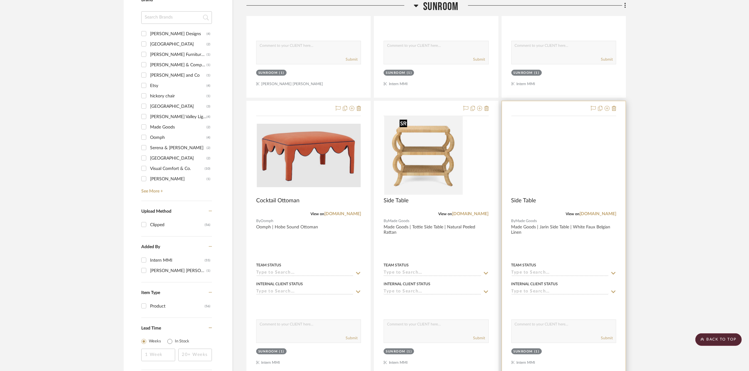
scroll to position [418, 0]
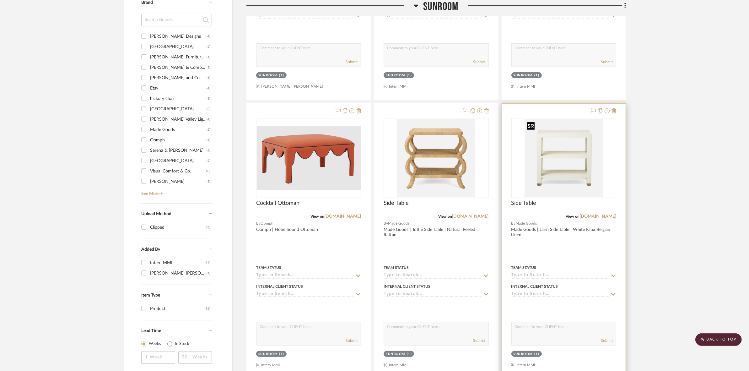
click at [0, 0] on img at bounding box center [0, 0] width 0 height 0
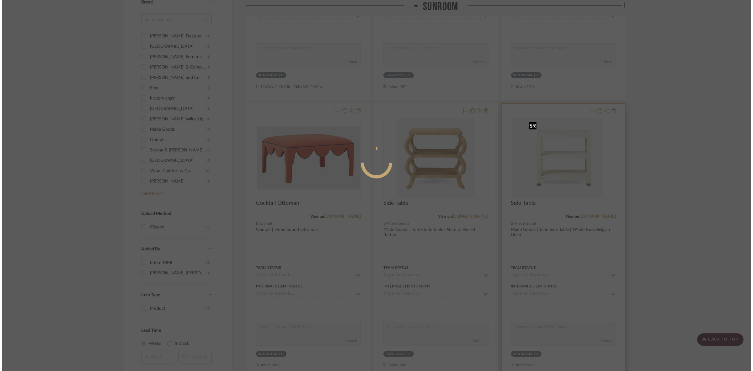
scroll to position [0, 0]
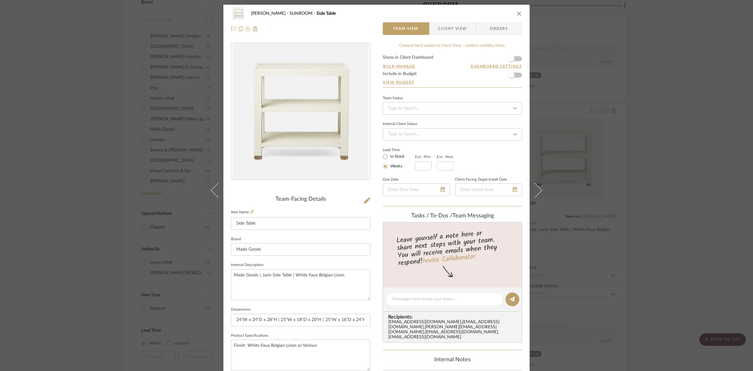
click at [438, 27] on span "Client View" at bounding box center [452, 28] width 29 height 13
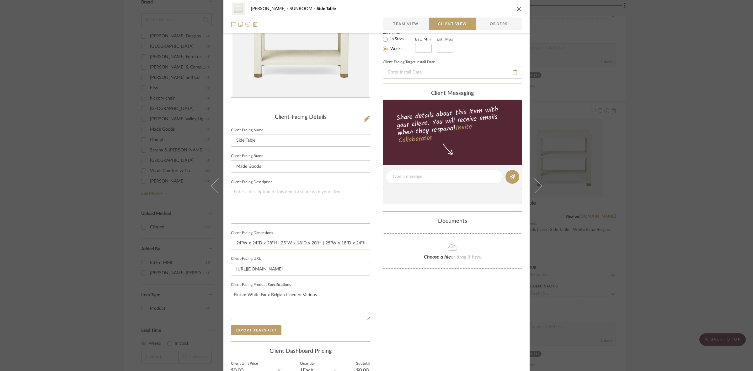
scroll to position [145, 0]
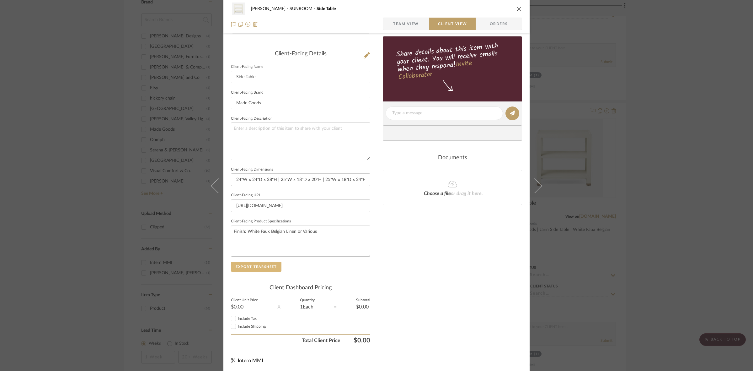
click at [261, 265] on button "Export Tearsheet" at bounding box center [256, 267] width 51 height 10
click at [37, 153] on div "[PERSON_NAME] SUNROOM Side Table Team View Client View Orders Client-Facing Det…" at bounding box center [376, 185] width 753 height 371
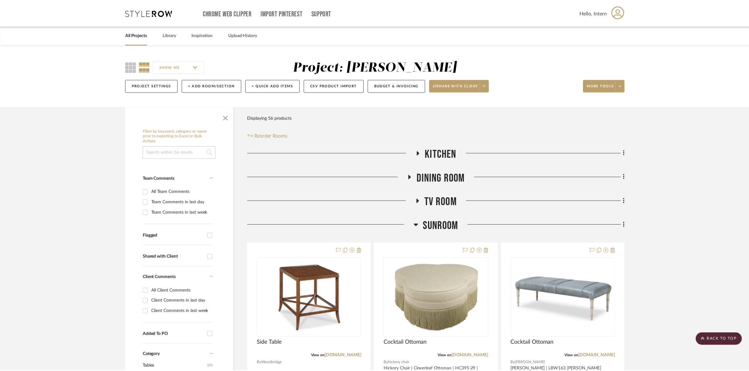
scroll to position [418, 0]
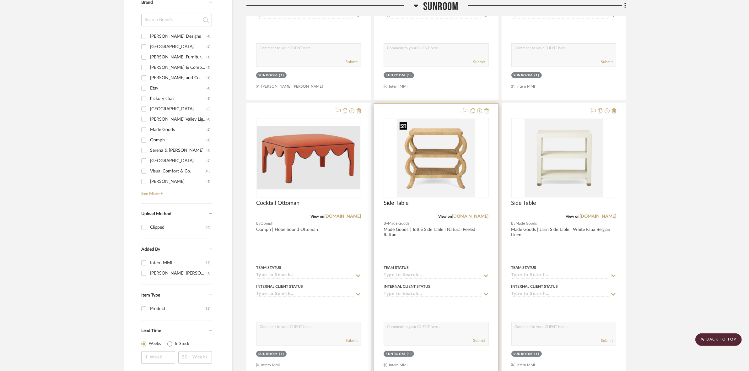
click at [445, 161] on img "0" at bounding box center [436, 158] width 78 height 78
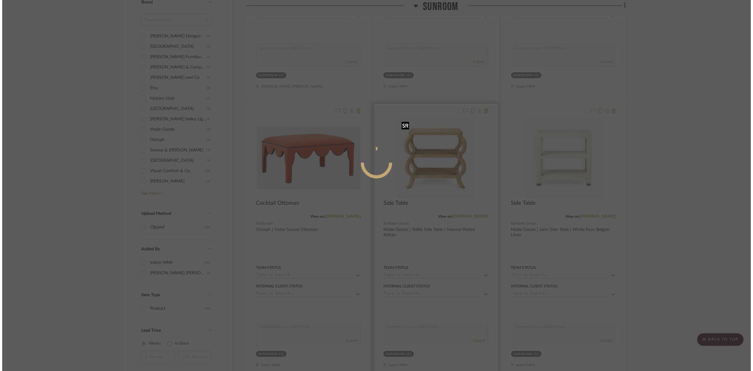
scroll to position [0, 0]
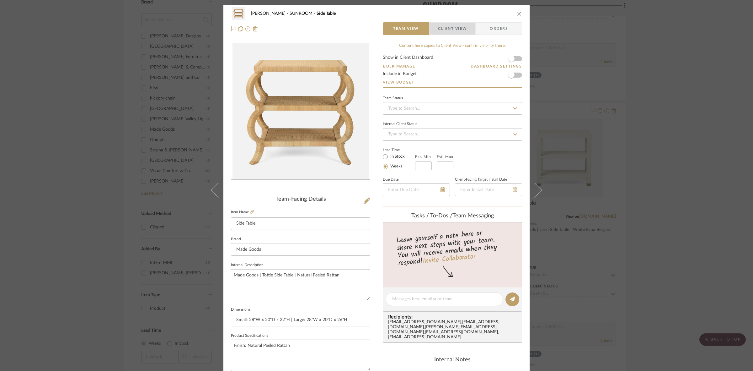
drag, startPoint x: 451, startPoint y: 24, endPoint x: 430, endPoint y: 57, distance: 39.0
click at [451, 24] on span "Client View" at bounding box center [452, 28] width 29 height 13
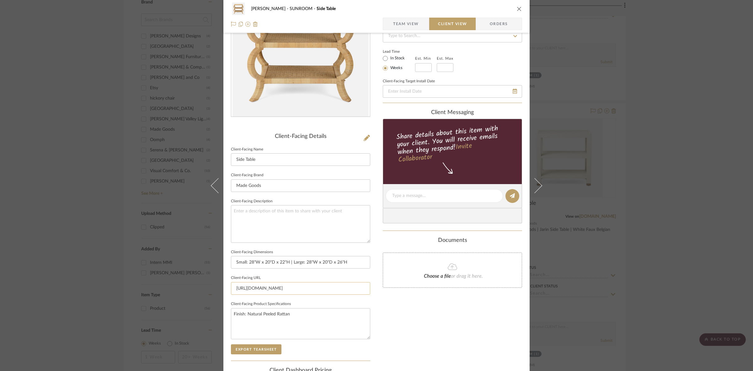
scroll to position [145, 0]
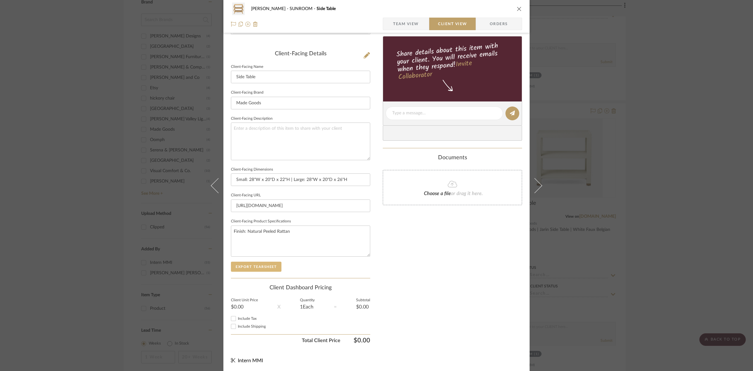
click at [251, 267] on button "Export Tearsheet" at bounding box center [256, 267] width 51 height 10
click at [51, 256] on div "[PERSON_NAME] SUNROOM Side Table Team View Client View Orders Client-Facing Det…" at bounding box center [376, 185] width 753 height 371
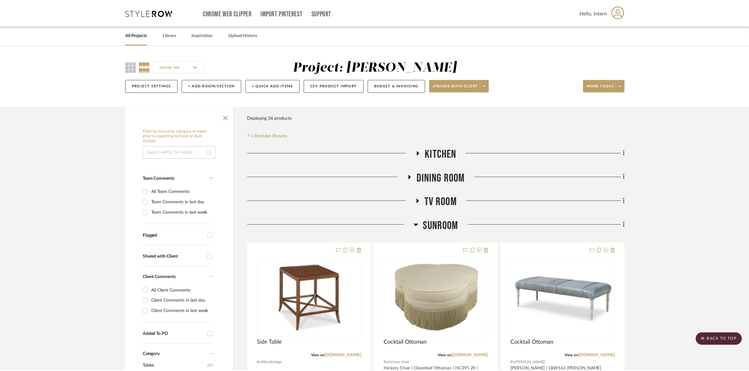
scroll to position [418, 0]
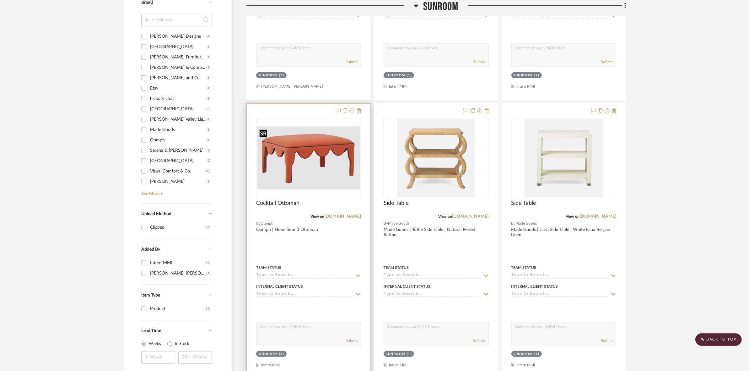
click at [324, 160] on img "0" at bounding box center [309, 158] width 104 height 63
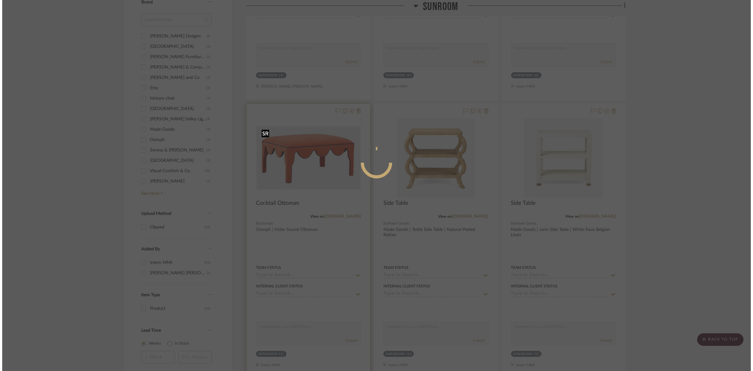
scroll to position [0, 0]
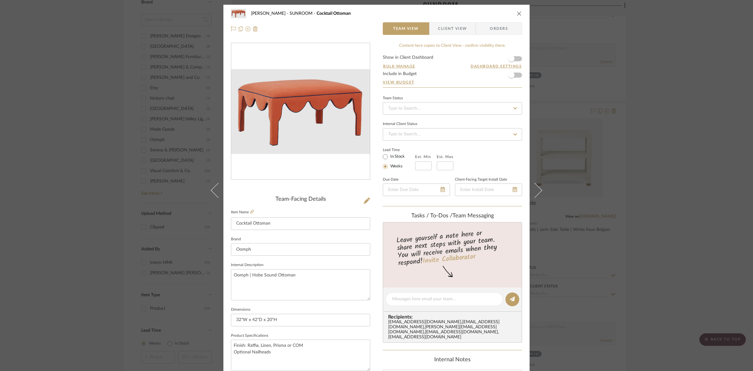
click at [452, 25] on span "Client View" at bounding box center [452, 28] width 29 height 13
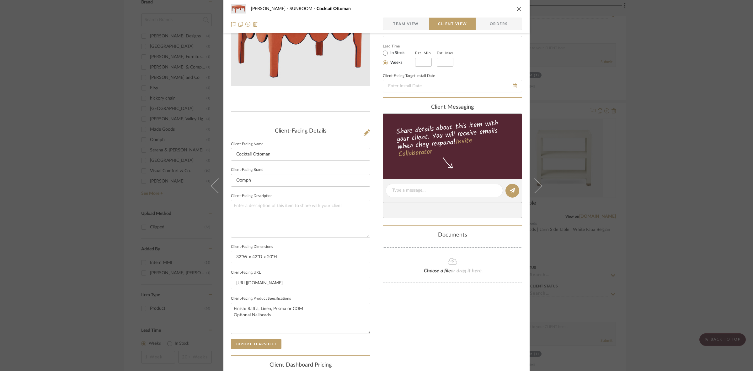
scroll to position [145, 0]
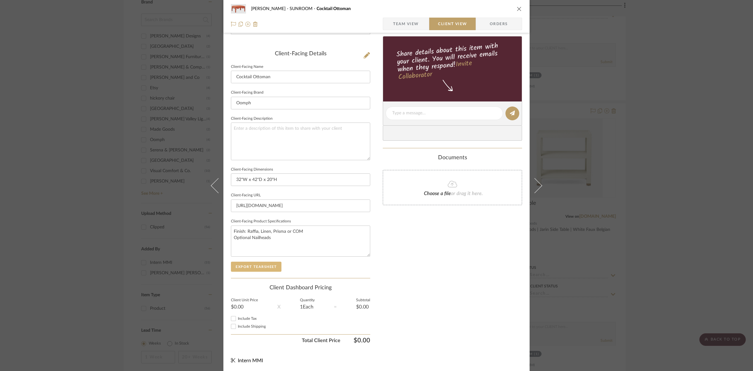
click at [266, 269] on button "Export Tearsheet" at bounding box center [256, 267] width 51 height 10
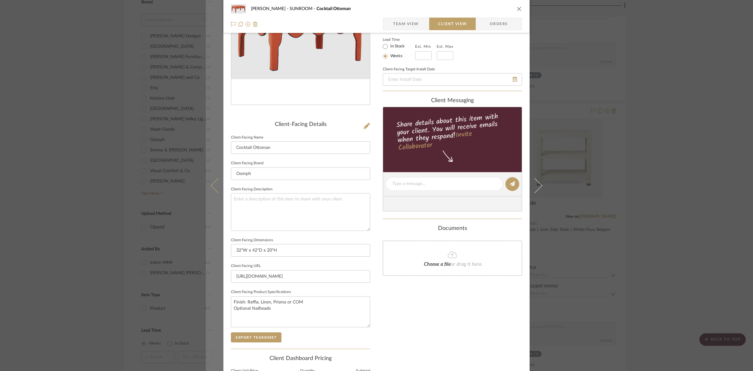
scroll to position [0, 0]
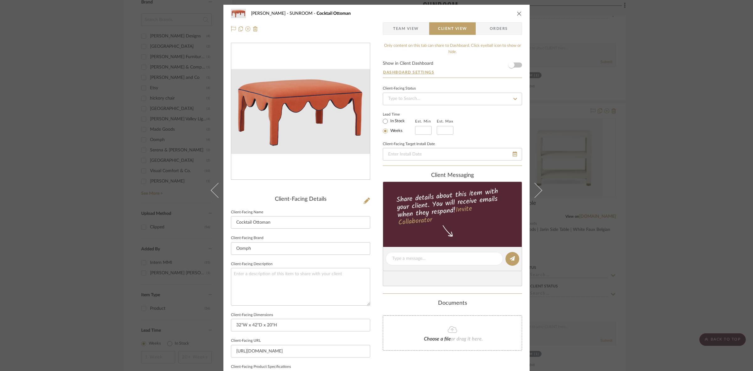
click at [118, 171] on div "[PERSON_NAME] SUNROOM Cocktail Ottoman Team View Client View Orders Client-Faci…" at bounding box center [376, 185] width 753 height 371
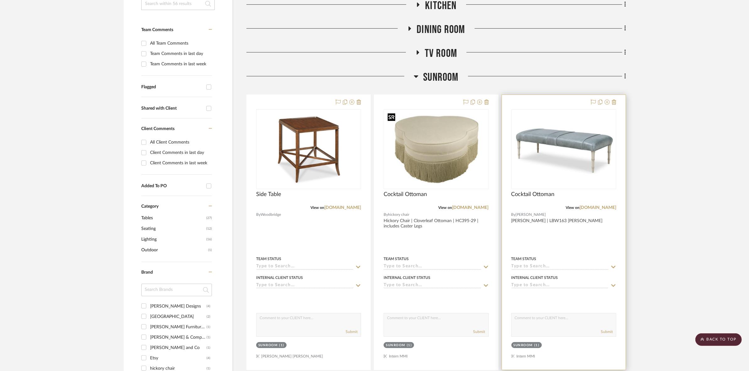
scroll to position [143, 0]
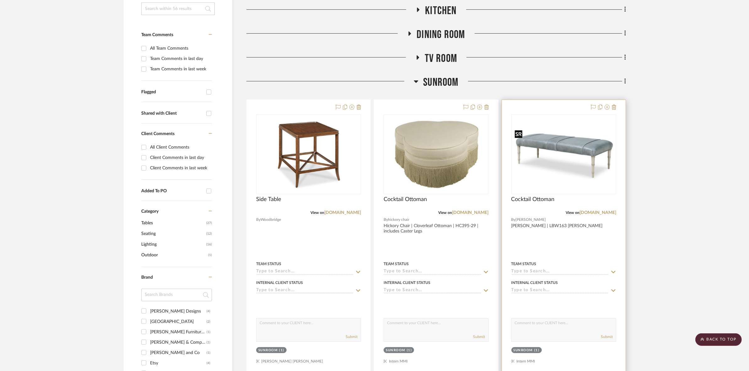
click at [0, 0] on img at bounding box center [0, 0] width 0 height 0
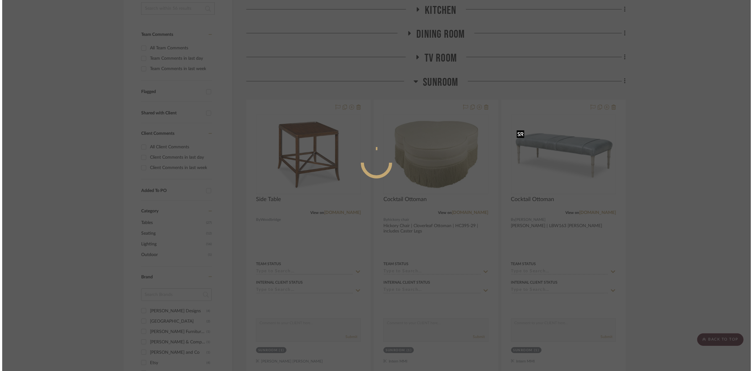
scroll to position [0, 0]
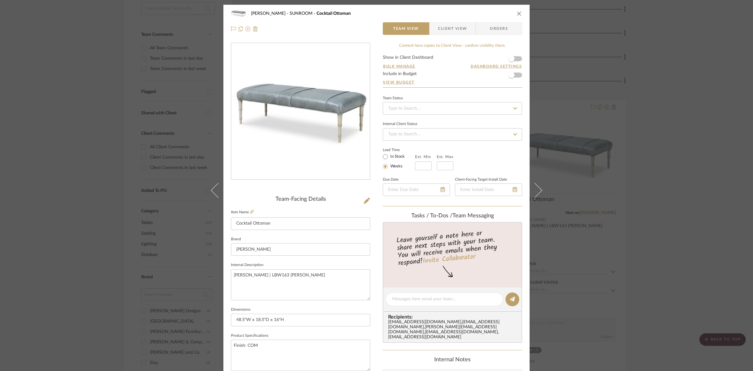
drag, startPoint x: 450, startPoint y: 25, endPoint x: 437, endPoint y: 49, distance: 26.7
click at [450, 25] on span "Client View" at bounding box center [452, 28] width 29 height 13
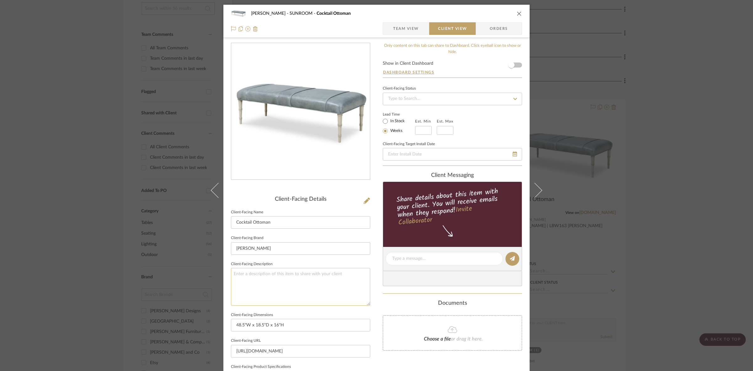
scroll to position [145, 0]
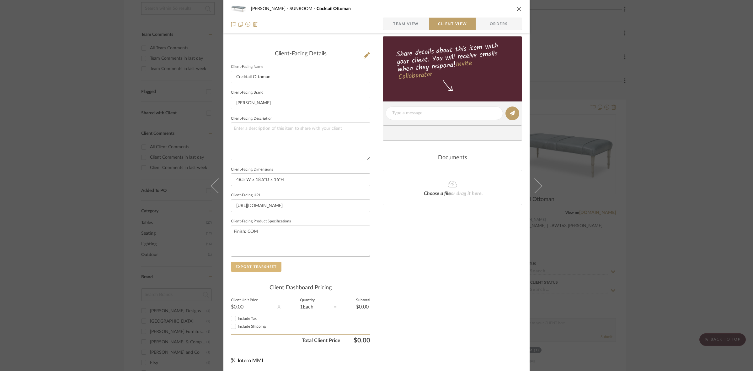
click at [259, 265] on button "Export Tearsheet" at bounding box center [256, 267] width 51 height 10
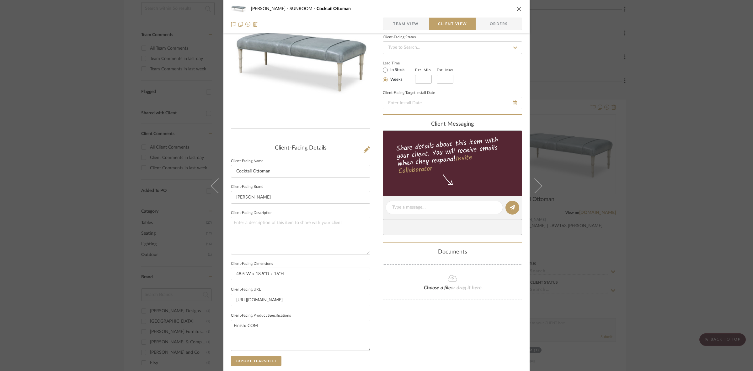
scroll to position [0, 0]
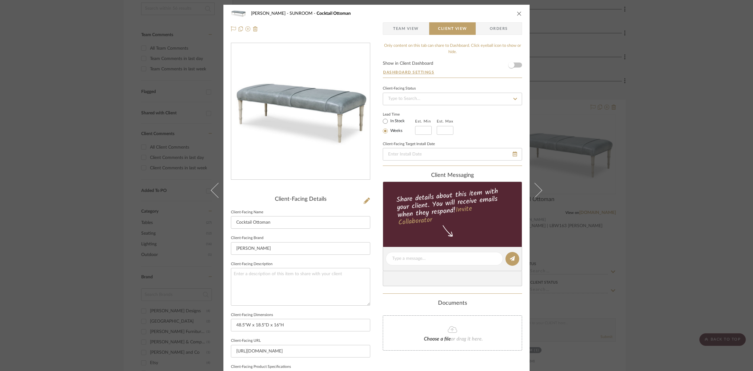
click at [40, 206] on div "[PERSON_NAME] SUNROOM Cocktail Ottoman Team View Client View Orders Client-Faci…" at bounding box center [376, 185] width 753 height 371
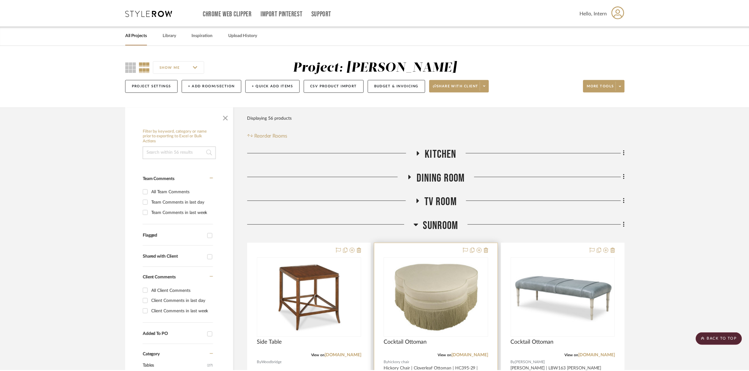
scroll to position [143, 0]
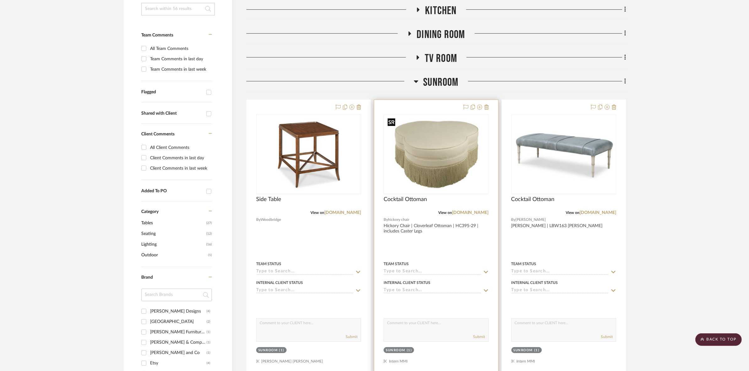
click at [462, 162] on img "0" at bounding box center [436, 154] width 102 height 78
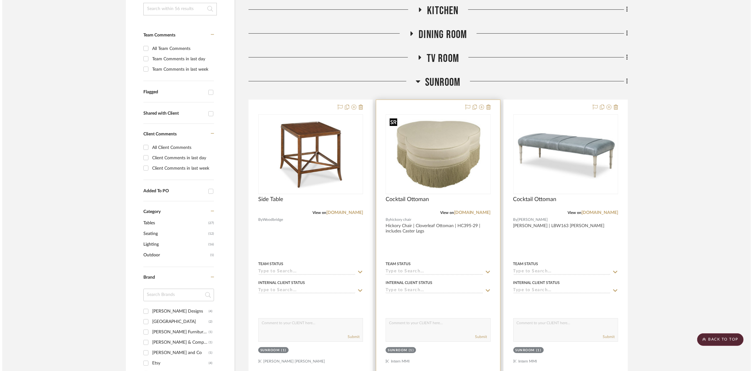
scroll to position [0, 0]
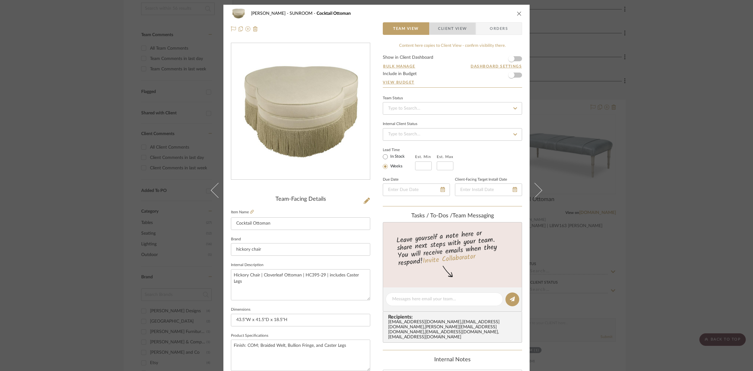
click at [451, 22] on span "Client View" at bounding box center [452, 28] width 29 height 13
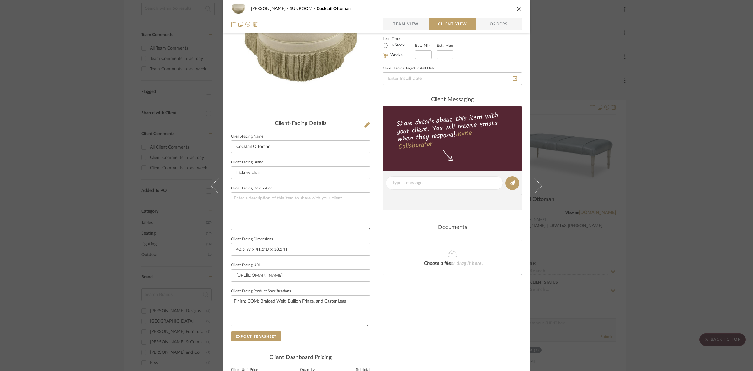
scroll to position [145, 0]
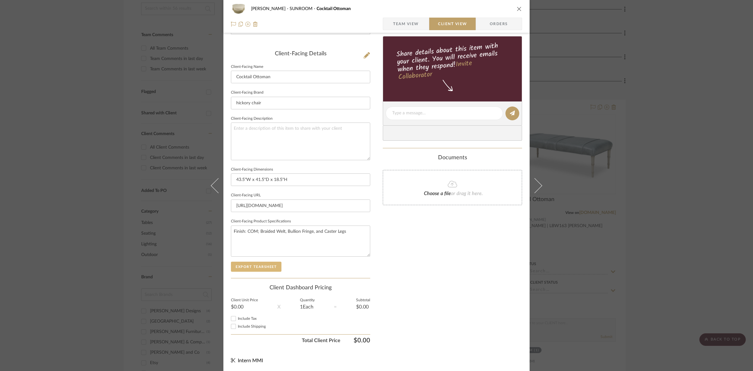
click at [261, 265] on button "Export Tearsheet" at bounding box center [256, 267] width 51 height 10
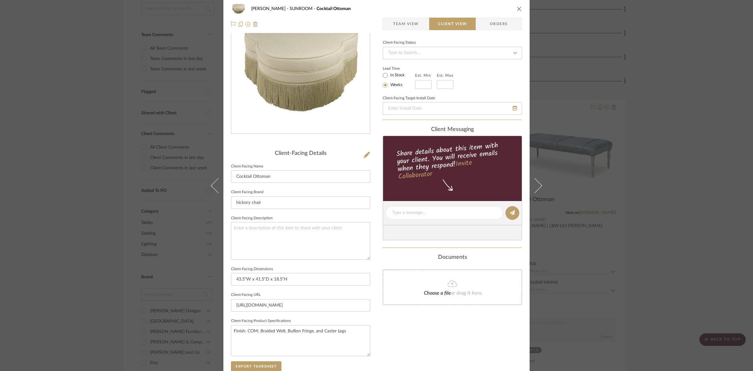
scroll to position [0, 0]
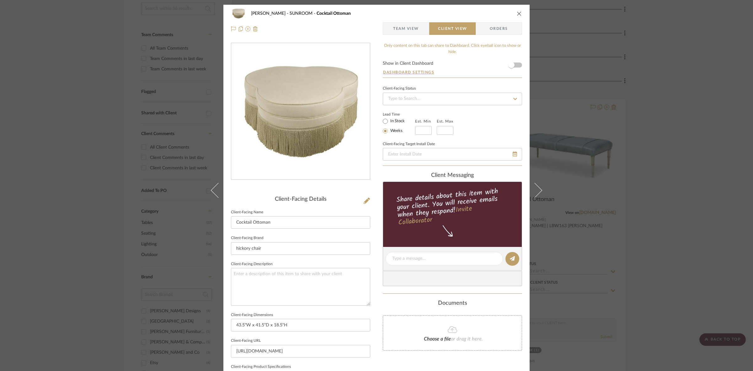
click at [128, 176] on div "[PERSON_NAME] SUNROOM Cocktail Ottoman Team View Client View Orders Client-Faci…" at bounding box center [376, 185] width 753 height 371
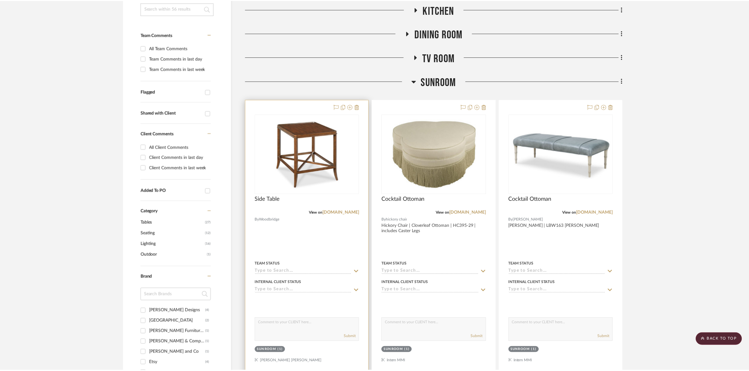
scroll to position [143, 0]
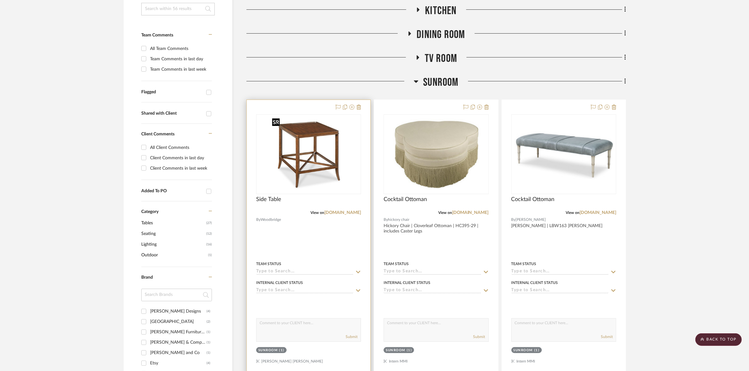
click at [311, 148] on img "0" at bounding box center [308, 154] width 78 height 78
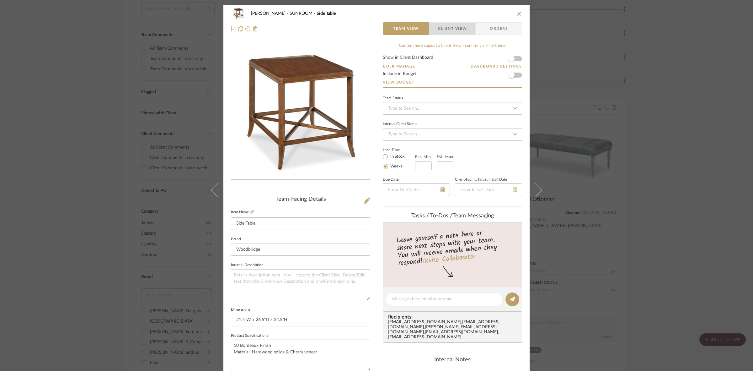
click at [447, 30] on span "Client View" at bounding box center [452, 28] width 29 height 13
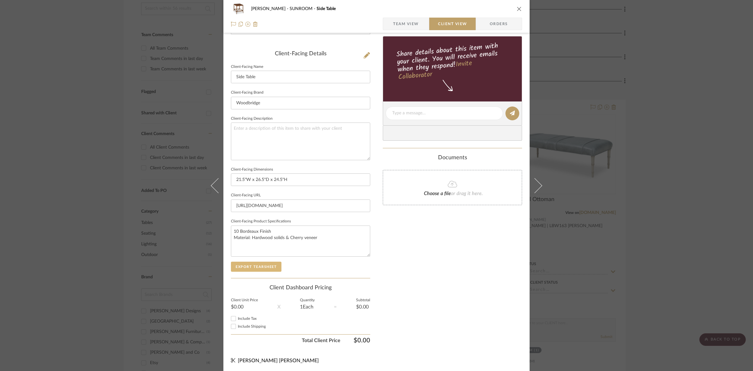
click at [267, 262] on button "Export Tearsheet" at bounding box center [256, 267] width 51 height 10
click at [604, 89] on div "[PERSON_NAME] SUNROOM Side Table Team View Client View Orders Client-Facing Det…" at bounding box center [376, 185] width 753 height 371
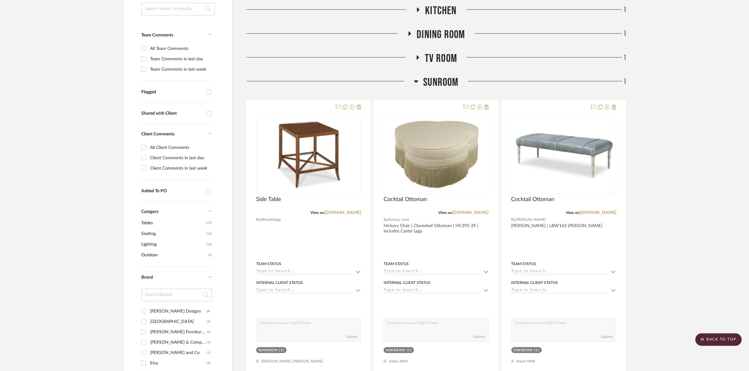
click at [439, 80] on span "SUNROOM" at bounding box center [440, 82] width 35 height 13
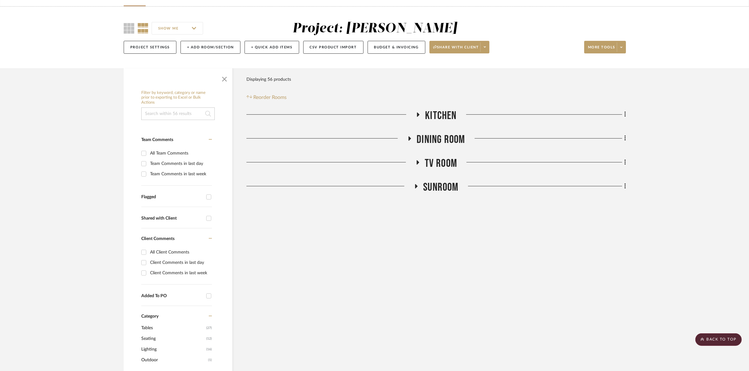
scroll to position [0, 0]
